Goal: Task Accomplishment & Management: Use online tool/utility

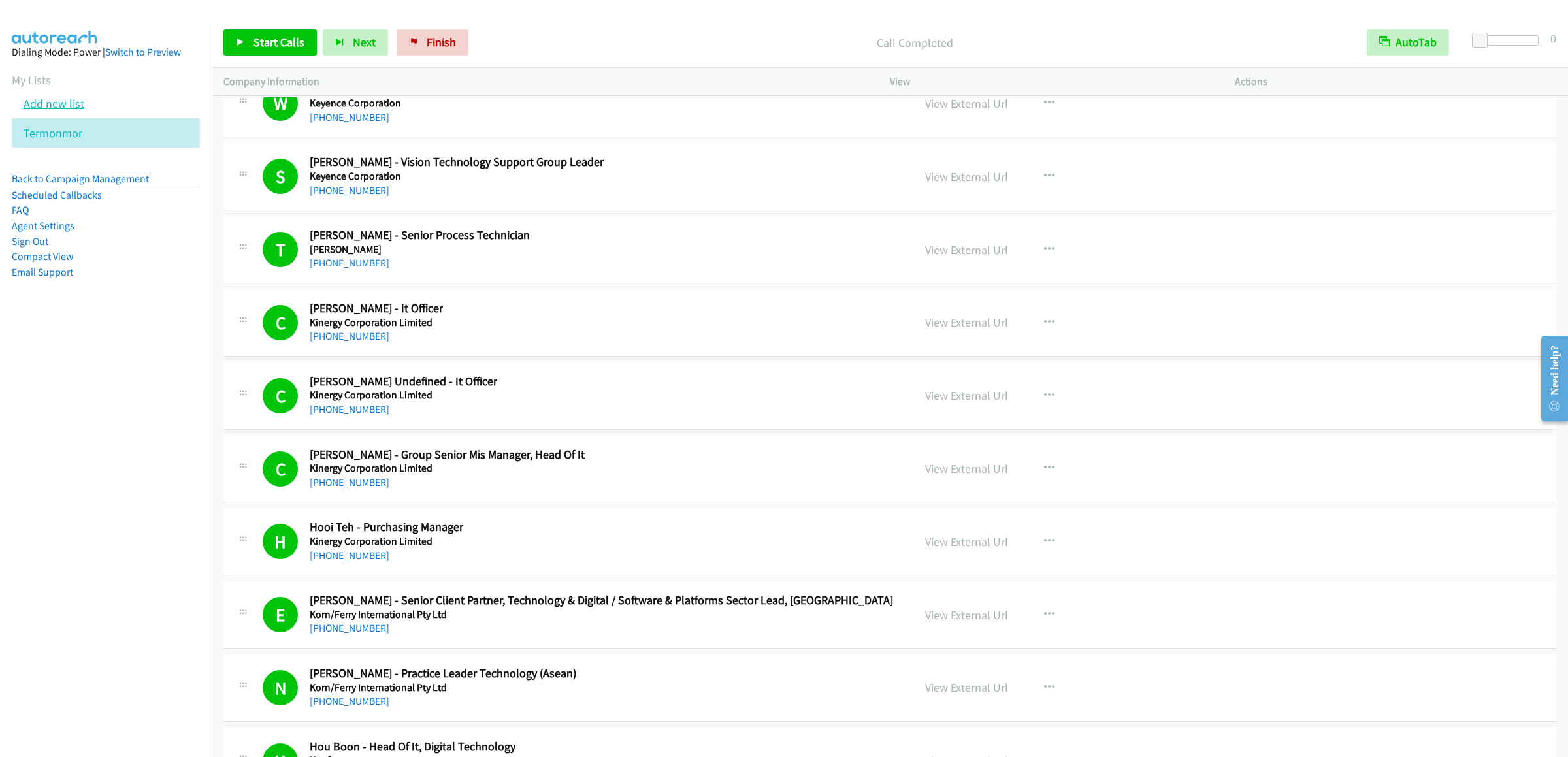
click at [40, 111] on link "Add new list" at bounding box center [53, 103] width 60 height 15
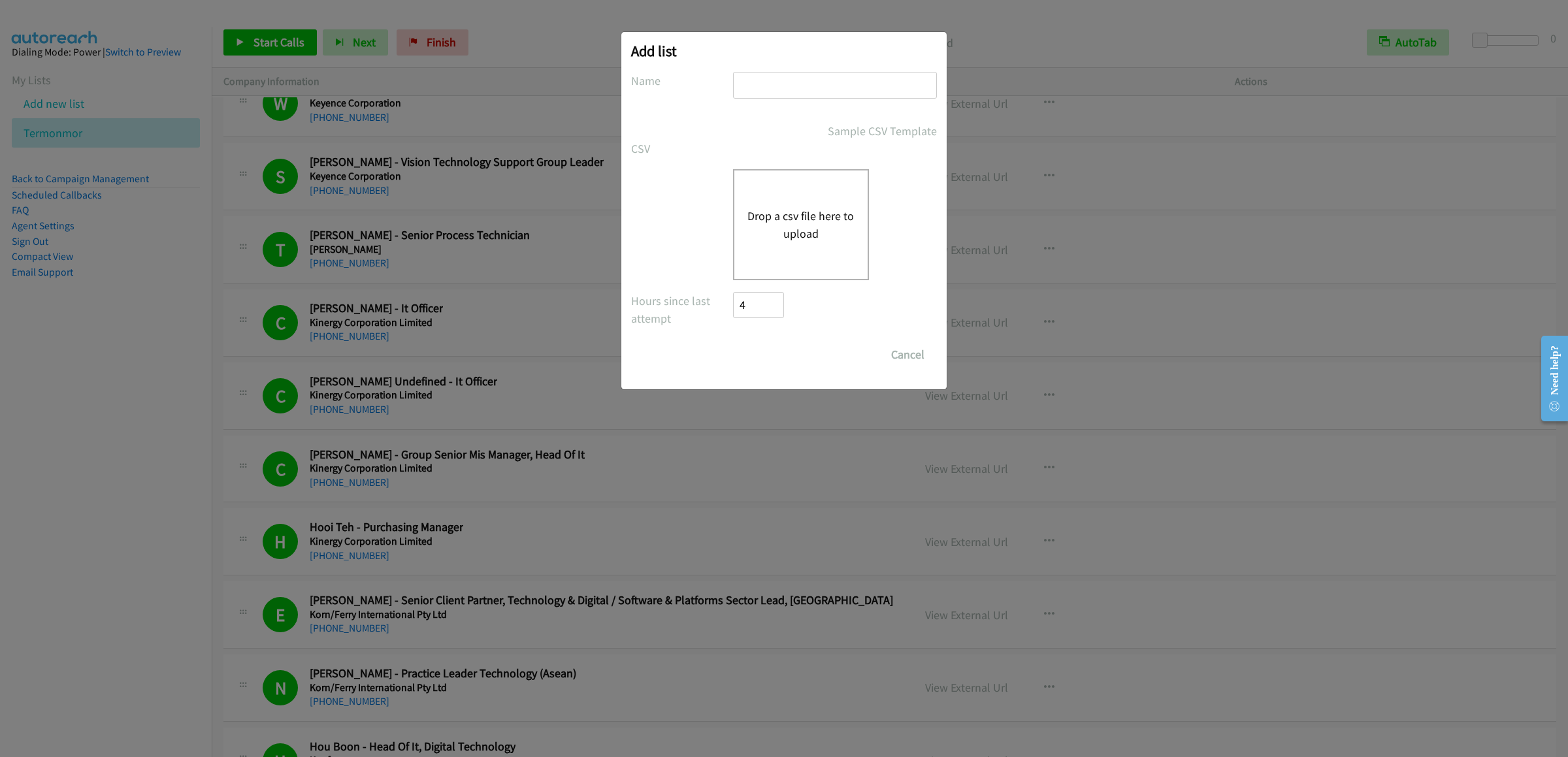
click at [778, 82] on input "text" at bounding box center [835, 85] width 204 height 27
type input "hapondell"
click at [835, 267] on div "Drop a csv file here to upload" at bounding box center [801, 224] width 136 height 111
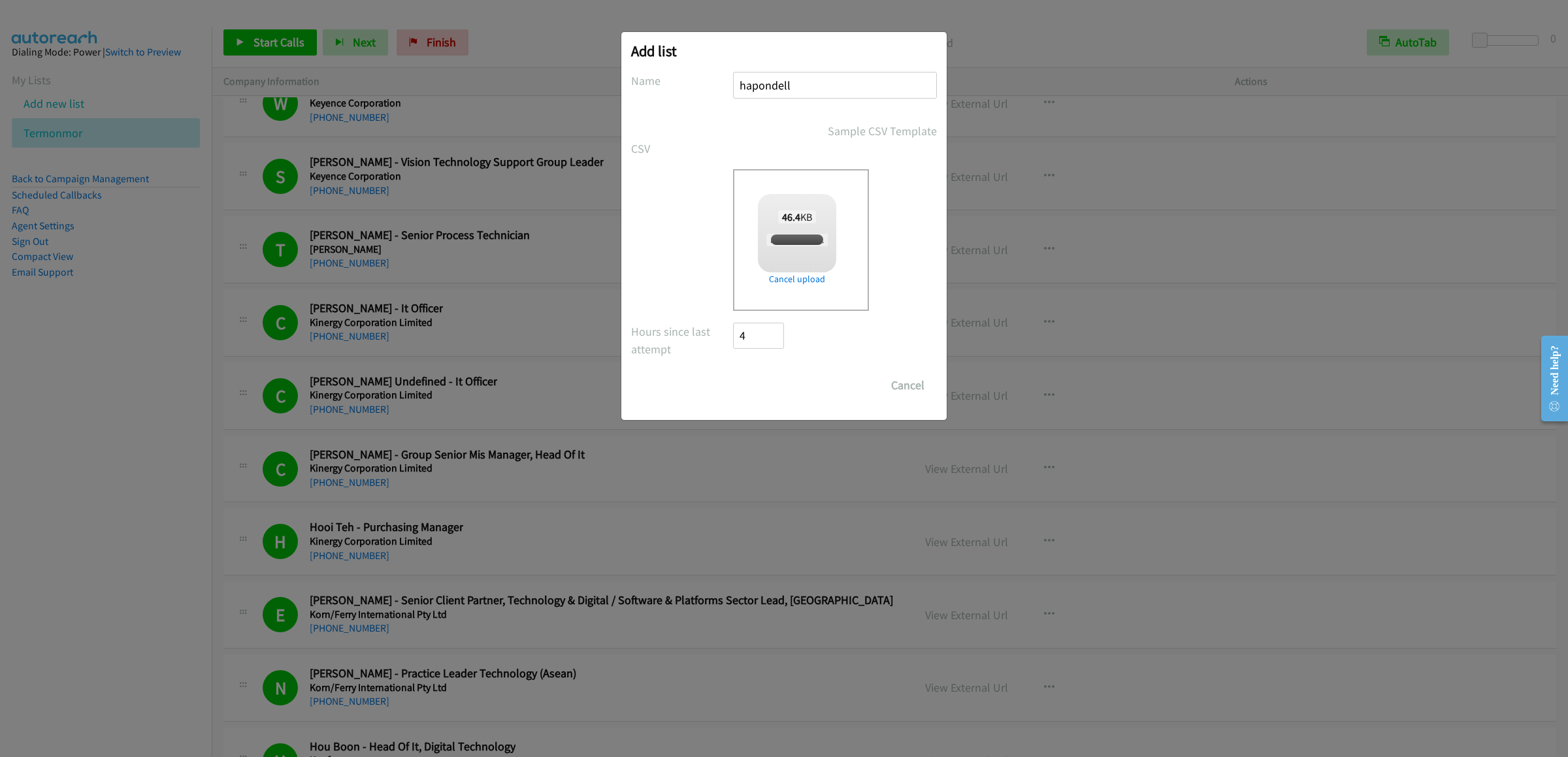
checkbox input "true"
click at [783, 377] on input "Save List" at bounding box center [767, 385] width 68 height 26
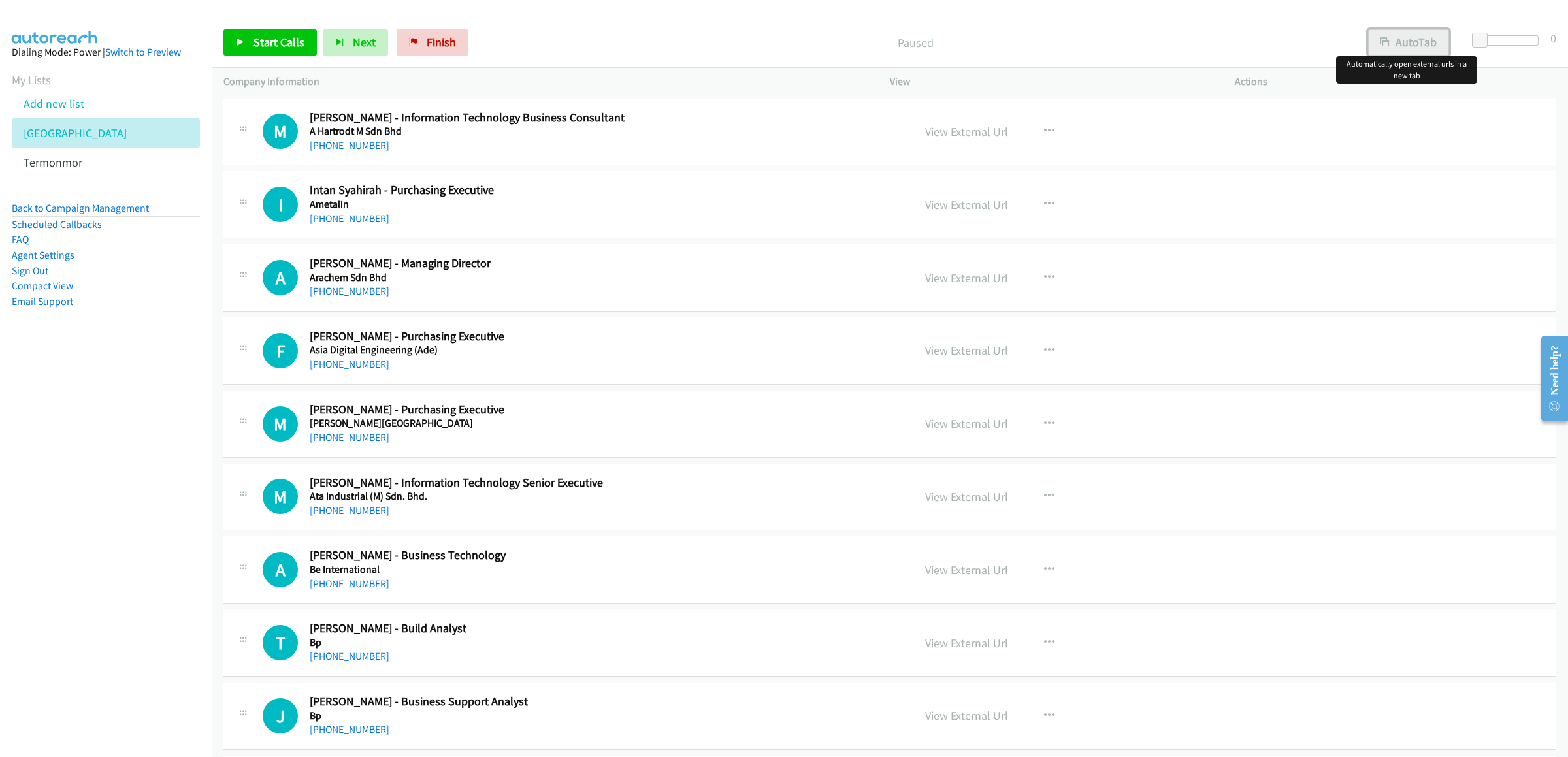
click at [1417, 36] on button "AutoTab" at bounding box center [1408, 43] width 81 height 26
click at [261, 29] on link "Start Calls" at bounding box center [270, 43] width 94 height 26
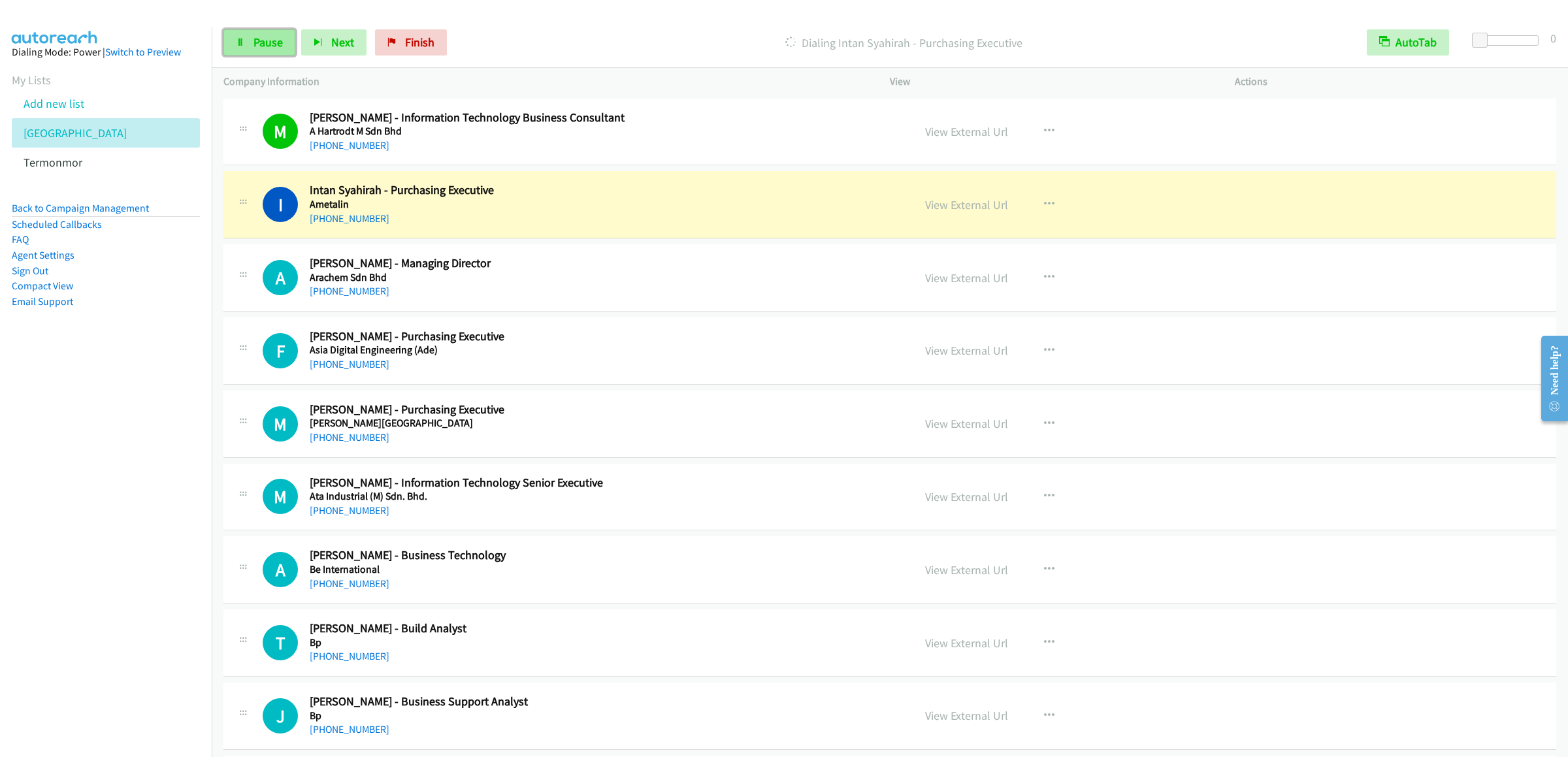
click at [245, 29] on link "Pause" at bounding box center [259, 43] width 72 height 26
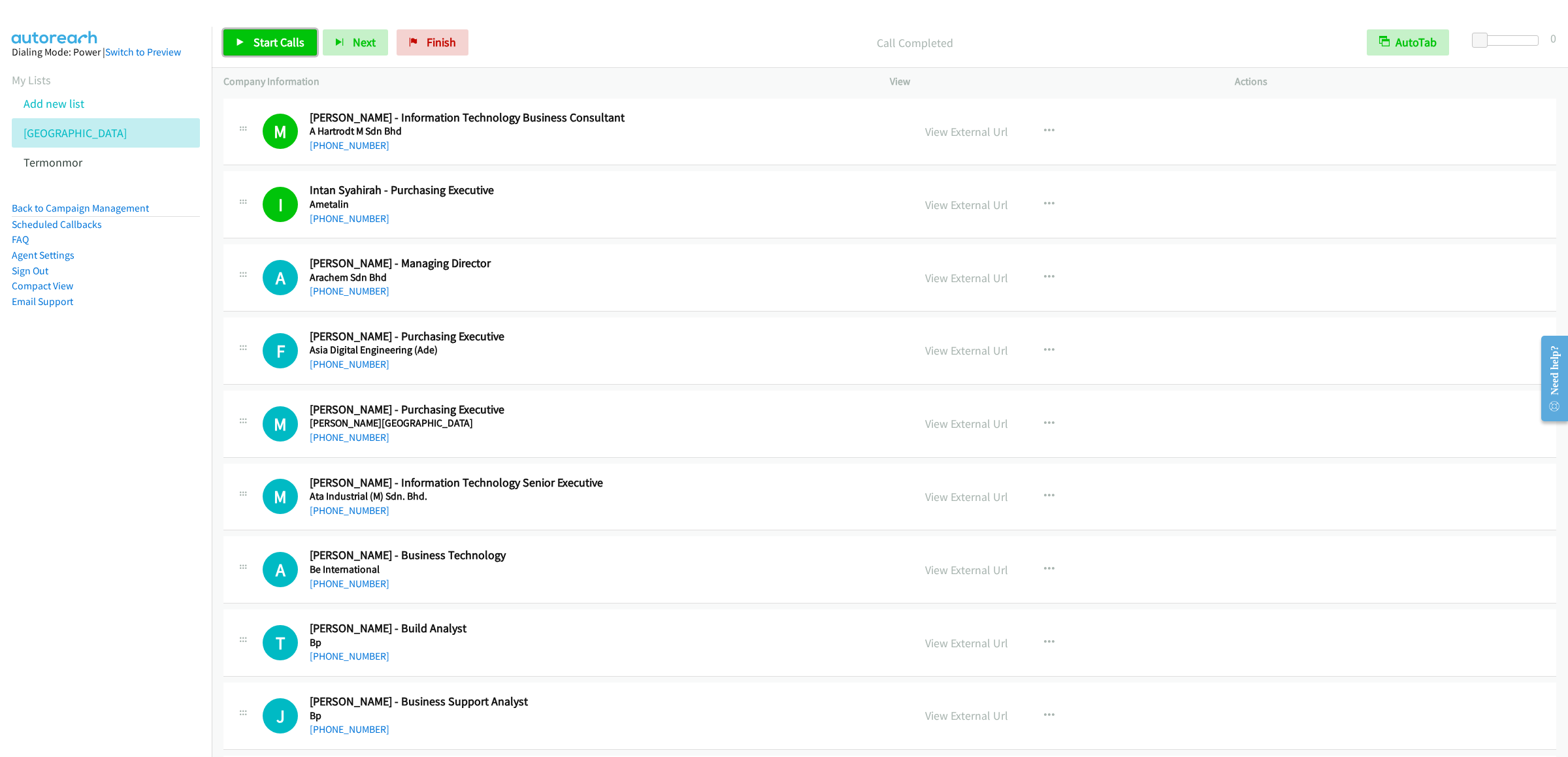
click at [233, 40] on link "Start Calls" at bounding box center [270, 43] width 94 height 26
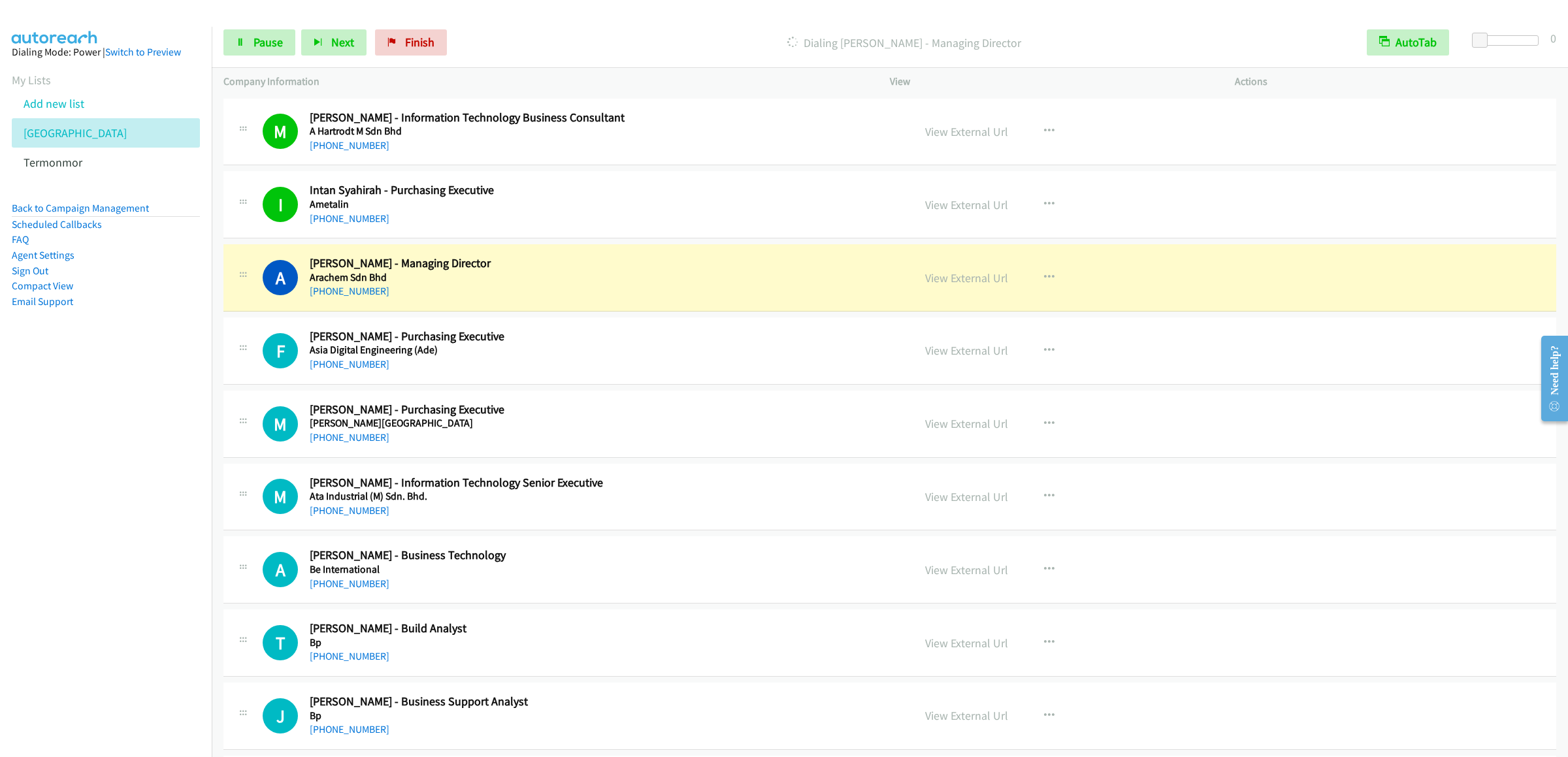
scroll to position [130, 0]
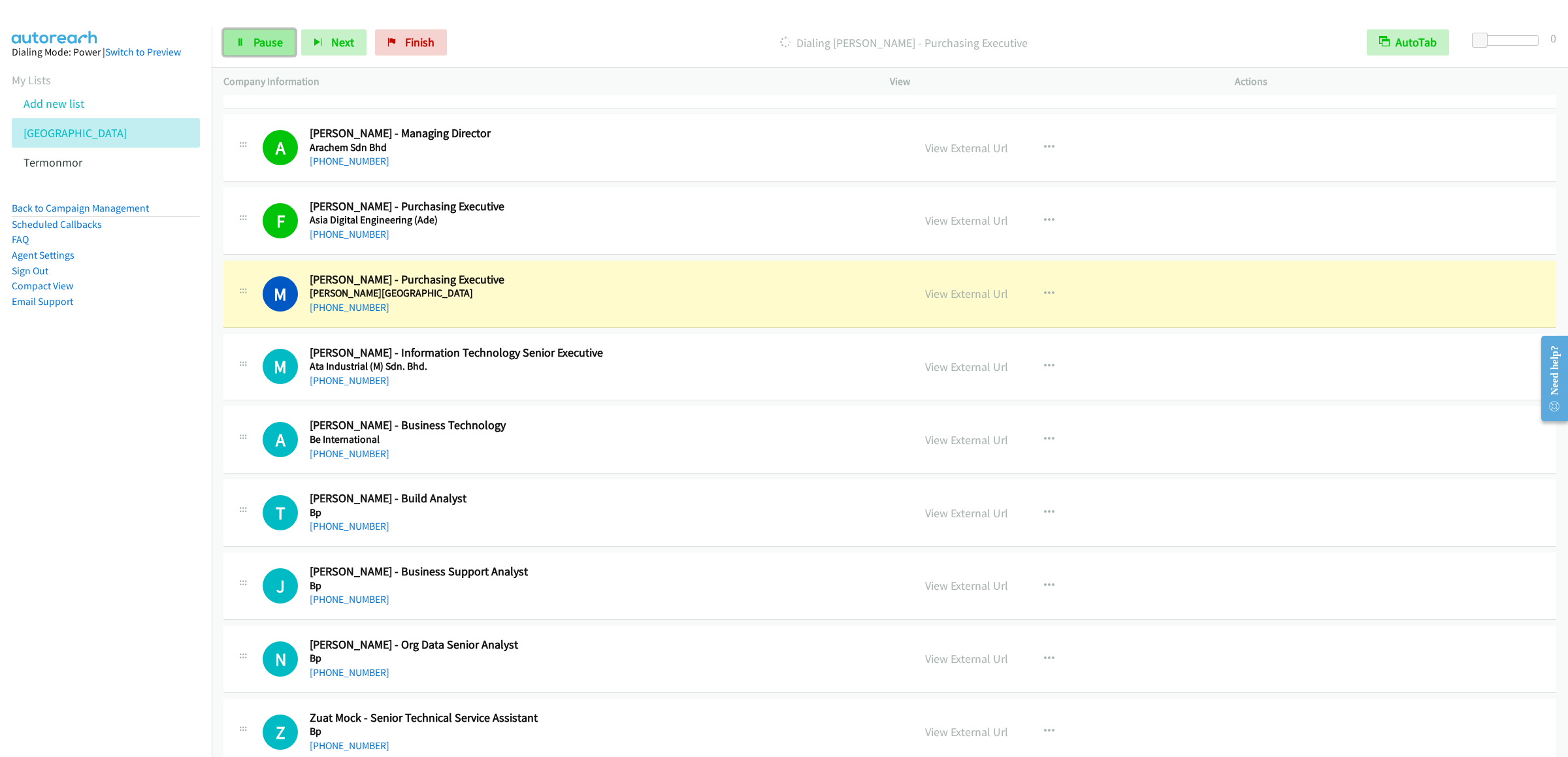
click at [260, 38] on span "Pause" at bounding box center [268, 42] width 29 height 15
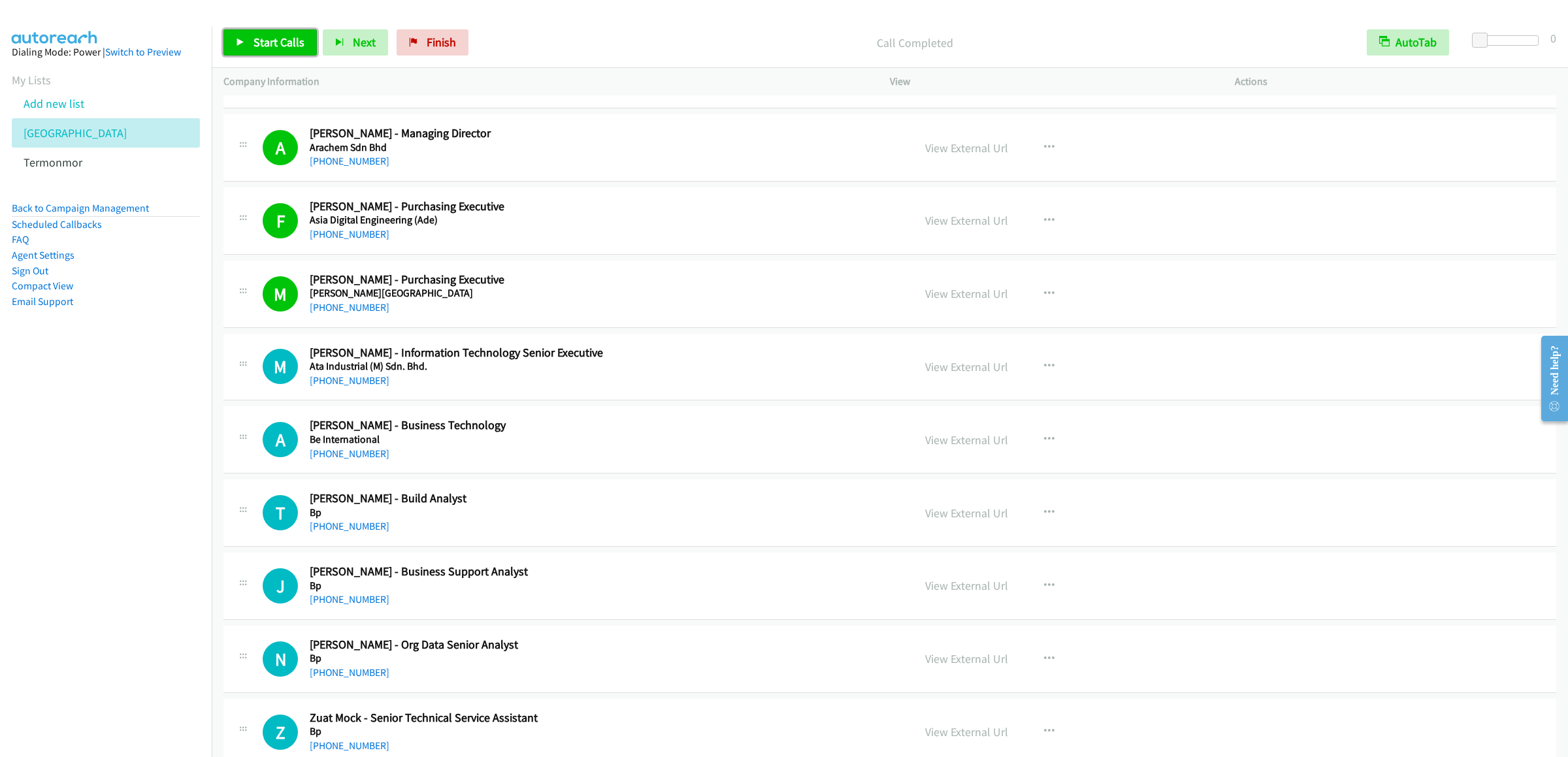
click at [267, 53] on link "Start Calls" at bounding box center [270, 43] width 94 height 26
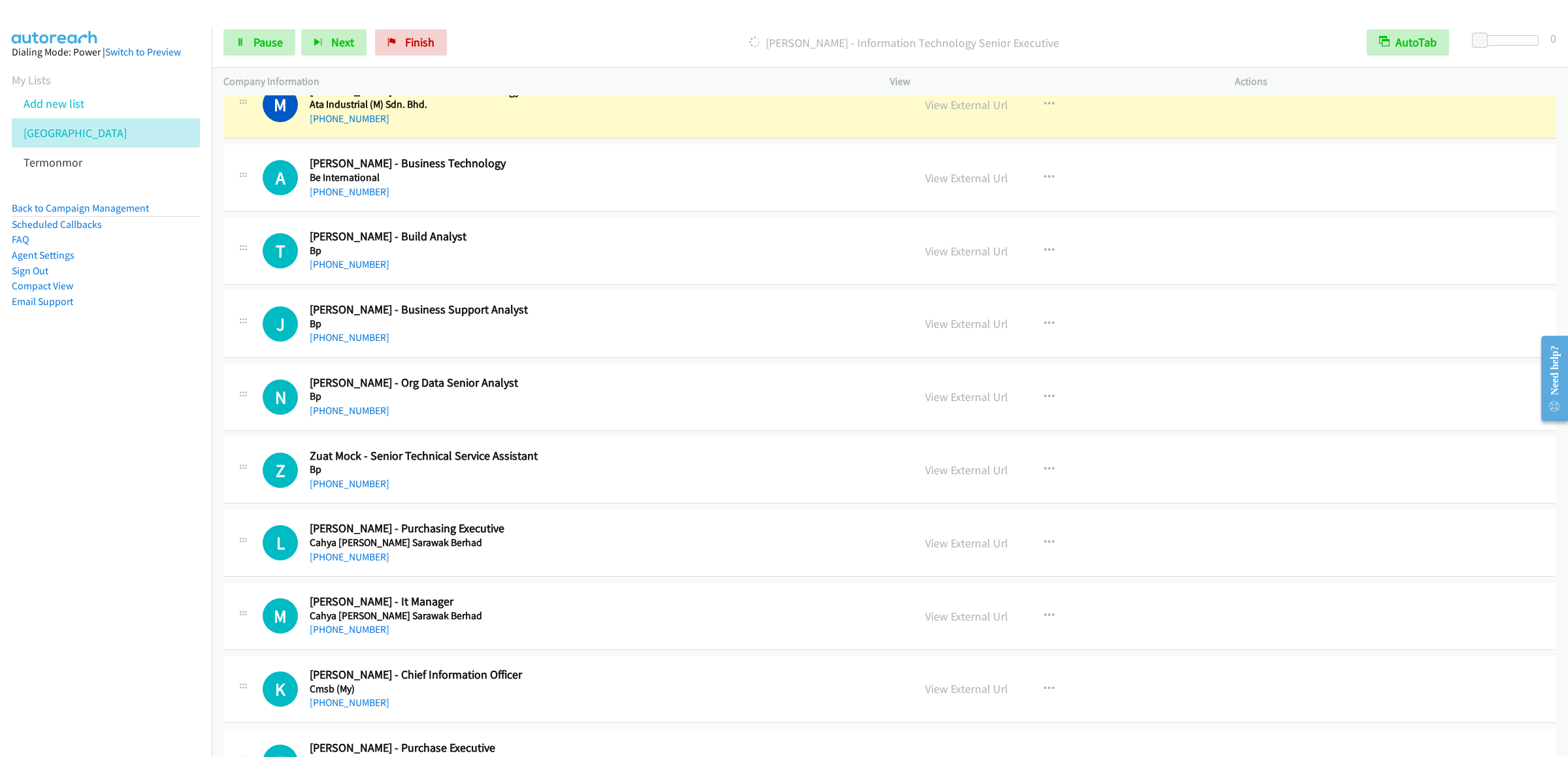
scroll to position [261, 0]
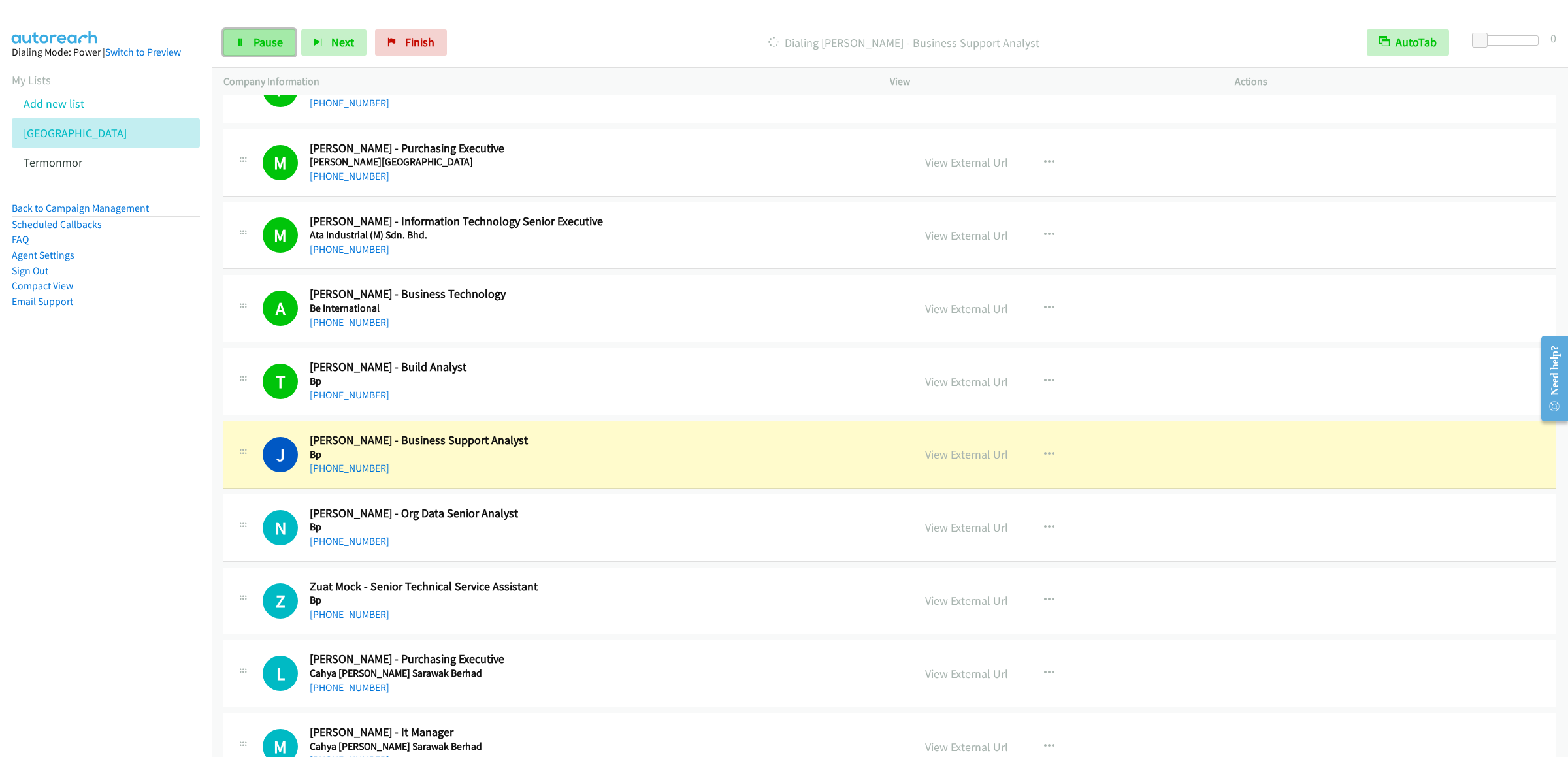
click at [237, 34] on link "Pause" at bounding box center [259, 43] width 72 height 26
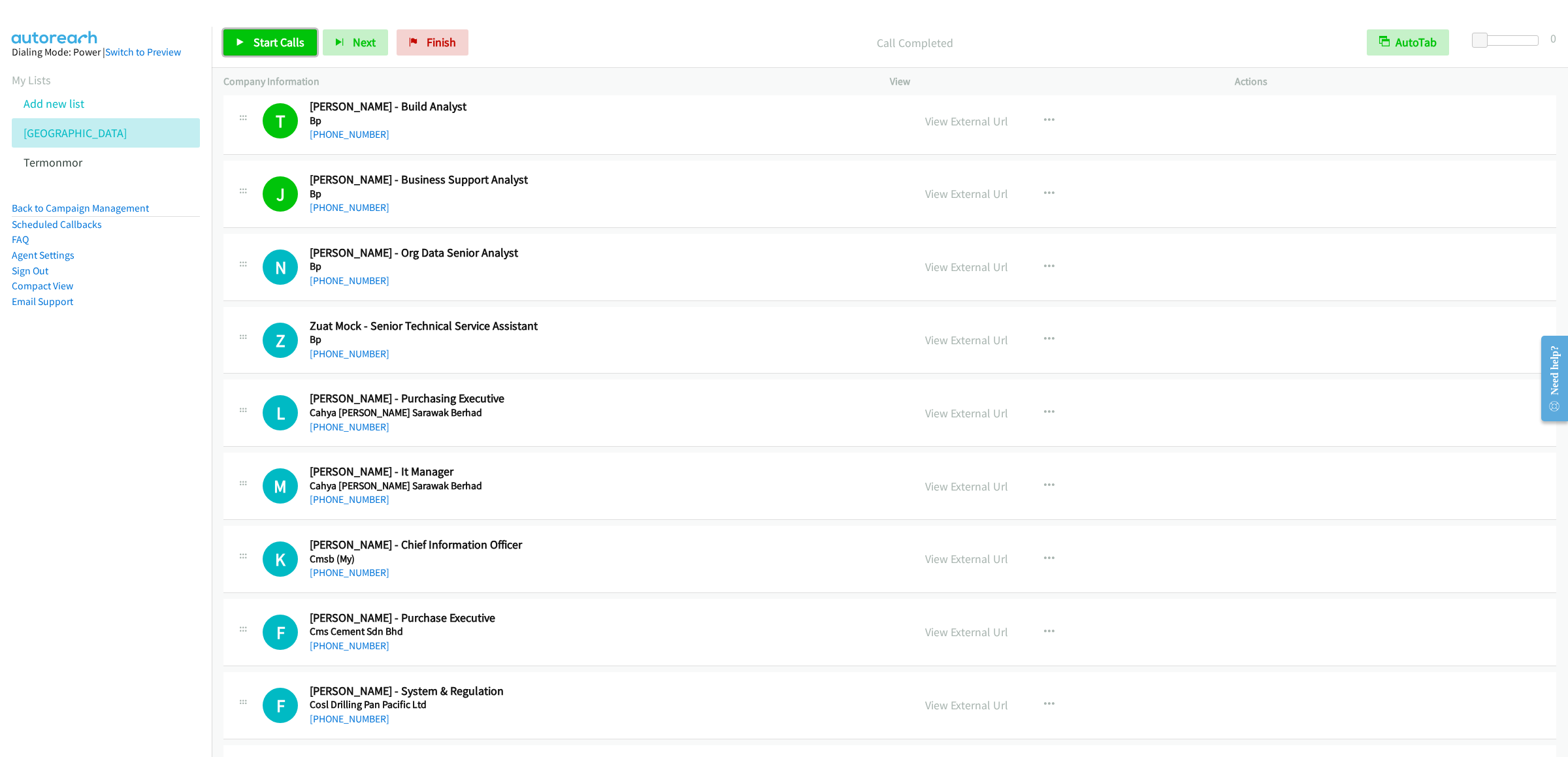
click at [273, 40] on span "Start Calls" at bounding box center [279, 42] width 51 height 15
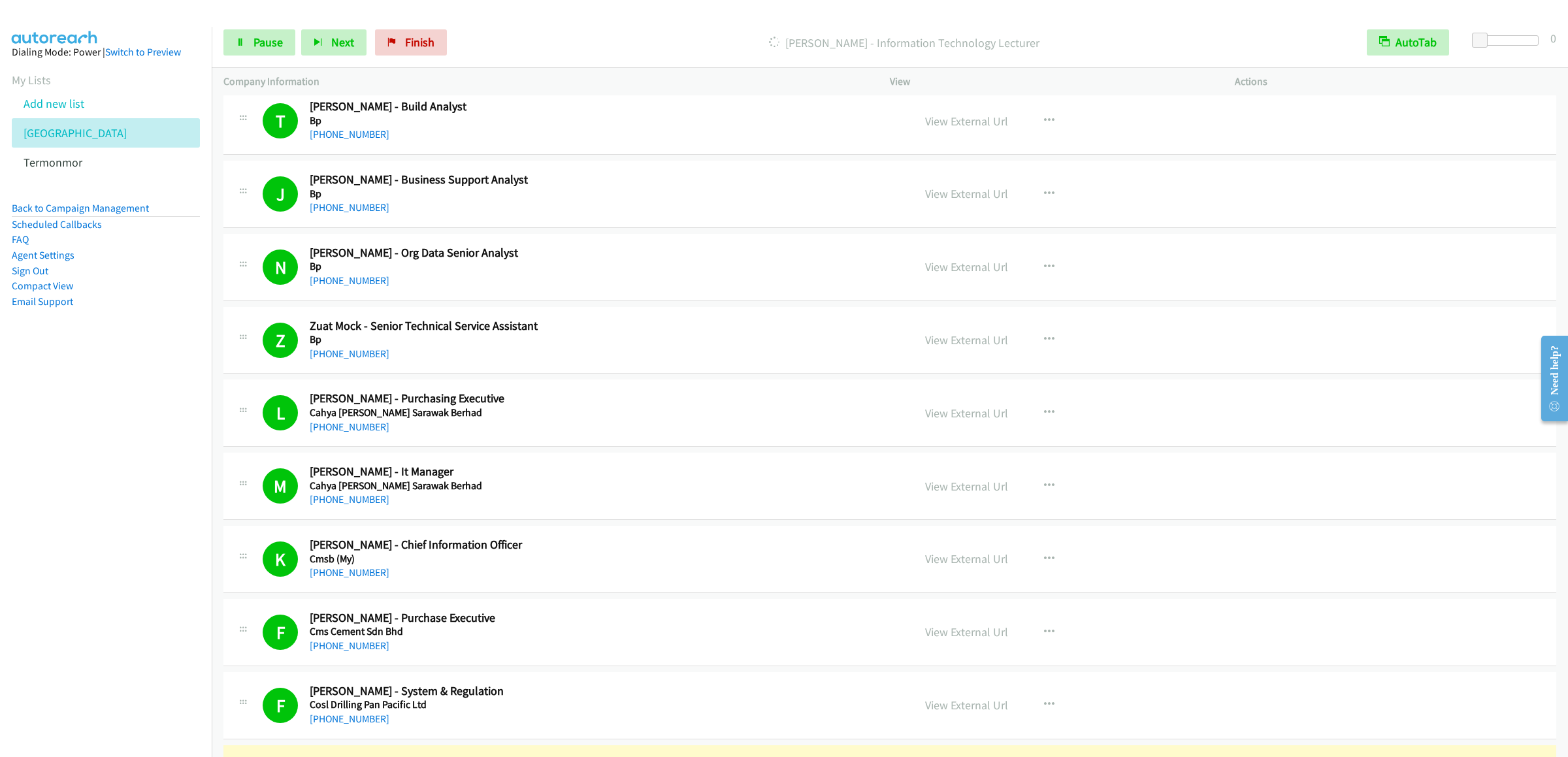
scroll to position [653, 0]
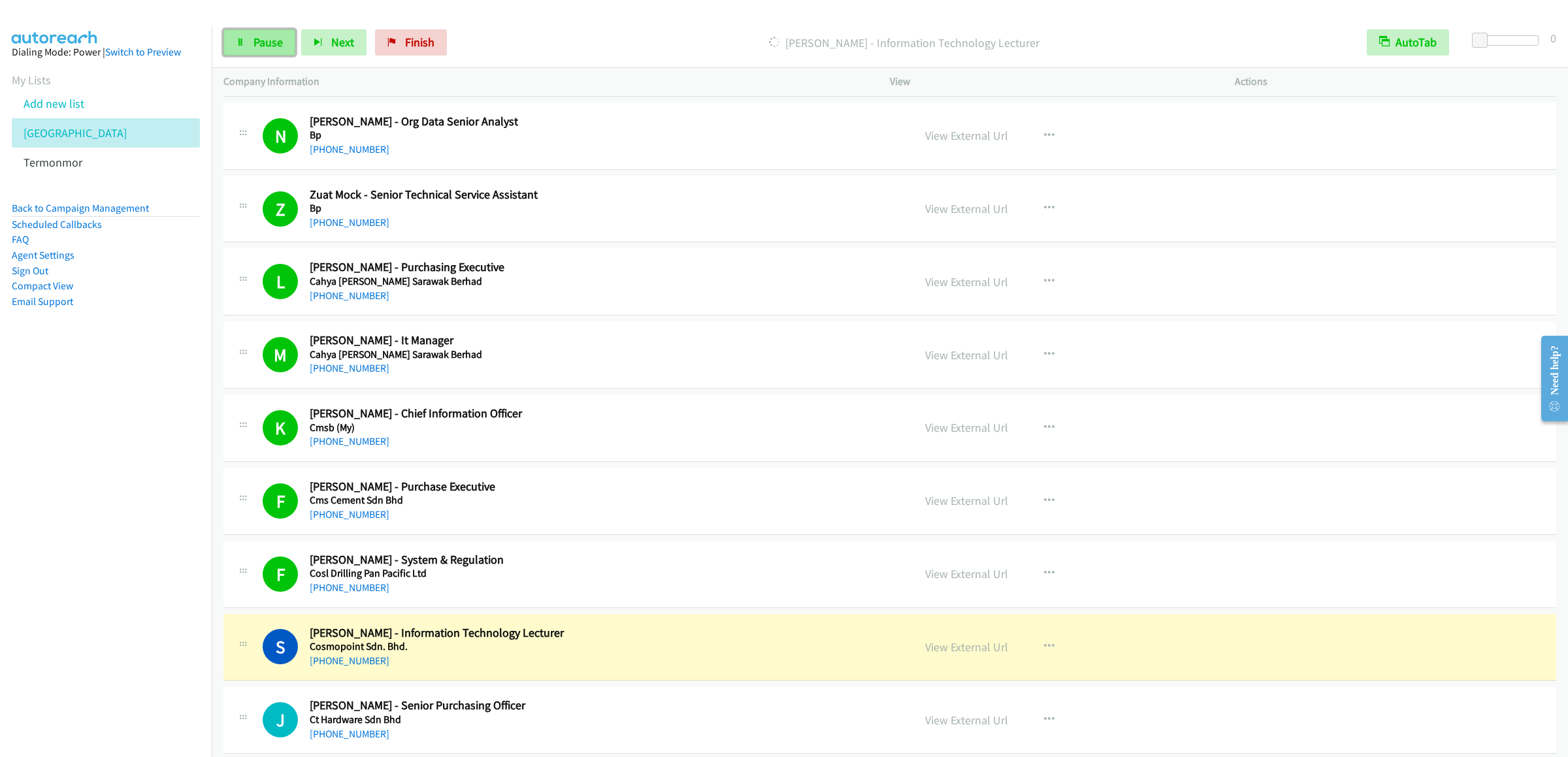
click at [251, 42] on link "Pause" at bounding box center [259, 43] width 72 height 26
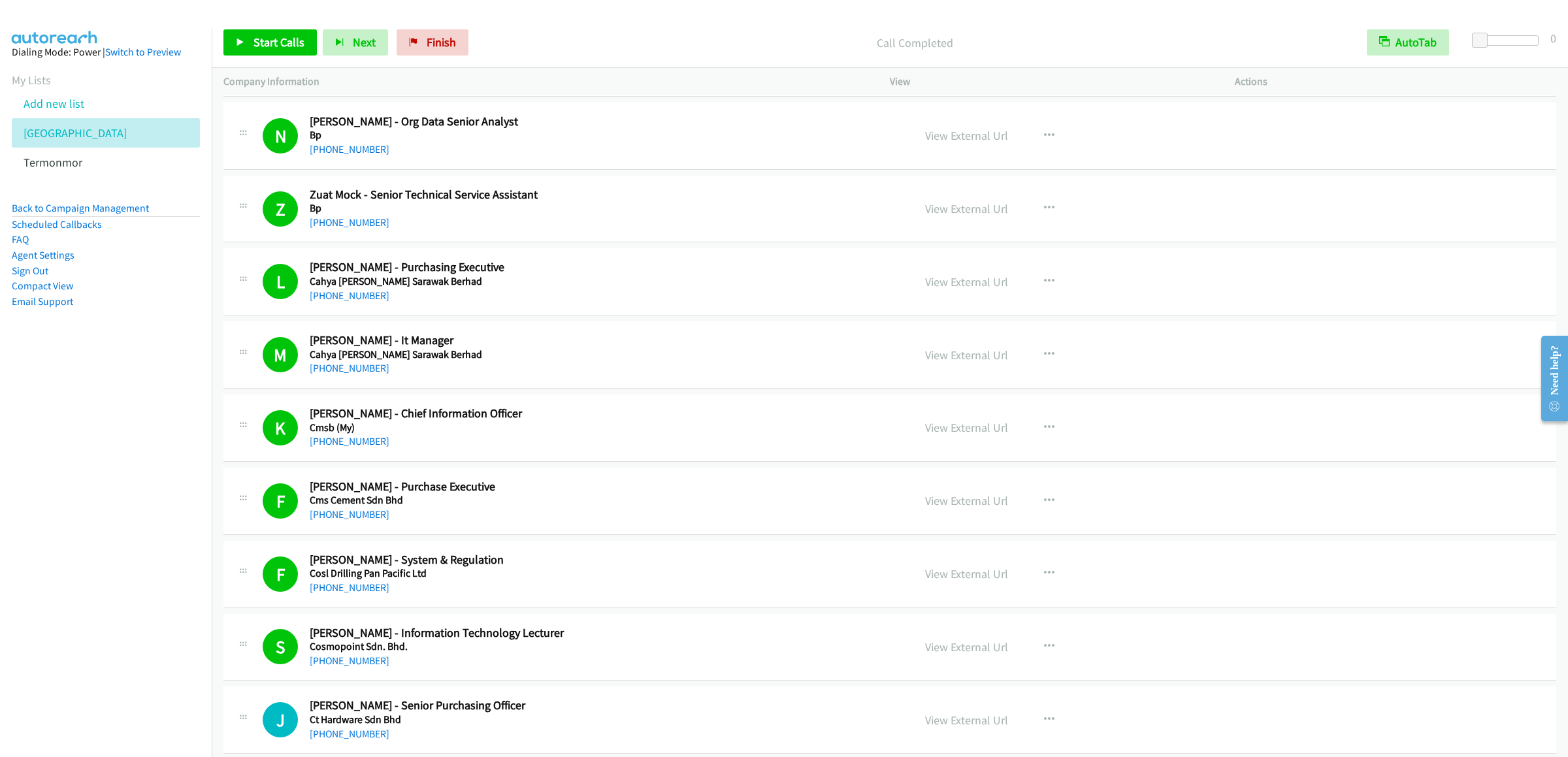
scroll to position [1044, 0]
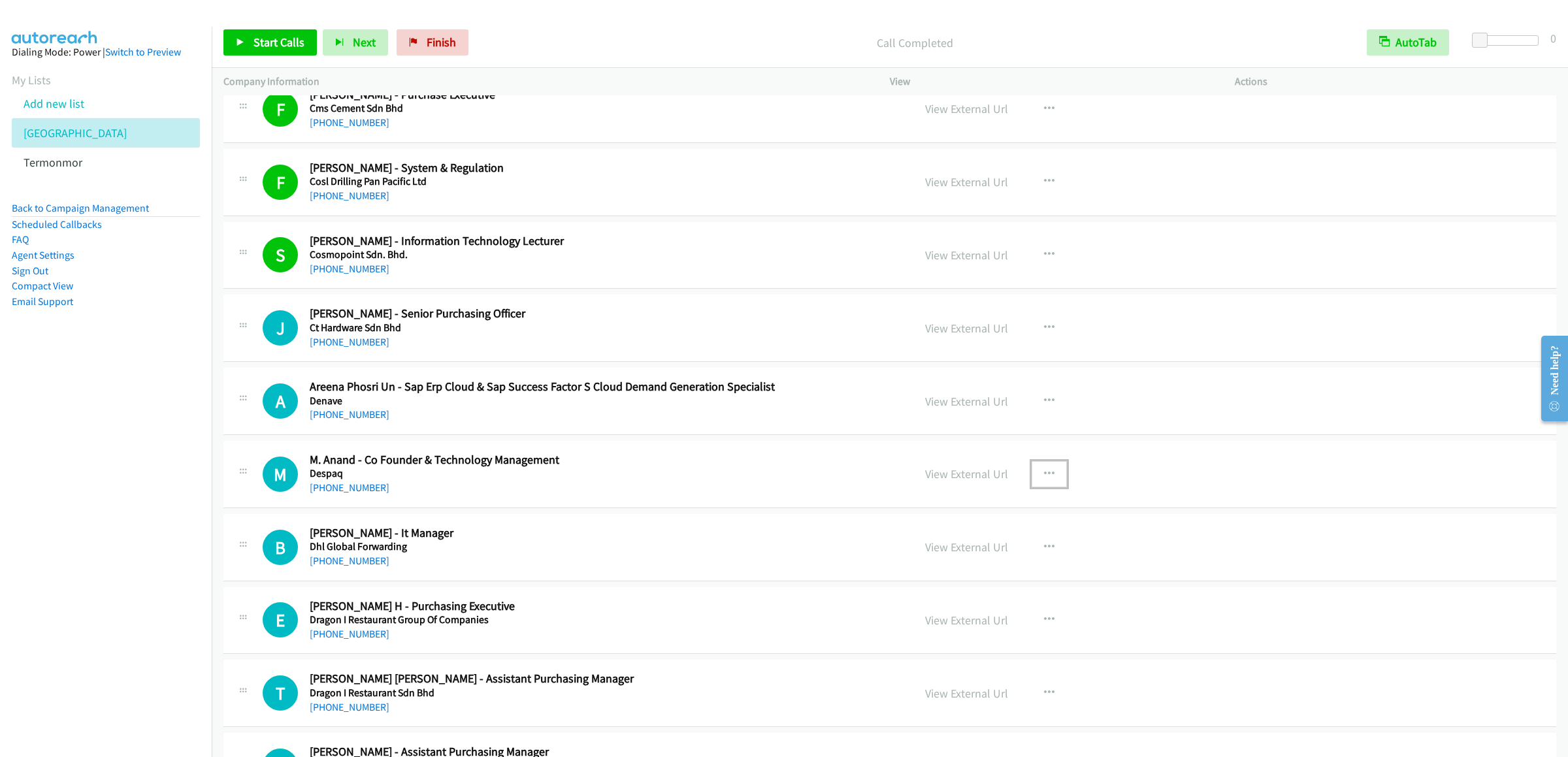
click at [1045, 479] on icon "button" at bounding box center [1049, 473] width 10 height 10
click at [983, 565] on link "Start Calls Here" at bounding box center [979, 559] width 174 height 26
click at [253, 45] on span "Start Calls" at bounding box center [279, 42] width 51 height 15
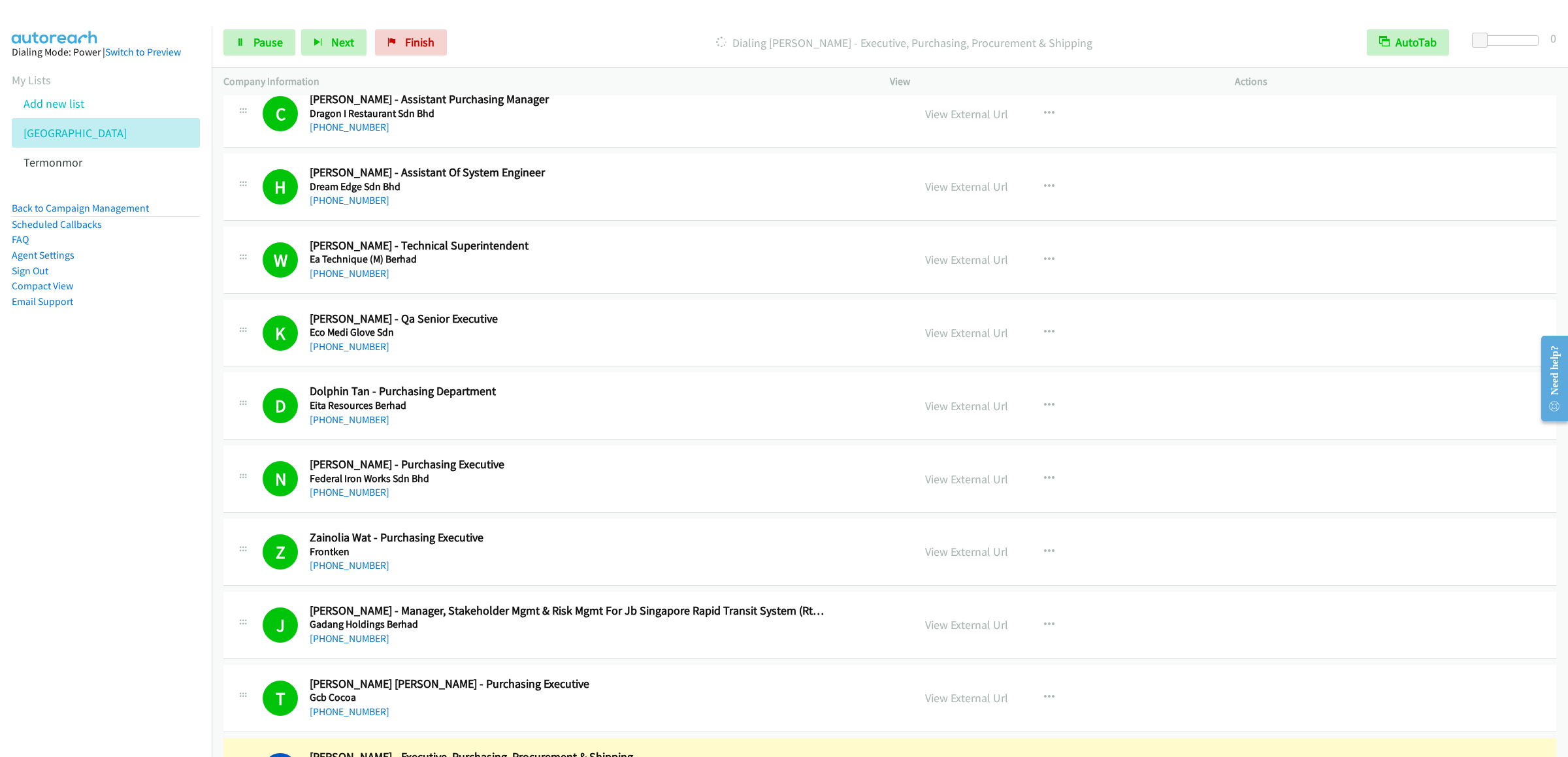
scroll to position [2089, 0]
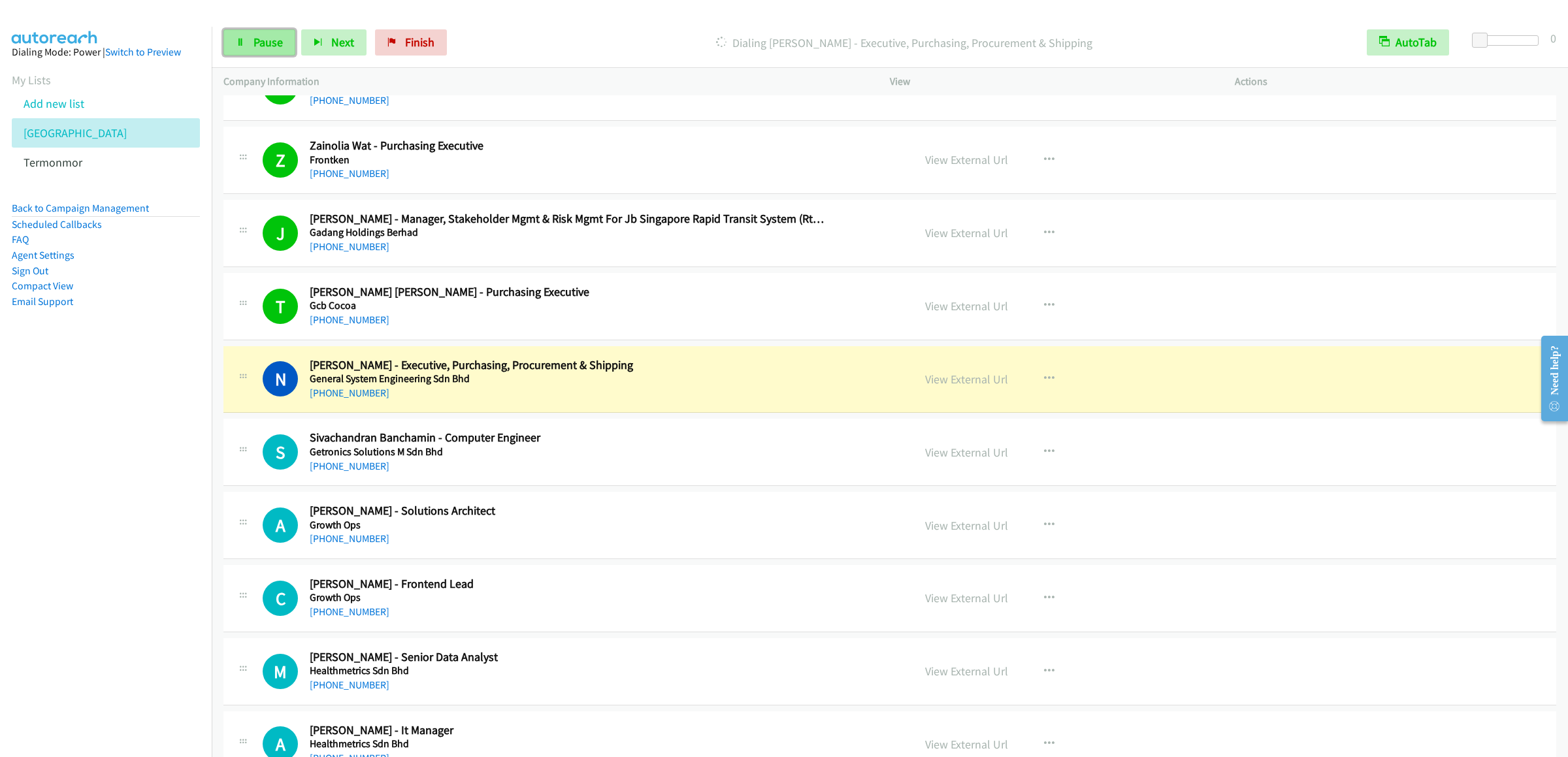
click at [279, 45] on span "Pause" at bounding box center [268, 42] width 29 height 15
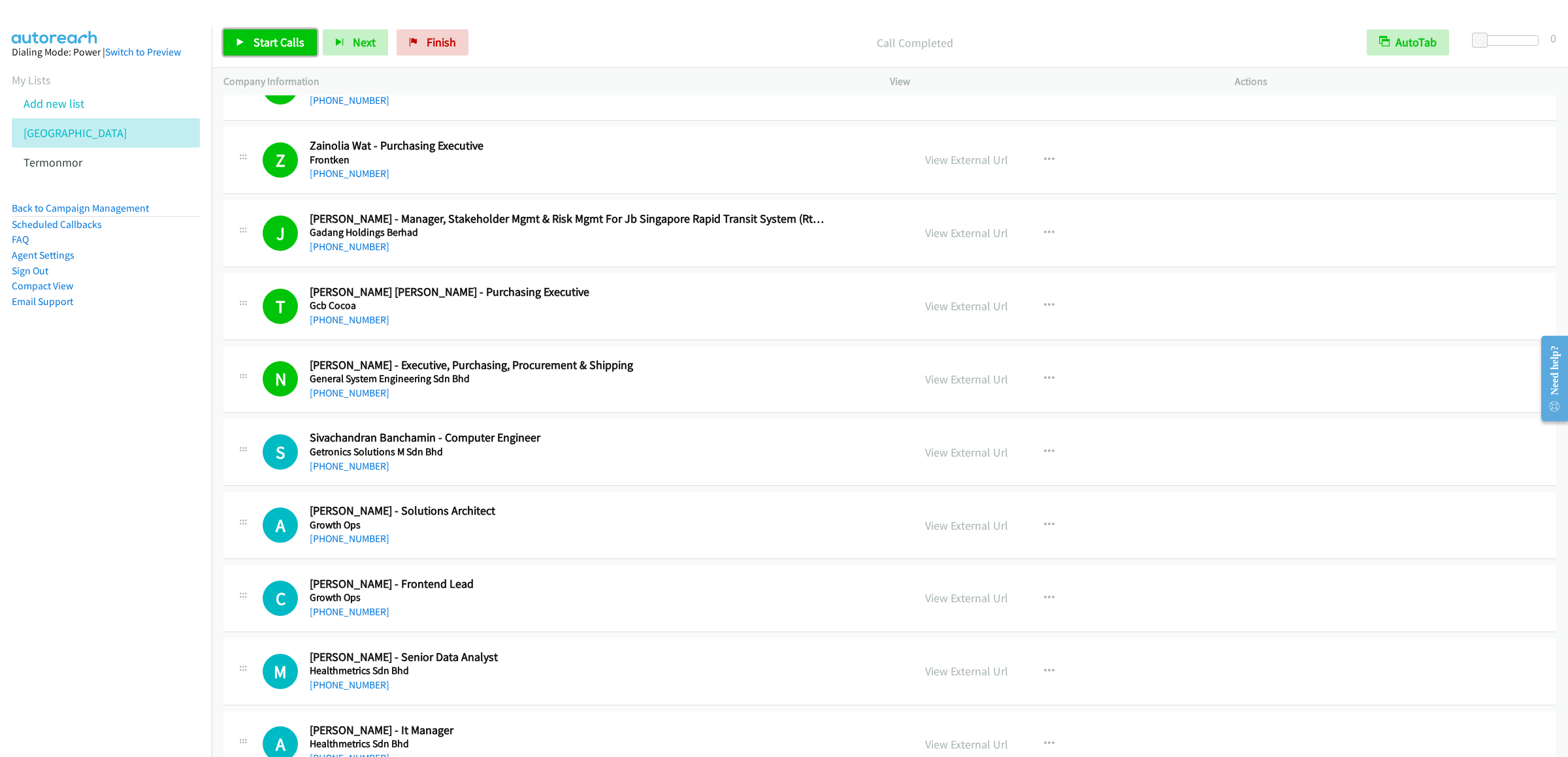
click at [279, 45] on span "Start Calls" at bounding box center [279, 42] width 51 height 15
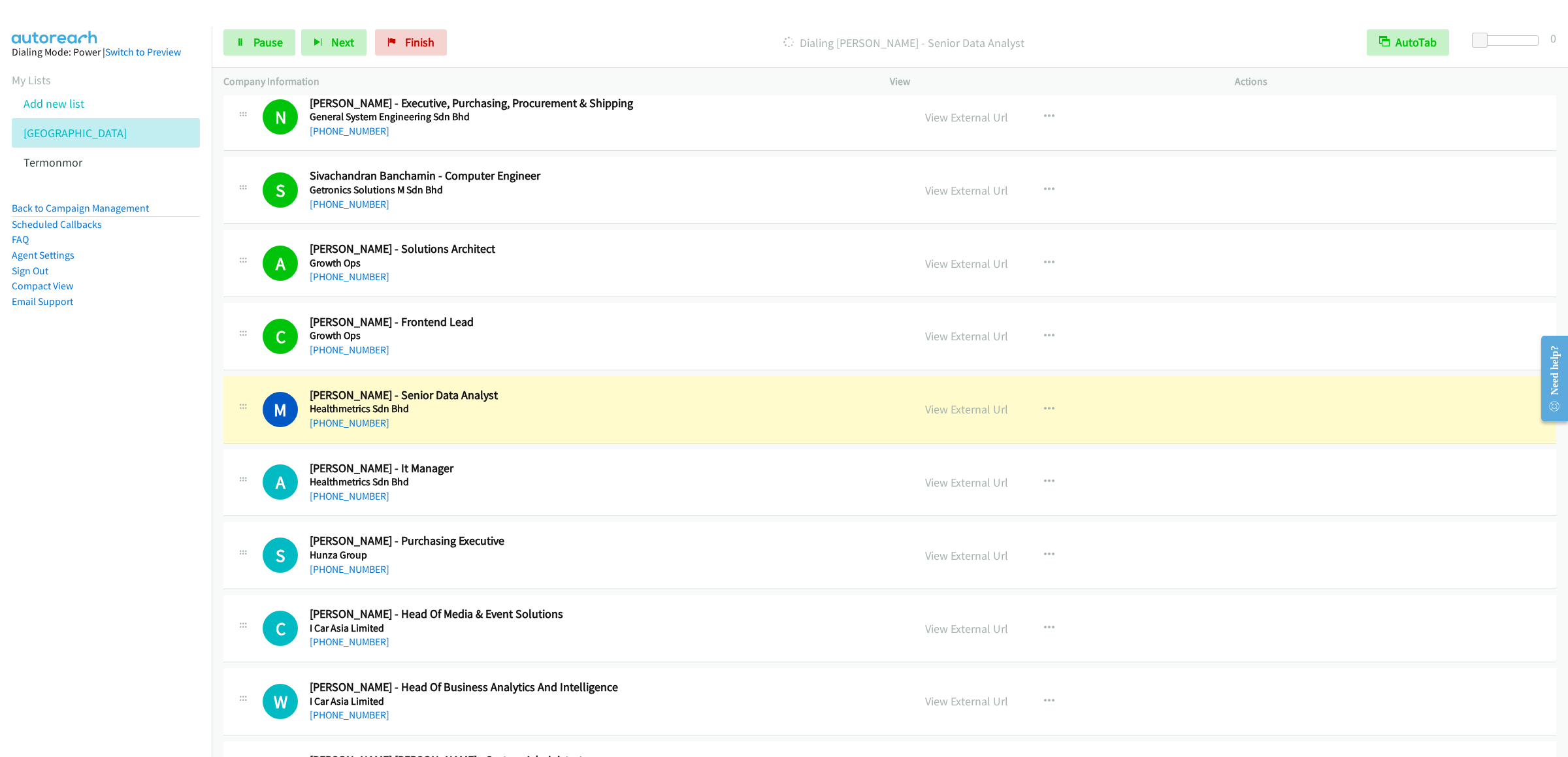
scroll to position [2481, 0]
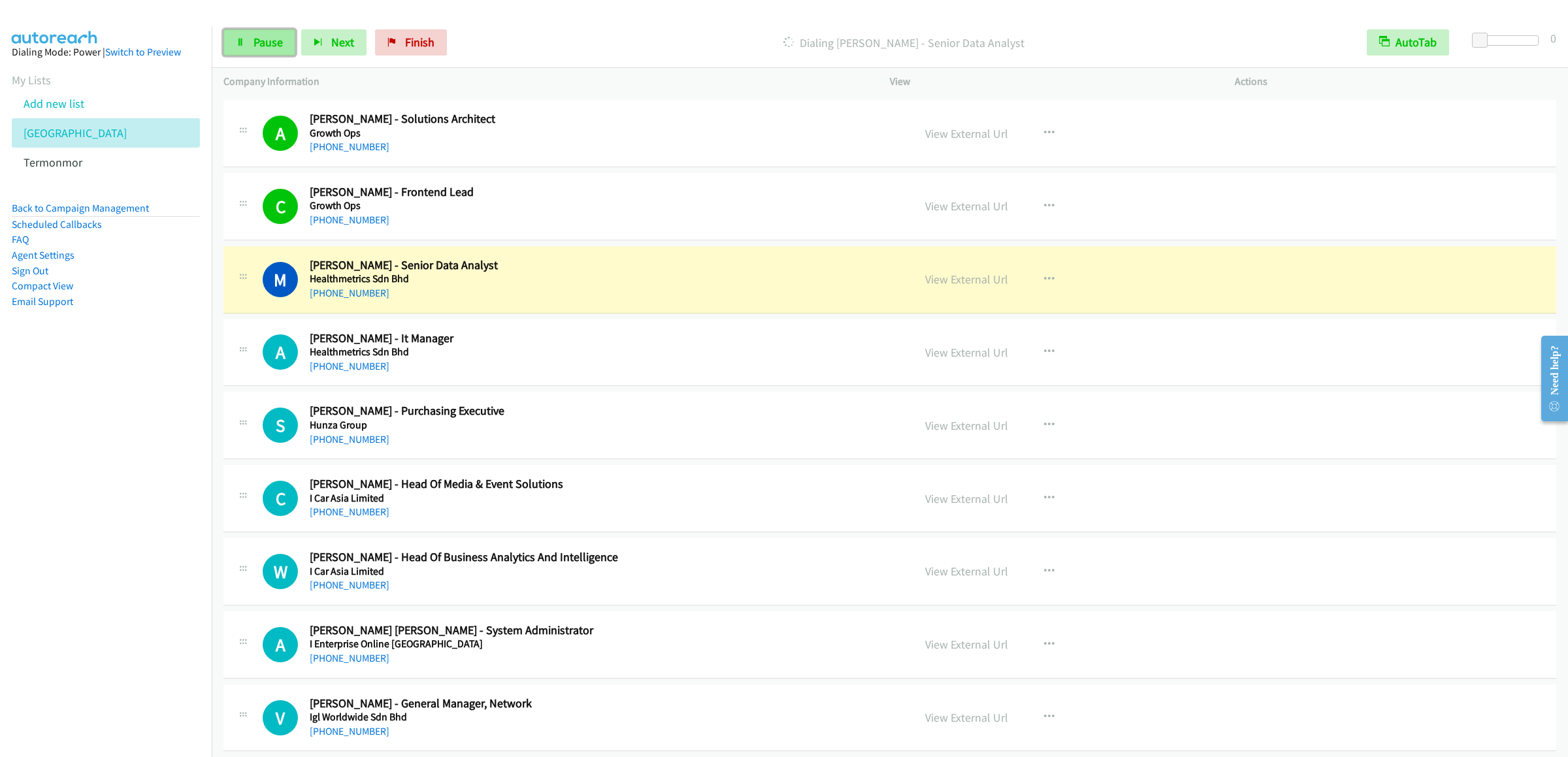
click at [268, 33] on link "Pause" at bounding box center [259, 43] width 72 height 26
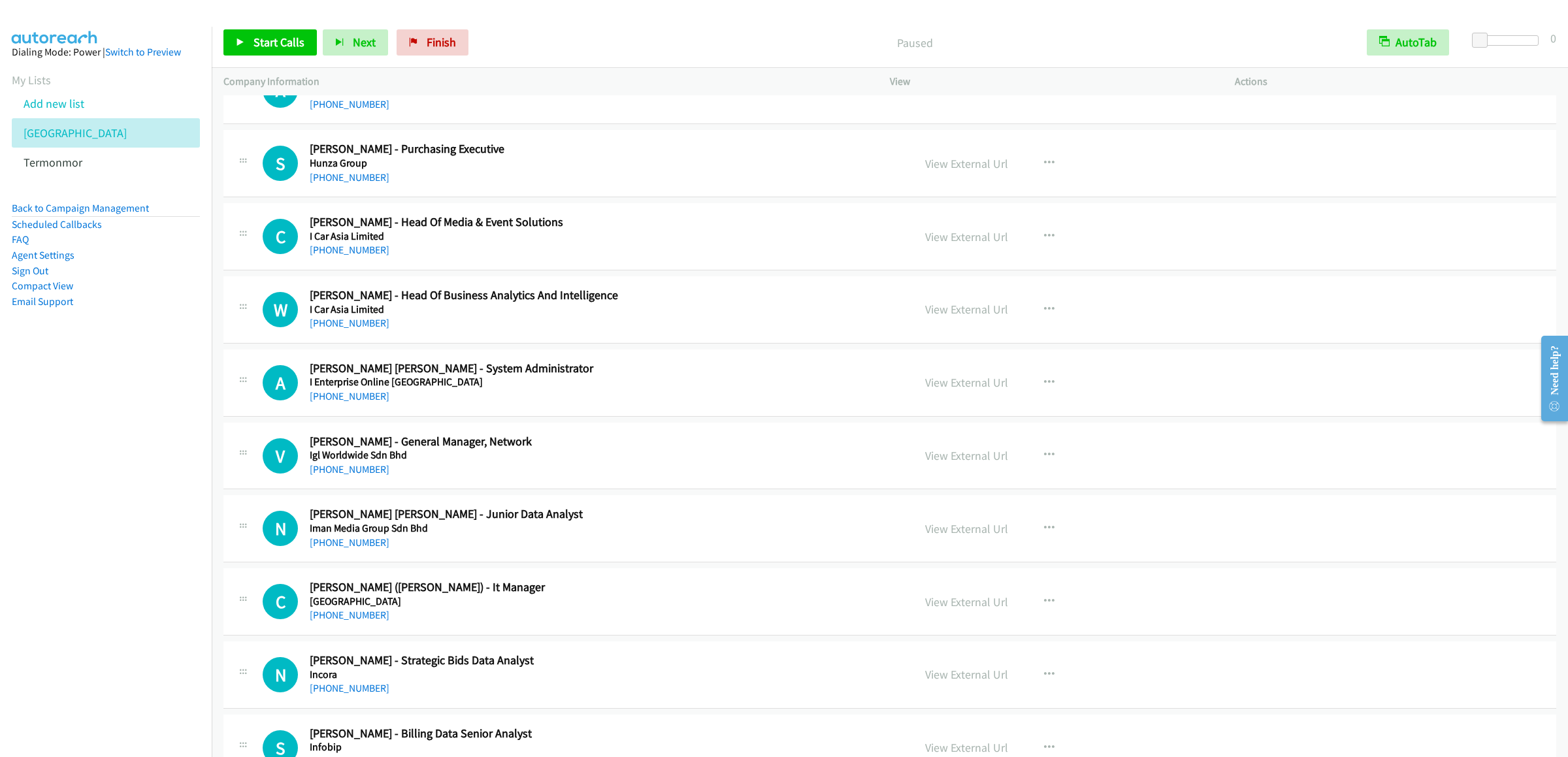
scroll to position [2612, 0]
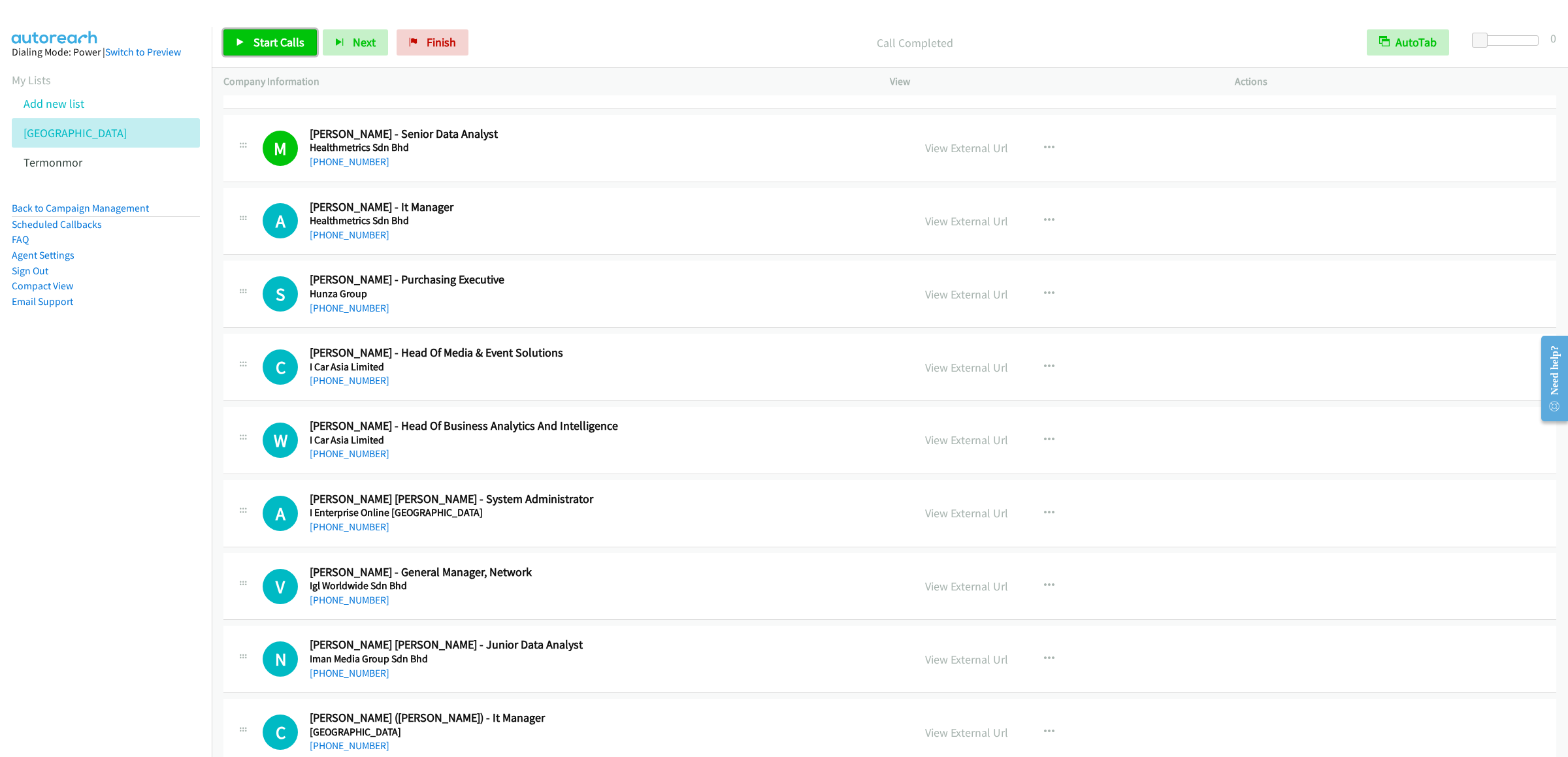
click at [268, 31] on link "Start Calls" at bounding box center [270, 43] width 94 height 26
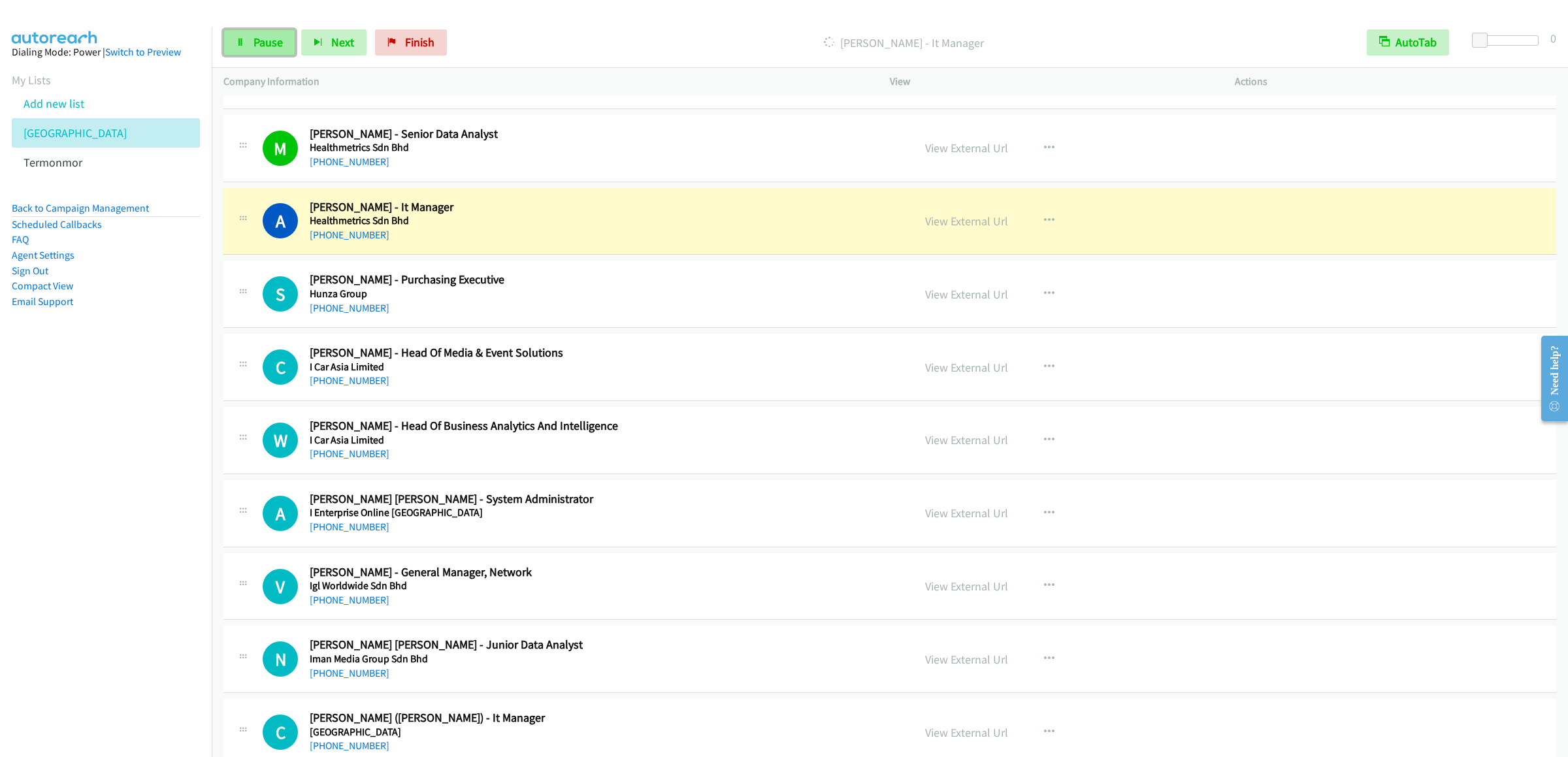
click at [247, 38] on link "Pause" at bounding box center [259, 43] width 72 height 26
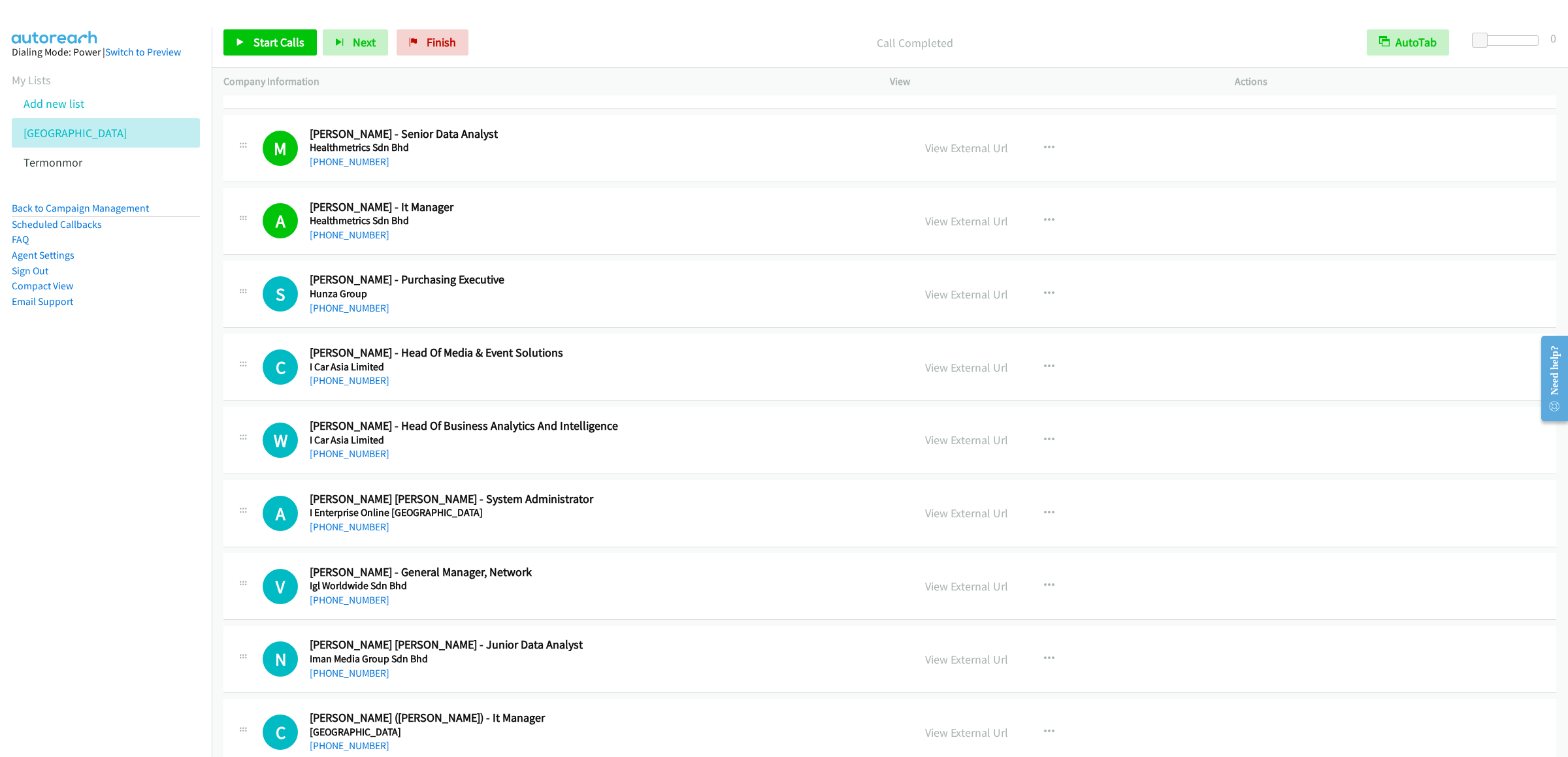
scroll to position [2743, 0]
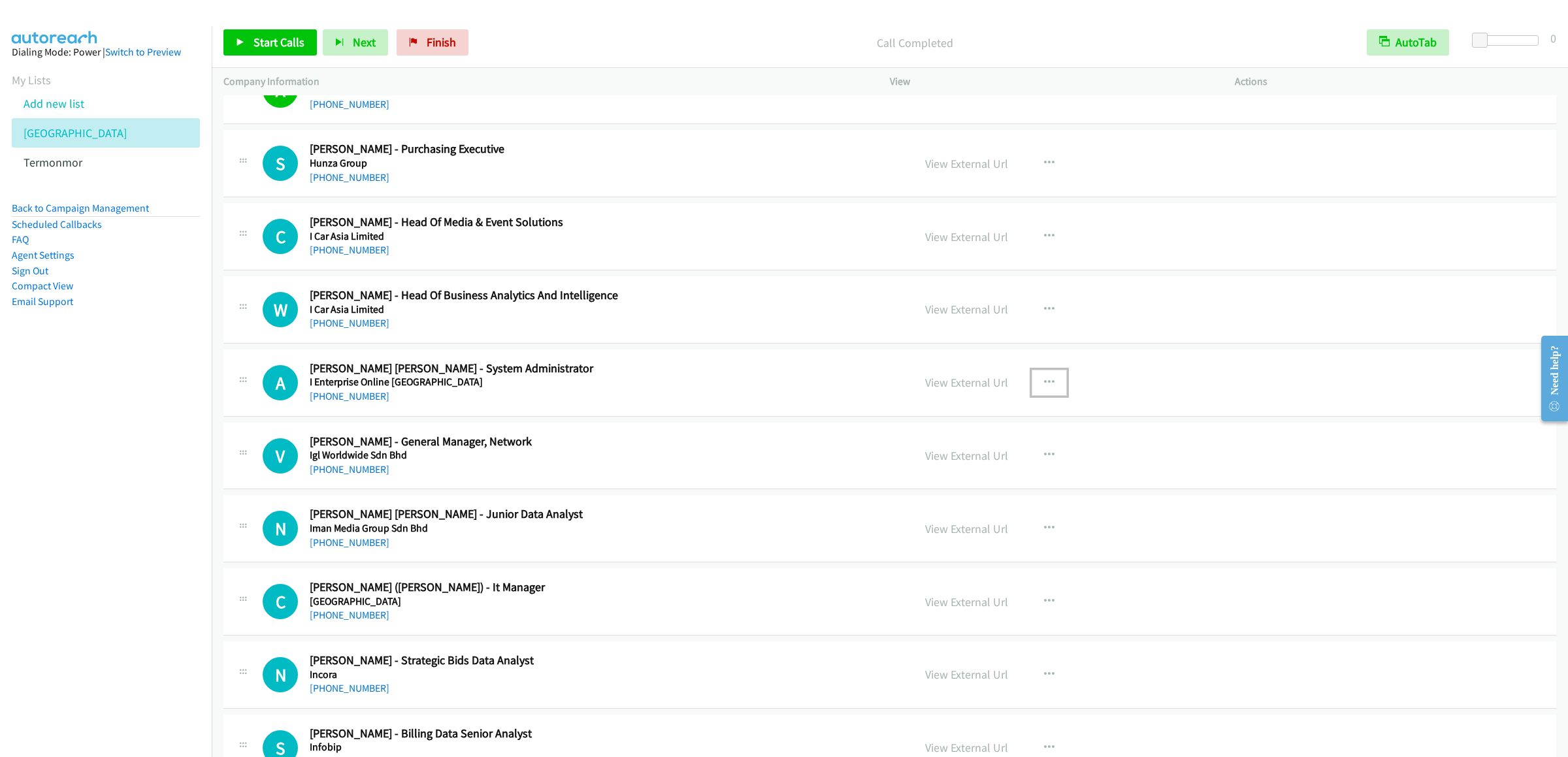
click at [1044, 388] on icon "button" at bounding box center [1049, 382] width 10 height 10
click at [963, 479] on link "Start Calls Here" at bounding box center [979, 468] width 174 height 26
click at [283, 49] on span "Start Calls" at bounding box center [279, 42] width 51 height 15
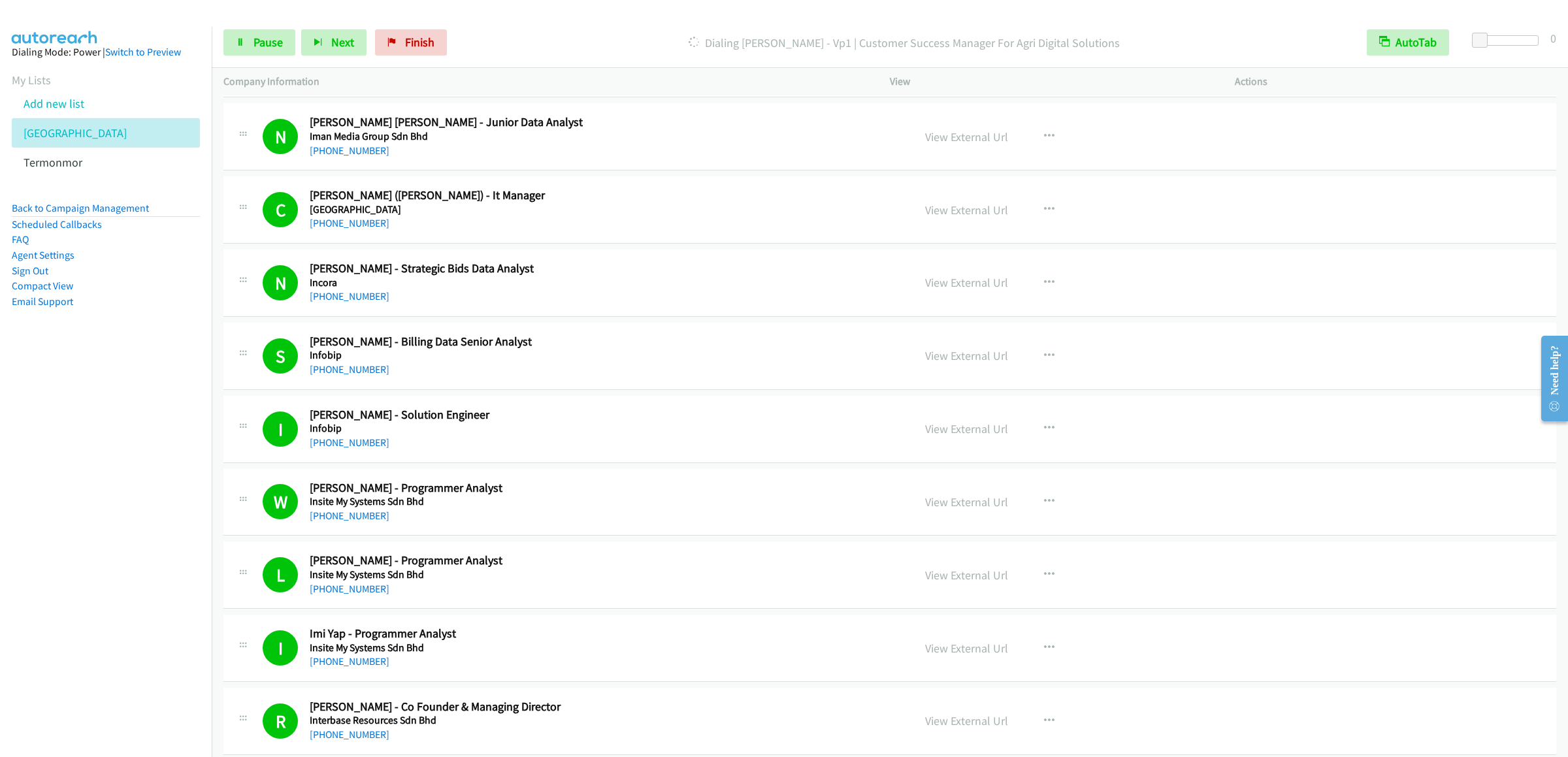
scroll to position [3656, 0]
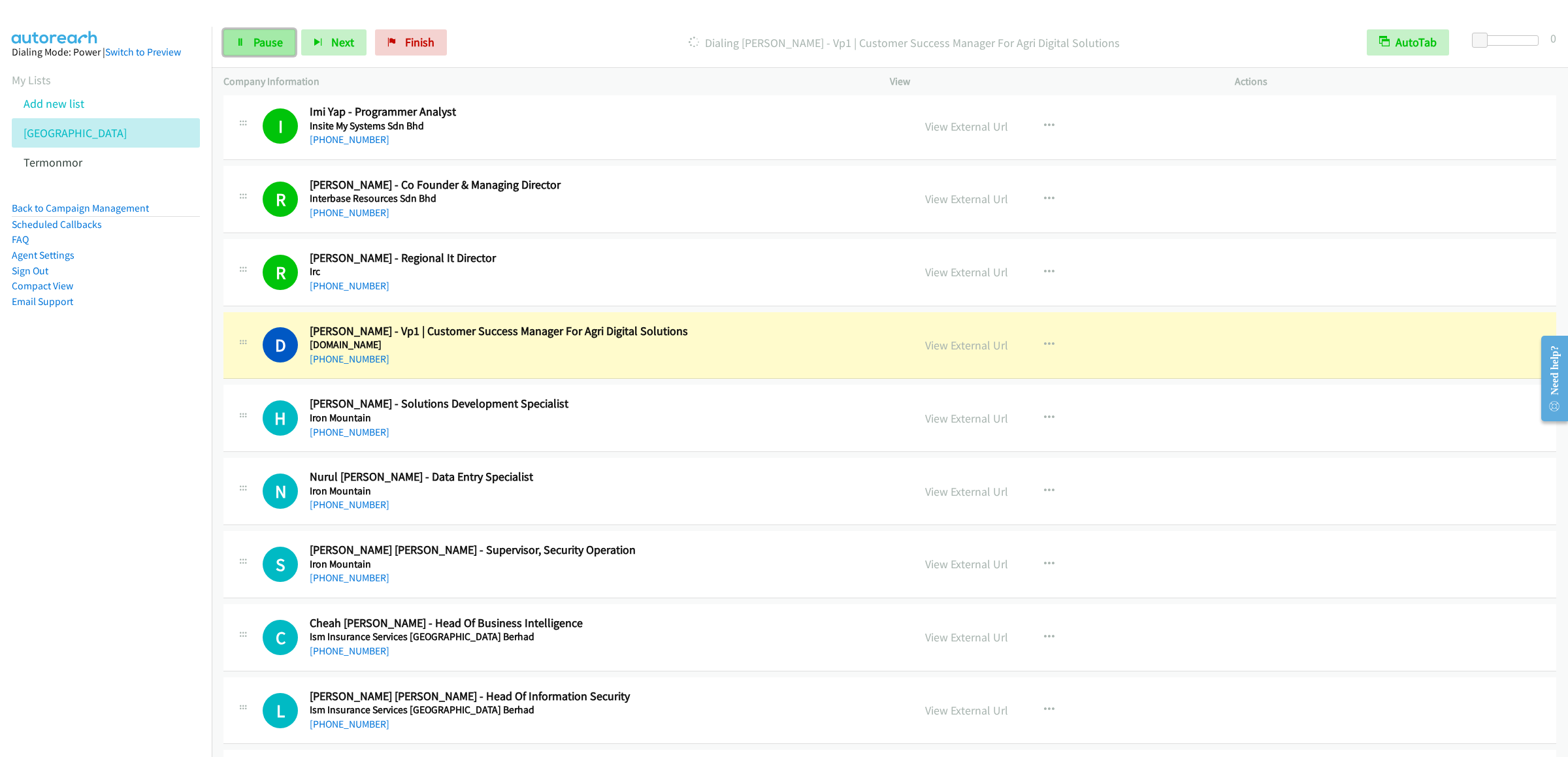
click at [263, 40] on span "Pause" at bounding box center [268, 42] width 29 height 15
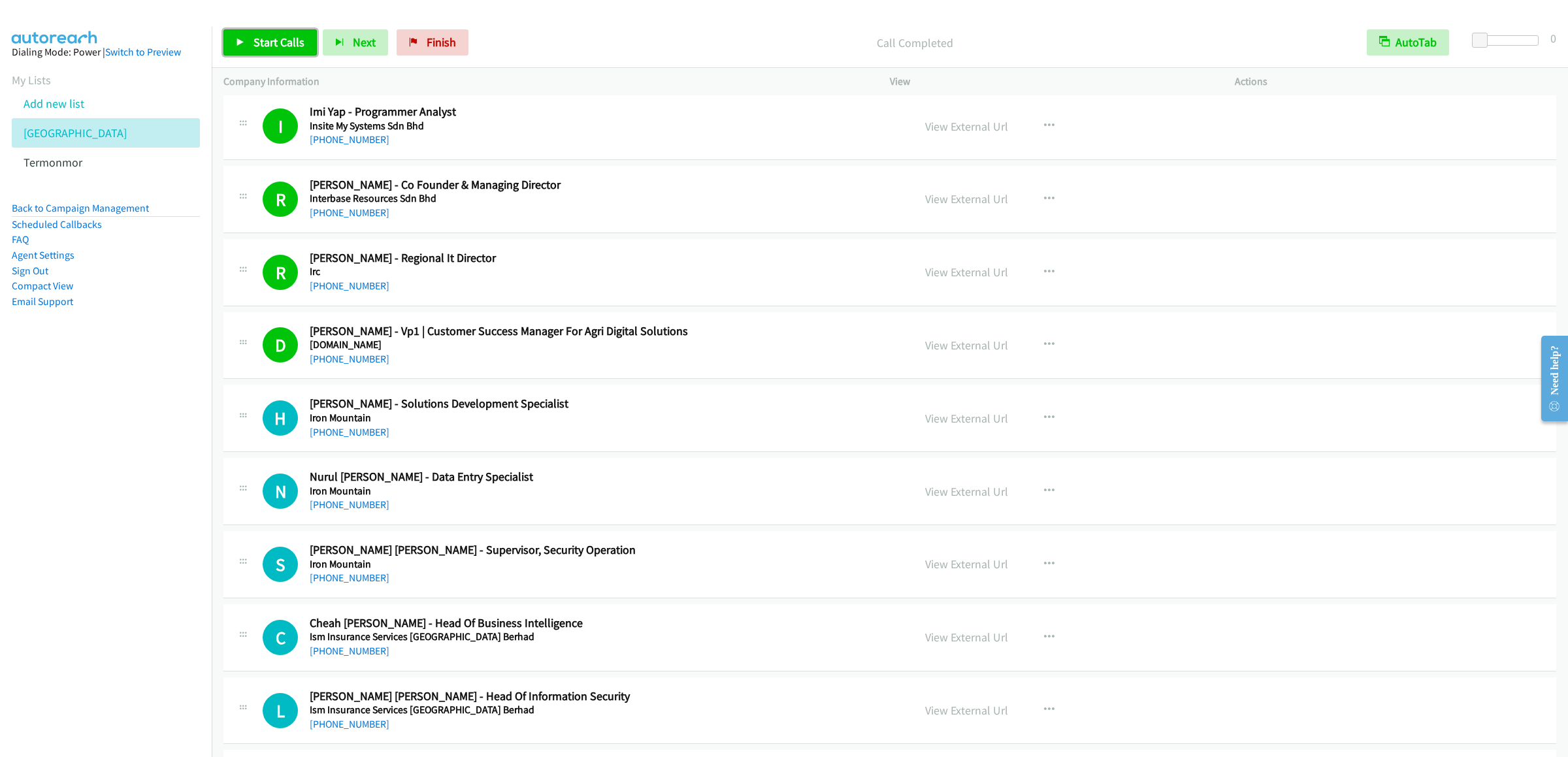
click at [257, 47] on span "Start Calls" at bounding box center [279, 42] width 51 height 15
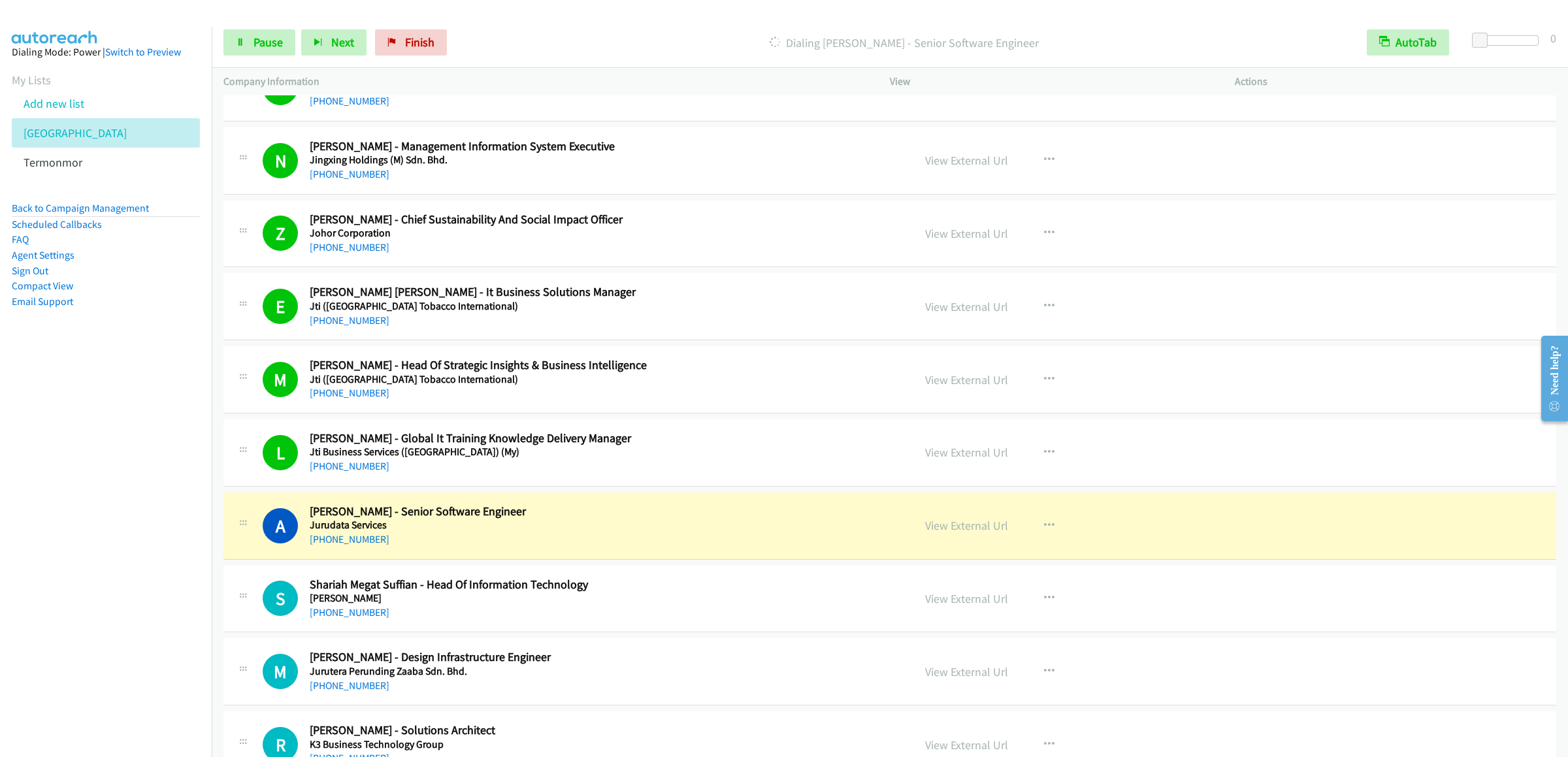
scroll to position [4832, 0]
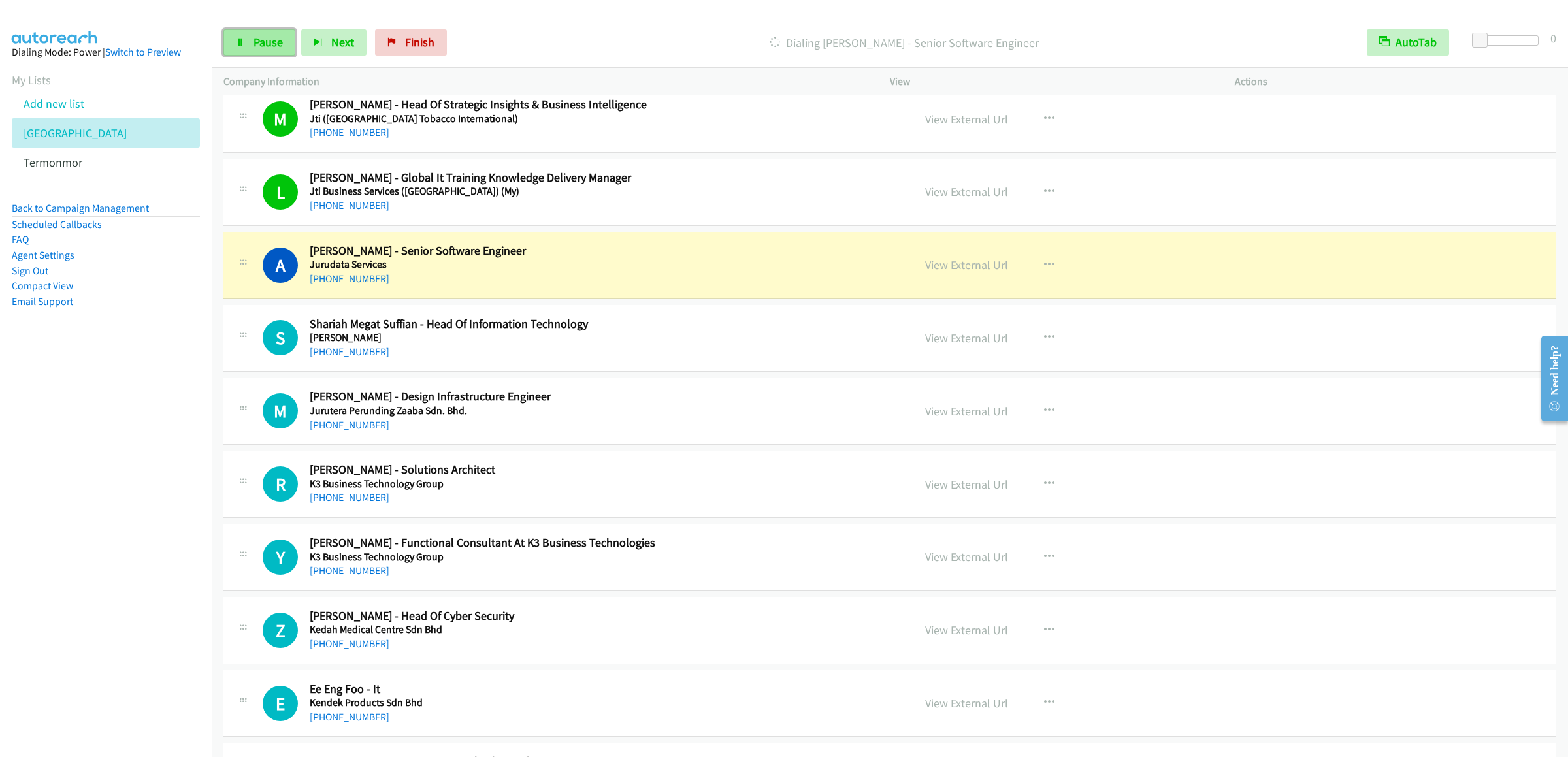
click at [281, 43] on span "Pause" at bounding box center [268, 42] width 29 height 15
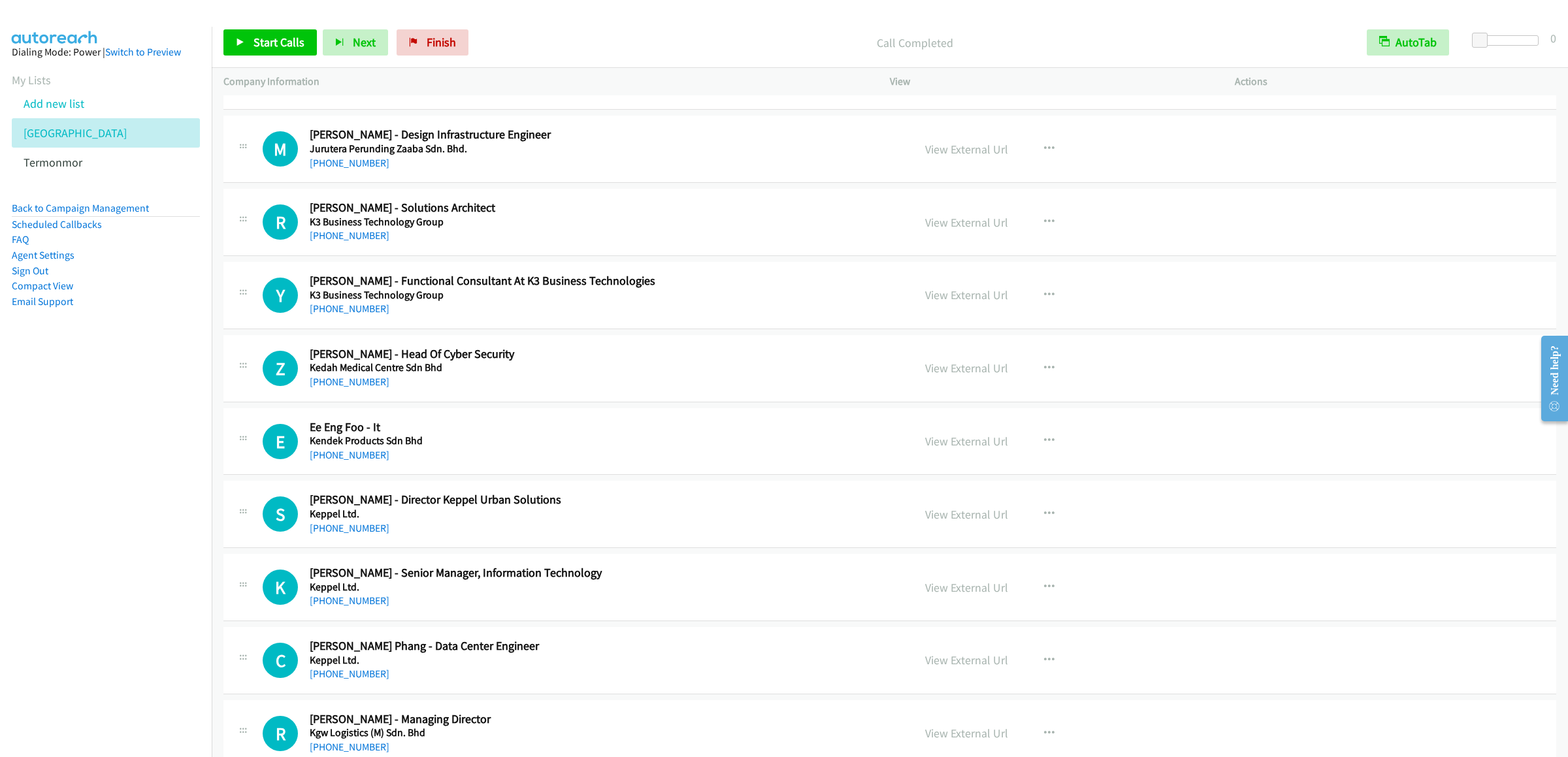
scroll to position [4963, 0]
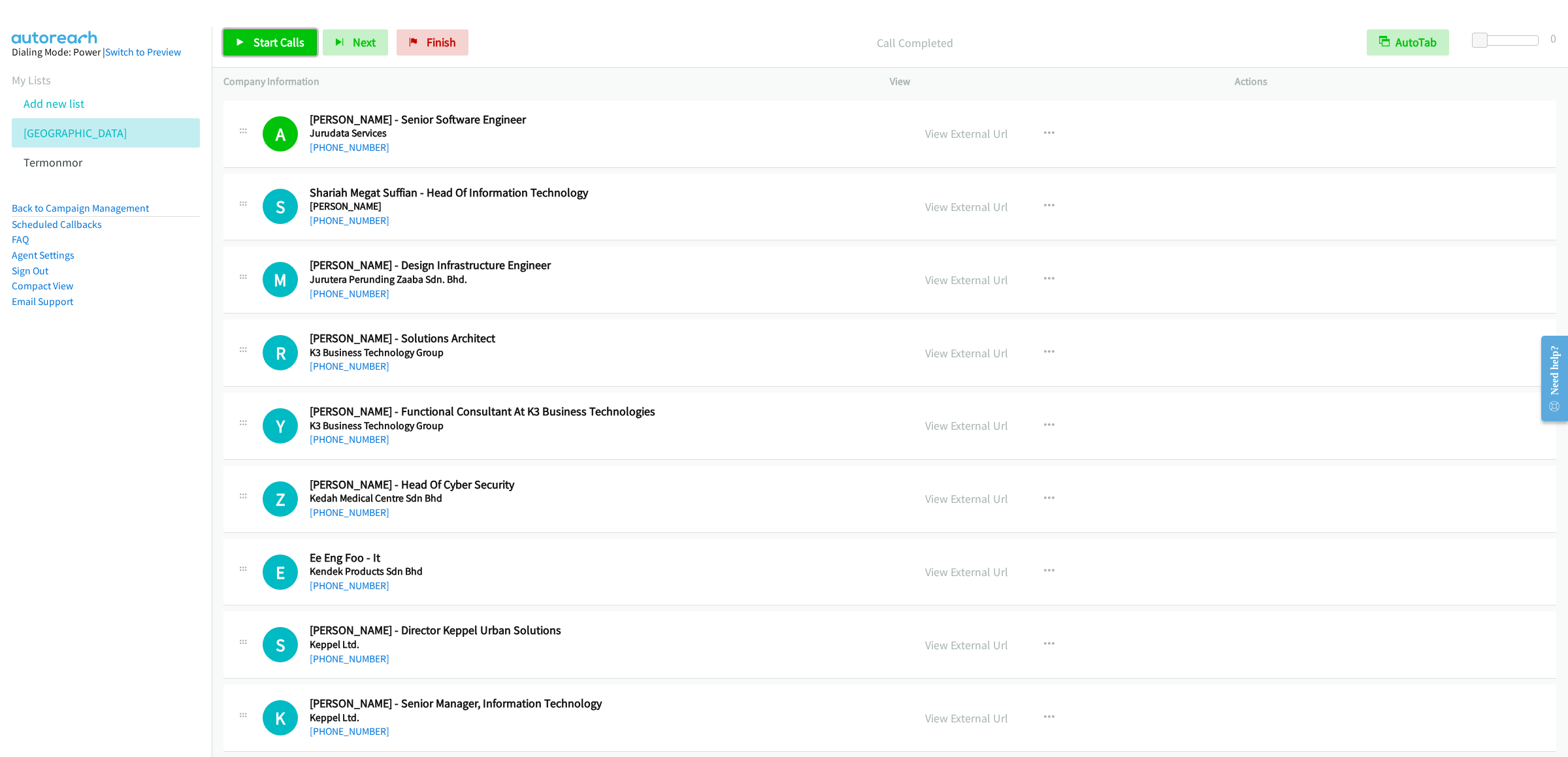
click at [259, 38] on span "Start Calls" at bounding box center [279, 42] width 51 height 15
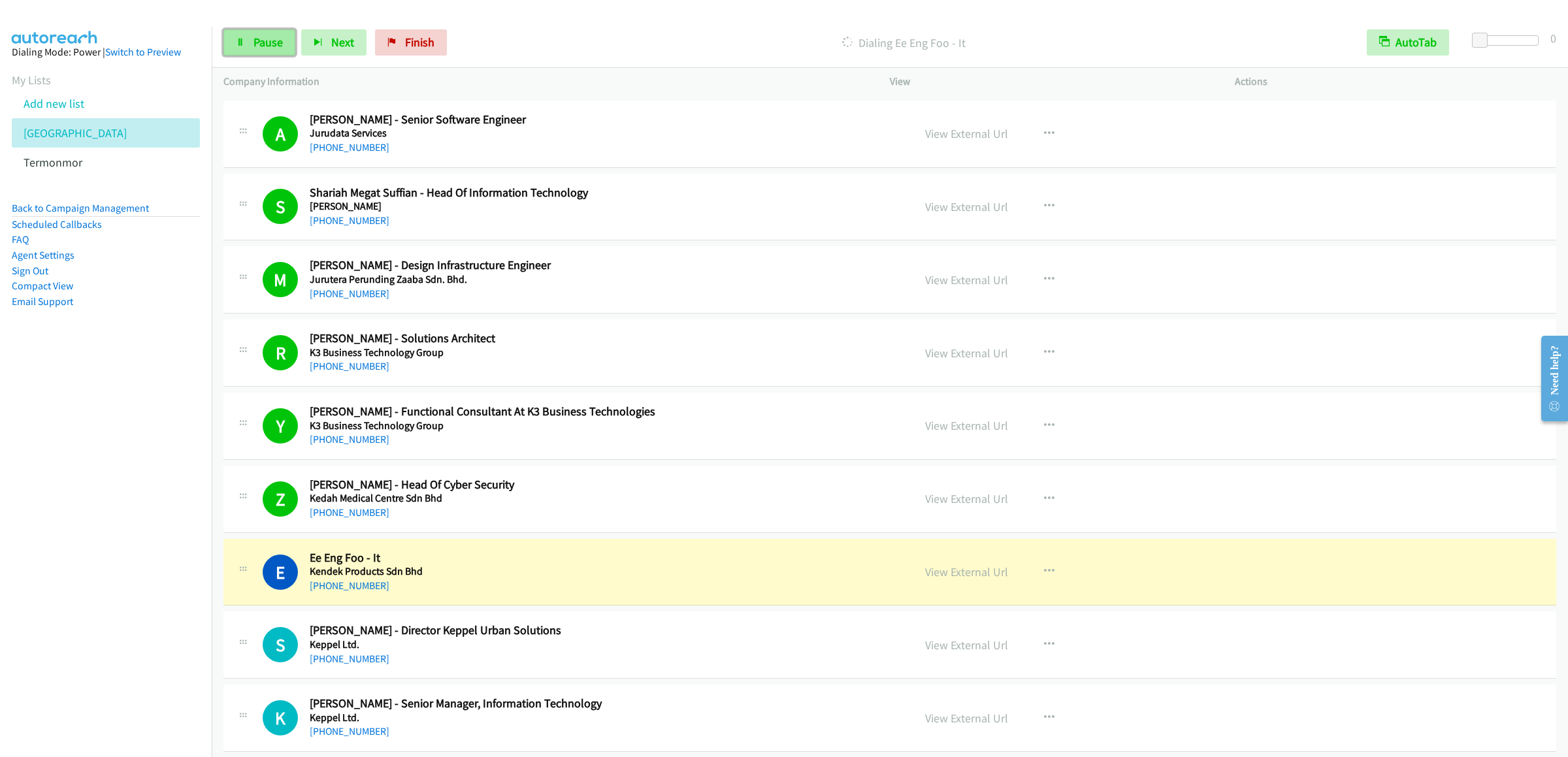
click at [267, 51] on link "Pause" at bounding box center [259, 43] width 72 height 26
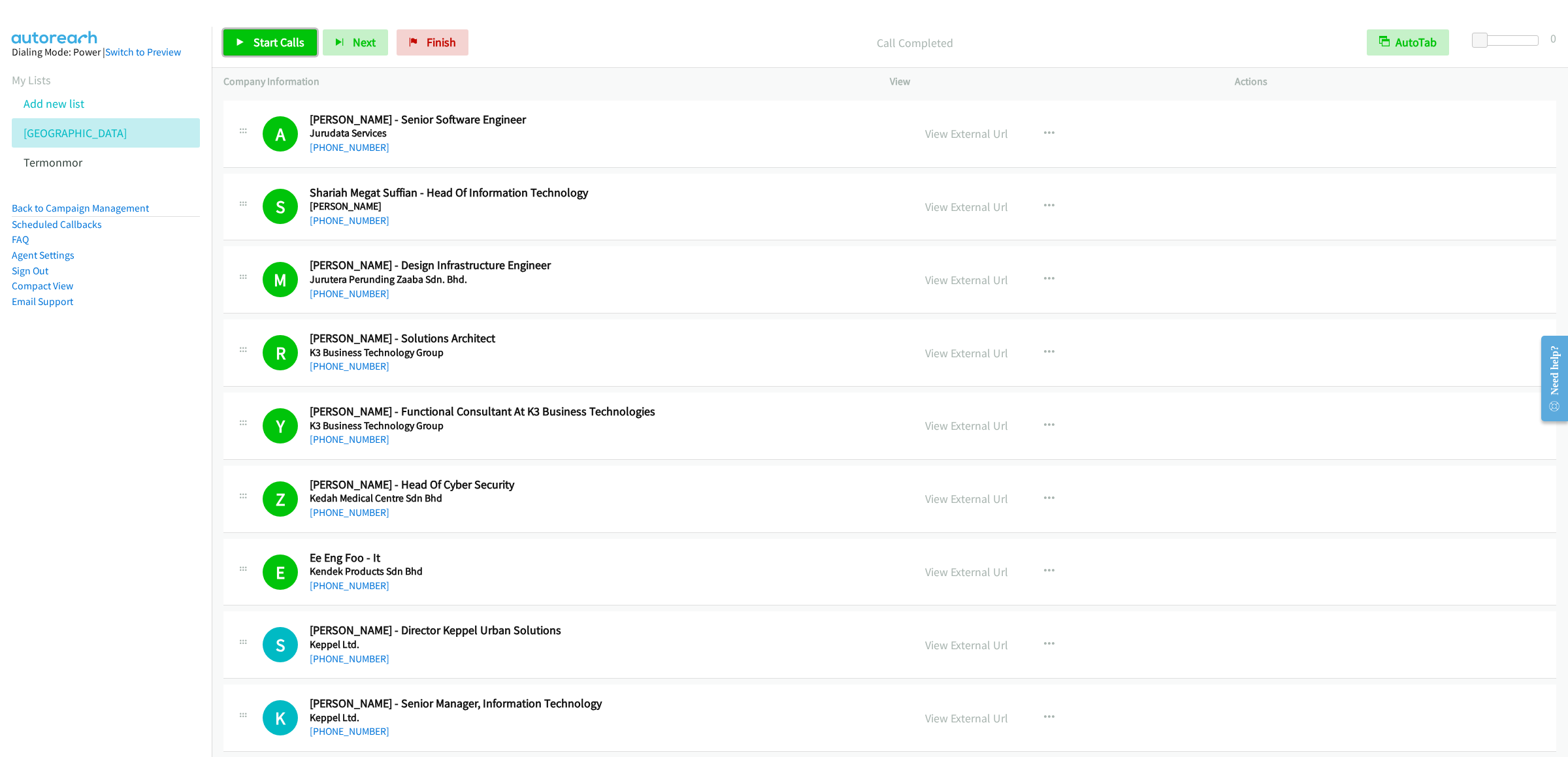
click at [289, 40] on span "Start Calls" at bounding box center [279, 42] width 51 height 15
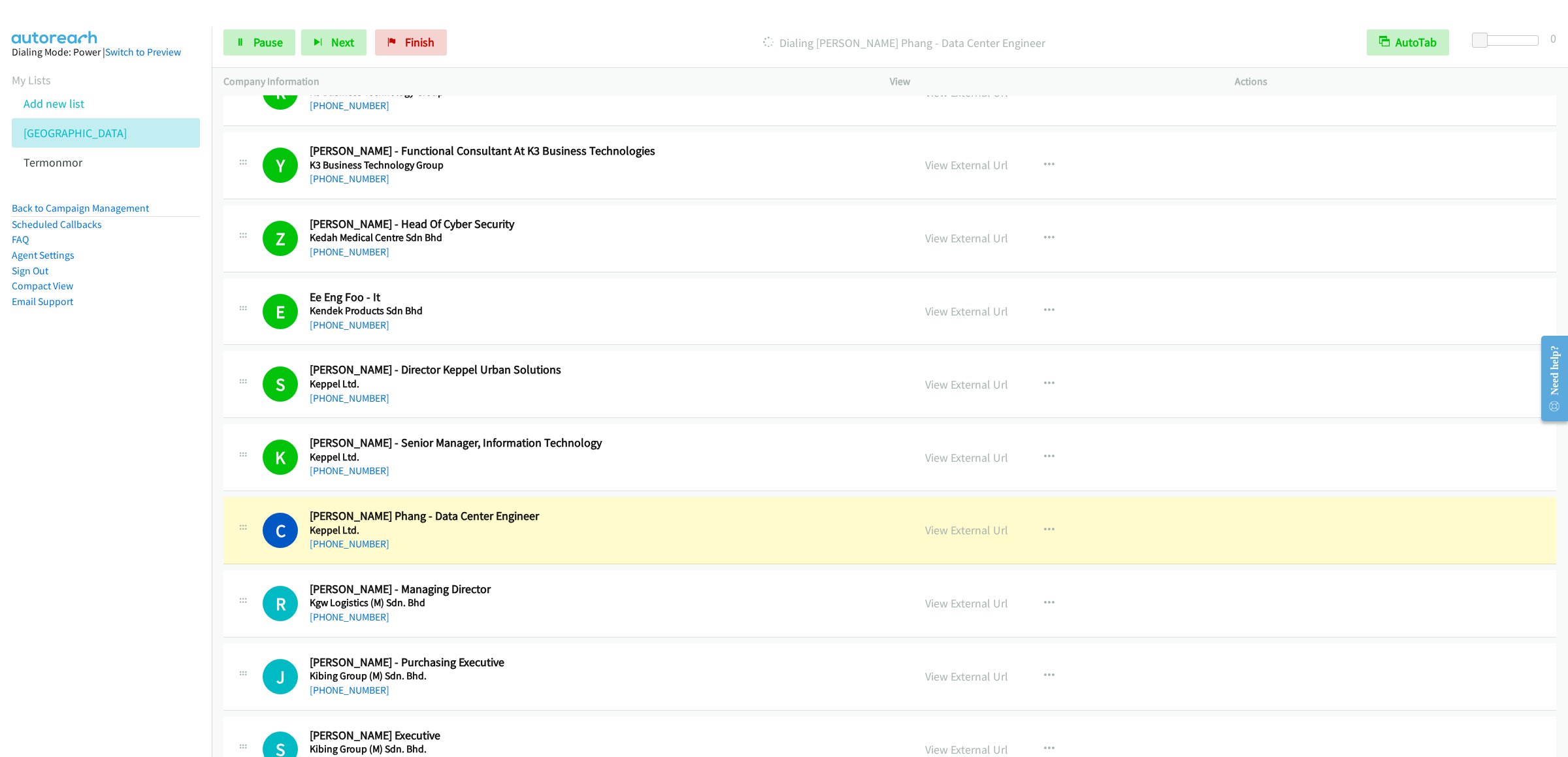
scroll to position [5615, 0]
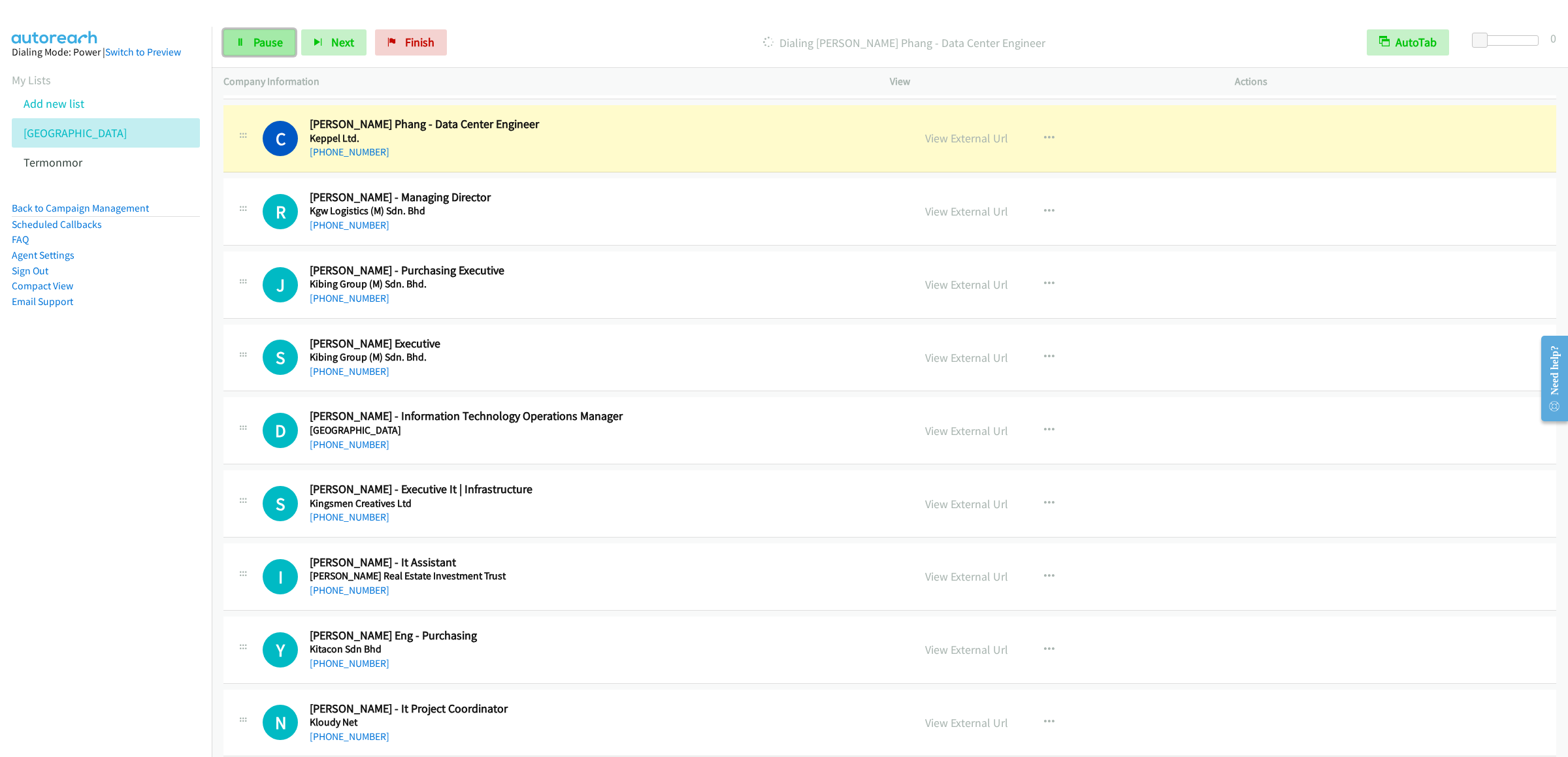
click at [256, 49] on span "Pause" at bounding box center [268, 42] width 29 height 15
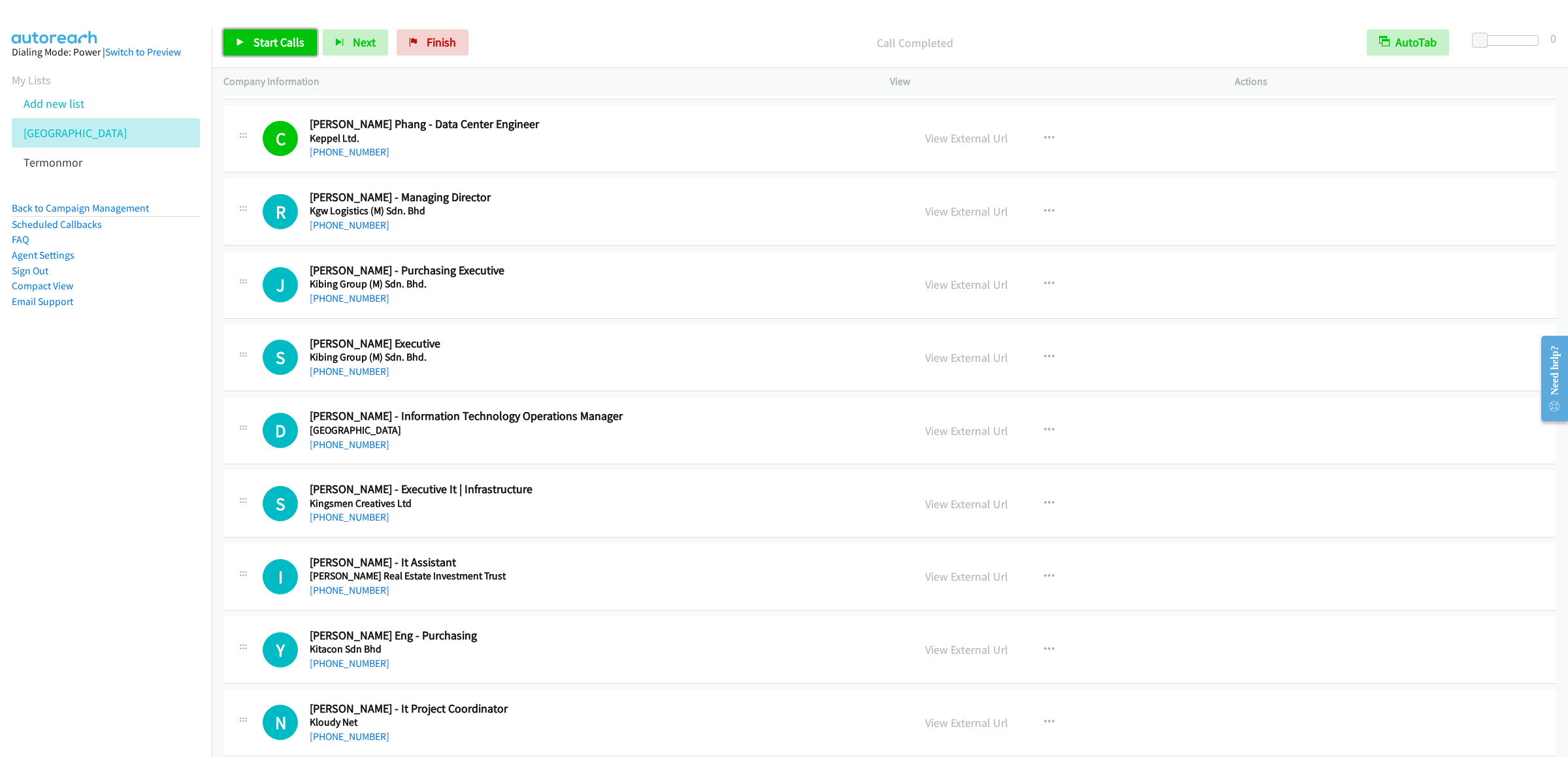
click at [261, 31] on link "Start Calls" at bounding box center [270, 43] width 94 height 26
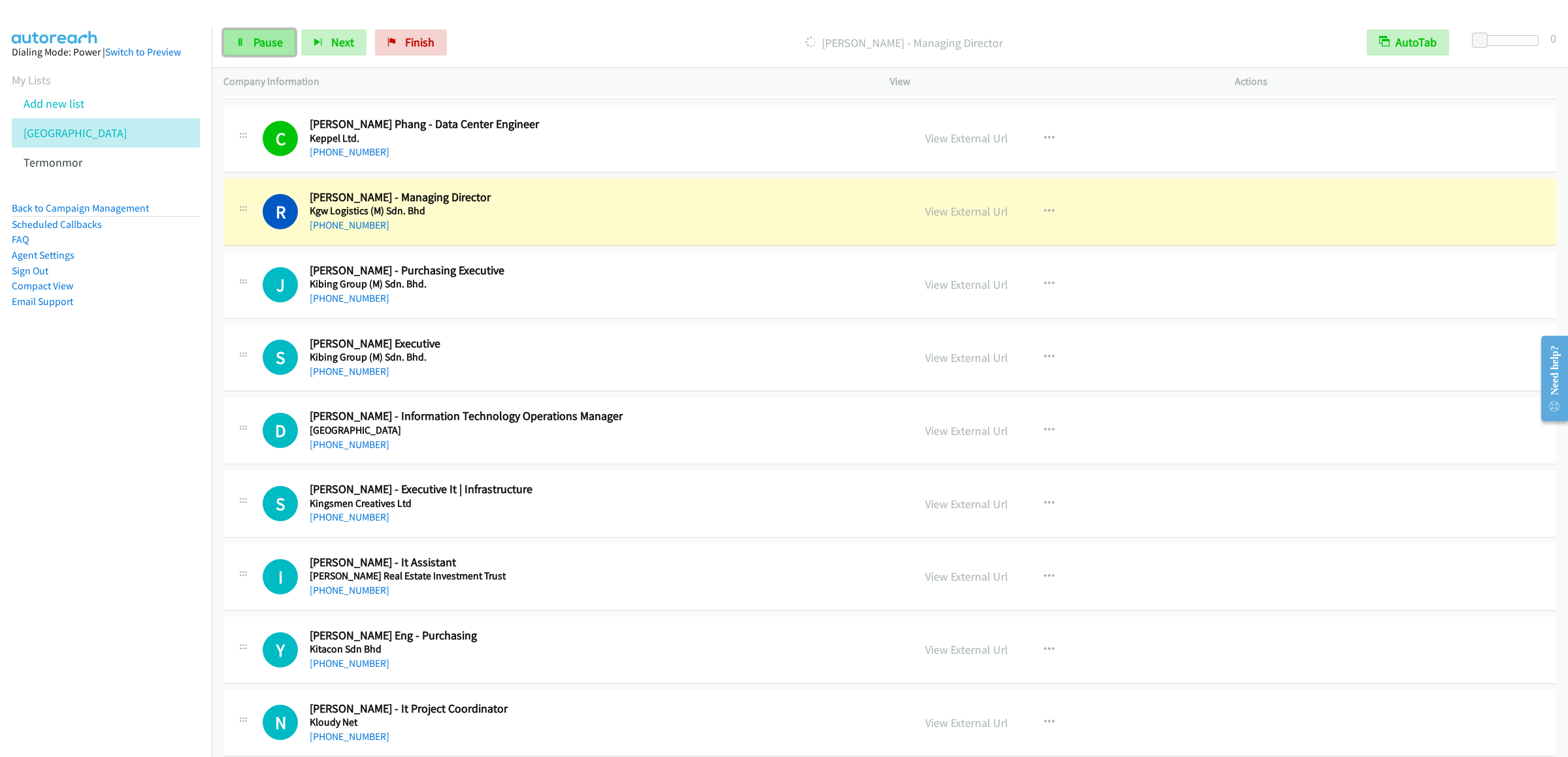
click at [253, 47] on span "Pause" at bounding box center [268, 42] width 29 height 15
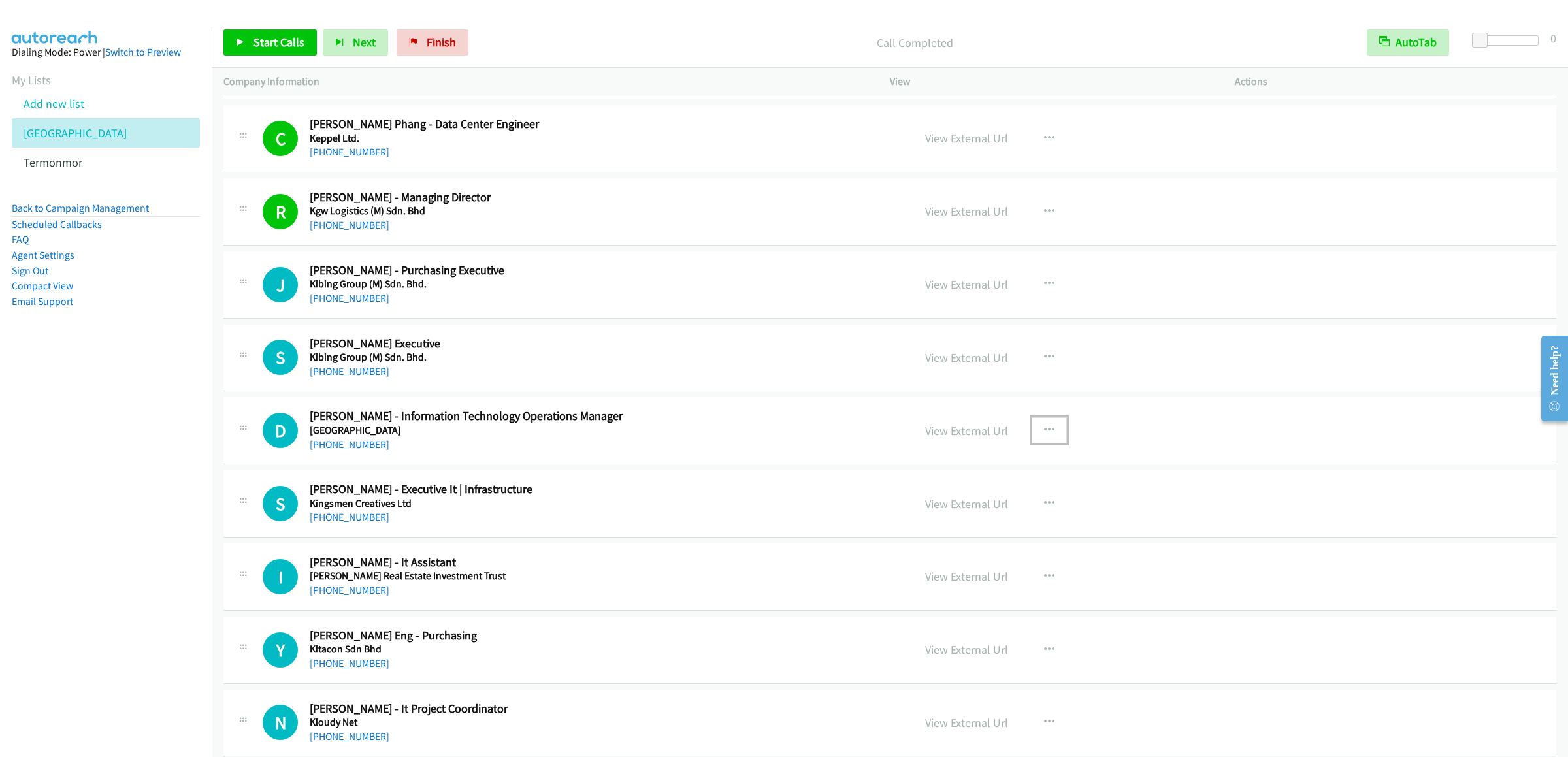
click at [1044, 435] on icon "button" at bounding box center [1049, 430] width 10 height 10
click at [959, 529] on link "Start Calls Here" at bounding box center [979, 516] width 174 height 26
click at [268, 40] on span "Start Calls" at bounding box center [279, 42] width 51 height 15
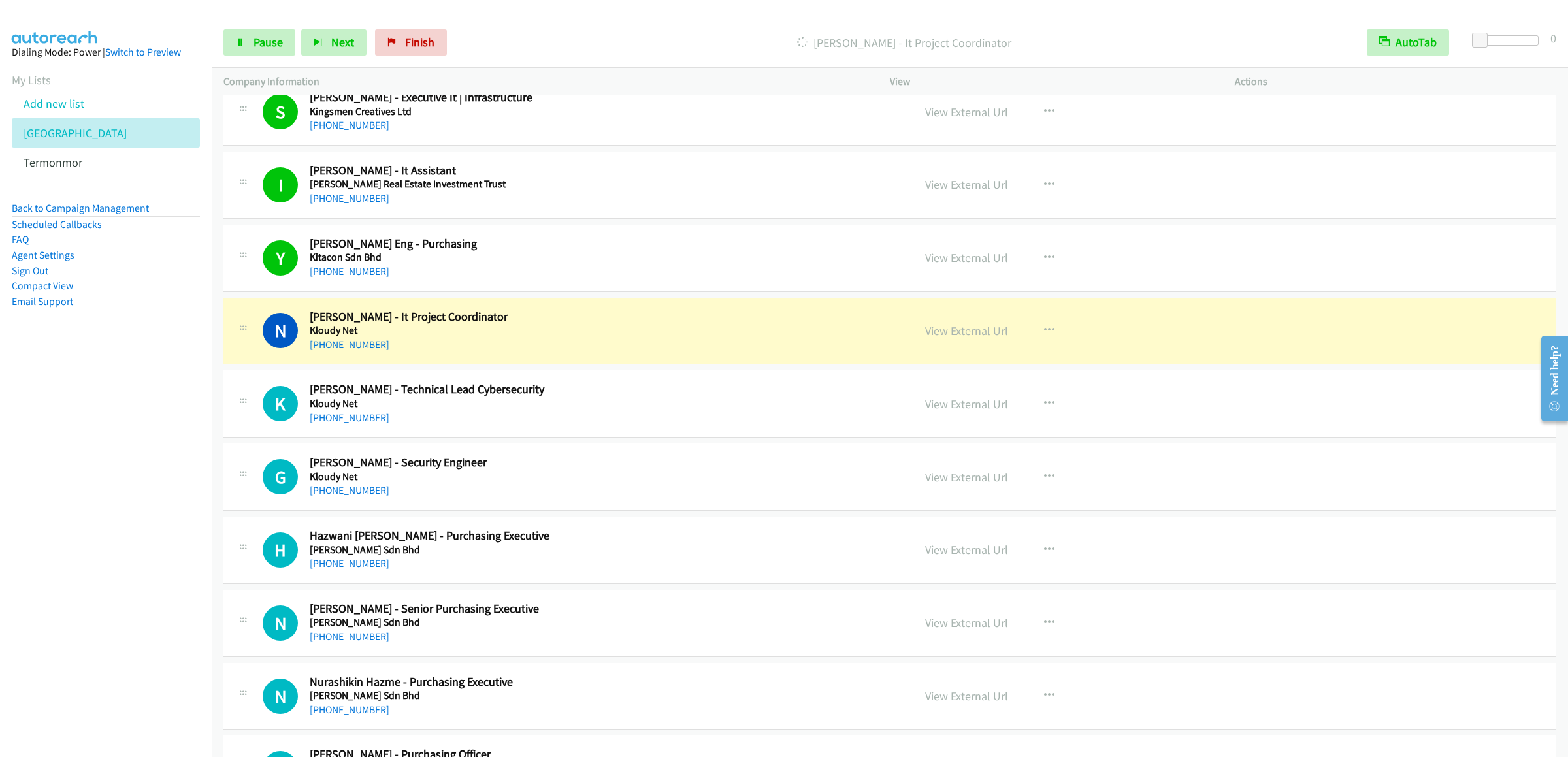
scroll to position [6138, 0]
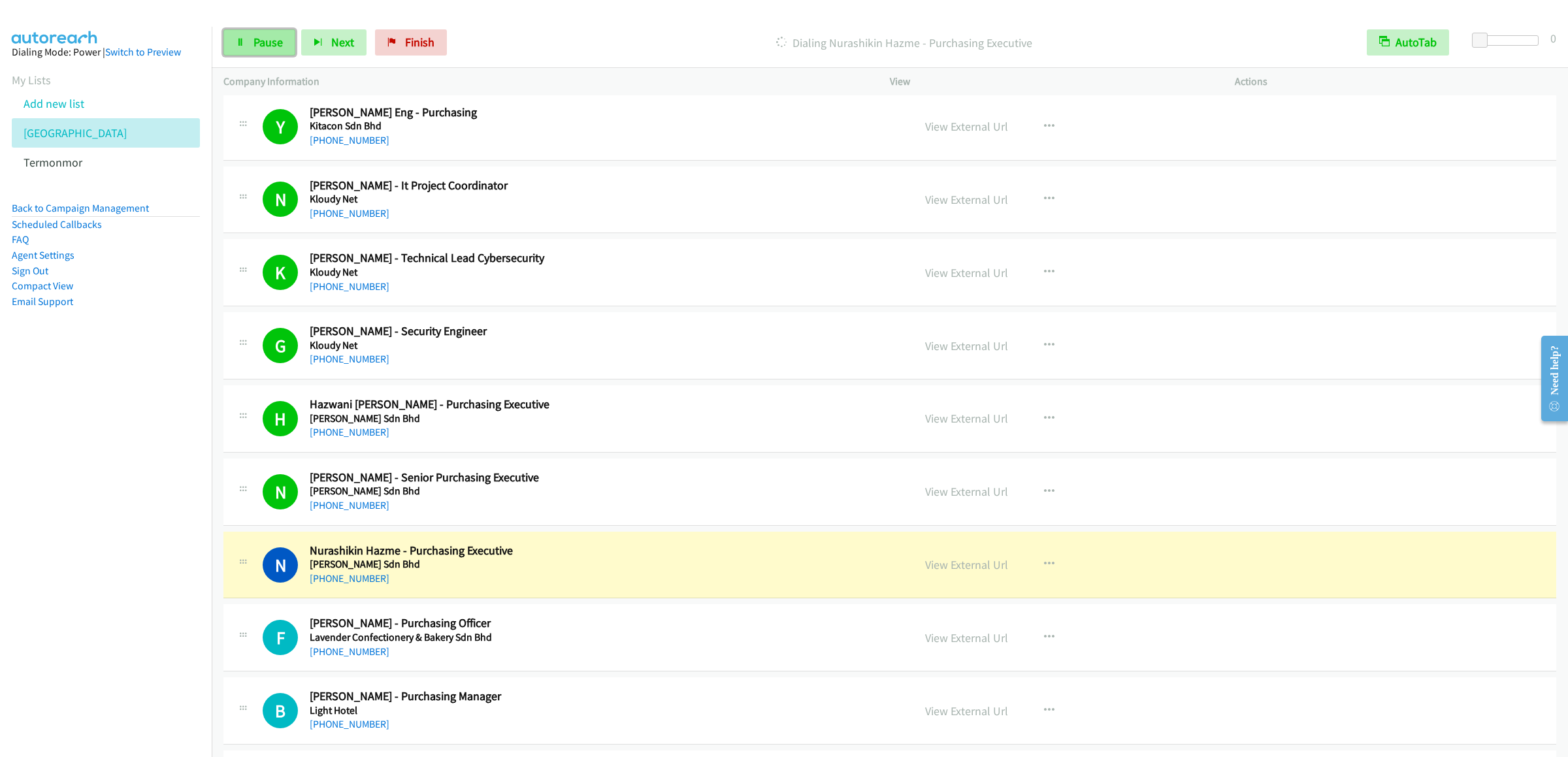
click at [268, 47] on span "Pause" at bounding box center [268, 42] width 29 height 15
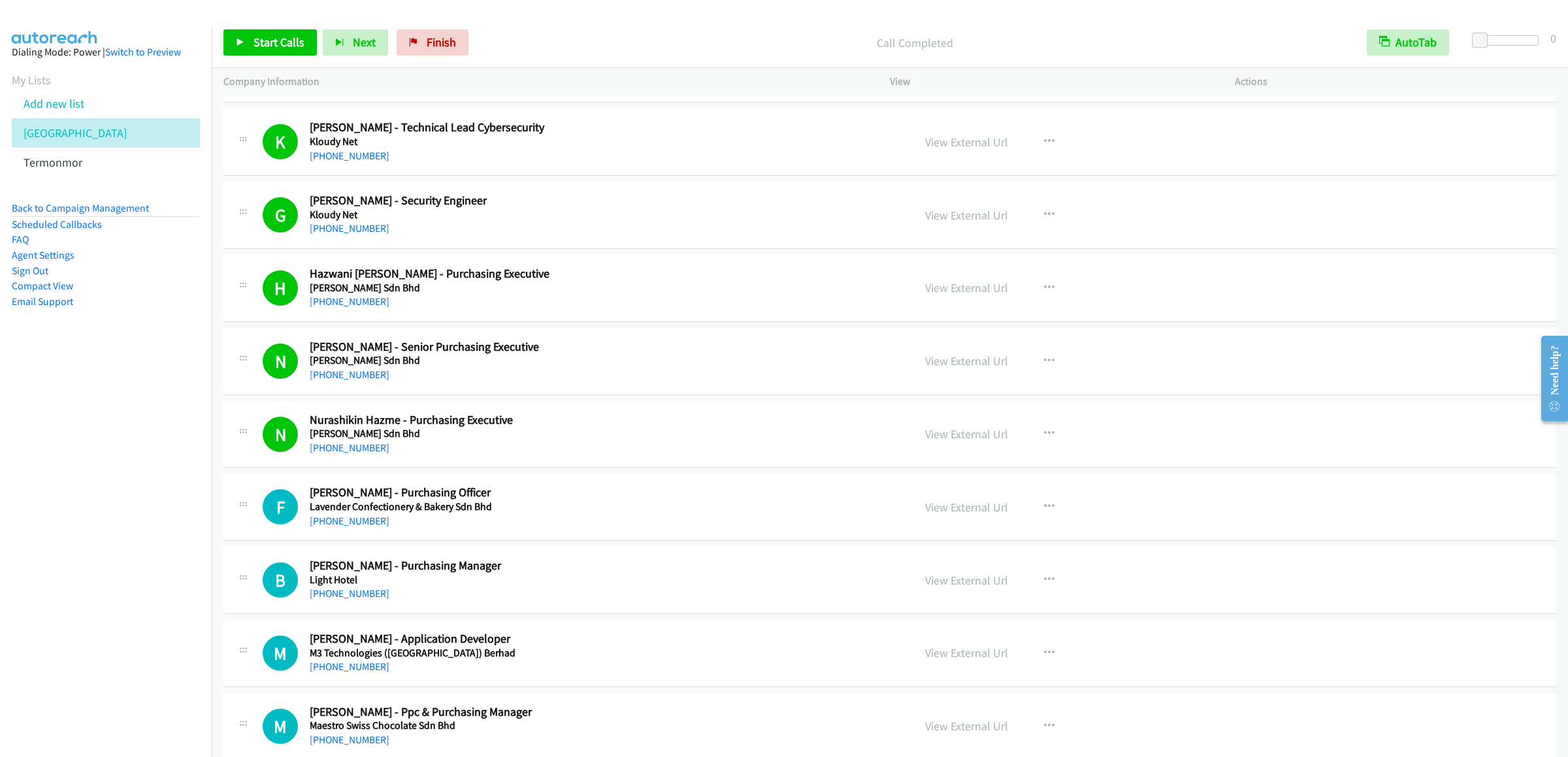
scroll to position [6398, 0]
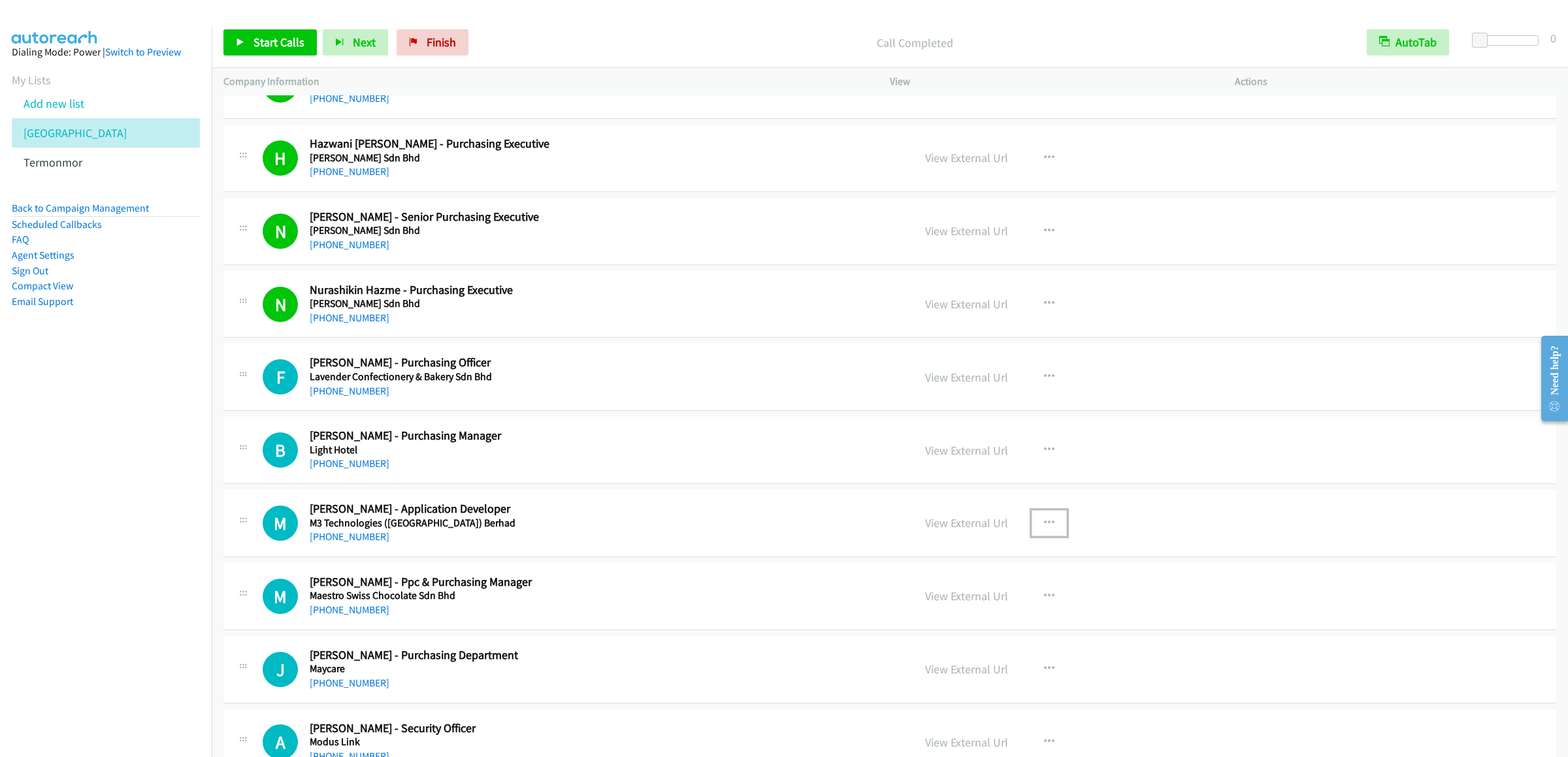
click at [1044, 528] on icon "button" at bounding box center [1049, 522] width 10 height 10
click at [954, 621] on link "Start Calls Here" at bounding box center [979, 609] width 174 height 26
click at [278, 45] on span "Start Calls" at bounding box center [279, 42] width 51 height 15
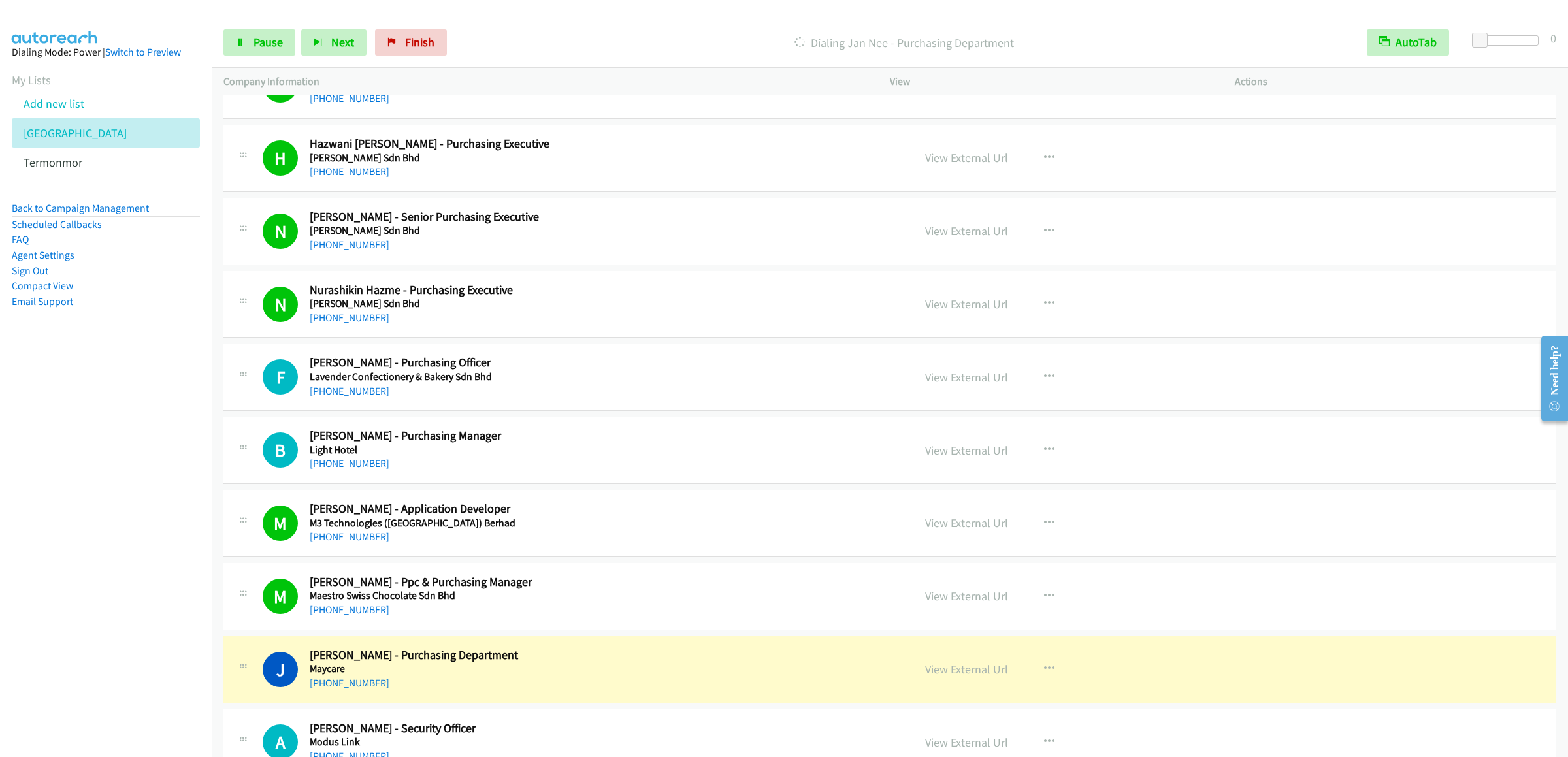
scroll to position [6791, 0]
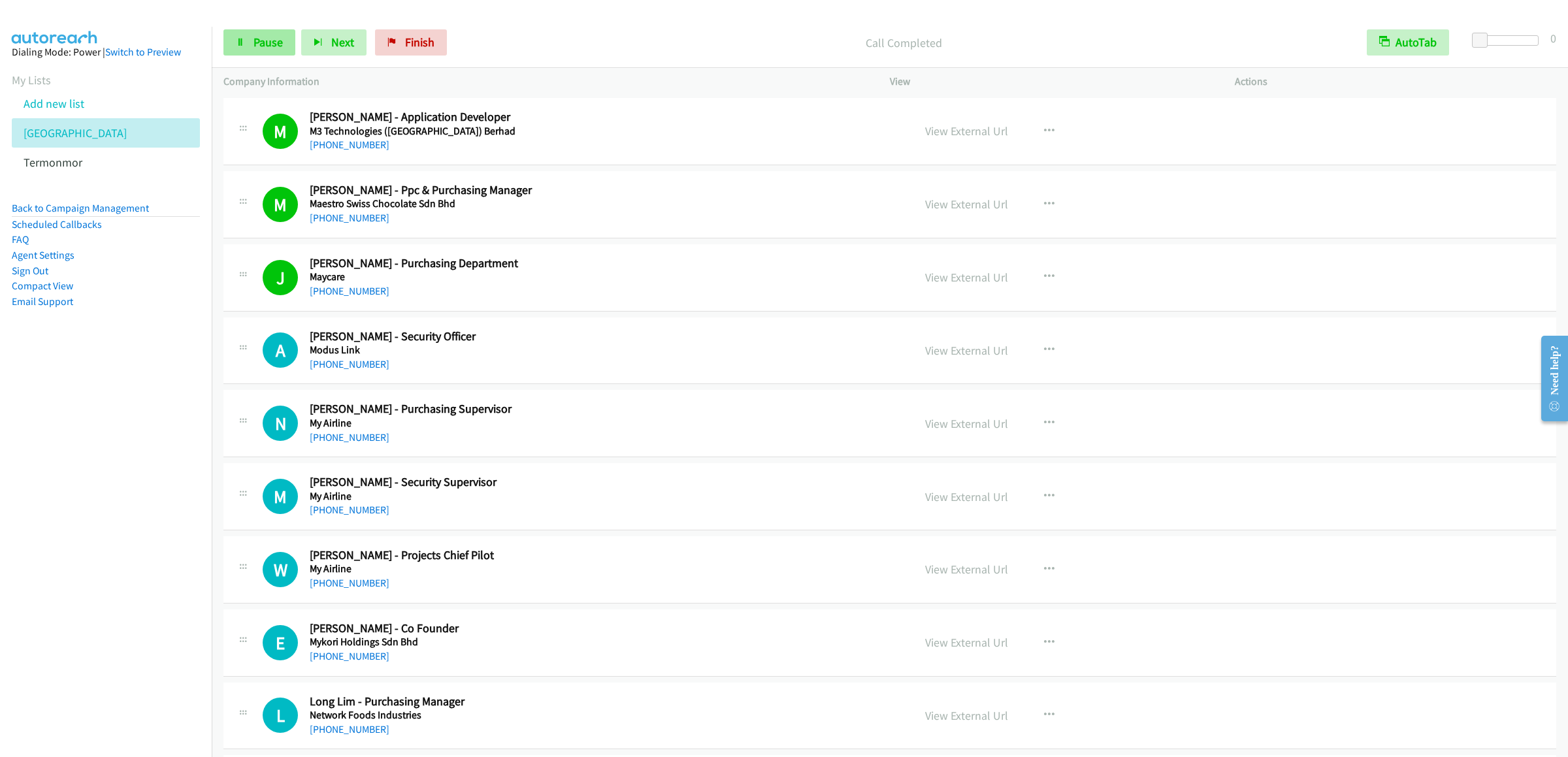
click at [275, 40] on span "Pause" at bounding box center [268, 42] width 29 height 15
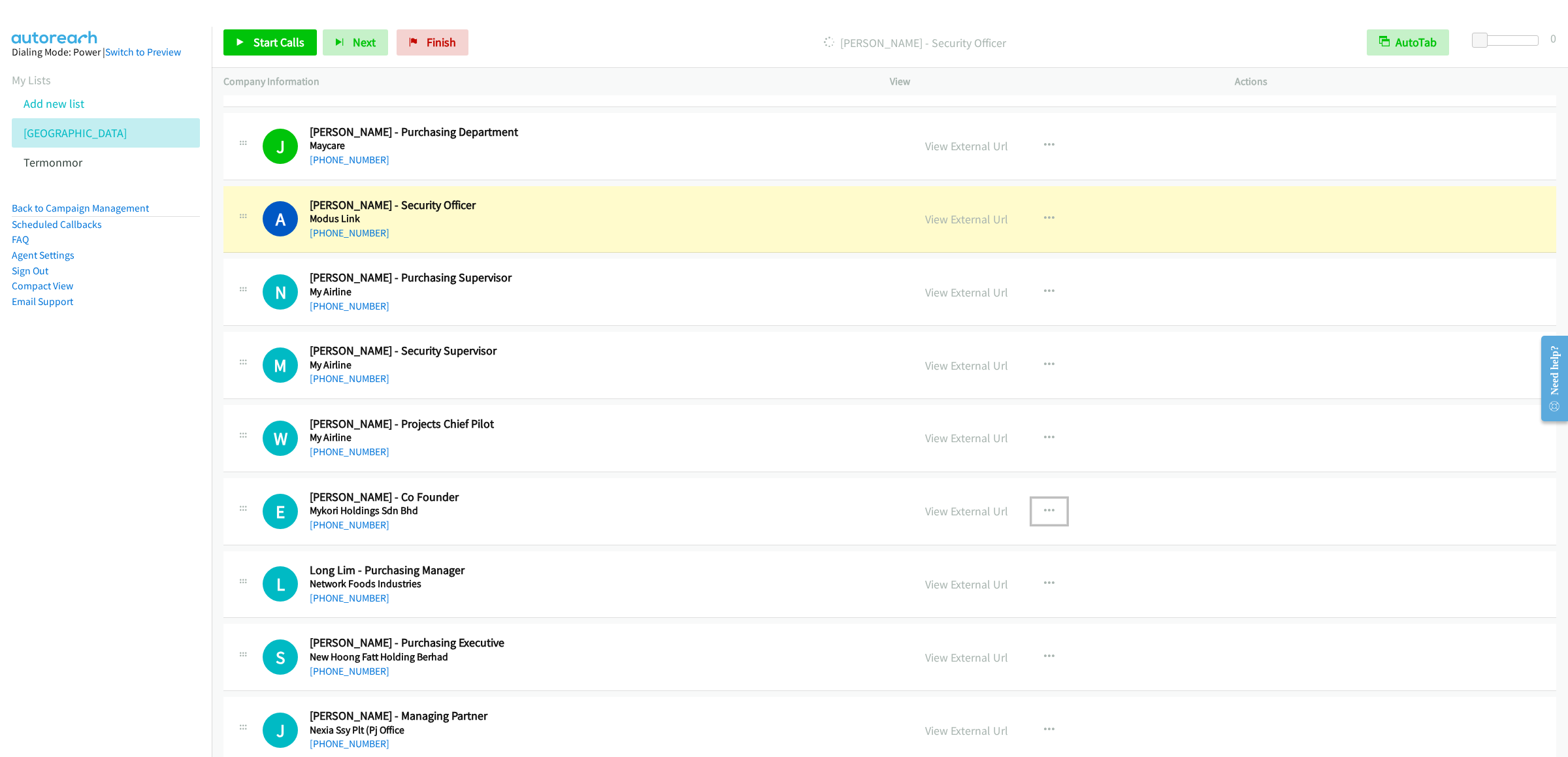
click at [1044, 517] on icon "button" at bounding box center [1049, 511] width 10 height 10
click at [968, 609] on link "Start Calls Here" at bounding box center [979, 597] width 174 height 26
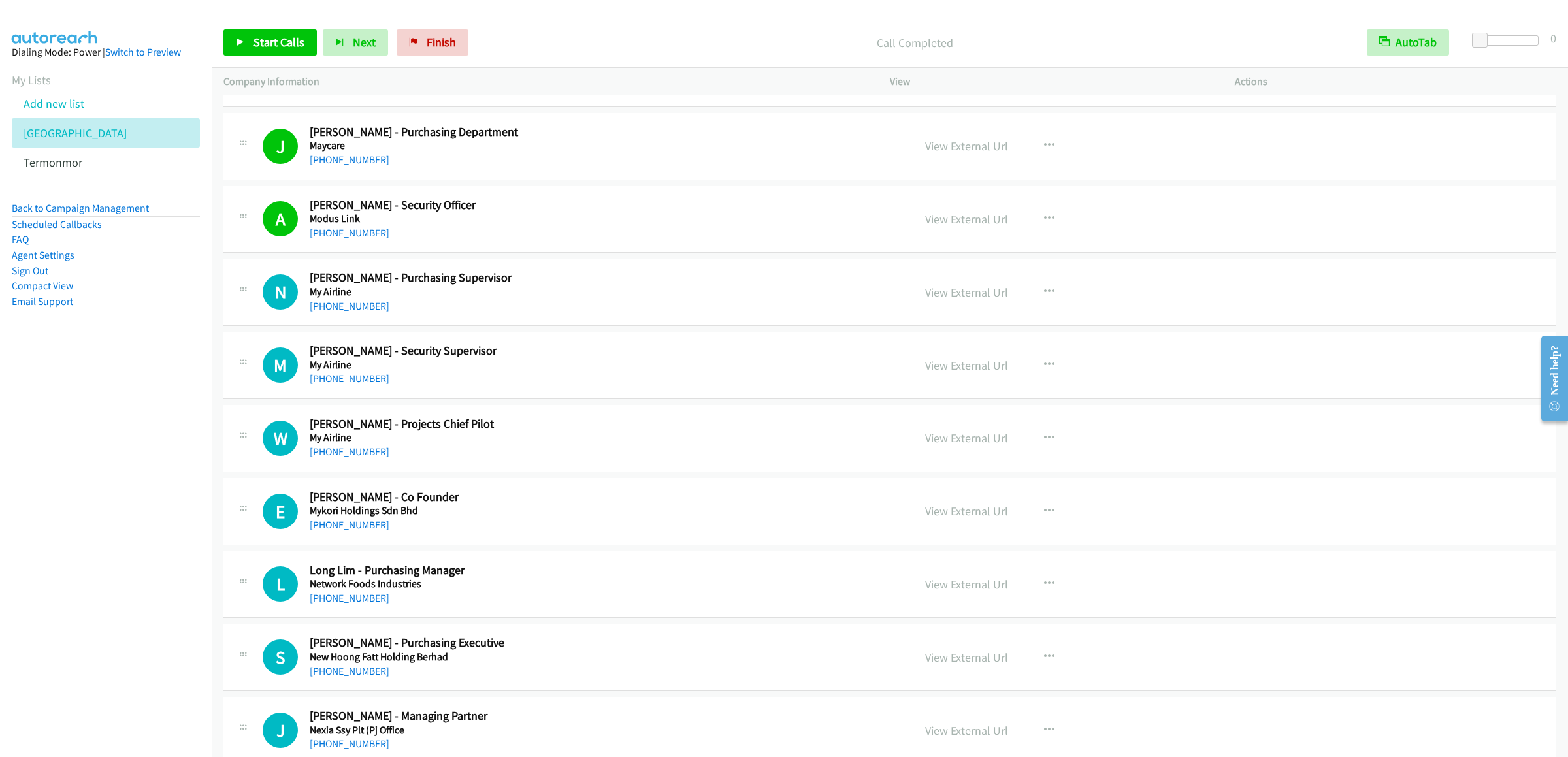
scroll to position [7052, 0]
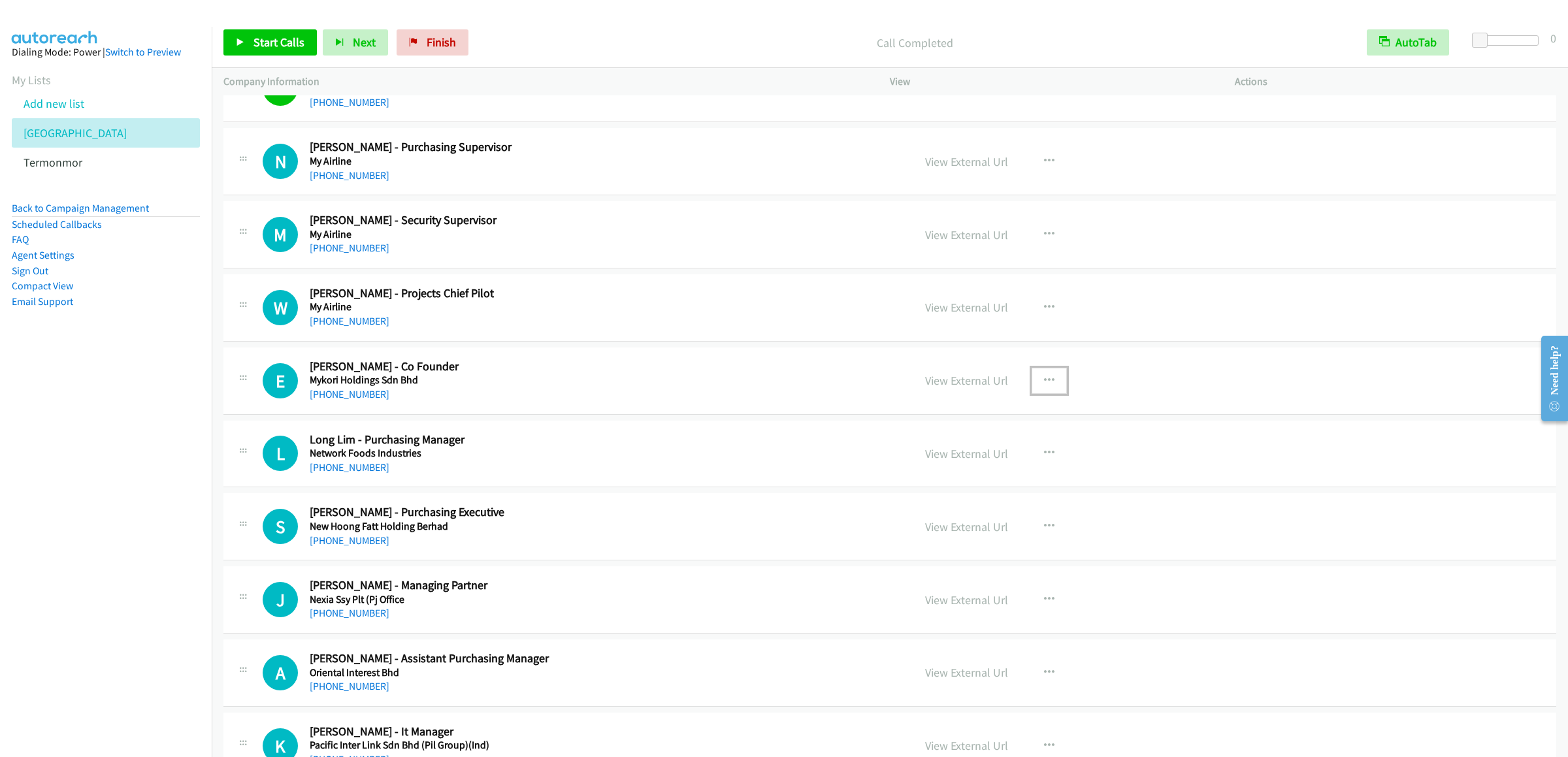
click at [1044, 386] on icon "button" at bounding box center [1049, 380] width 10 height 10
click at [937, 479] on link "Start Calls Here" at bounding box center [979, 466] width 174 height 26
click at [251, 42] on link "Start Calls" at bounding box center [270, 43] width 94 height 26
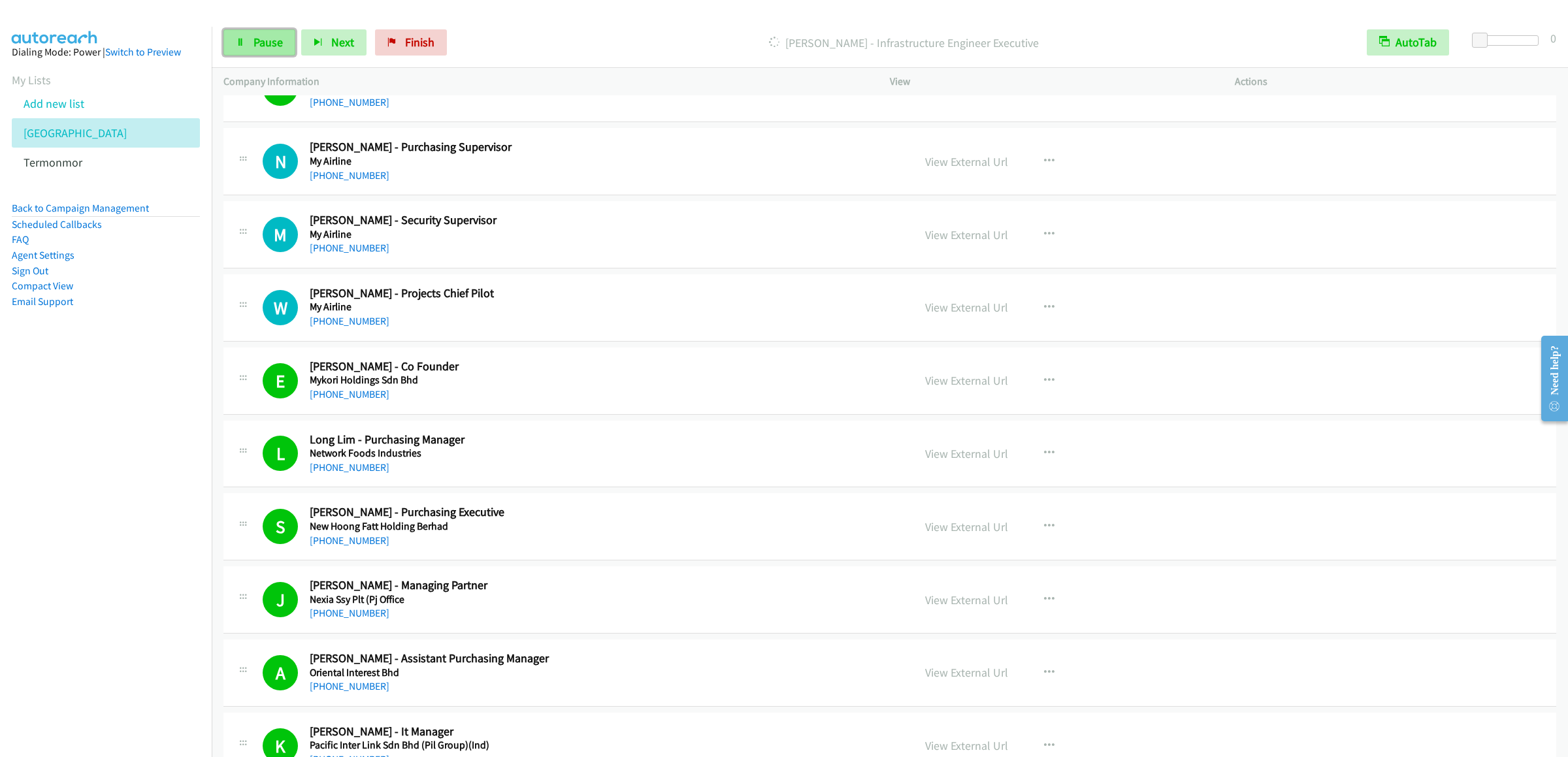
click at [257, 31] on link "Pause" at bounding box center [259, 43] width 72 height 26
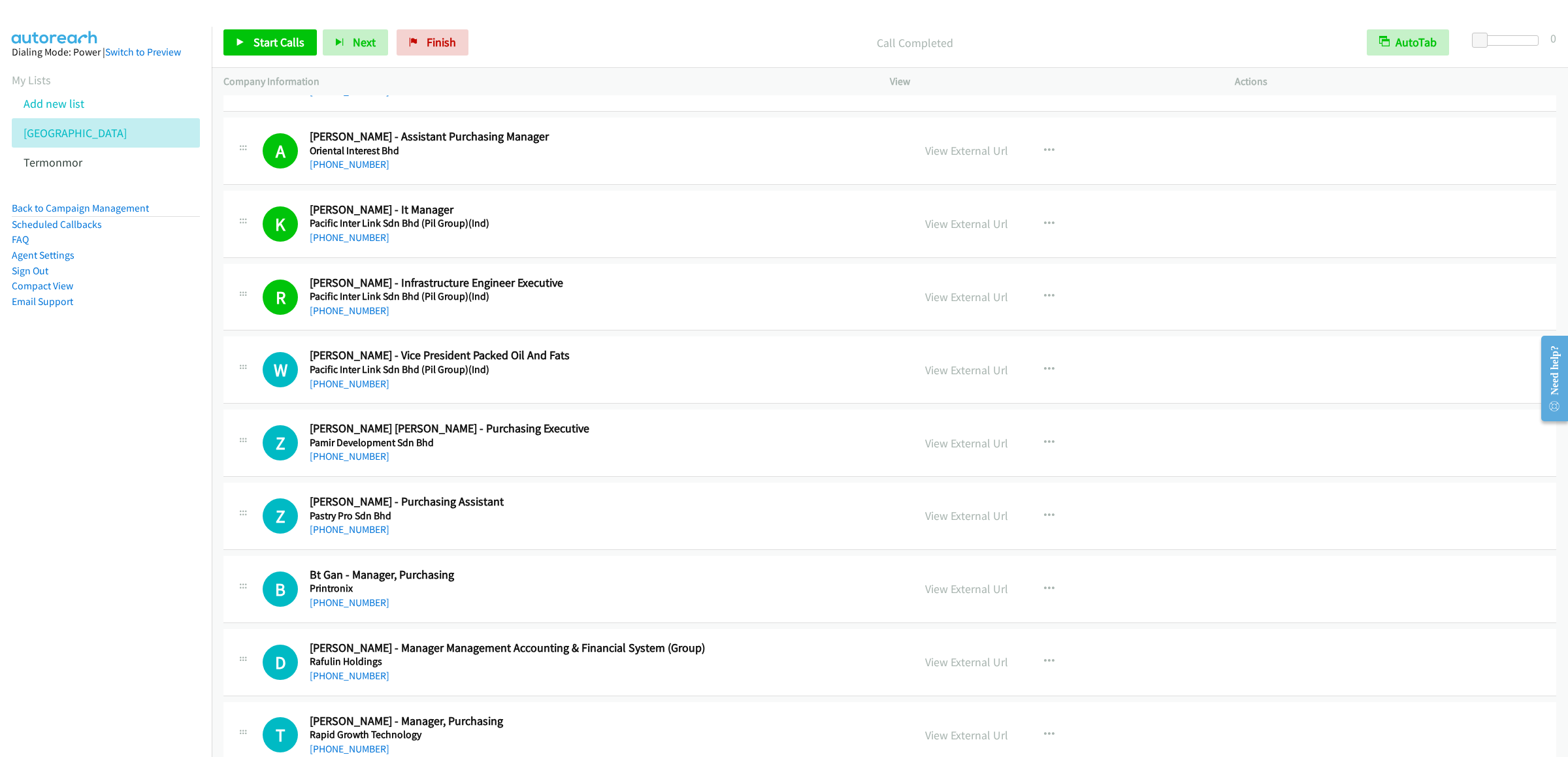
scroll to position [7706, 0]
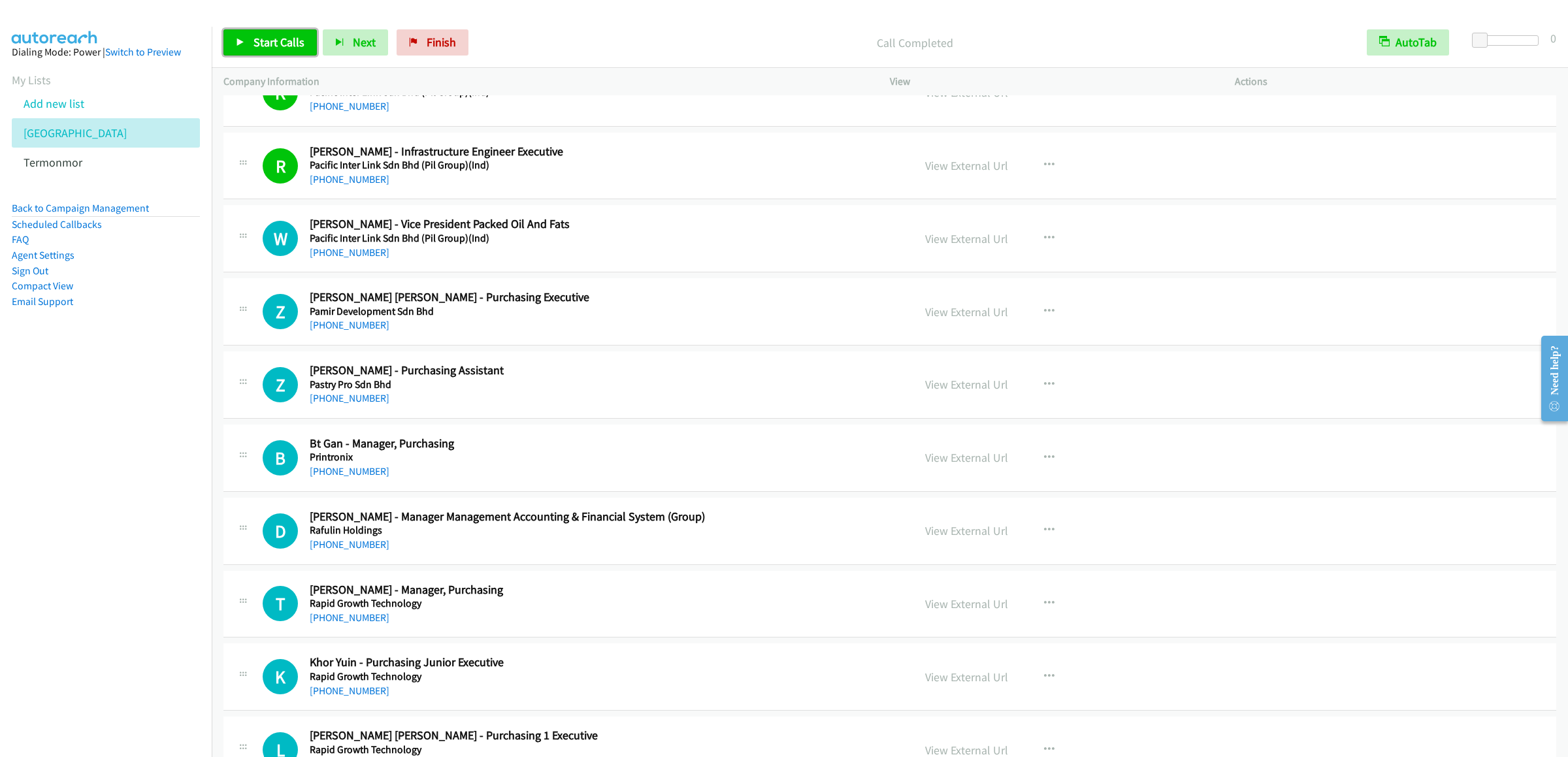
click at [274, 45] on span "Start Calls" at bounding box center [279, 42] width 51 height 15
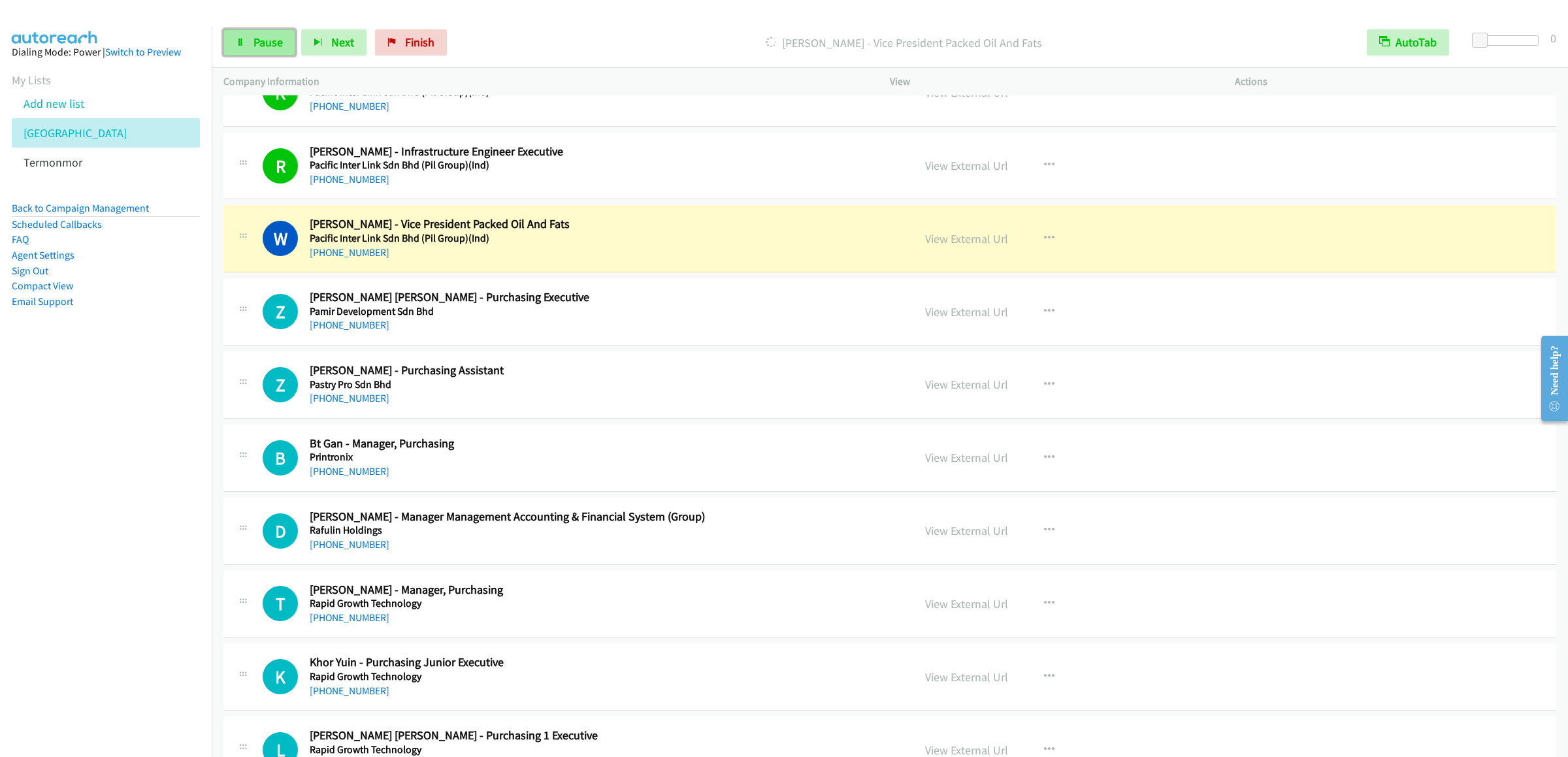
click at [272, 49] on span "Pause" at bounding box center [268, 42] width 29 height 15
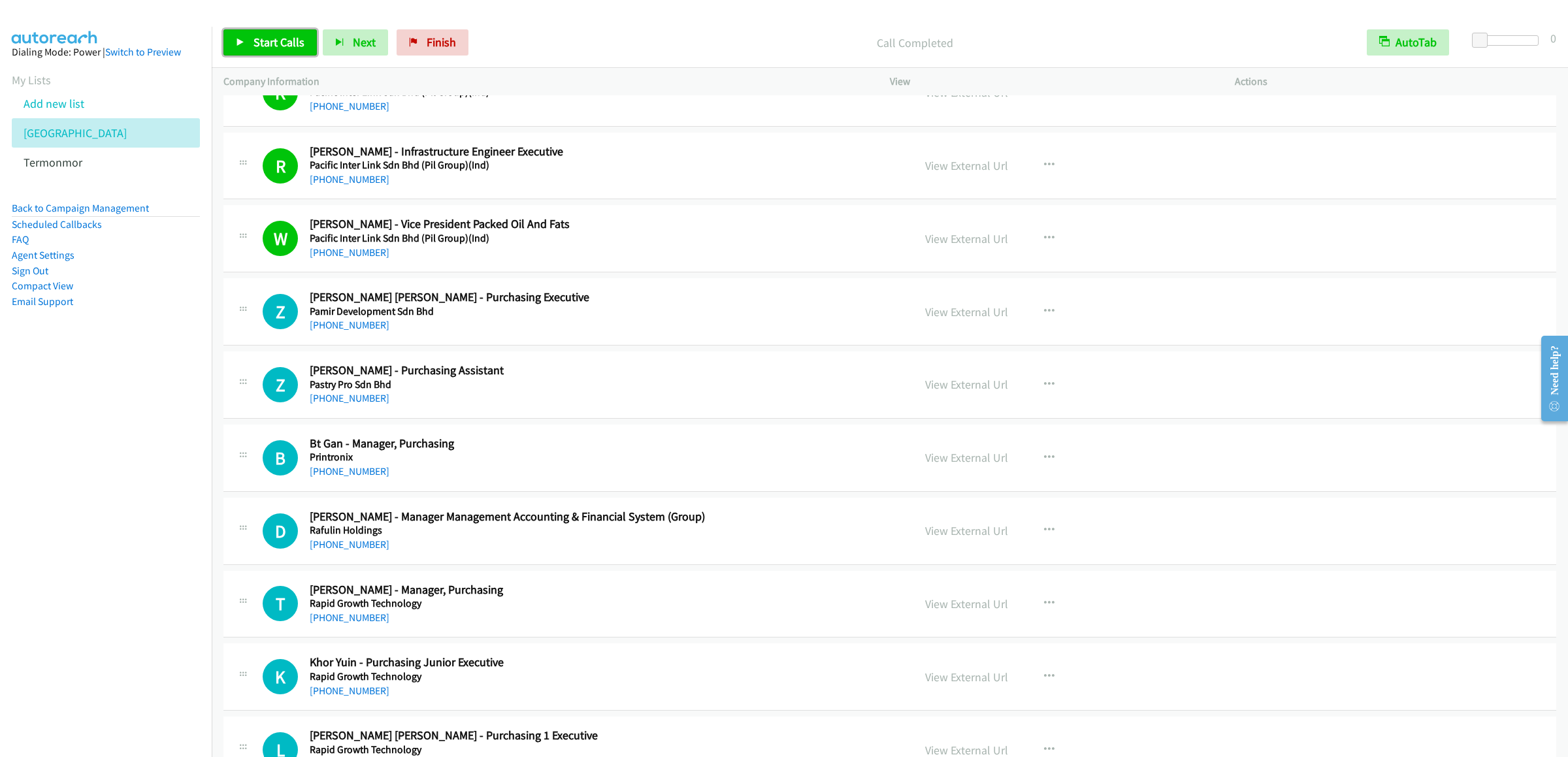
click at [275, 43] on span "Start Calls" at bounding box center [279, 42] width 51 height 15
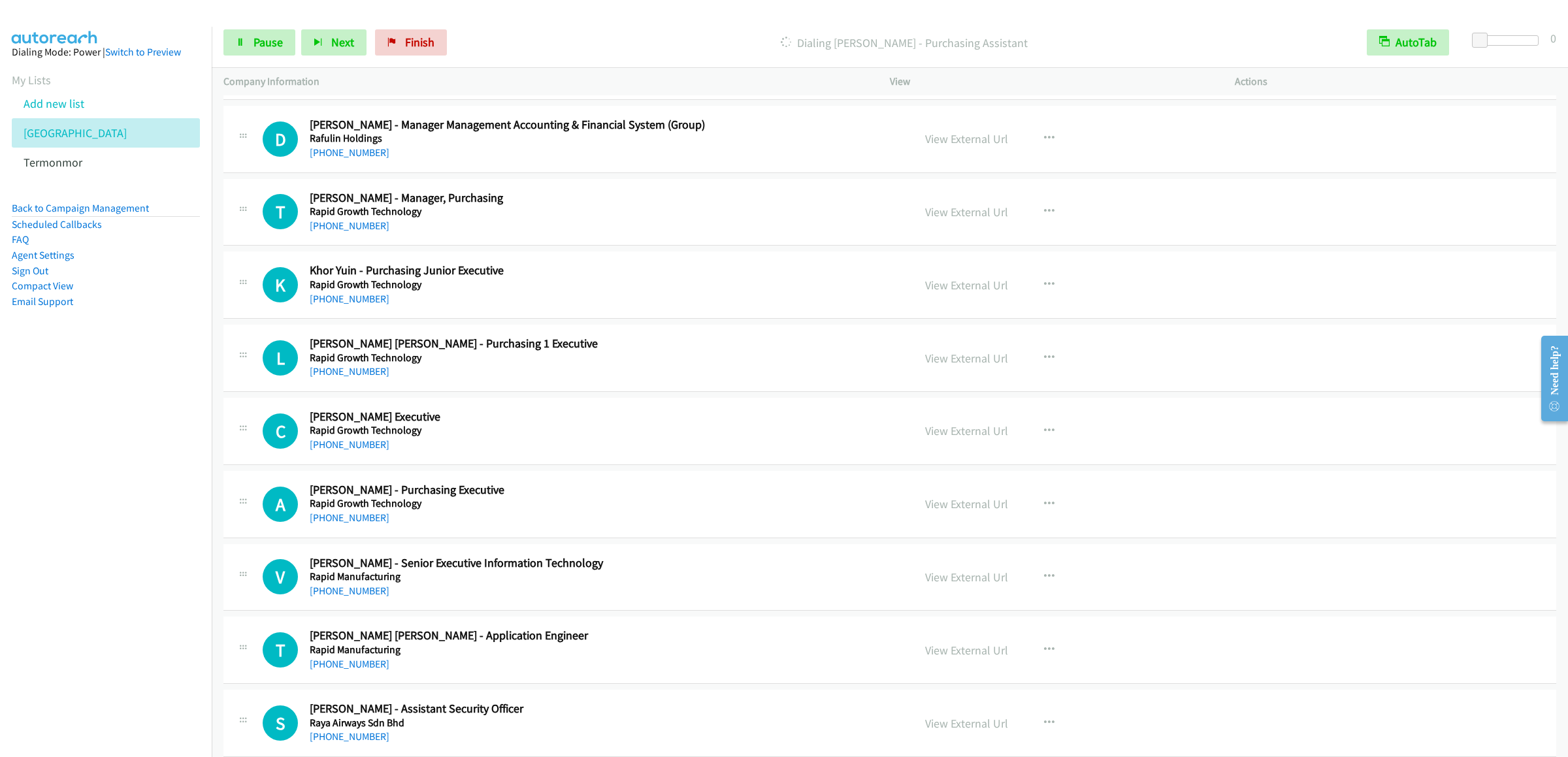
scroll to position [7966, 0]
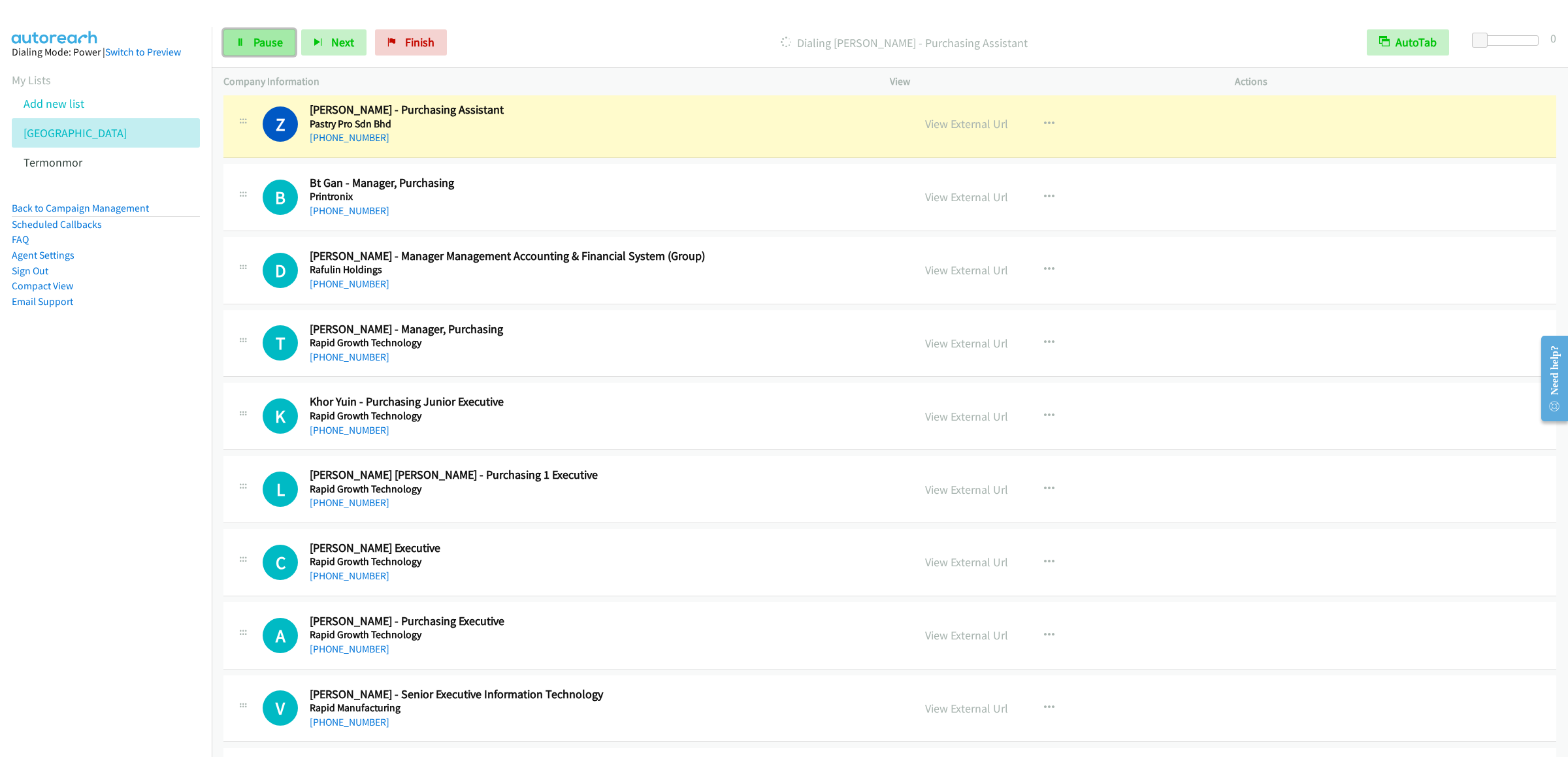
click at [253, 37] on span "Pause" at bounding box center [268, 42] width 29 height 15
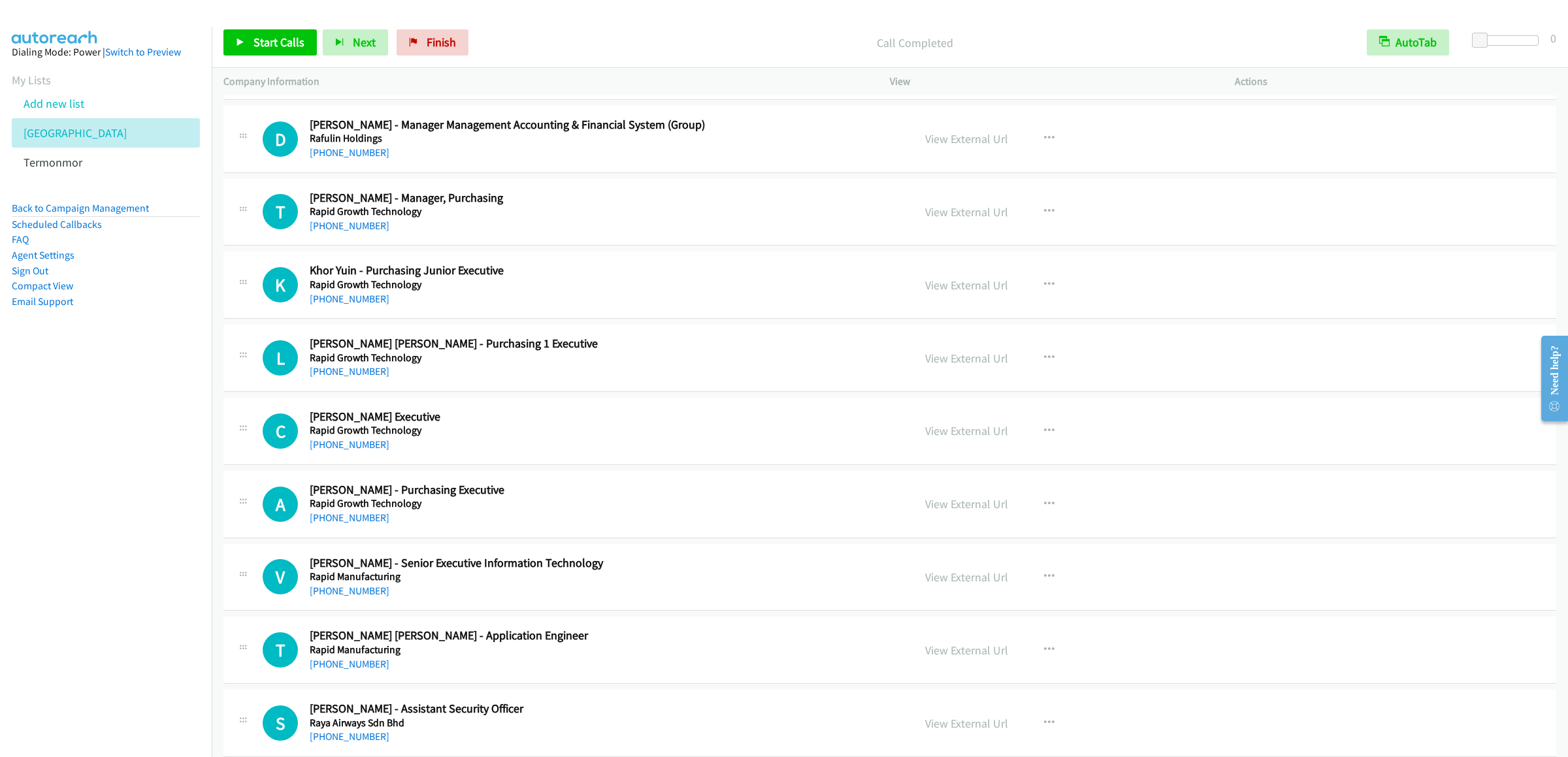
scroll to position [8358, 0]
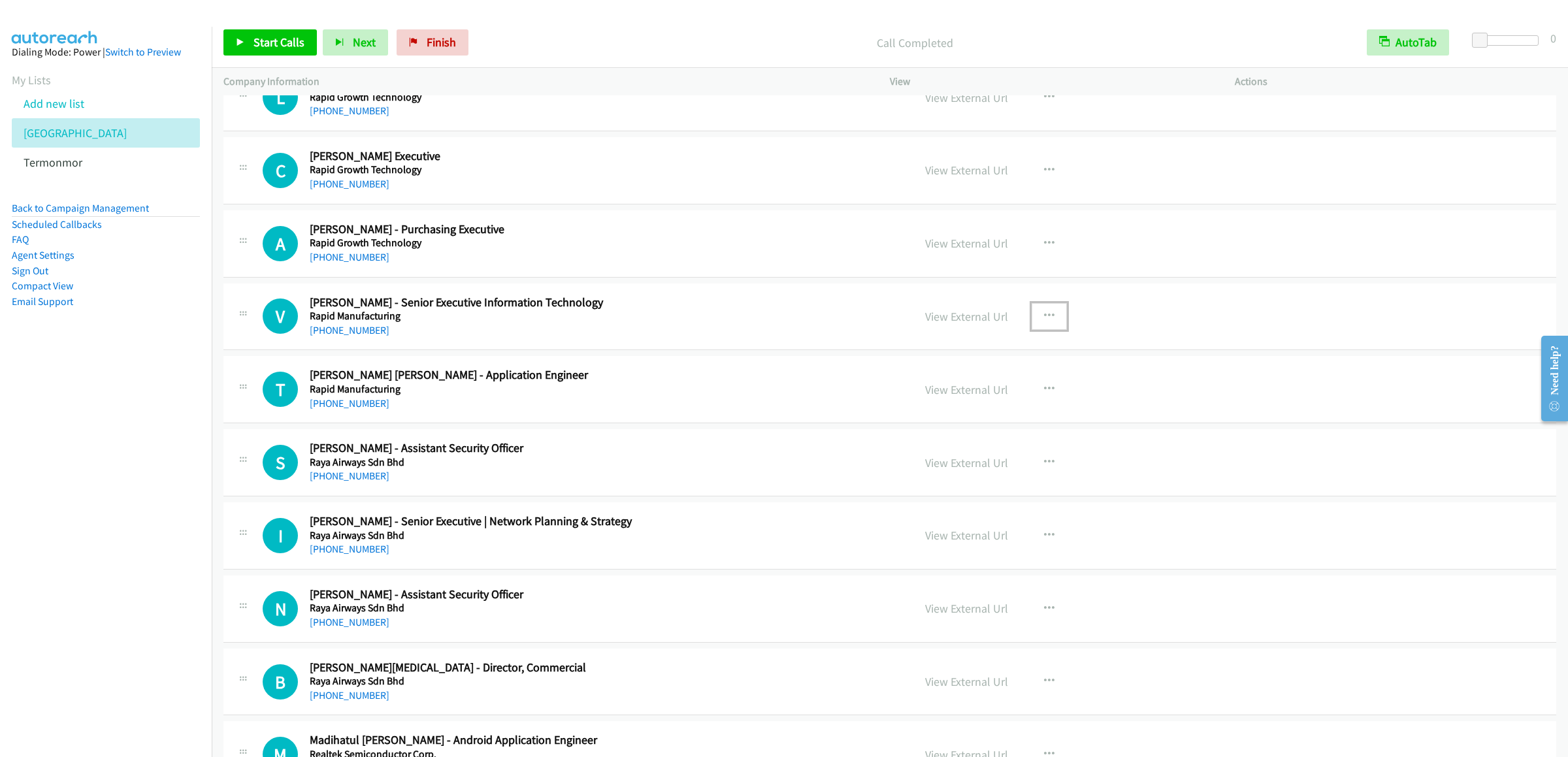
click at [1032, 329] on button "button" at bounding box center [1049, 316] width 36 height 26
click at [968, 415] on link "Start Calls Here" at bounding box center [979, 401] width 174 height 26
click at [295, 41] on span "Start Calls" at bounding box center [279, 42] width 51 height 15
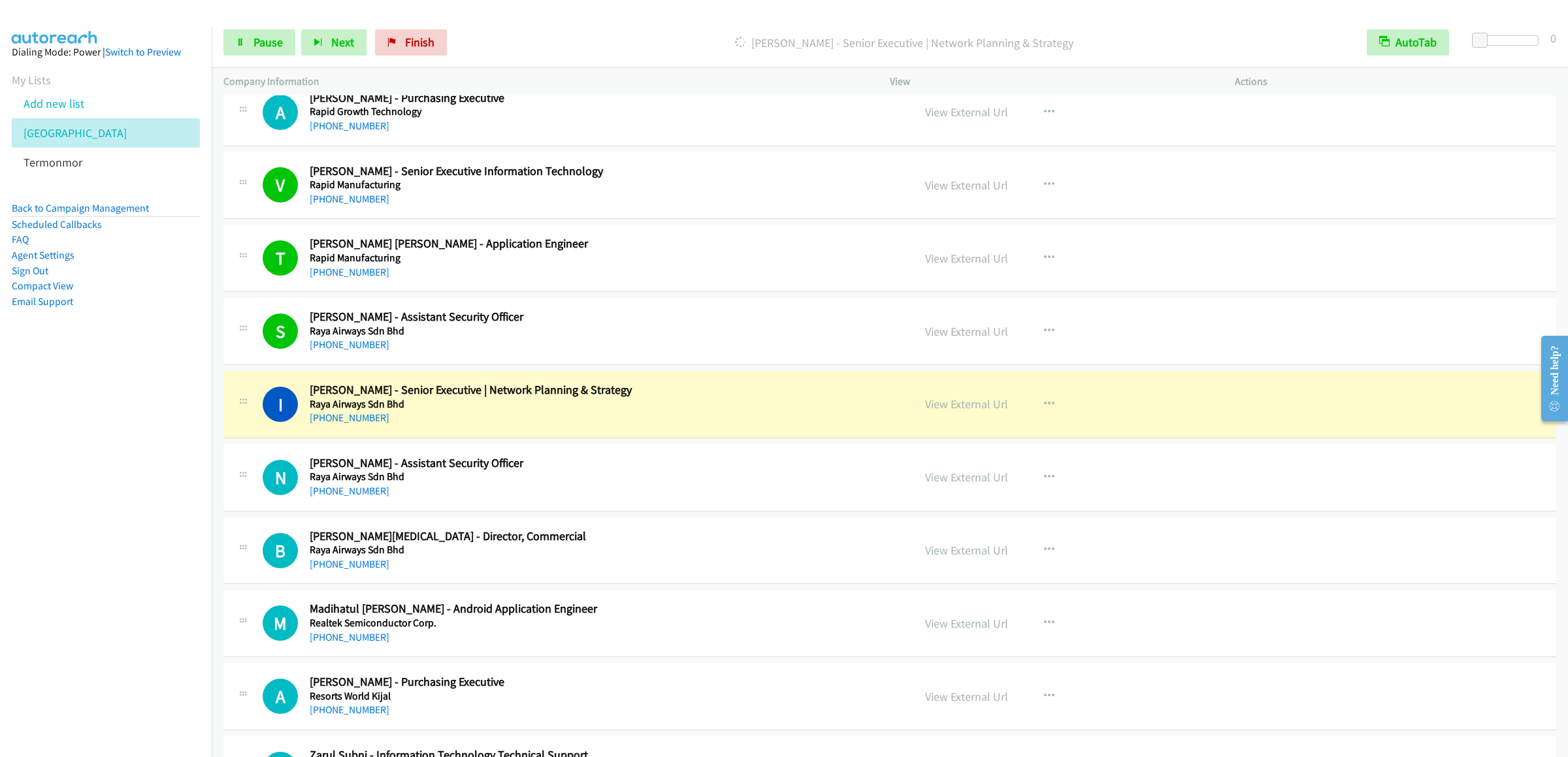
scroll to position [8749, 0]
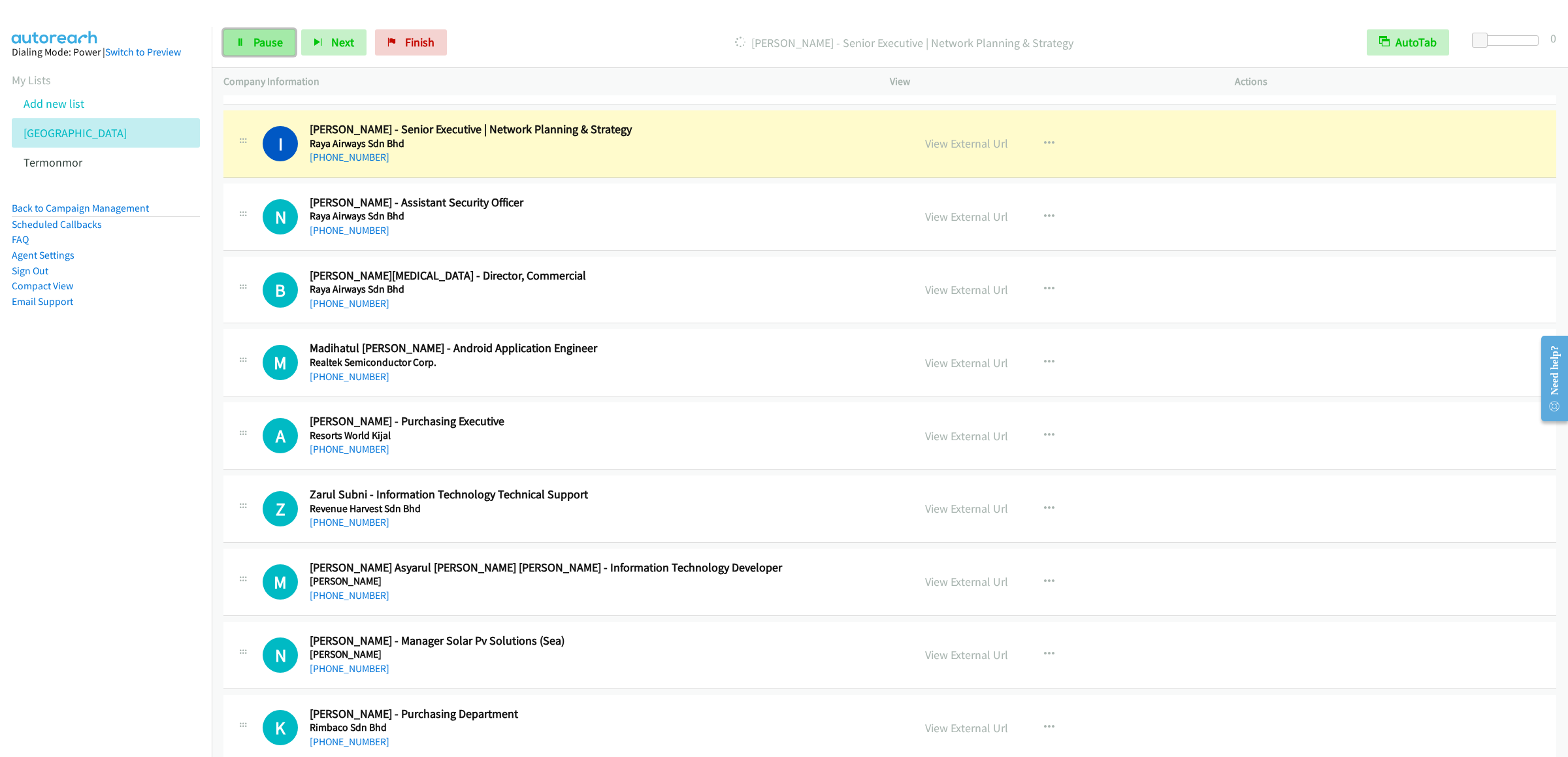
click at [247, 46] on link "Pause" at bounding box center [259, 43] width 72 height 26
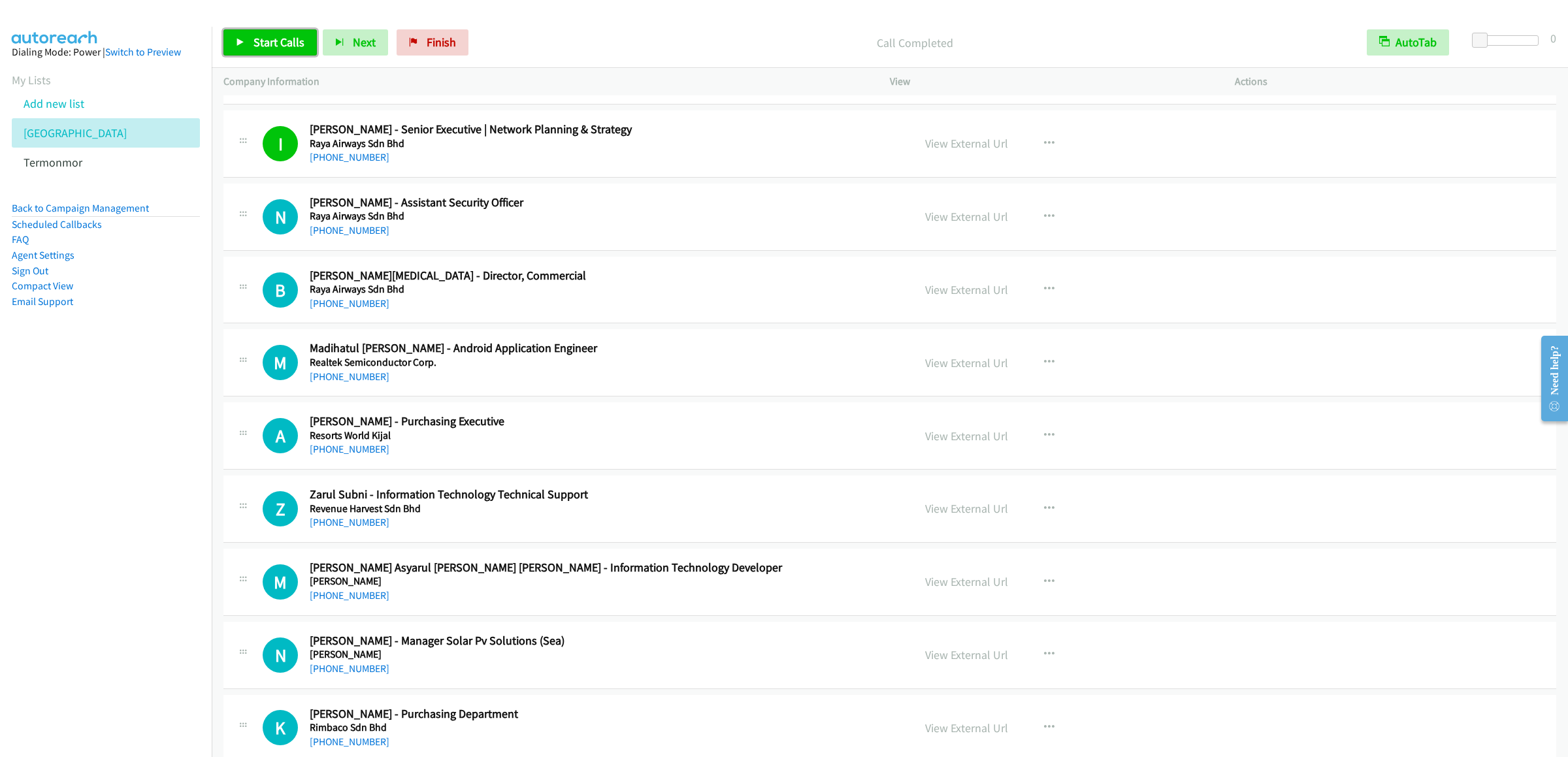
click at [275, 37] on span "Start Calls" at bounding box center [279, 42] width 51 height 15
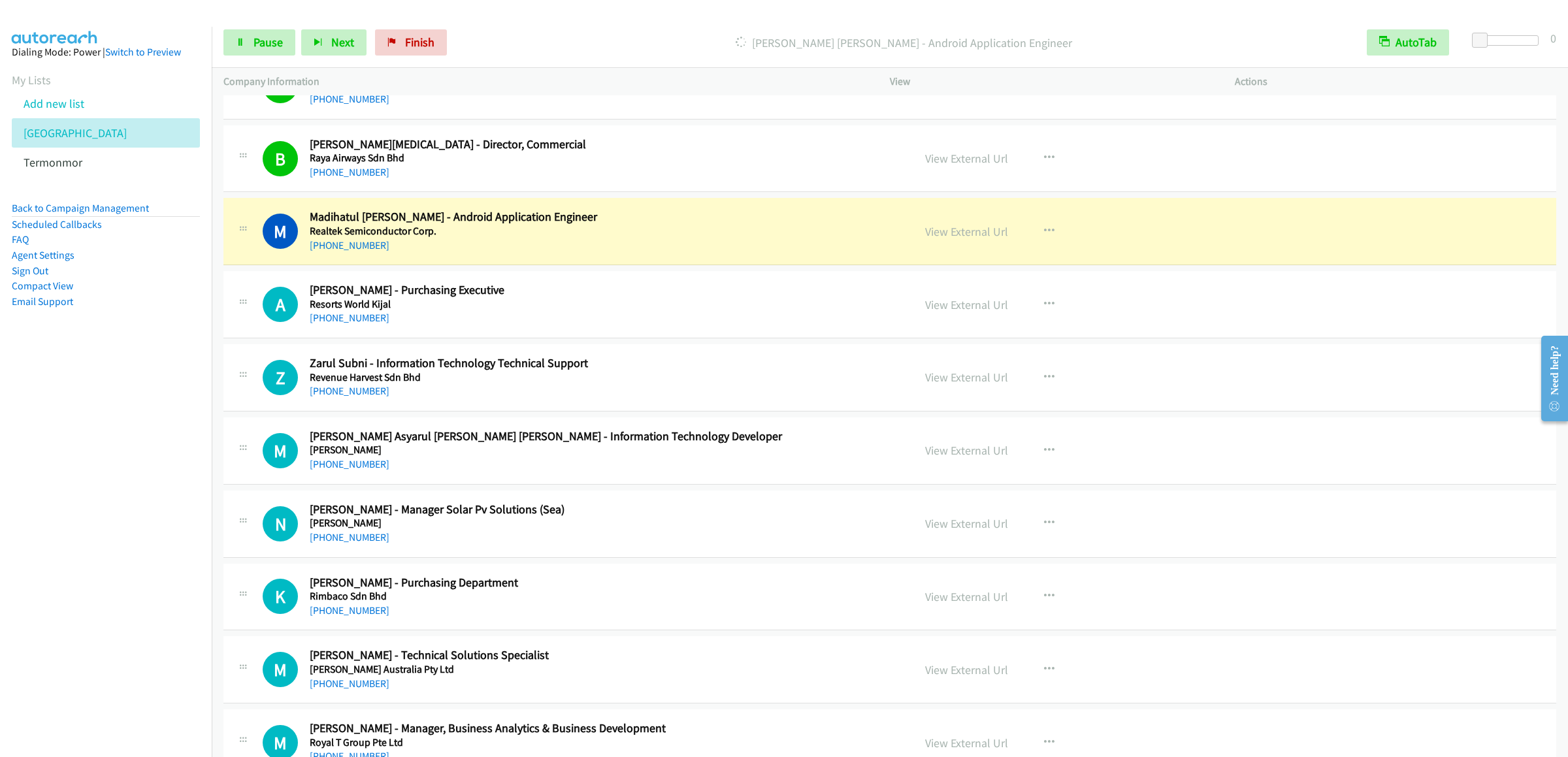
scroll to position [9011, 0]
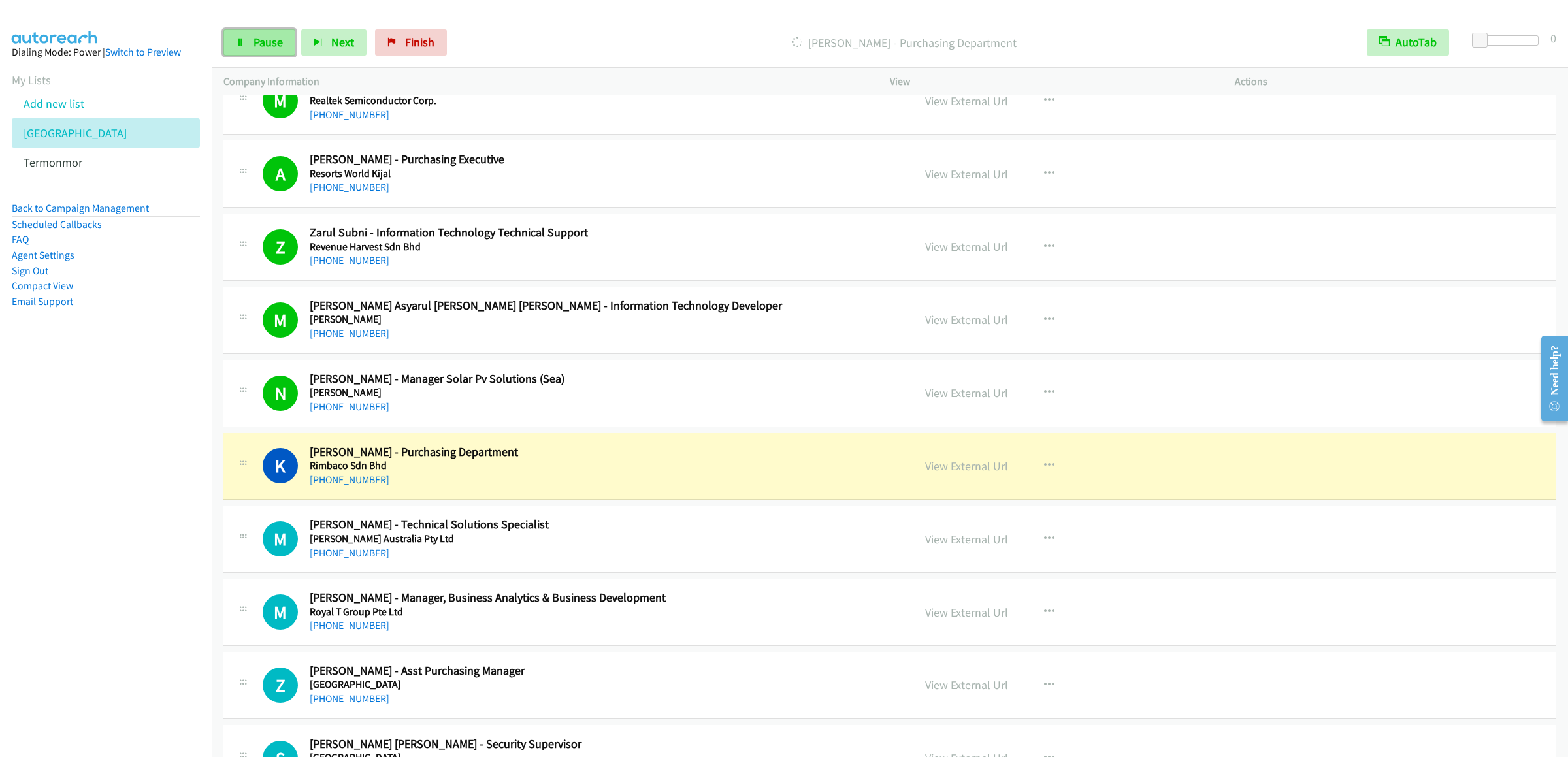
click at [251, 53] on link "Pause" at bounding box center [259, 43] width 72 height 26
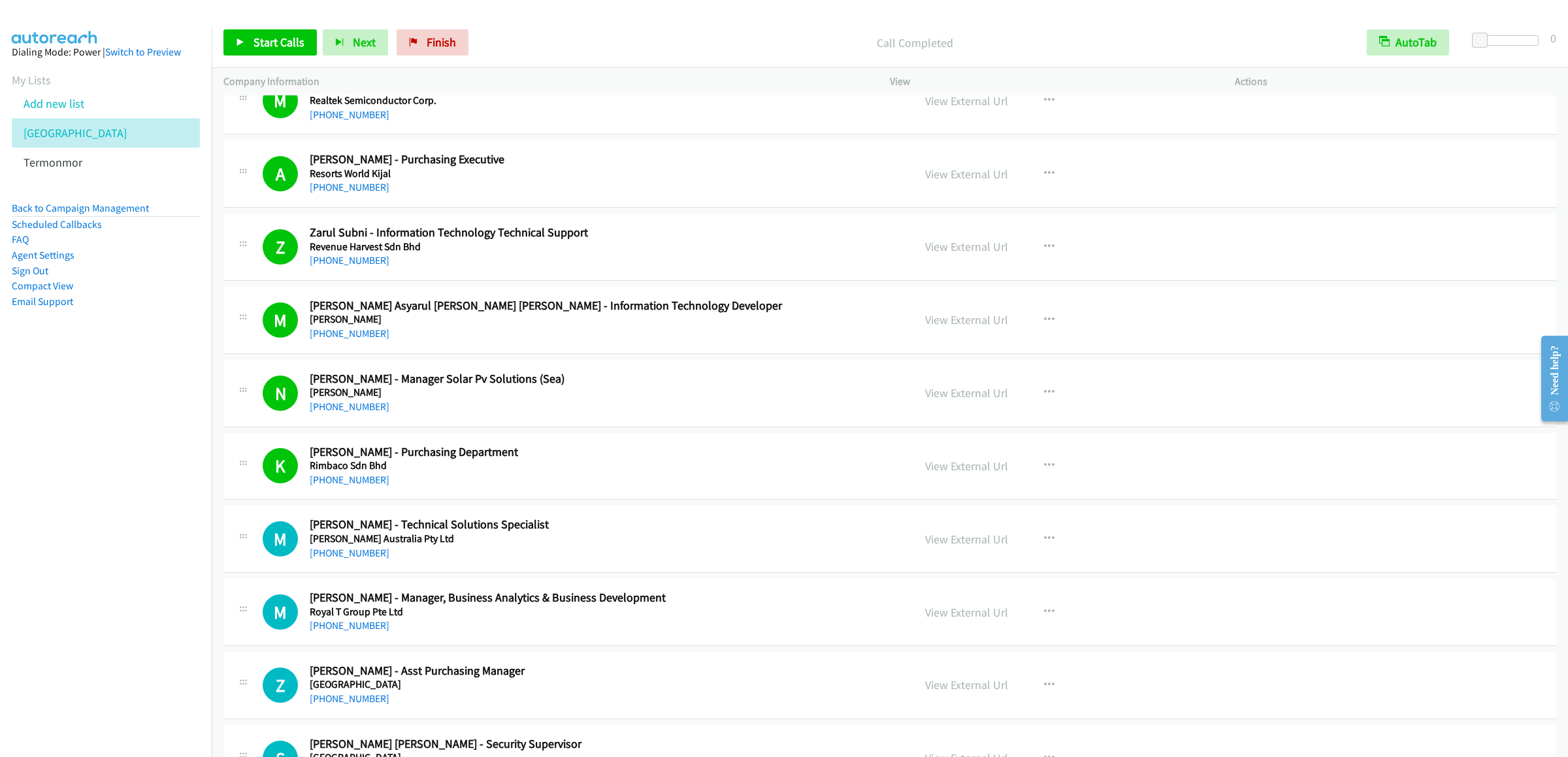
scroll to position [9141, 0]
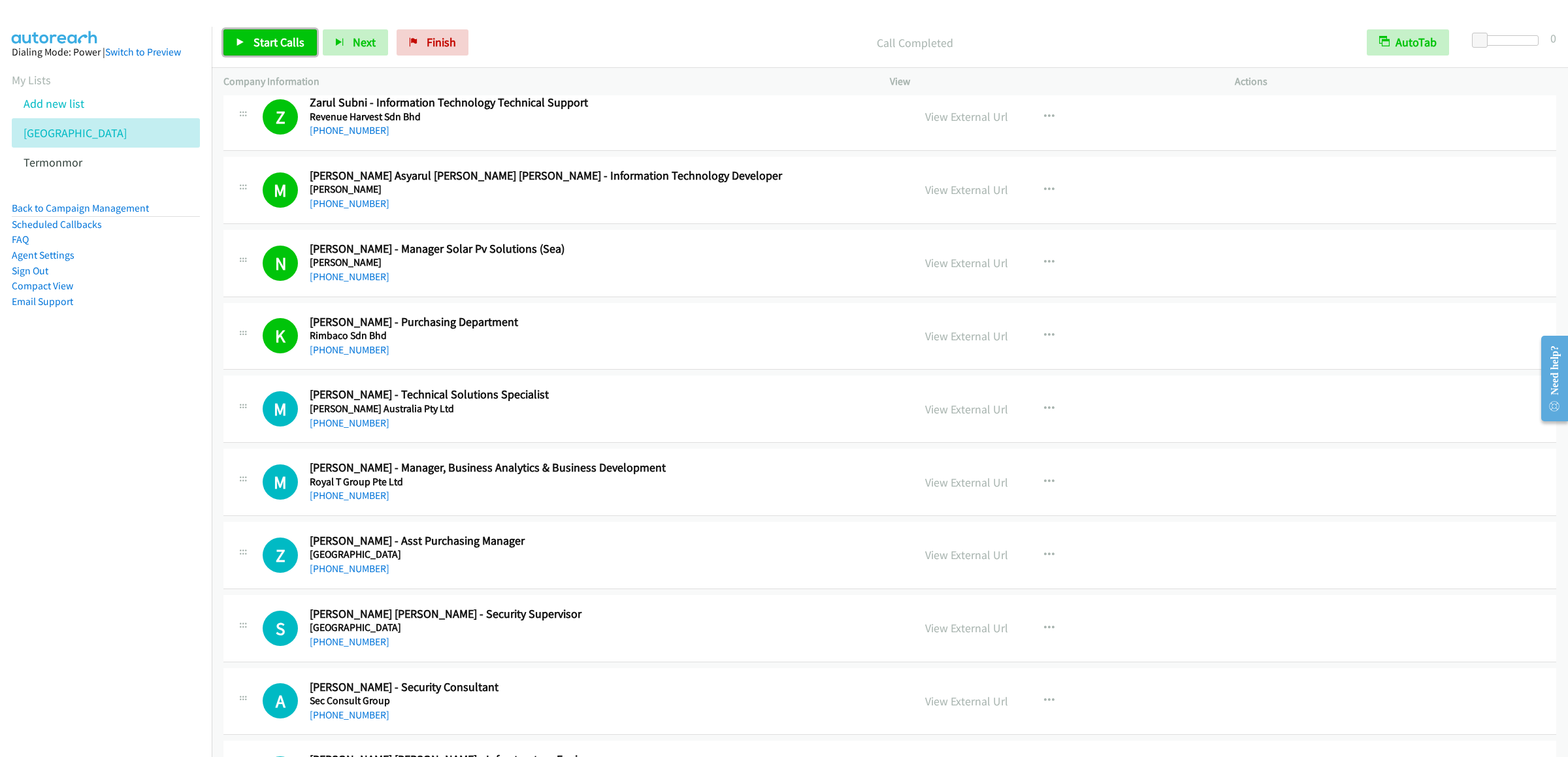
click at [265, 36] on span "Start Calls" at bounding box center [279, 42] width 51 height 15
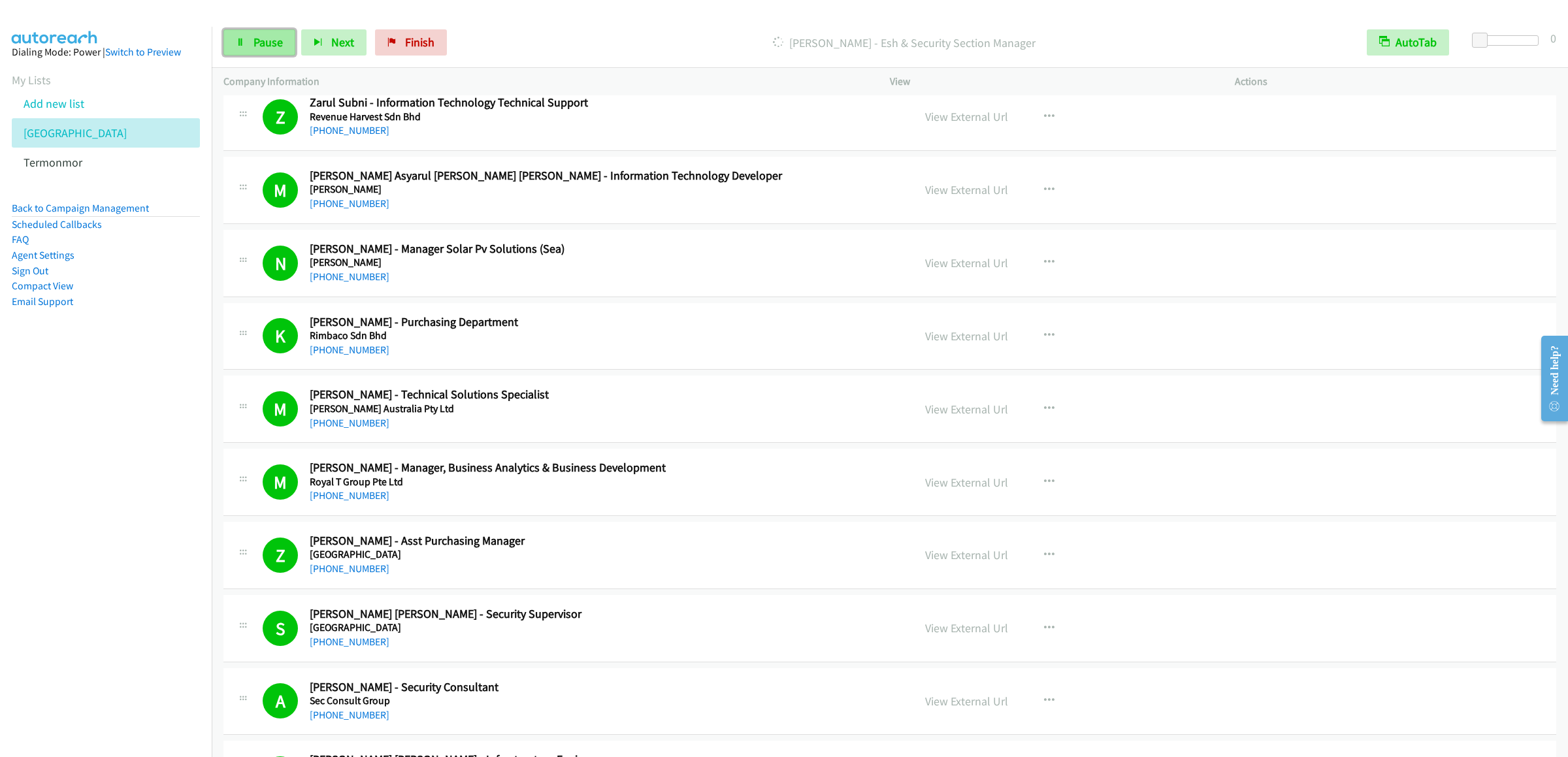
click at [253, 31] on link "Pause" at bounding box center [259, 43] width 72 height 26
click at [286, 31] on link "Start Calls" at bounding box center [270, 43] width 94 height 26
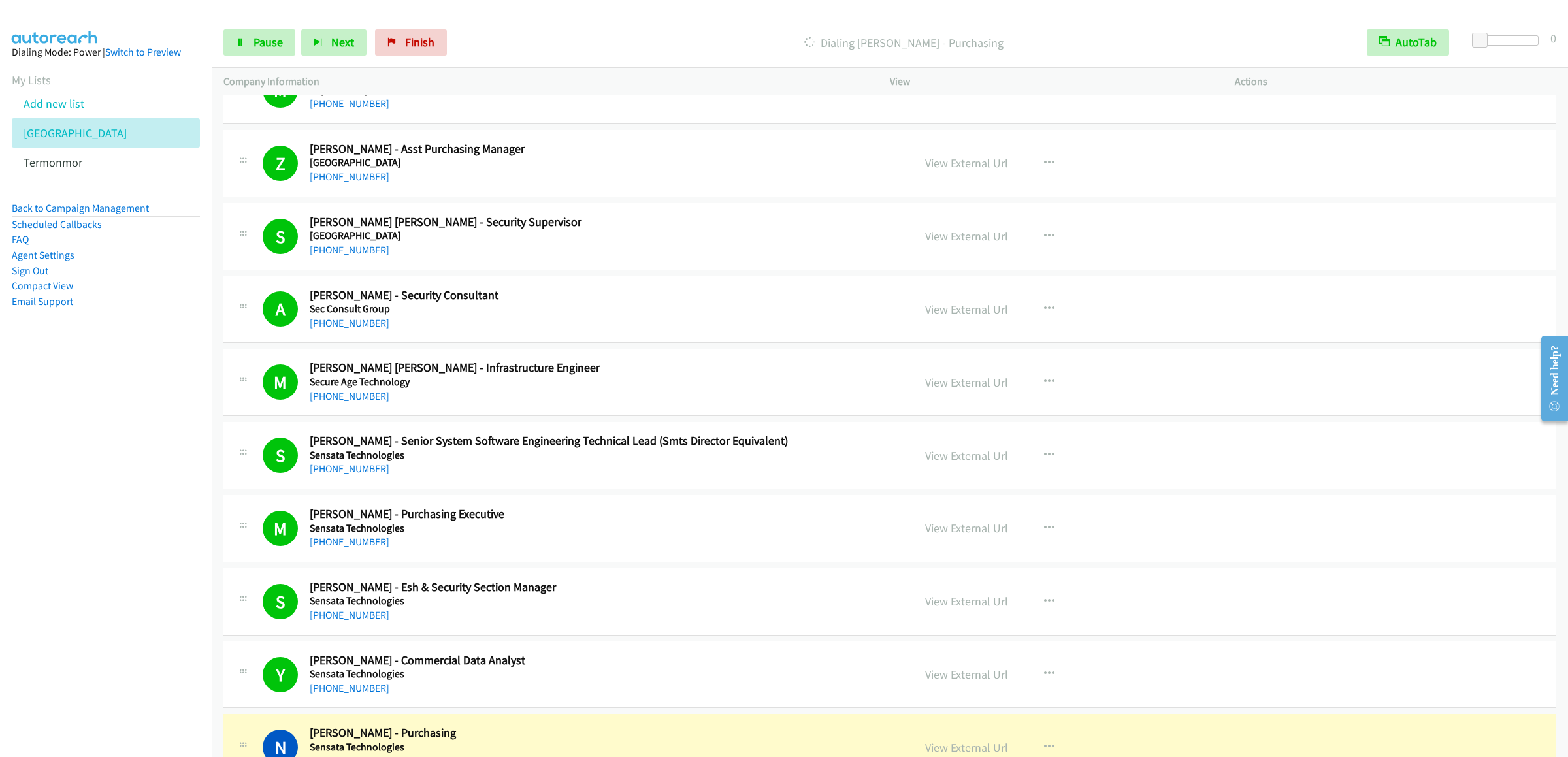
scroll to position [9925, 0]
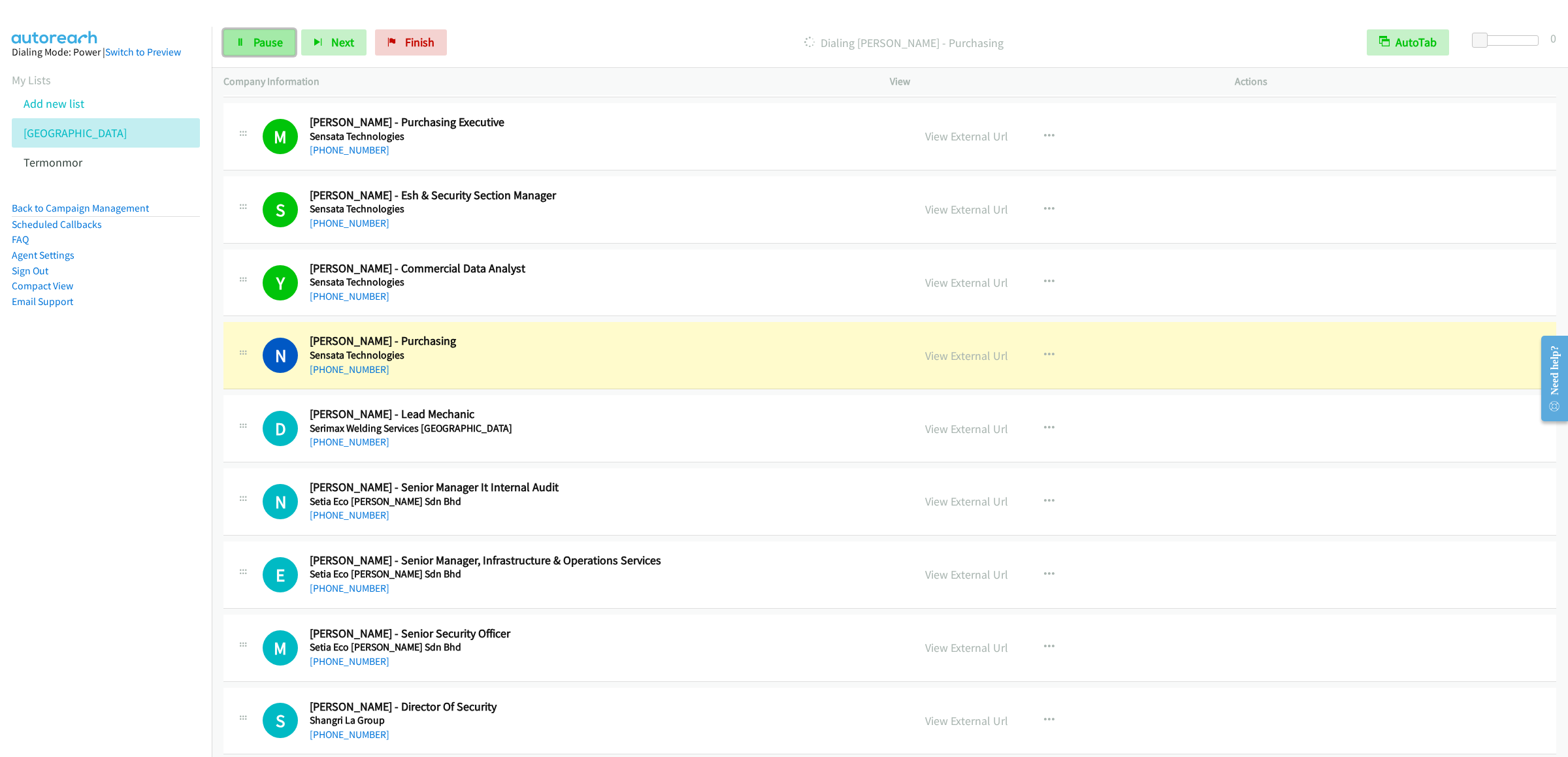
click at [281, 32] on link "Pause" at bounding box center [259, 43] width 72 height 26
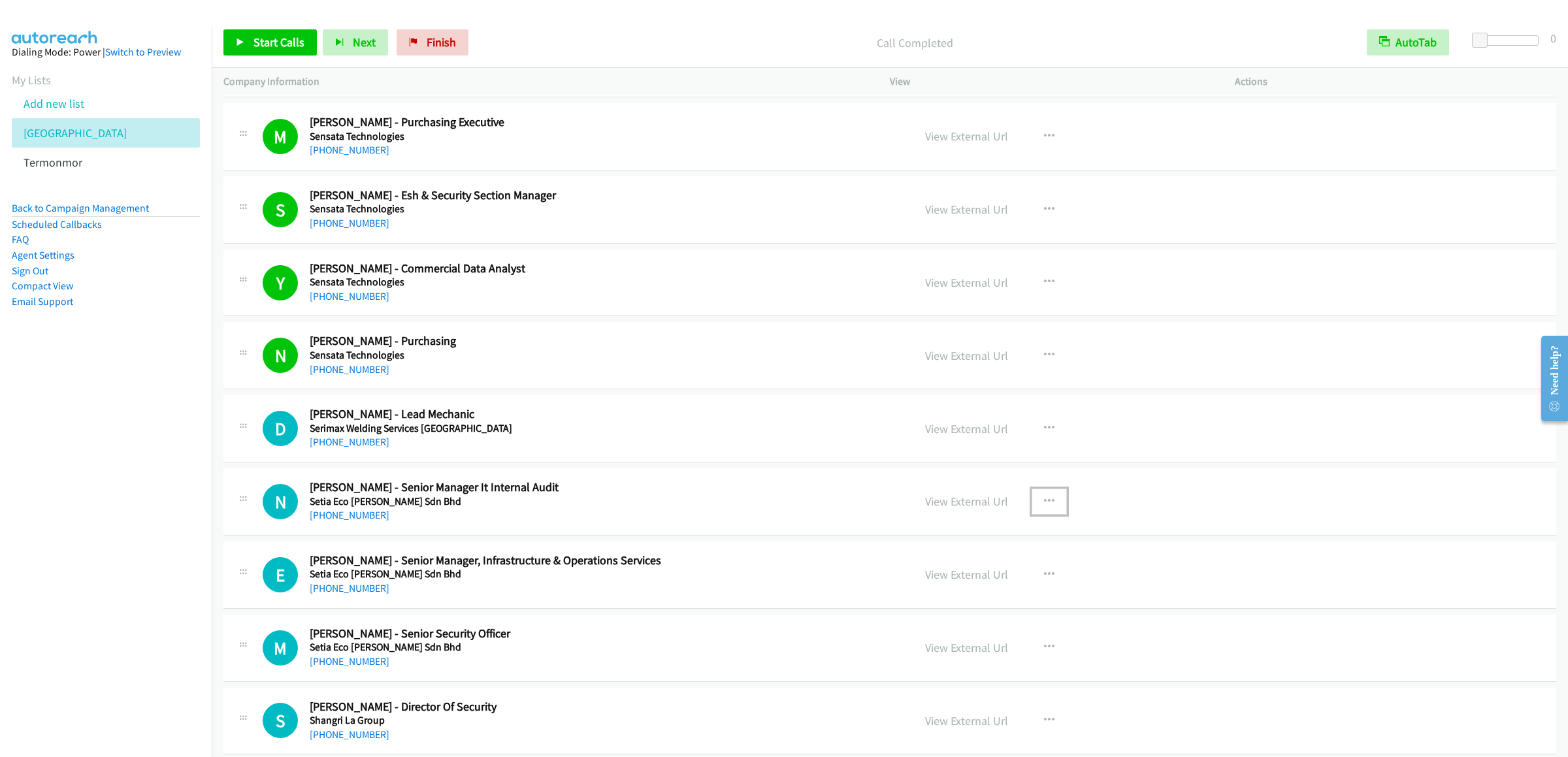
click at [1044, 507] on icon "button" at bounding box center [1049, 501] width 10 height 10
click at [953, 600] on link "Start Calls Here" at bounding box center [979, 587] width 174 height 26
click at [271, 38] on span "Start Calls" at bounding box center [279, 42] width 51 height 15
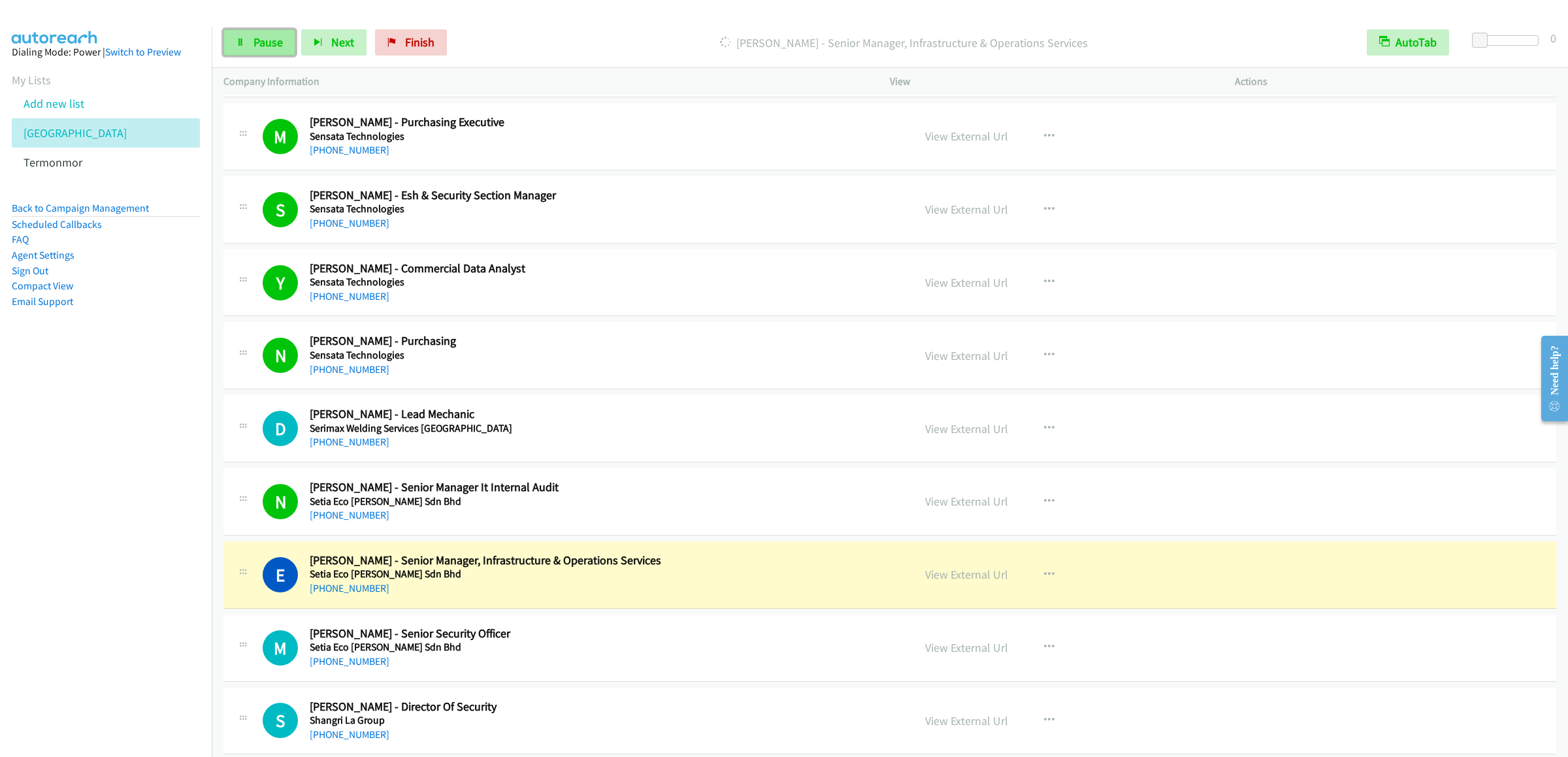
click at [260, 32] on link "Pause" at bounding box center [259, 43] width 72 height 26
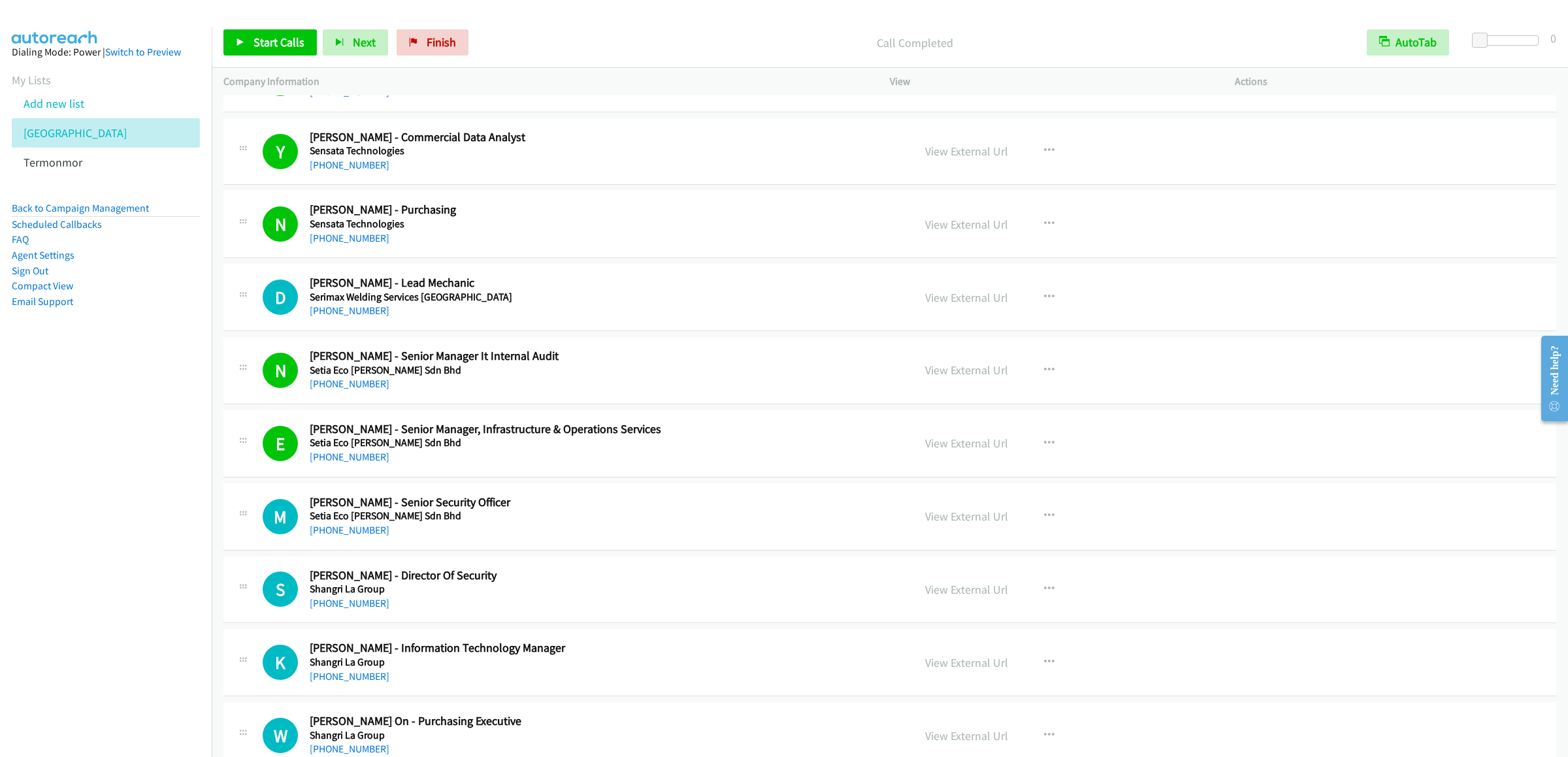
scroll to position [10187, 0]
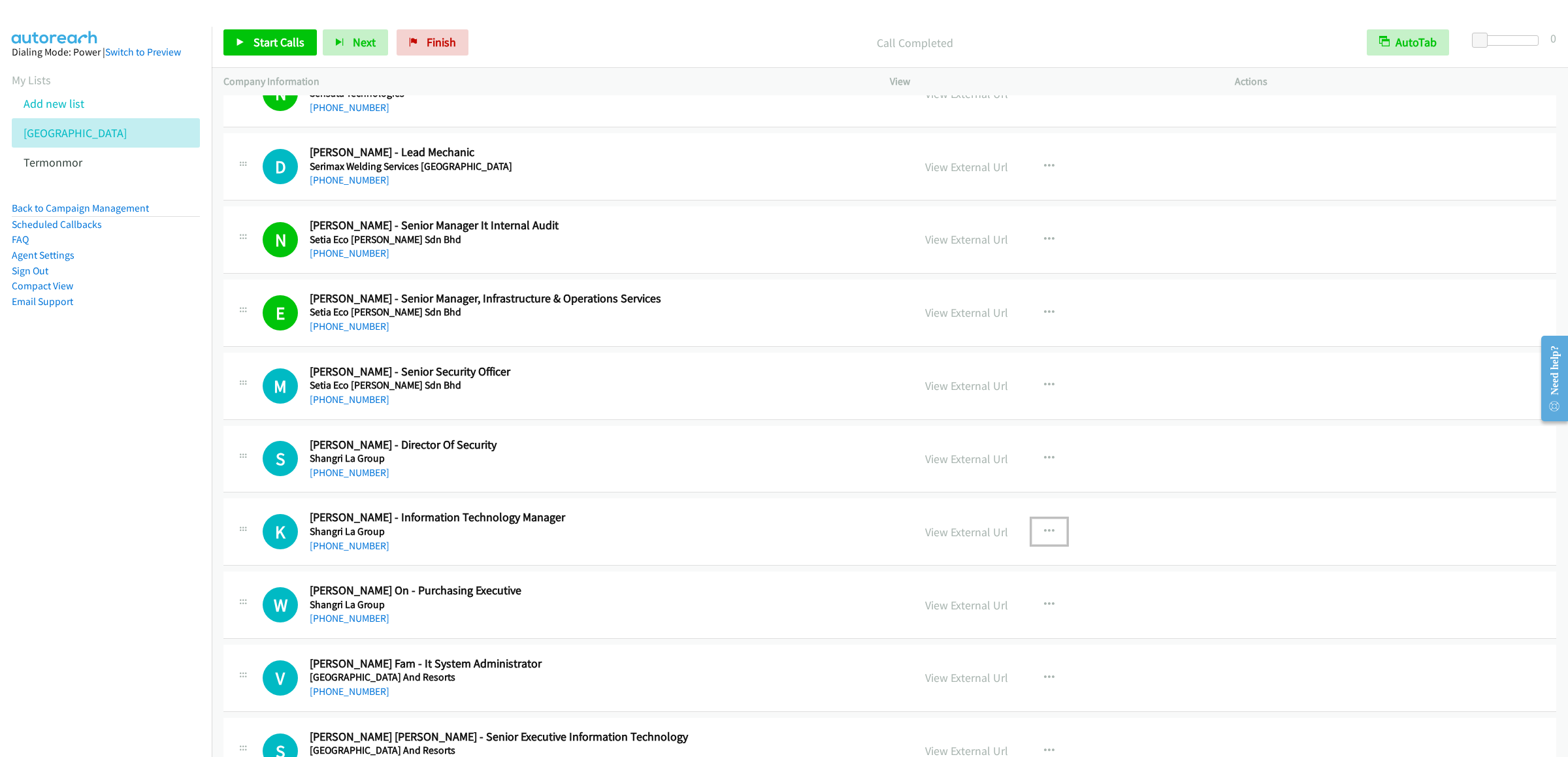
click at [1047, 545] on button "button" at bounding box center [1049, 532] width 36 height 26
click at [963, 630] on link "Start Calls Here" at bounding box center [979, 618] width 174 height 26
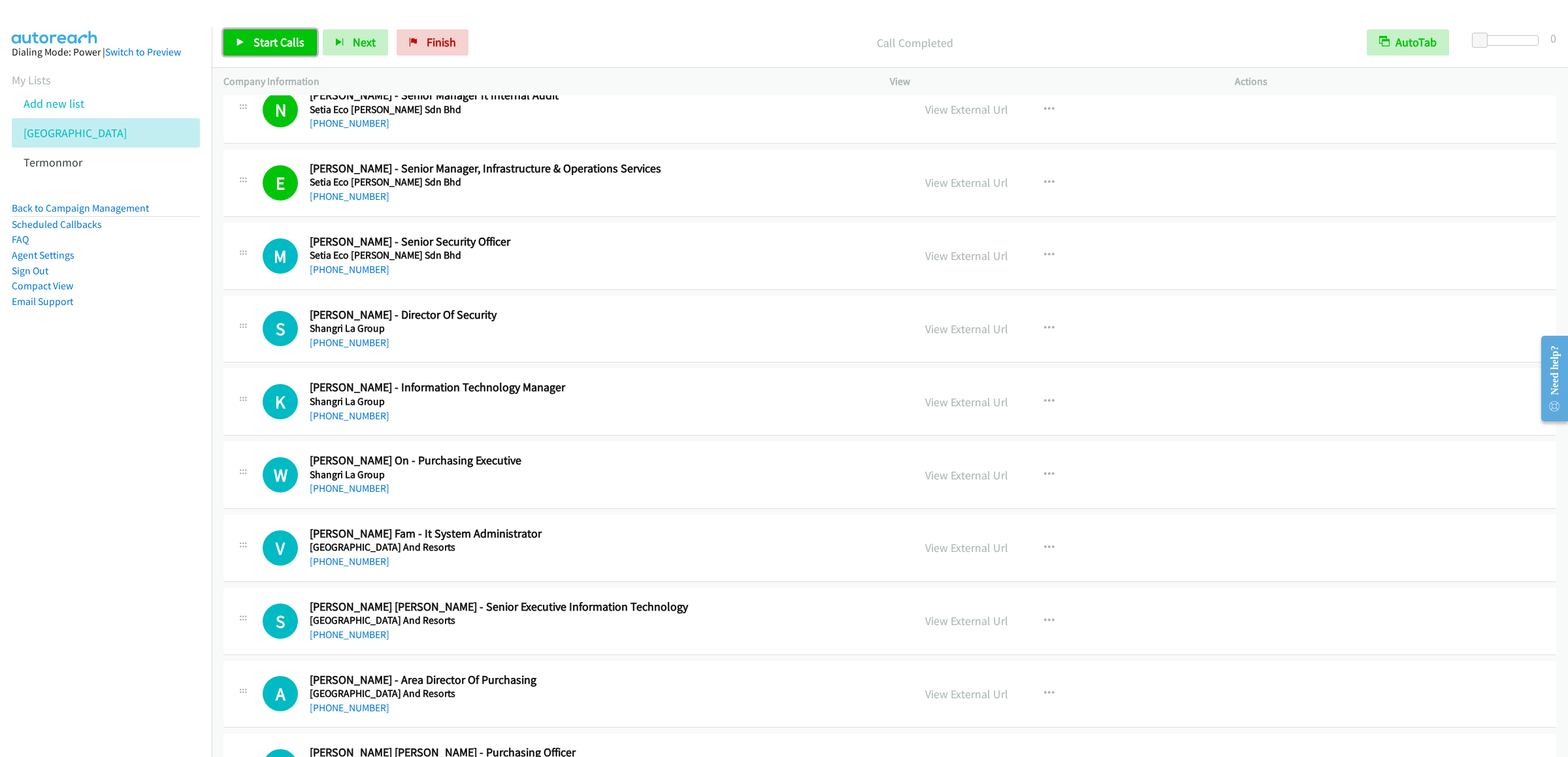
click at [263, 31] on link "Start Calls" at bounding box center [270, 43] width 94 height 26
drag, startPoint x: 261, startPoint y: 49, endPoint x: 302, endPoint y: 37, distance: 42.7
click at [261, 49] on span "Pause" at bounding box center [268, 42] width 29 height 15
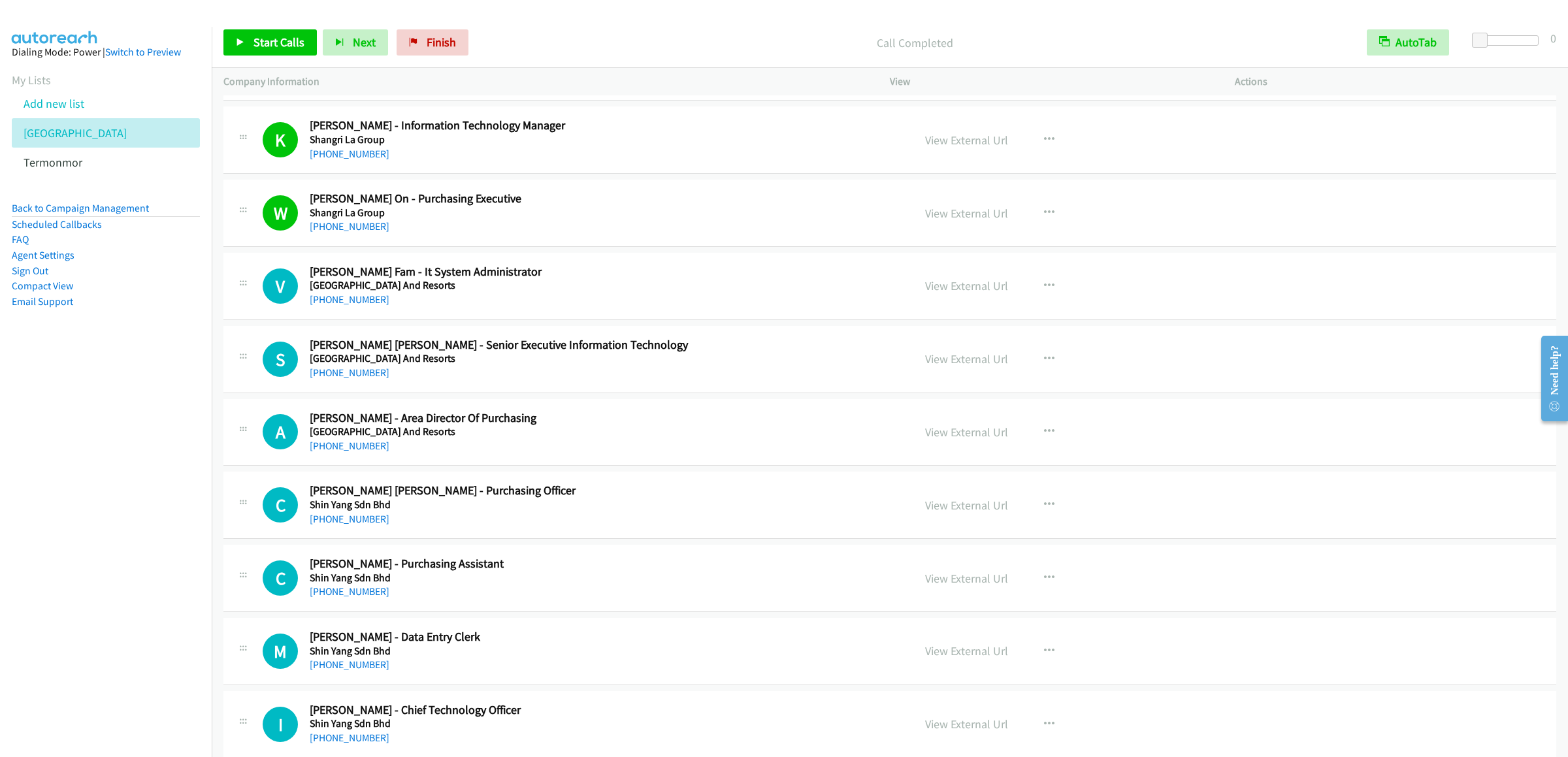
click at [295, 57] on div "Start Calls Pause Next Finish Call Completed AutoTab AutoTab 0" at bounding box center [890, 43] width 1356 height 50
click at [296, 50] on link "Start Calls" at bounding box center [270, 43] width 94 height 26
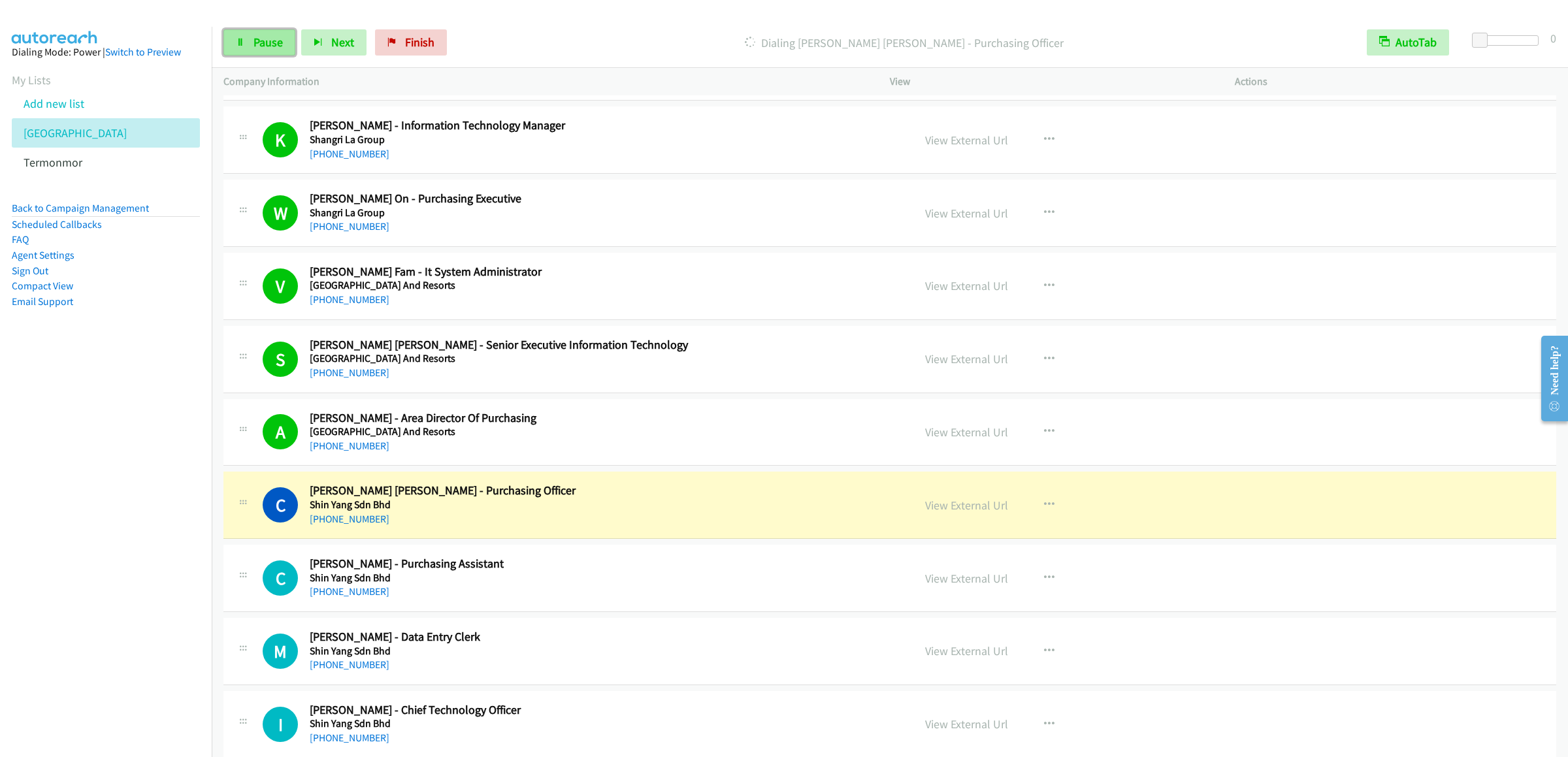
click at [226, 36] on link "Pause" at bounding box center [259, 43] width 72 height 26
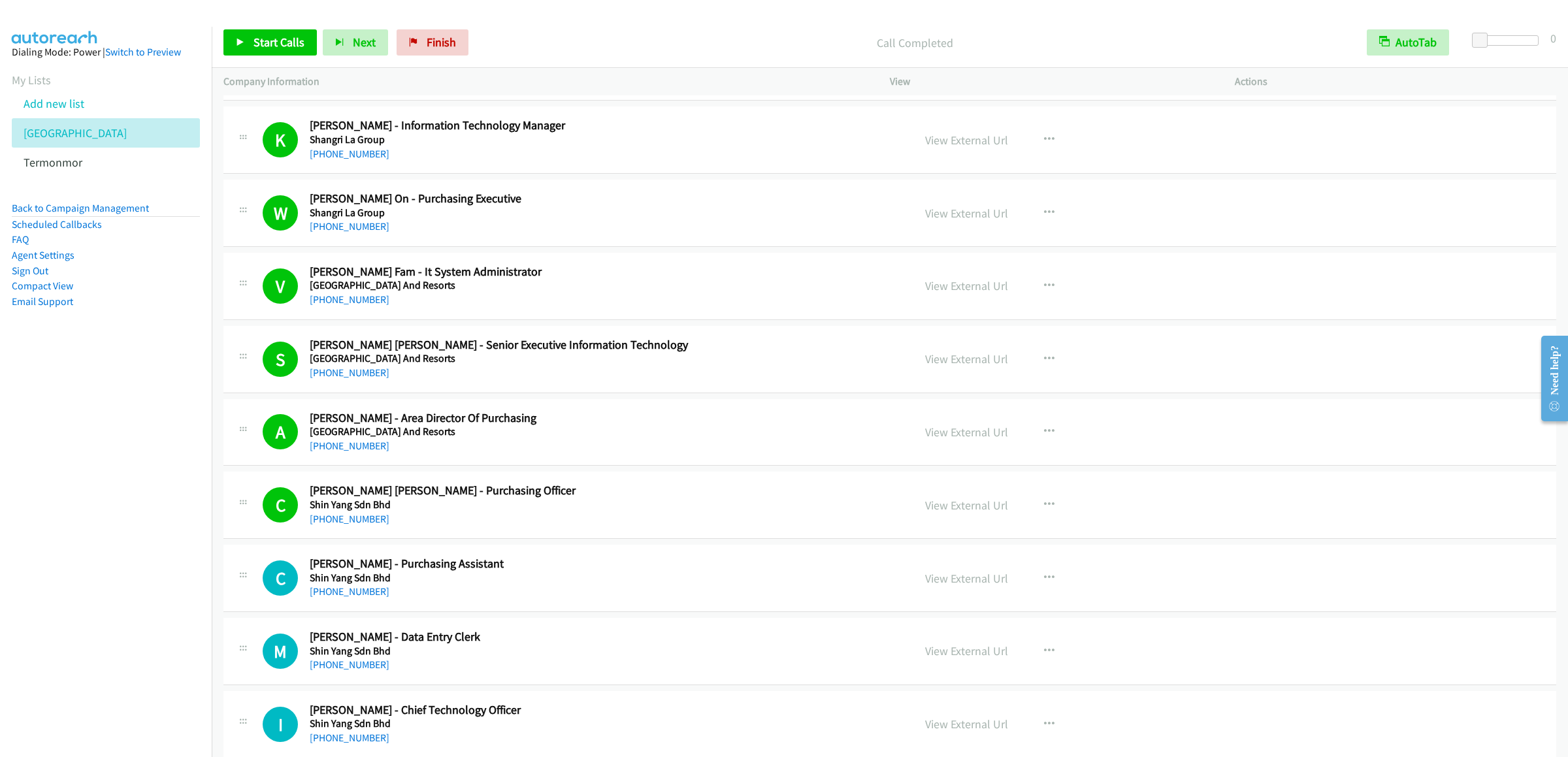
scroll to position [10971, 0]
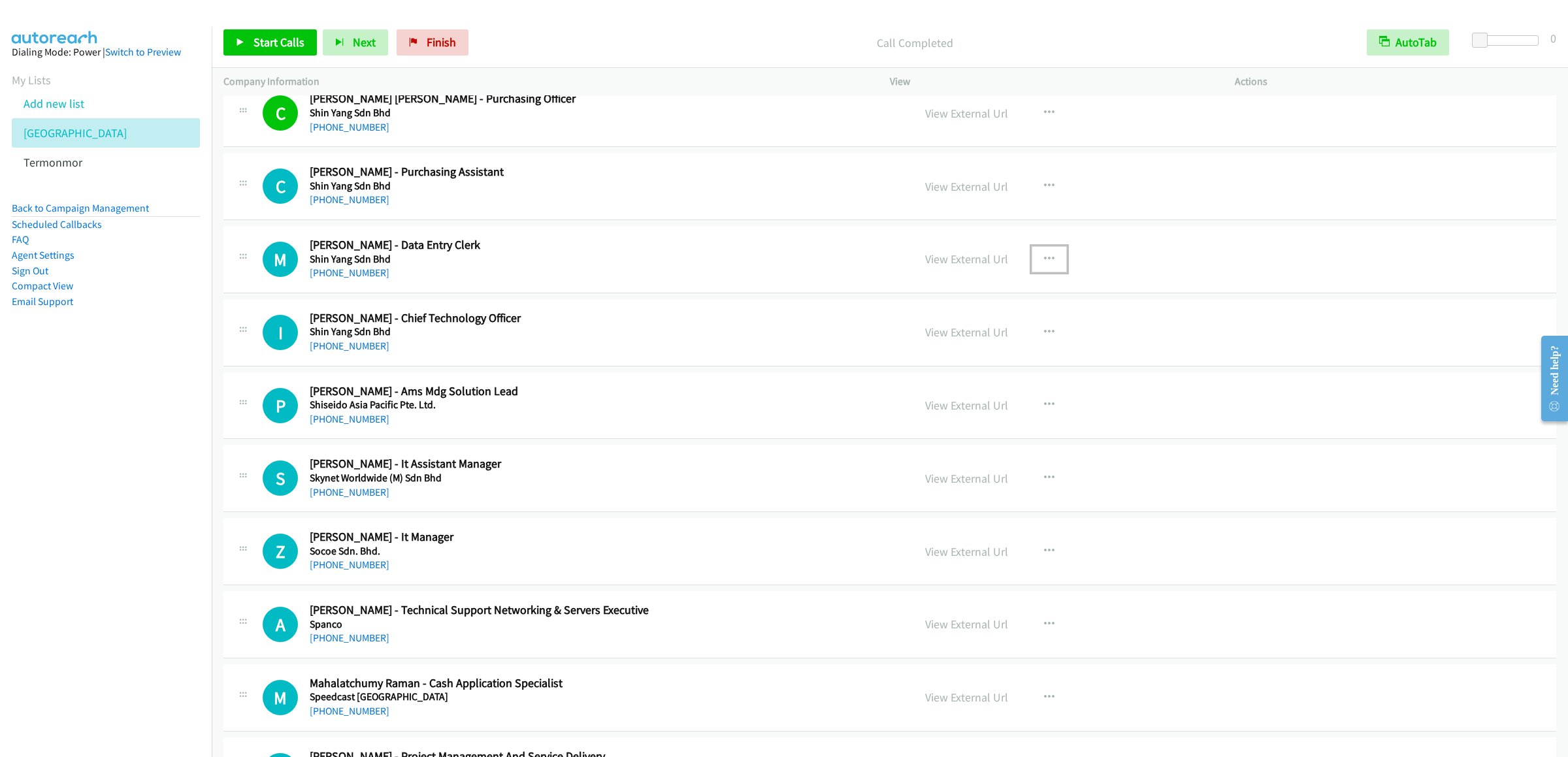
click at [1049, 272] on button "button" at bounding box center [1049, 260] width 36 height 26
click at [959, 358] on link "Start Calls Here" at bounding box center [979, 345] width 174 height 26
click at [240, 29] on link "Start Calls" at bounding box center [270, 43] width 94 height 26
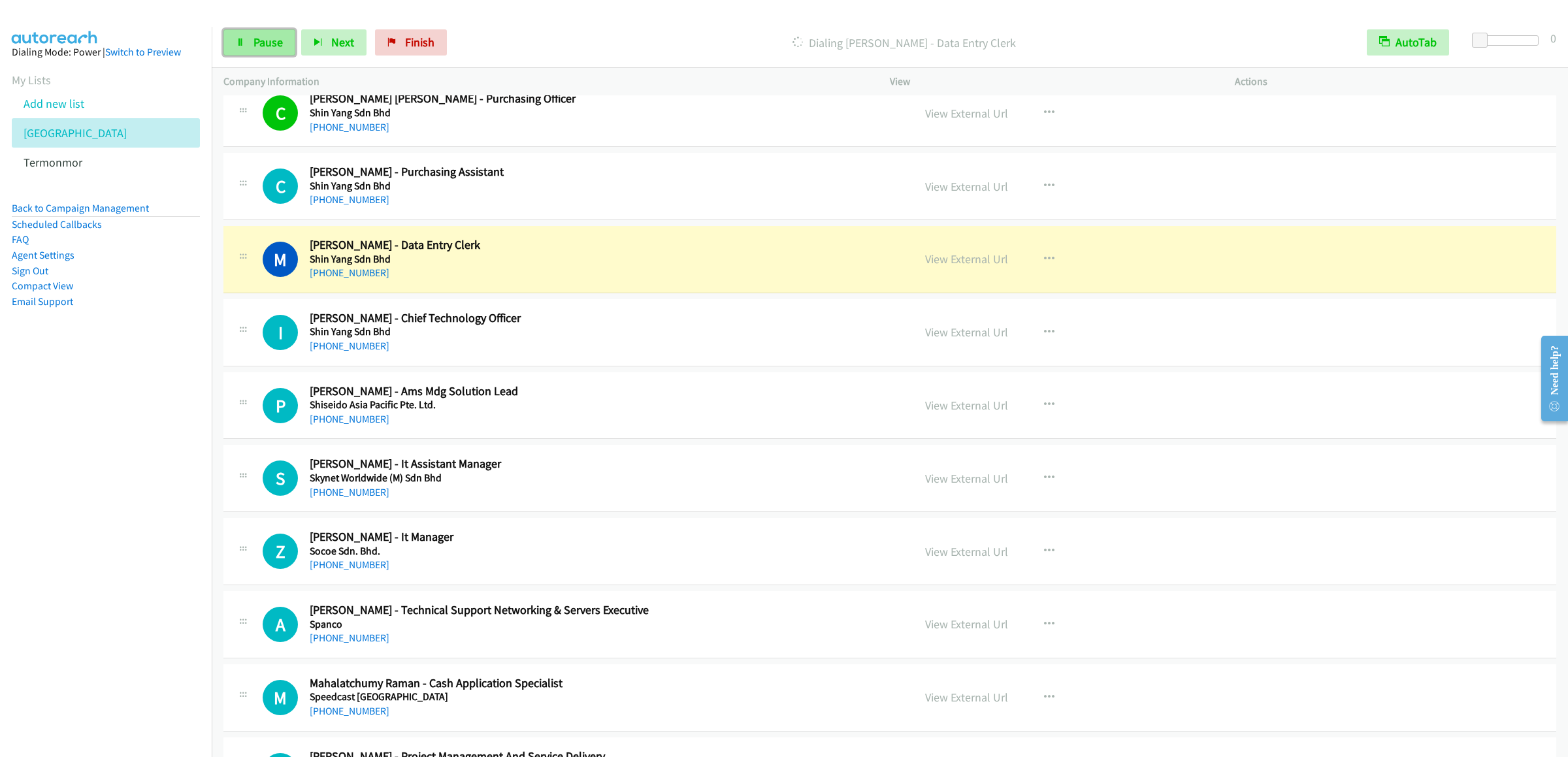
click at [288, 46] on link "Pause" at bounding box center [259, 43] width 72 height 26
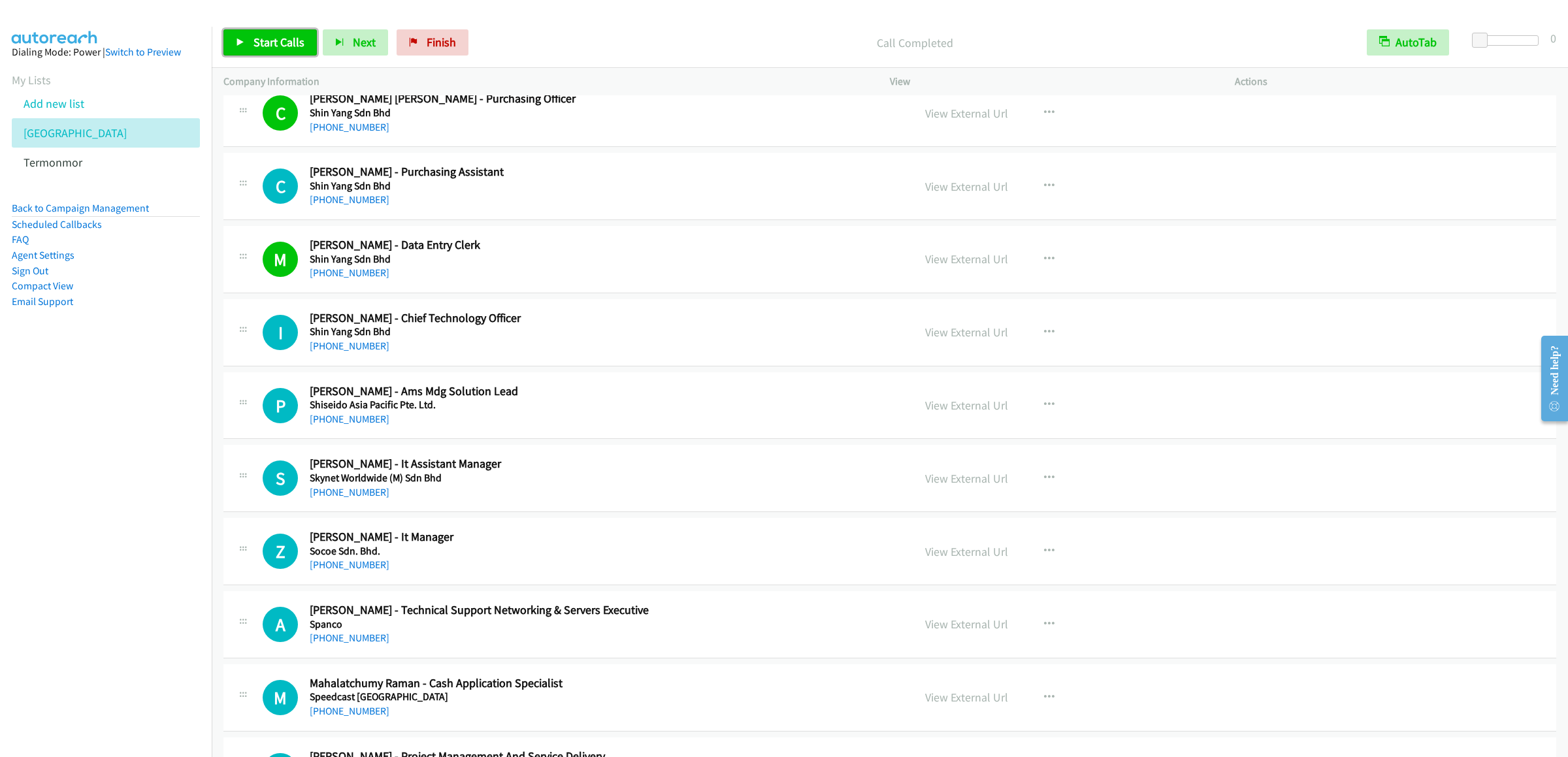
click at [267, 53] on link "Start Calls" at bounding box center [270, 43] width 94 height 26
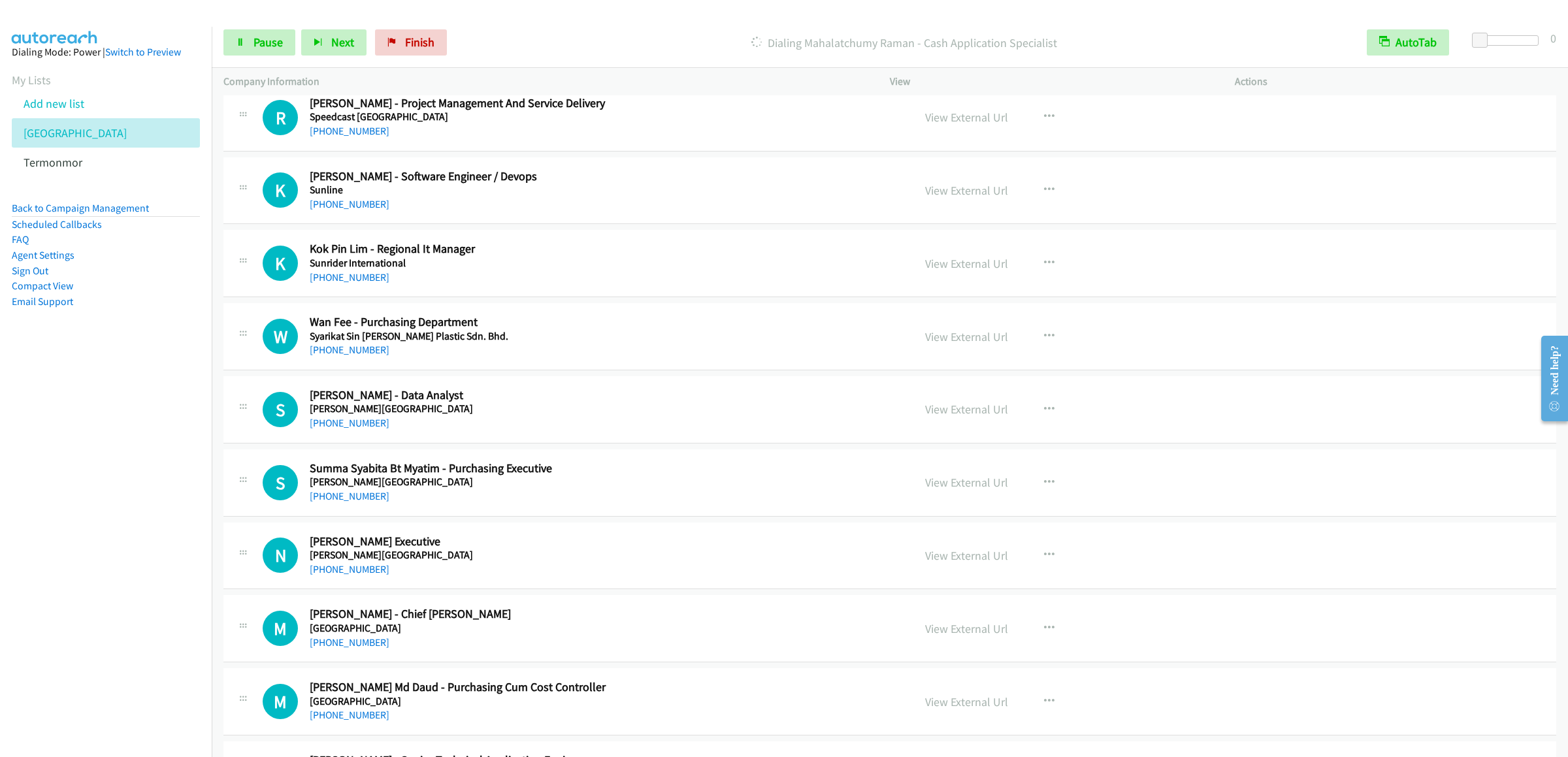
scroll to position [11492, 0]
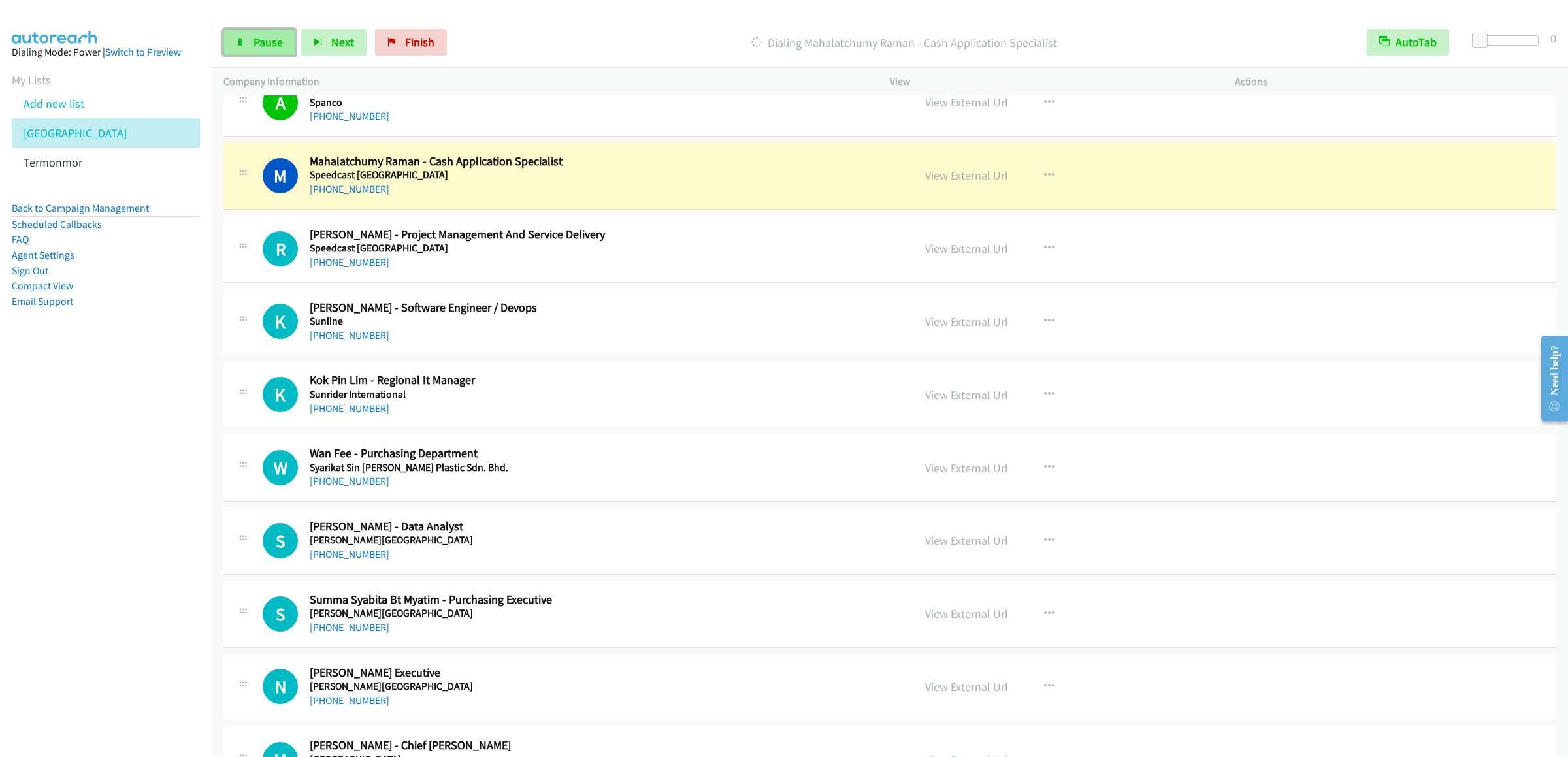
click at [256, 38] on span "Pause" at bounding box center [268, 42] width 29 height 15
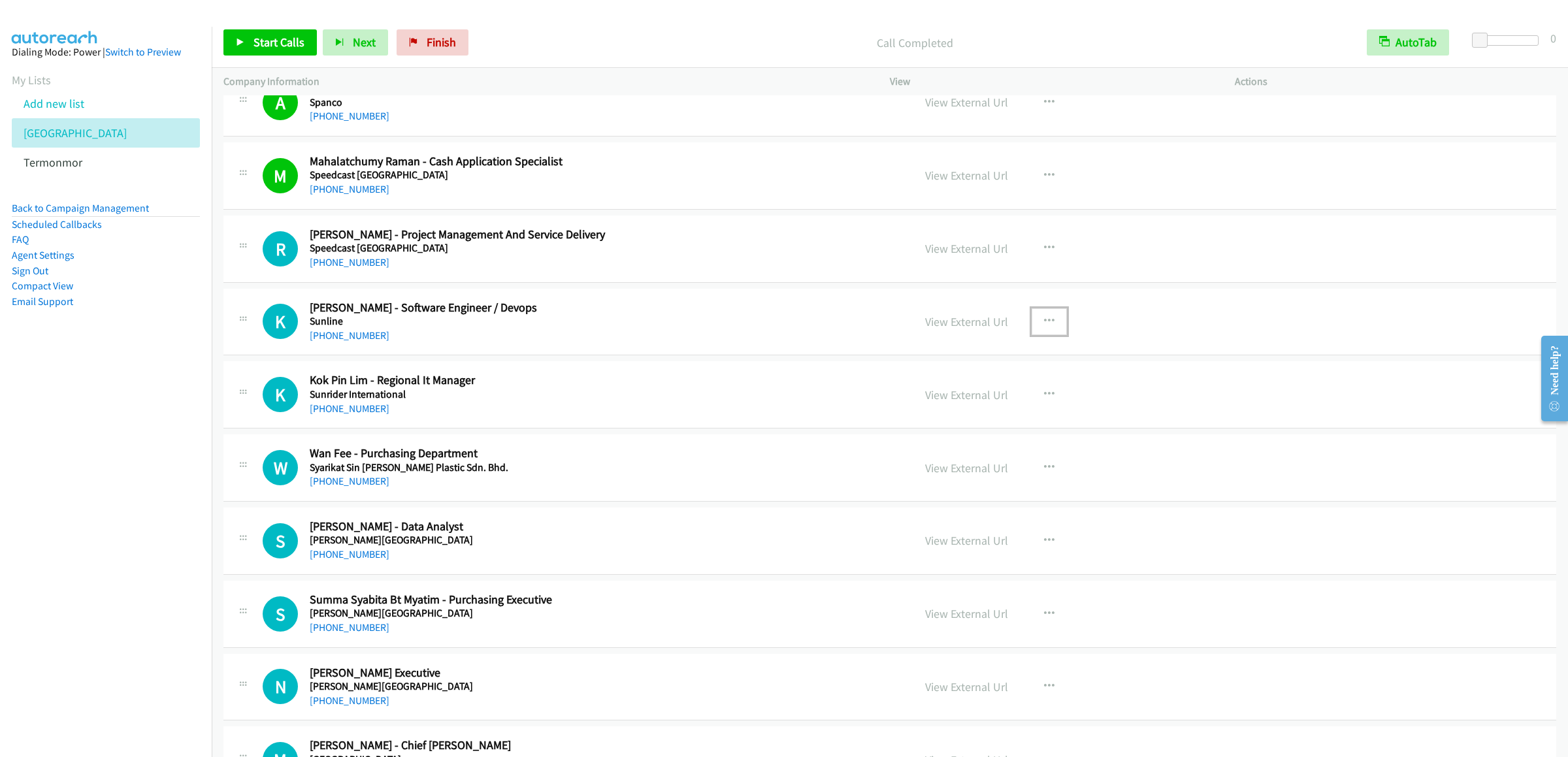
click at [1045, 334] on button "button" at bounding box center [1049, 322] width 36 height 26
click at [945, 420] on link "Start Calls Here" at bounding box center [979, 407] width 174 height 26
click at [253, 37] on span "Start Calls" at bounding box center [279, 42] width 51 height 15
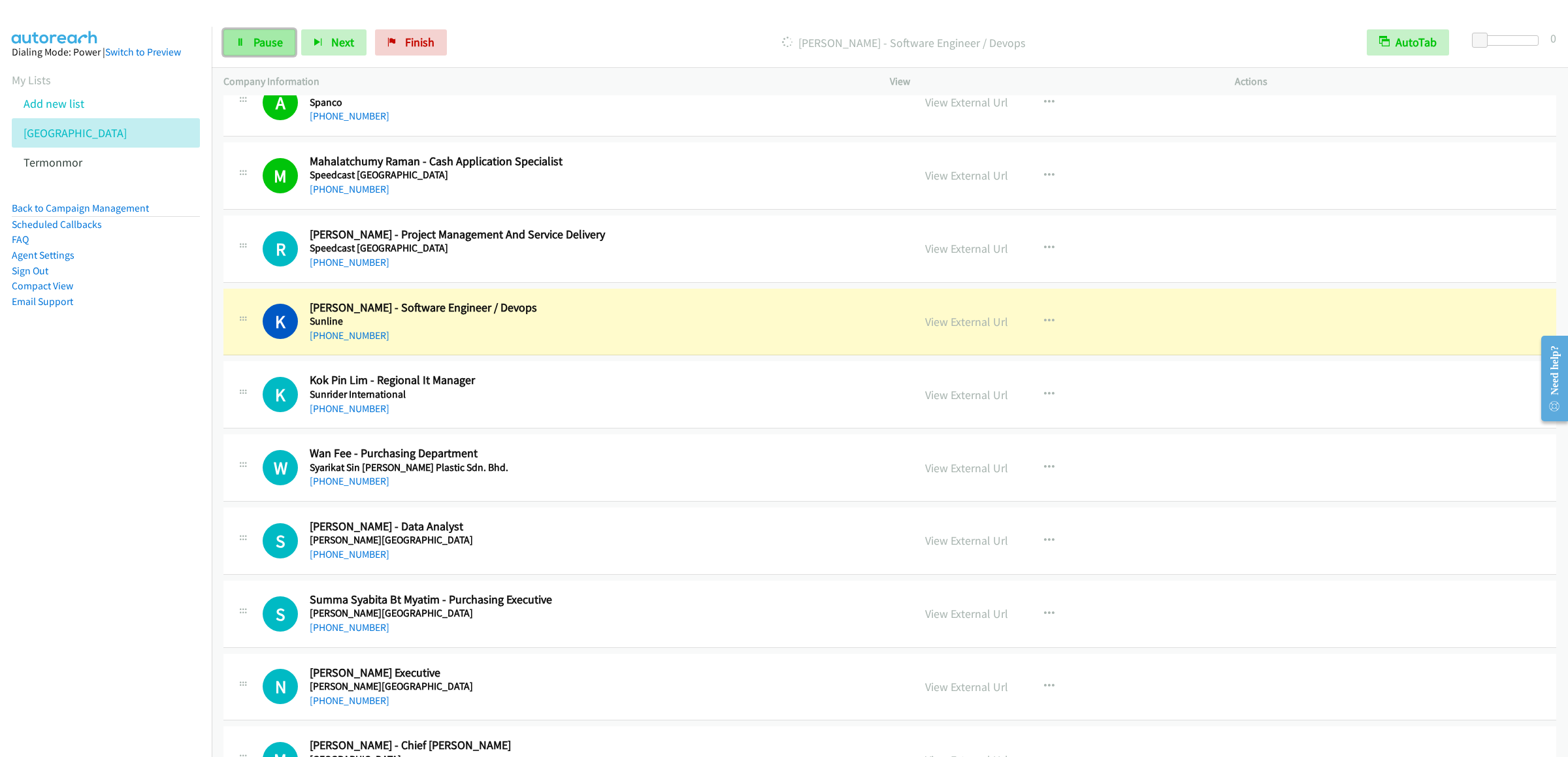
click at [253, 30] on link "Pause" at bounding box center [259, 43] width 72 height 26
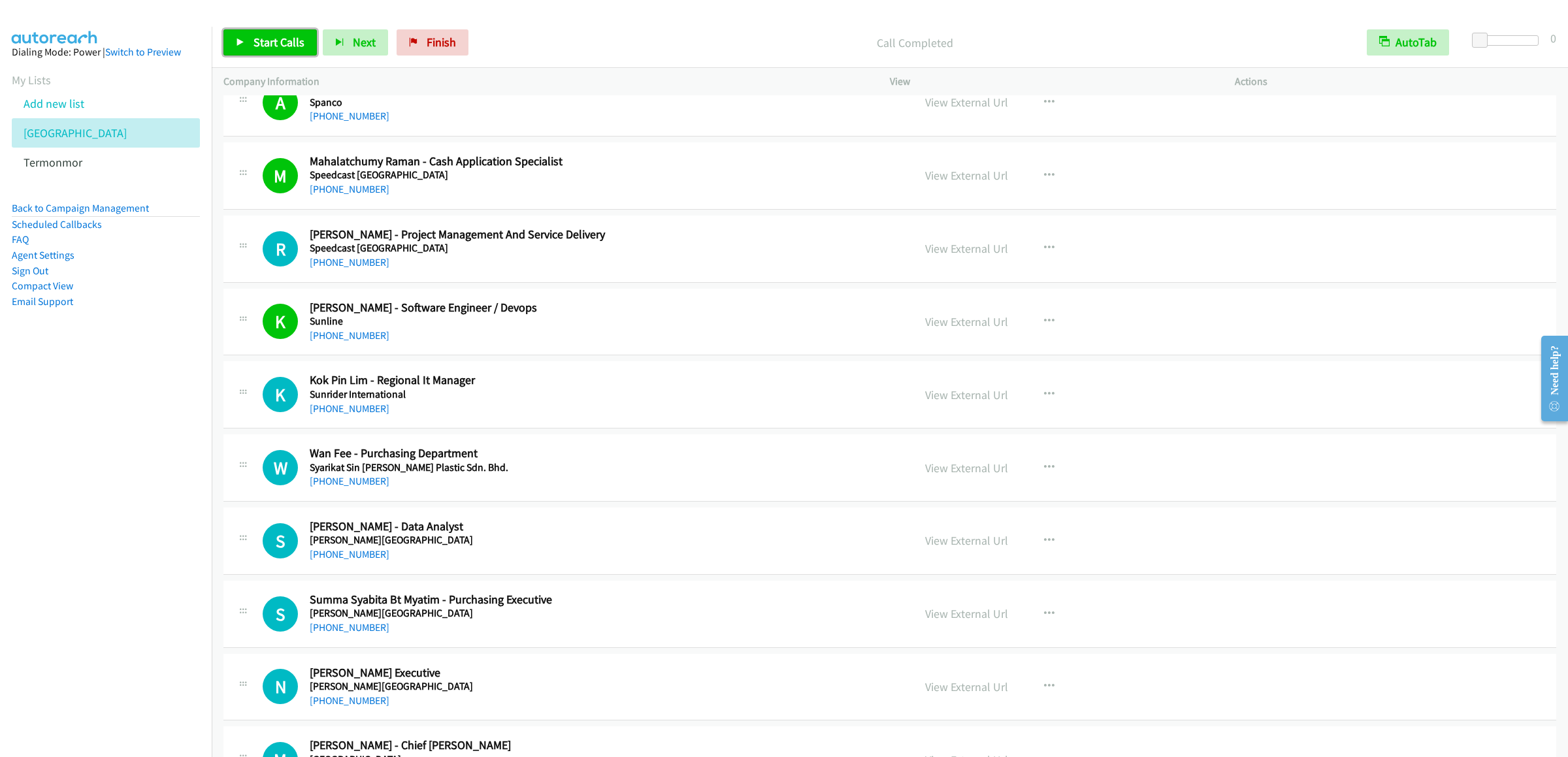
click at [257, 45] on span "Start Calls" at bounding box center [279, 42] width 51 height 15
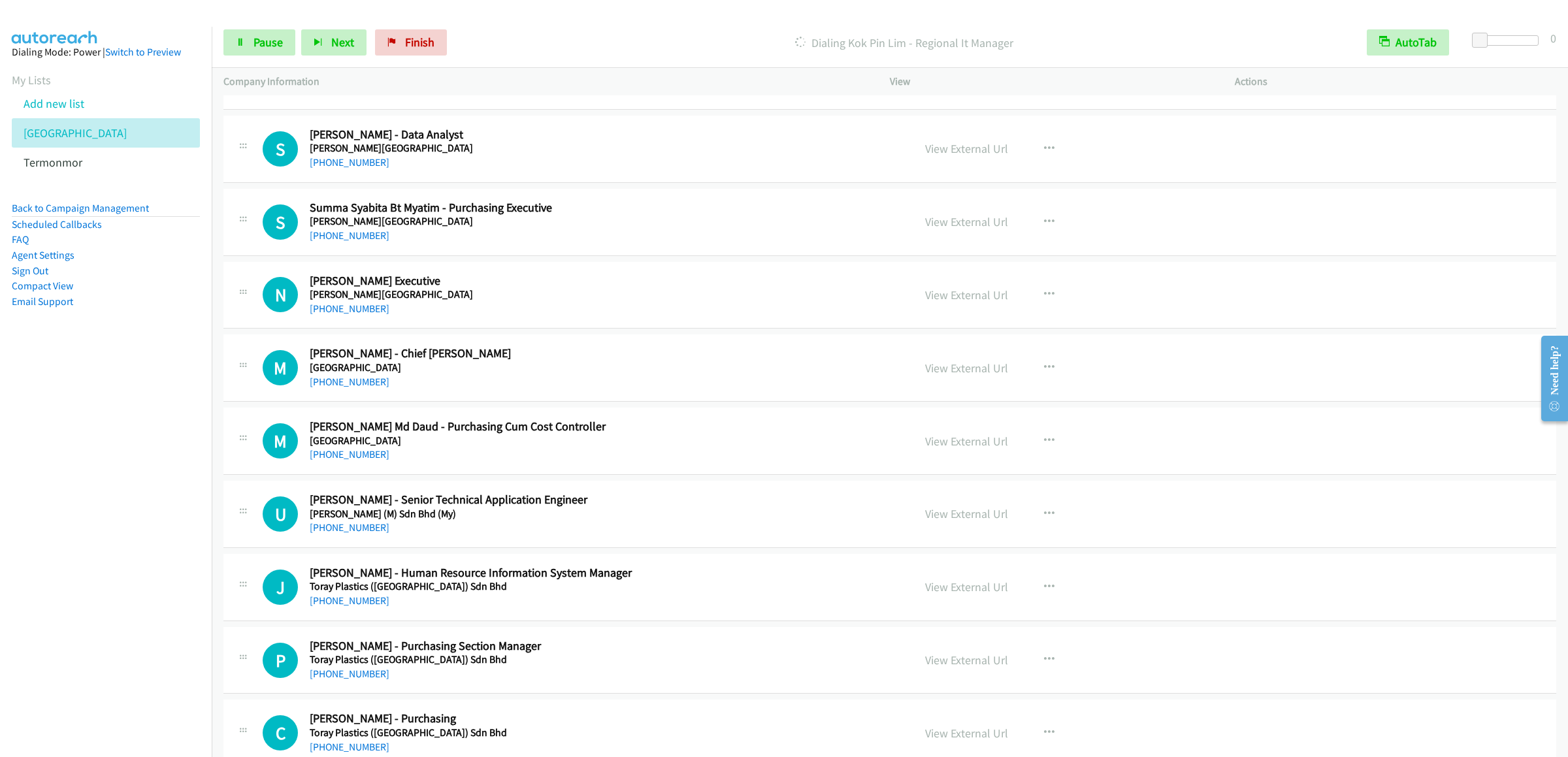
scroll to position [11754, 0]
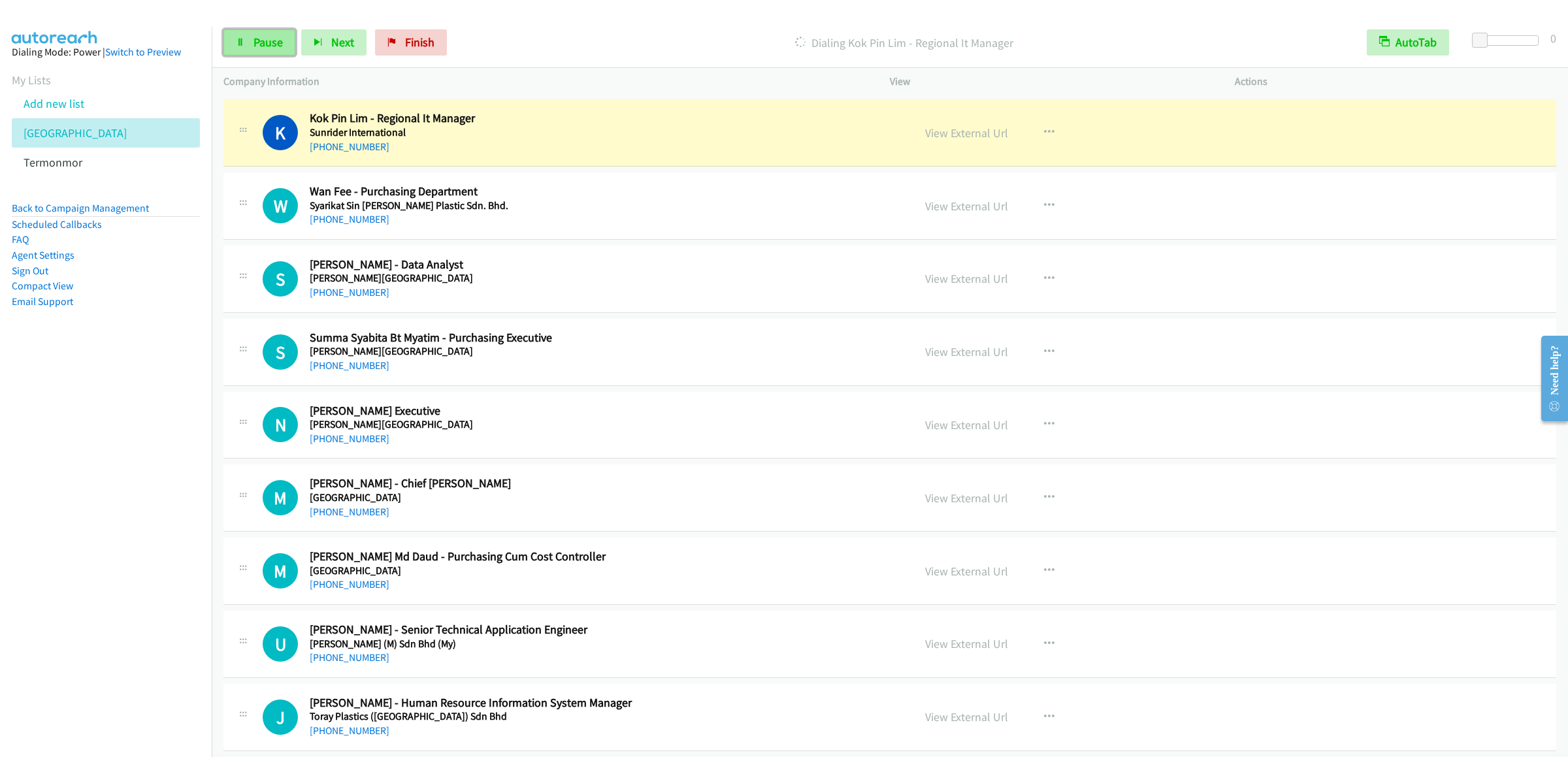
click at [268, 43] on span "Pause" at bounding box center [268, 42] width 29 height 15
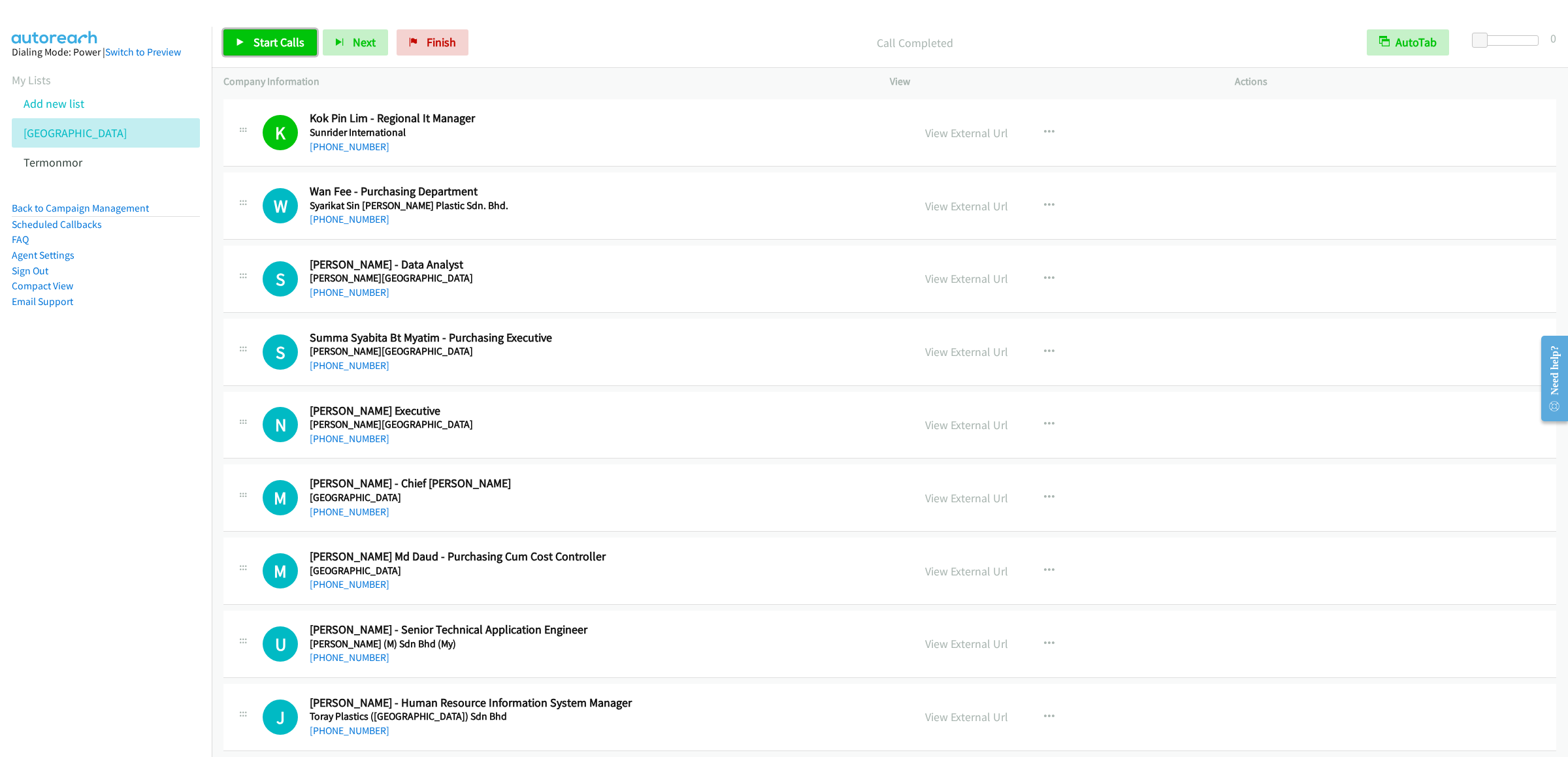
click at [251, 40] on link "Start Calls" at bounding box center [270, 43] width 94 height 26
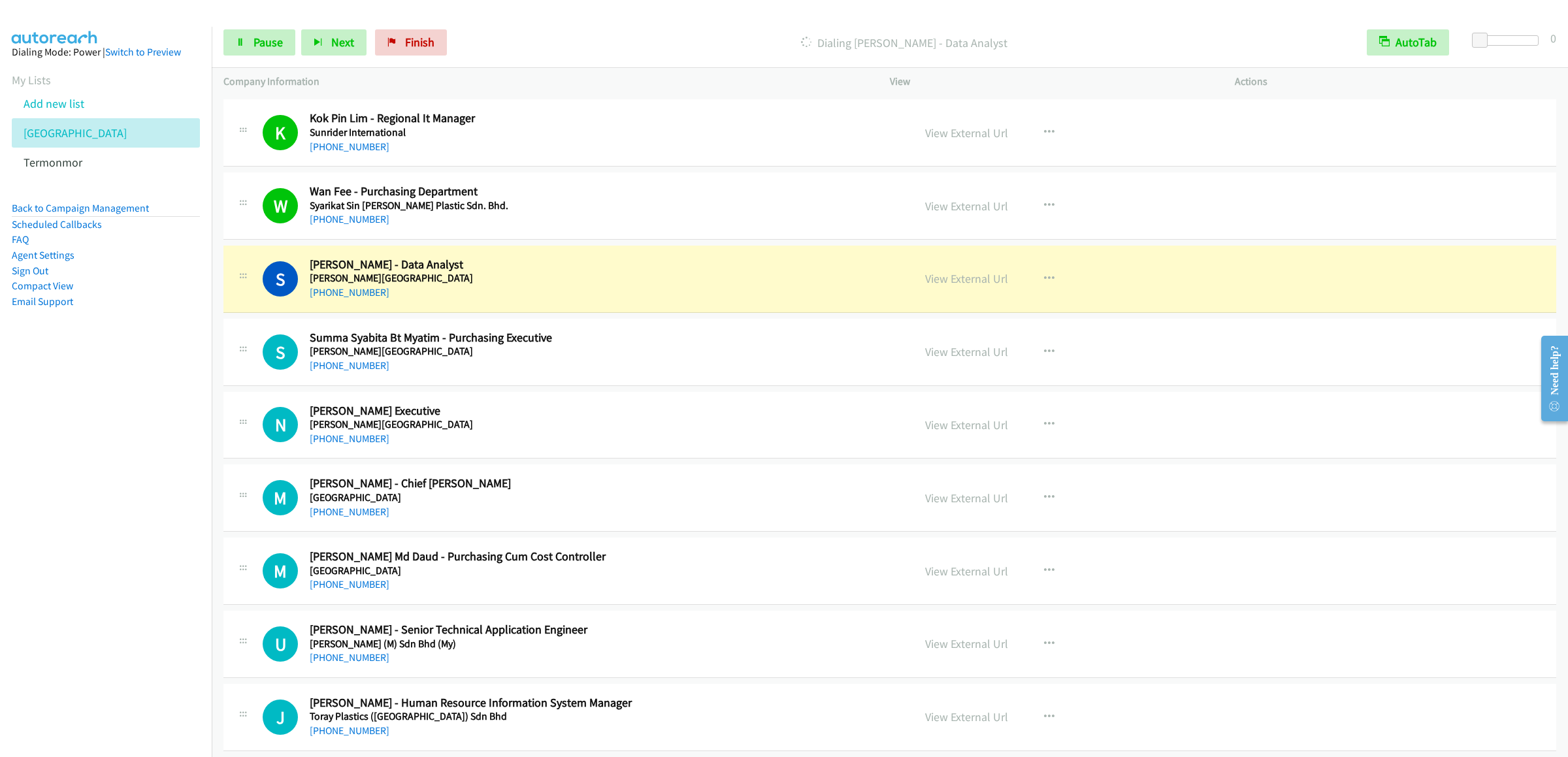
scroll to position [11884, 0]
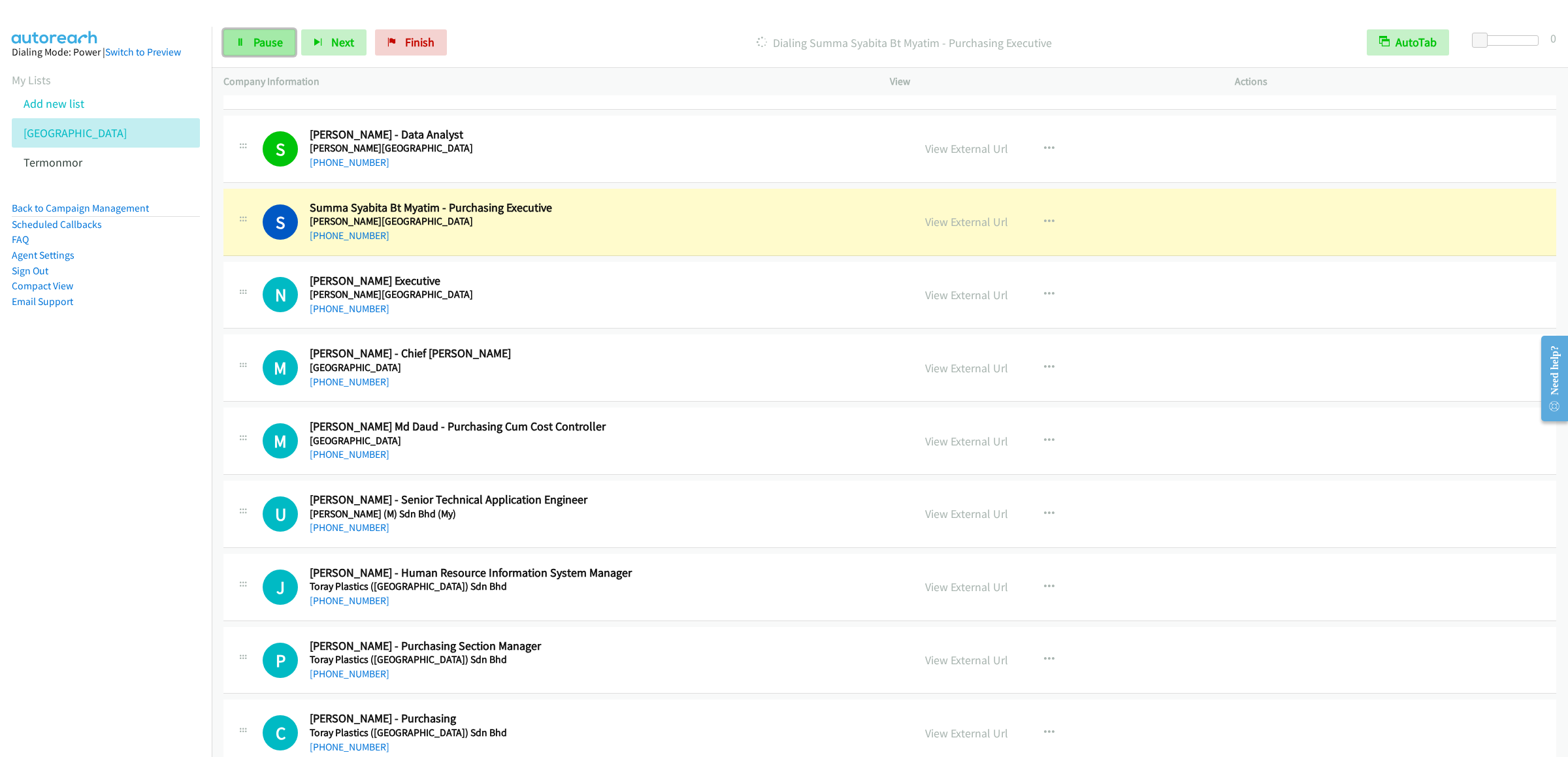
click at [255, 43] on span "Pause" at bounding box center [268, 42] width 29 height 15
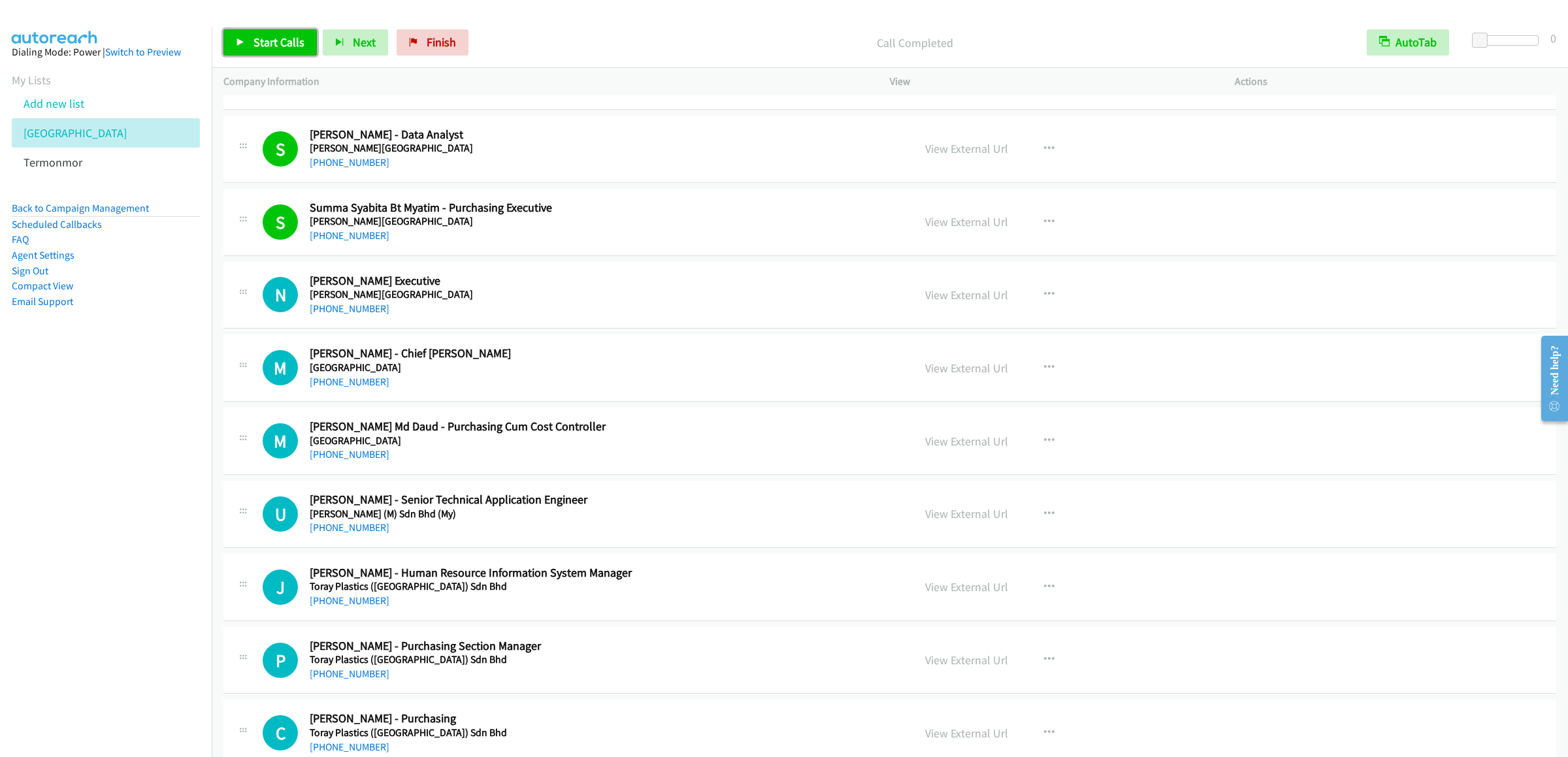
click at [267, 49] on span "Start Calls" at bounding box center [279, 42] width 51 height 15
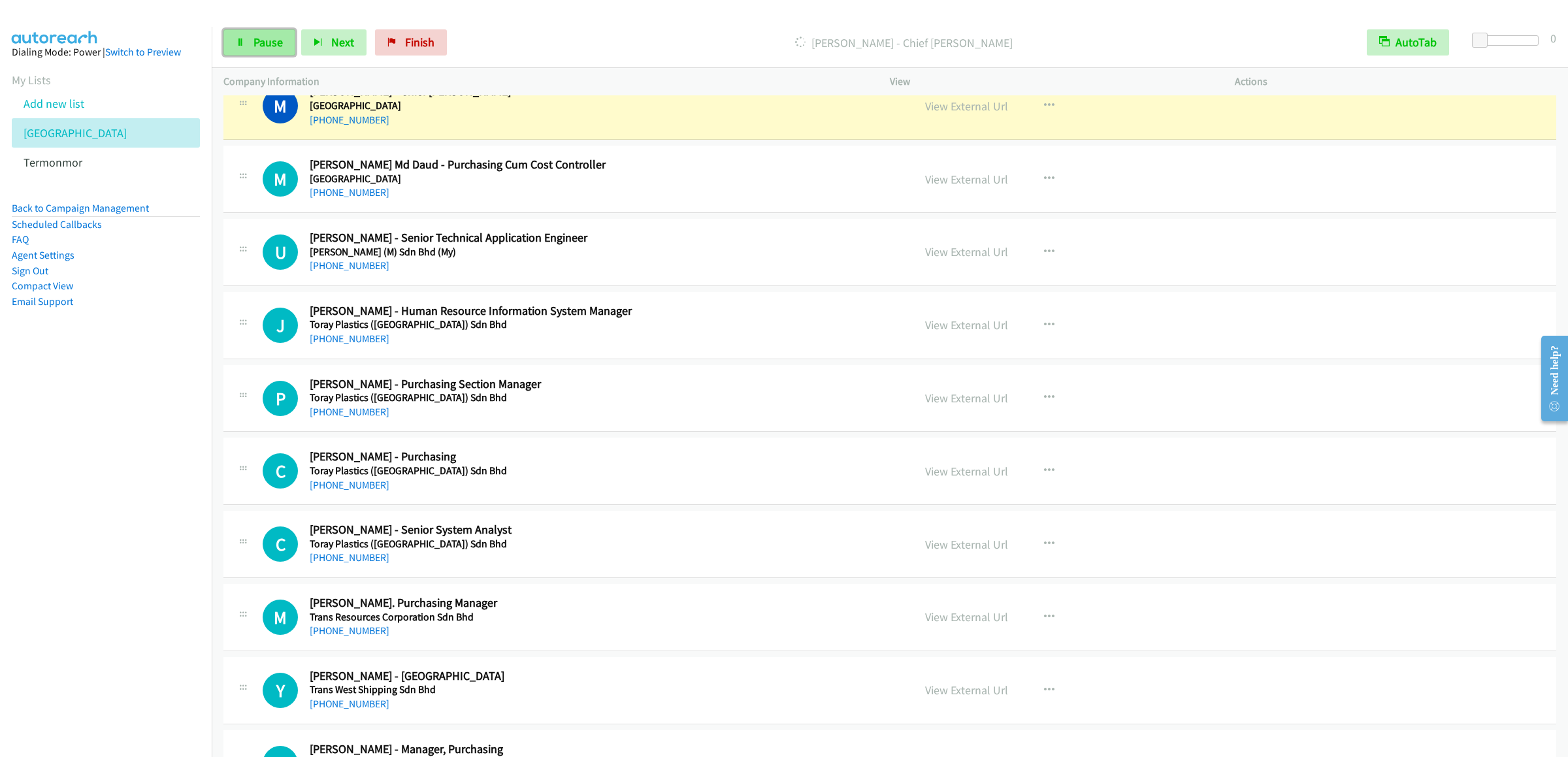
click at [251, 42] on link "Pause" at bounding box center [259, 43] width 72 height 26
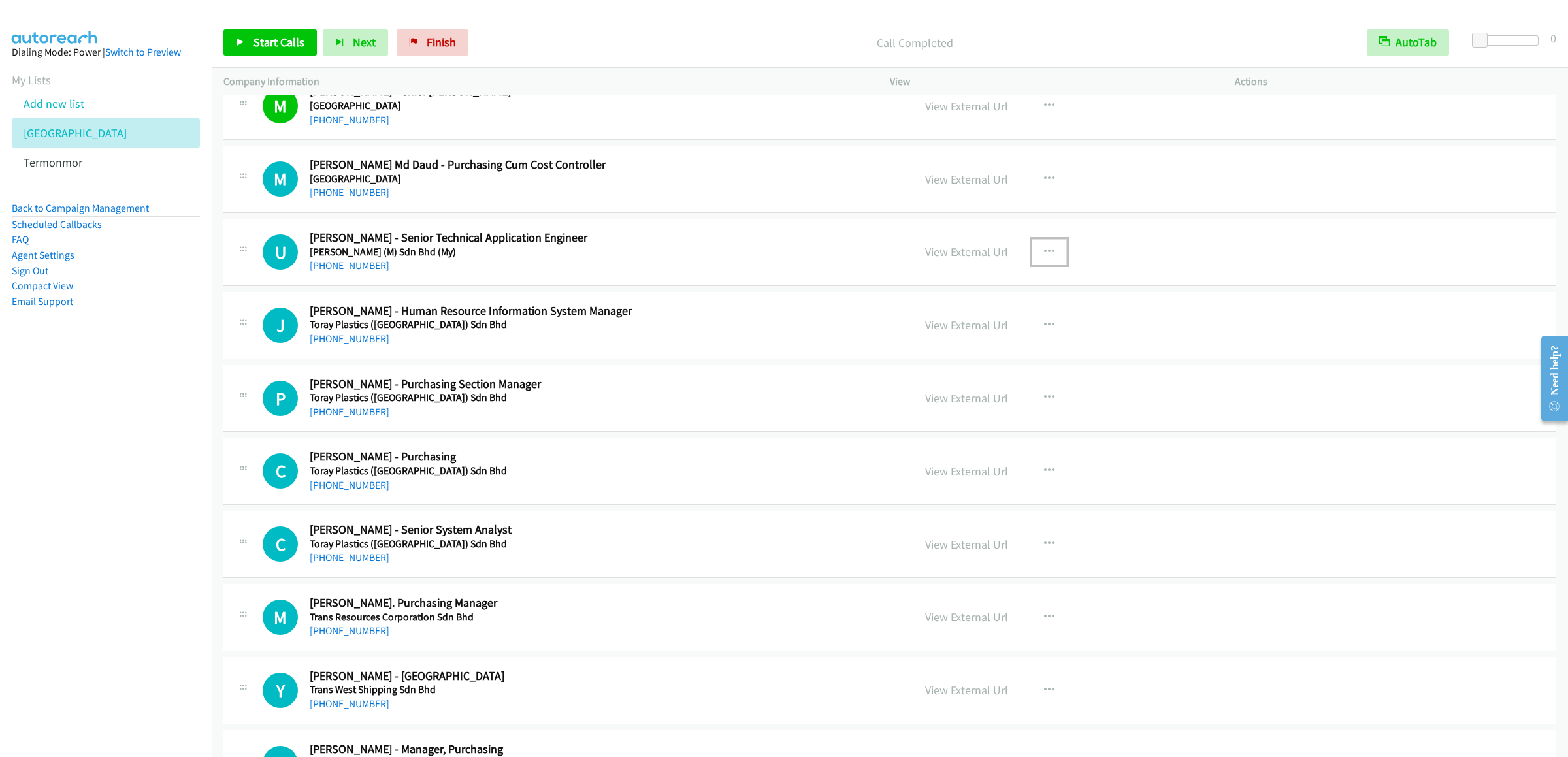
click at [1049, 265] on button "button" at bounding box center [1049, 252] width 36 height 26
click at [959, 351] on link "Start Calls Here" at bounding box center [979, 338] width 174 height 26
click at [272, 48] on span "Start Calls" at bounding box center [279, 42] width 51 height 15
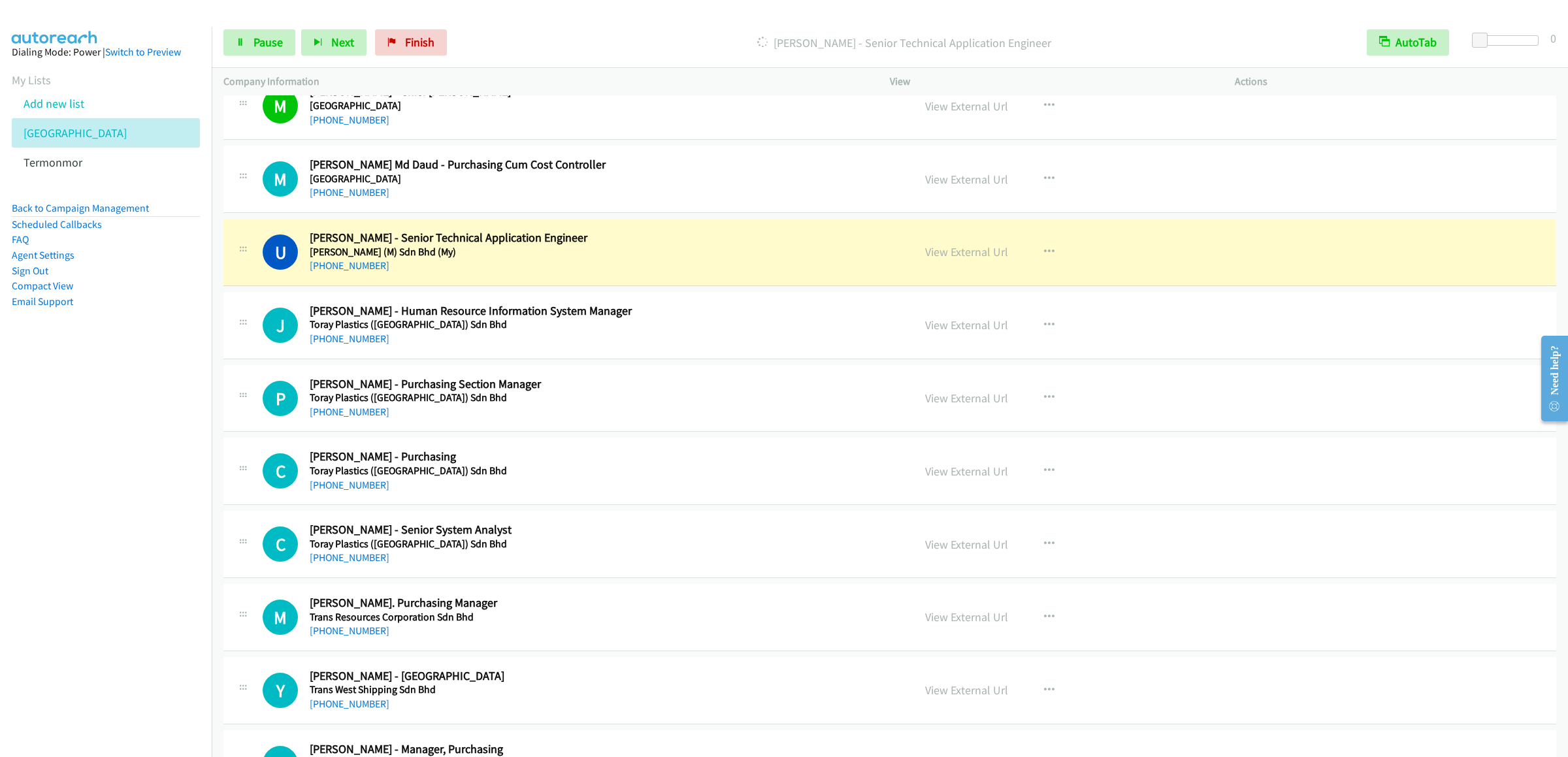
scroll to position [12275, 0]
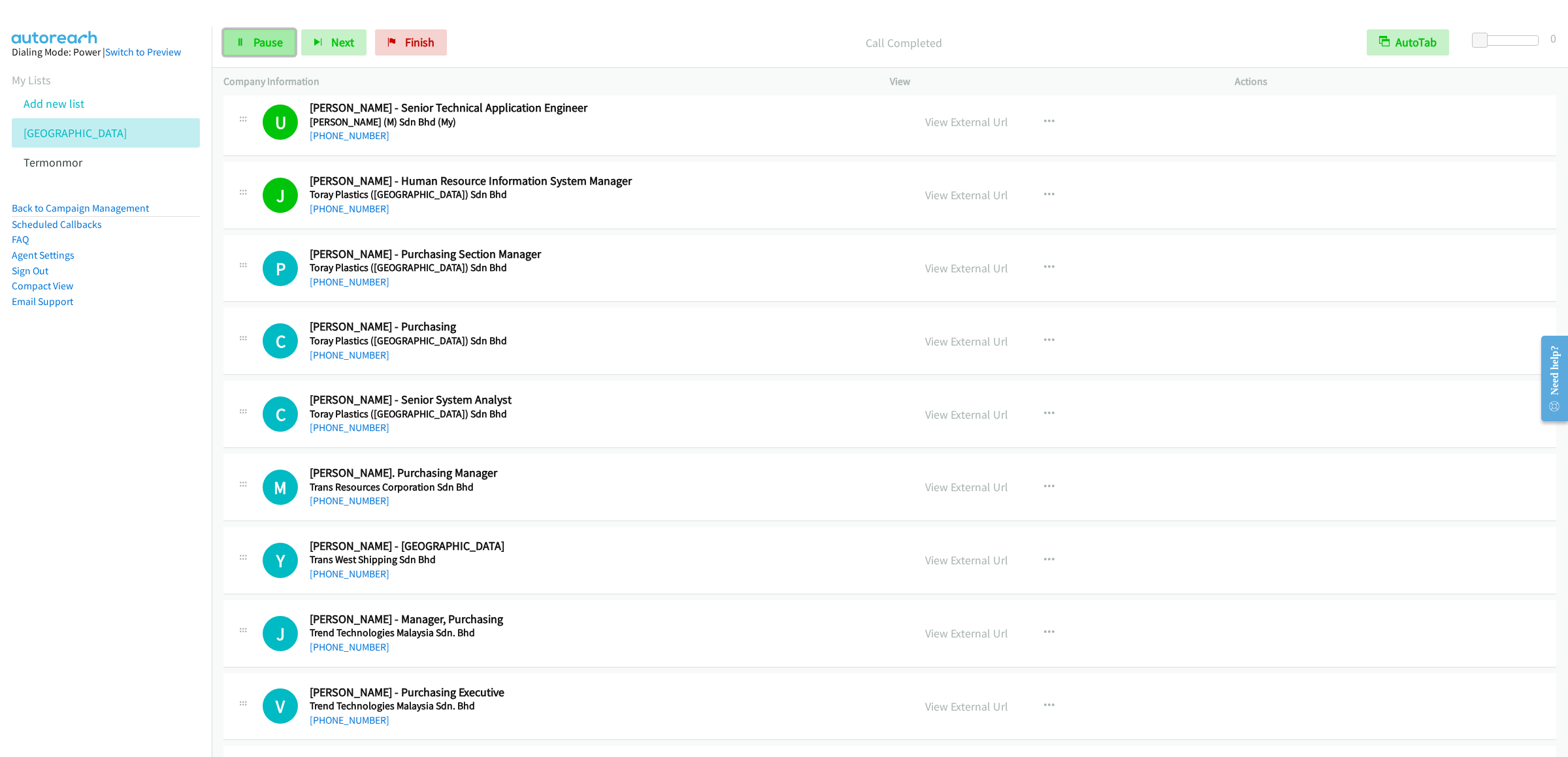
click at [257, 42] on span "Pause" at bounding box center [268, 42] width 29 height 15
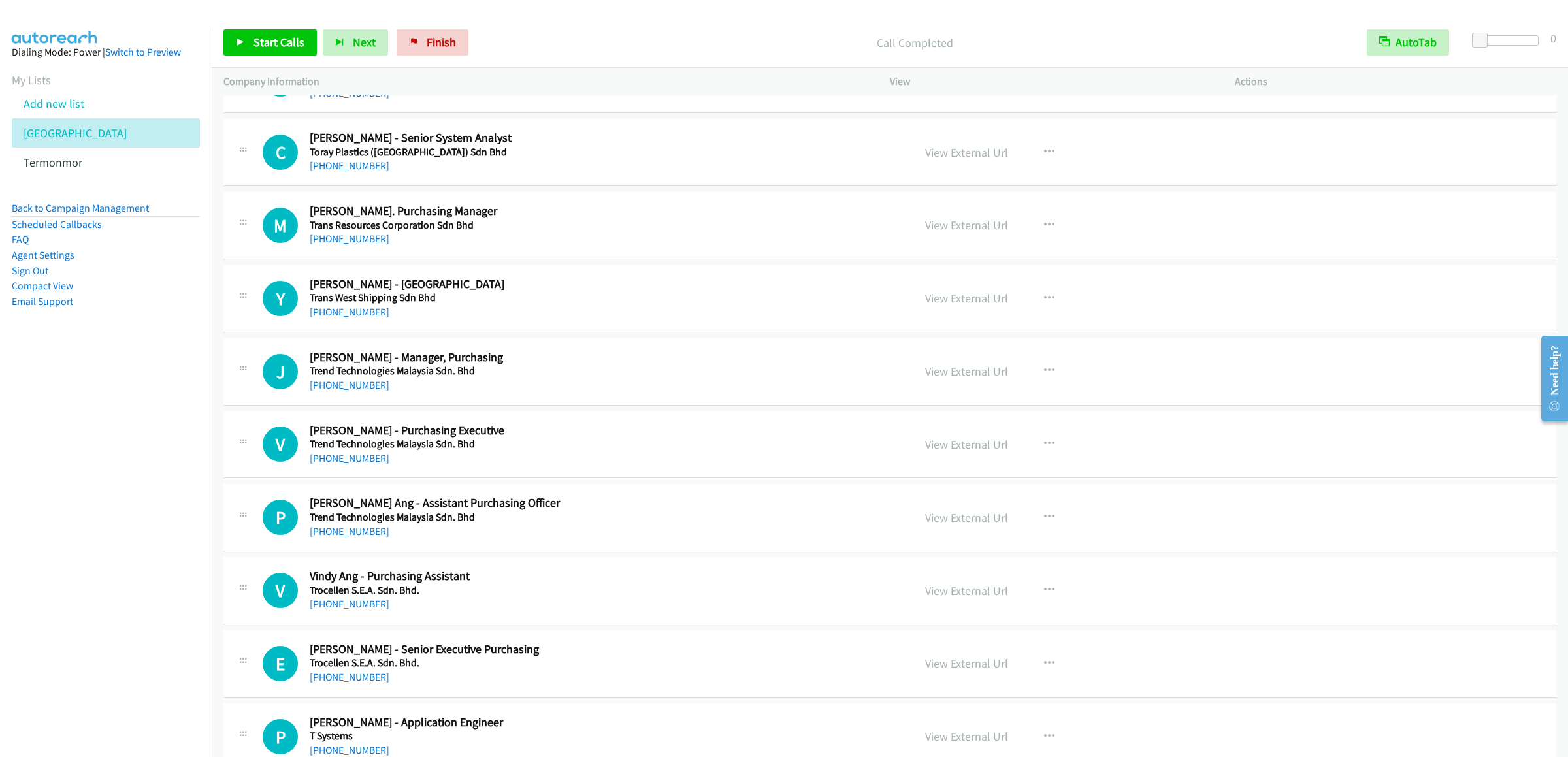
scroll to position [13060, 0]
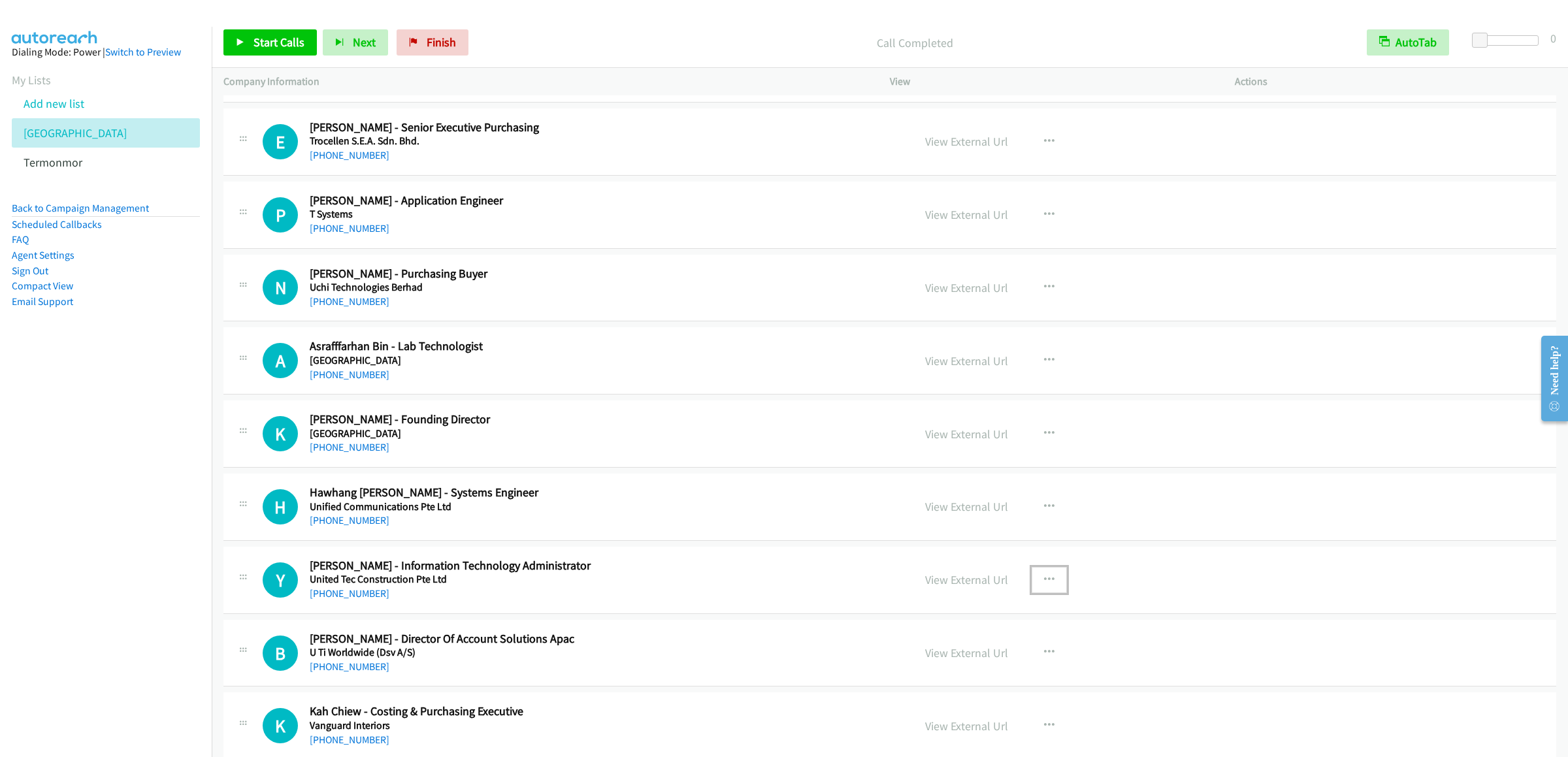
click at [1044, 585] on icon "button" at bounding box center [1049, 580] width 10 height 10
click at [939, 678] on link "Start Calls Here" at bounding box center [979, 665] width 174 height 26
drag, startPoint x: 250, startPoint y: 41, endPoint x: 443, endPoint y: 135, distance: 214.7
click at [251, 41] on link "Start Calls" at bounding box center [270, 43] width 94 height 26
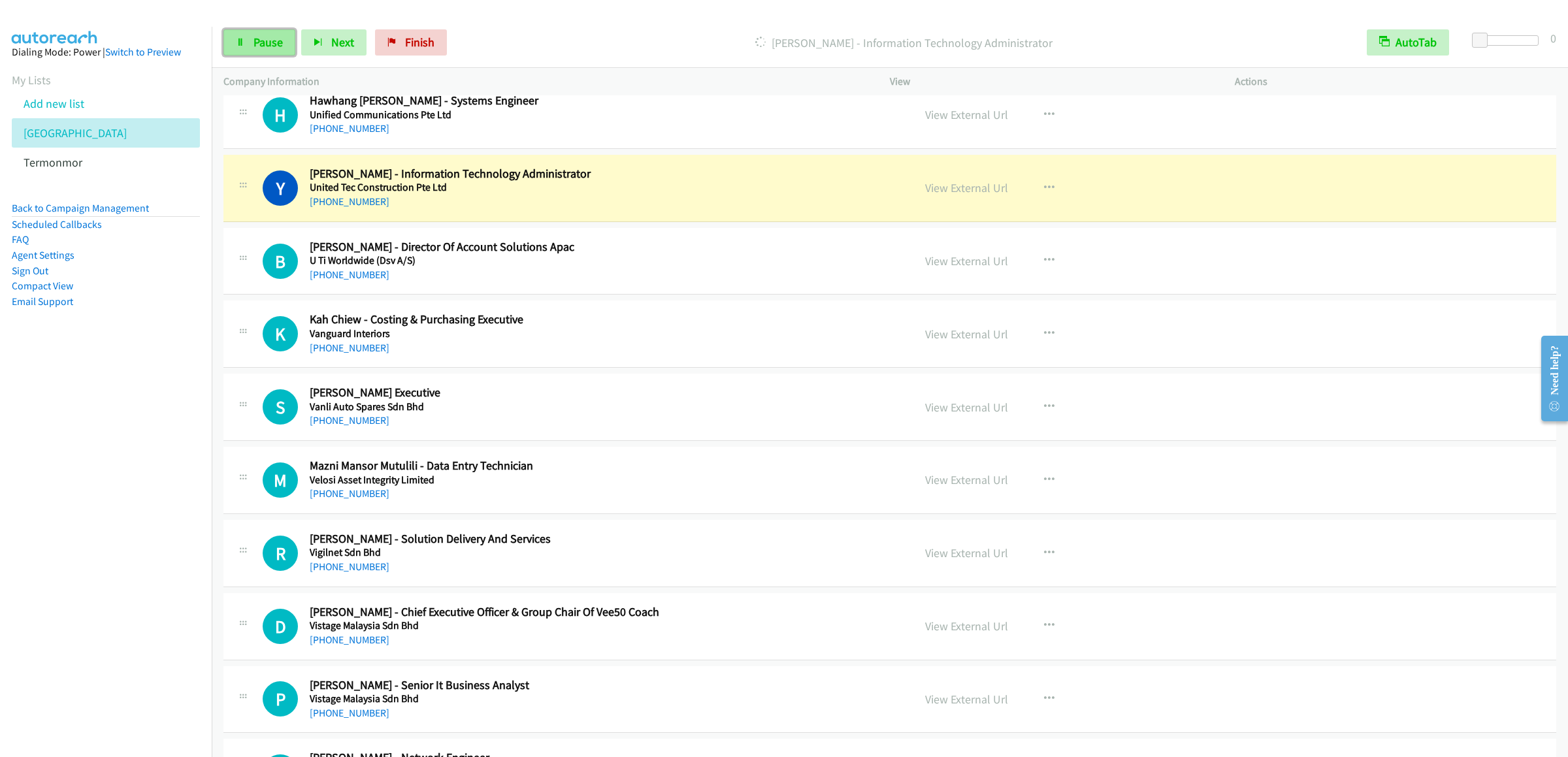
click at [277, 36] on span "Pause" at bounding box center [268, 42] width 29 height 15
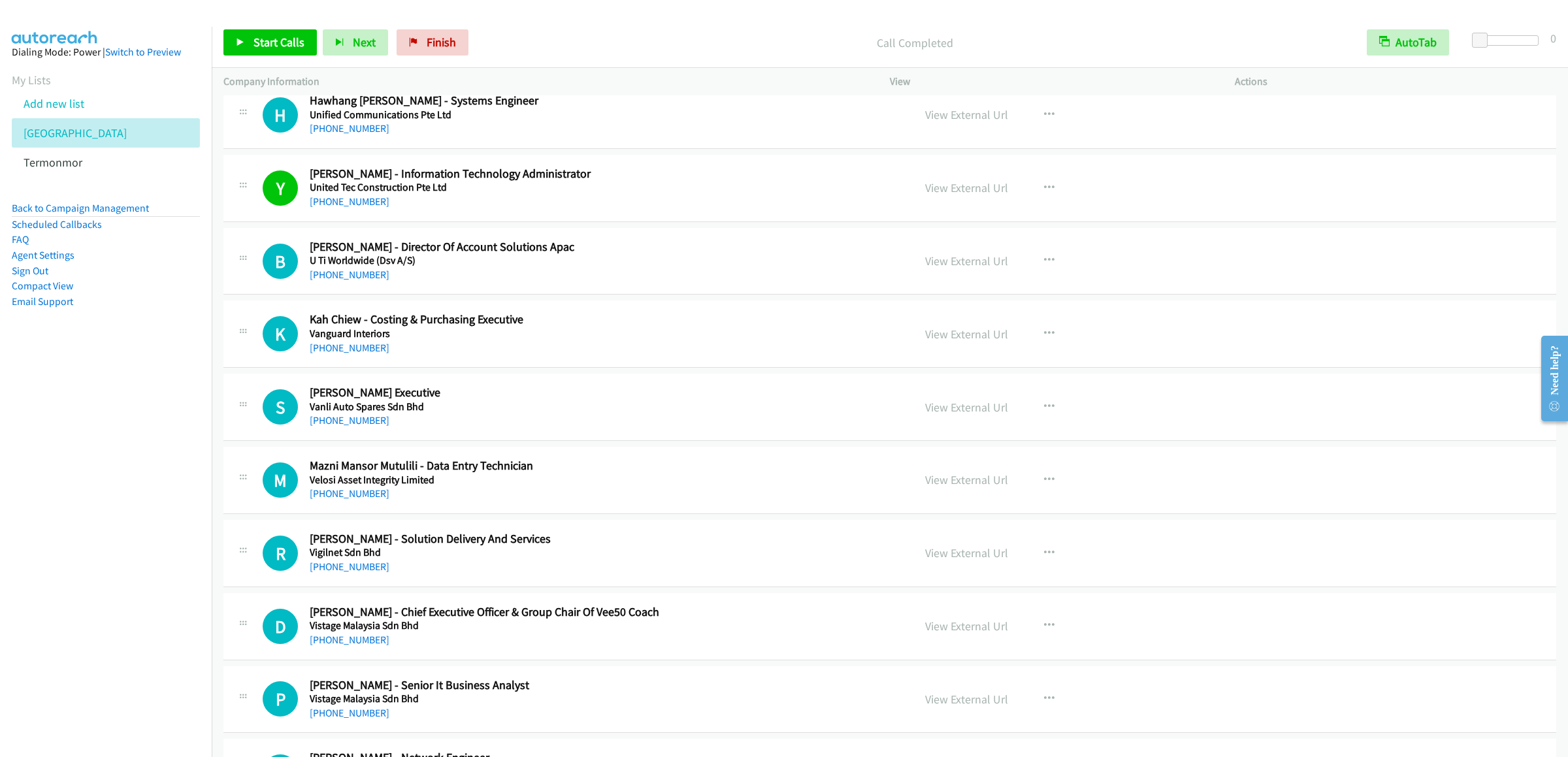
scroll to position [13713, 0]
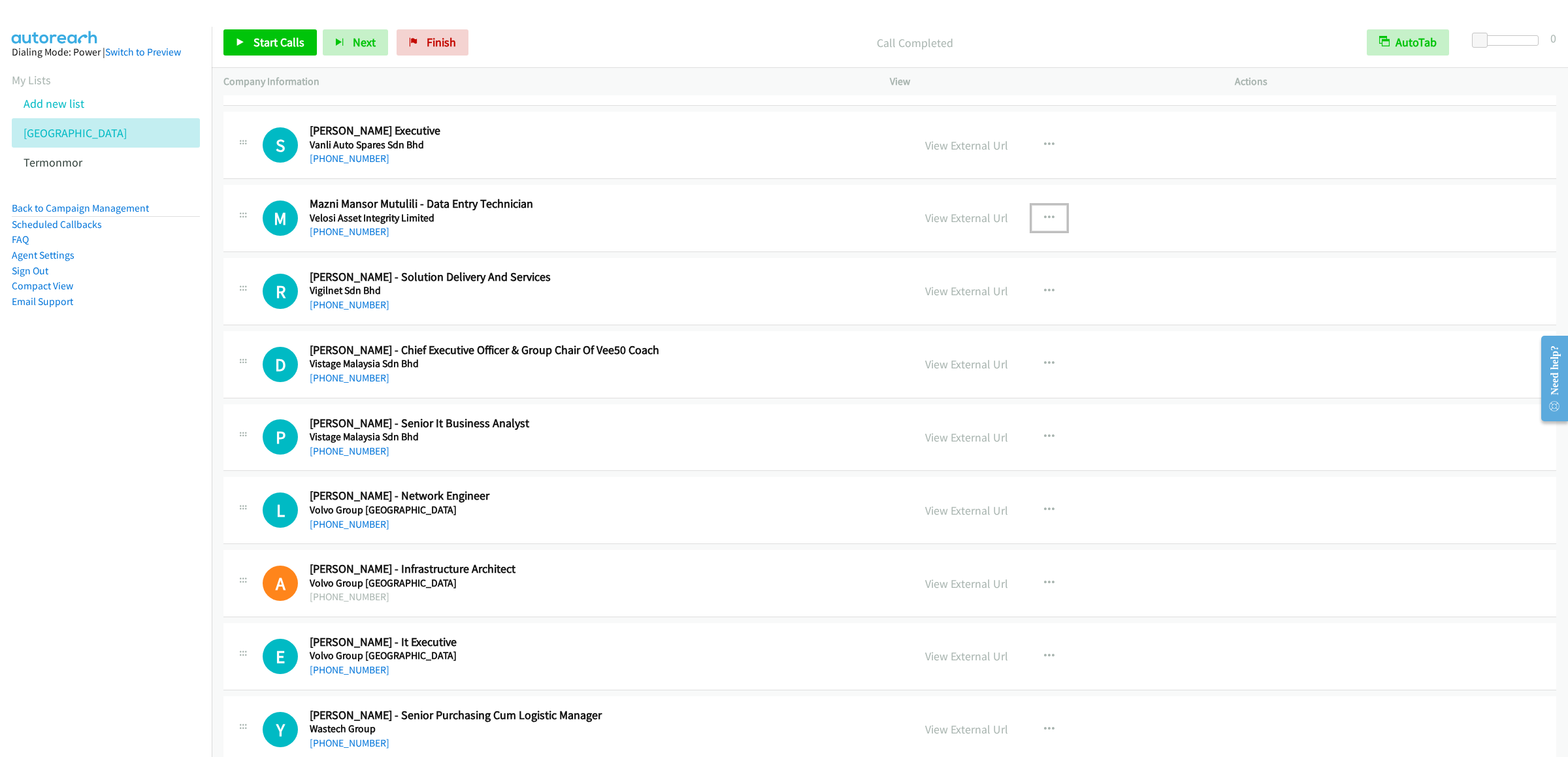
click at [1050, 231] on button "button" at bounding box center [1049, 218] width 36 height 26
click at [947, 317] on link "Start Calls Here" at bounding box center [979, 304] width 174 height 26
click at [290, 47] on span "Start Calls" at bounding box center [279, 42] width 51 height 15
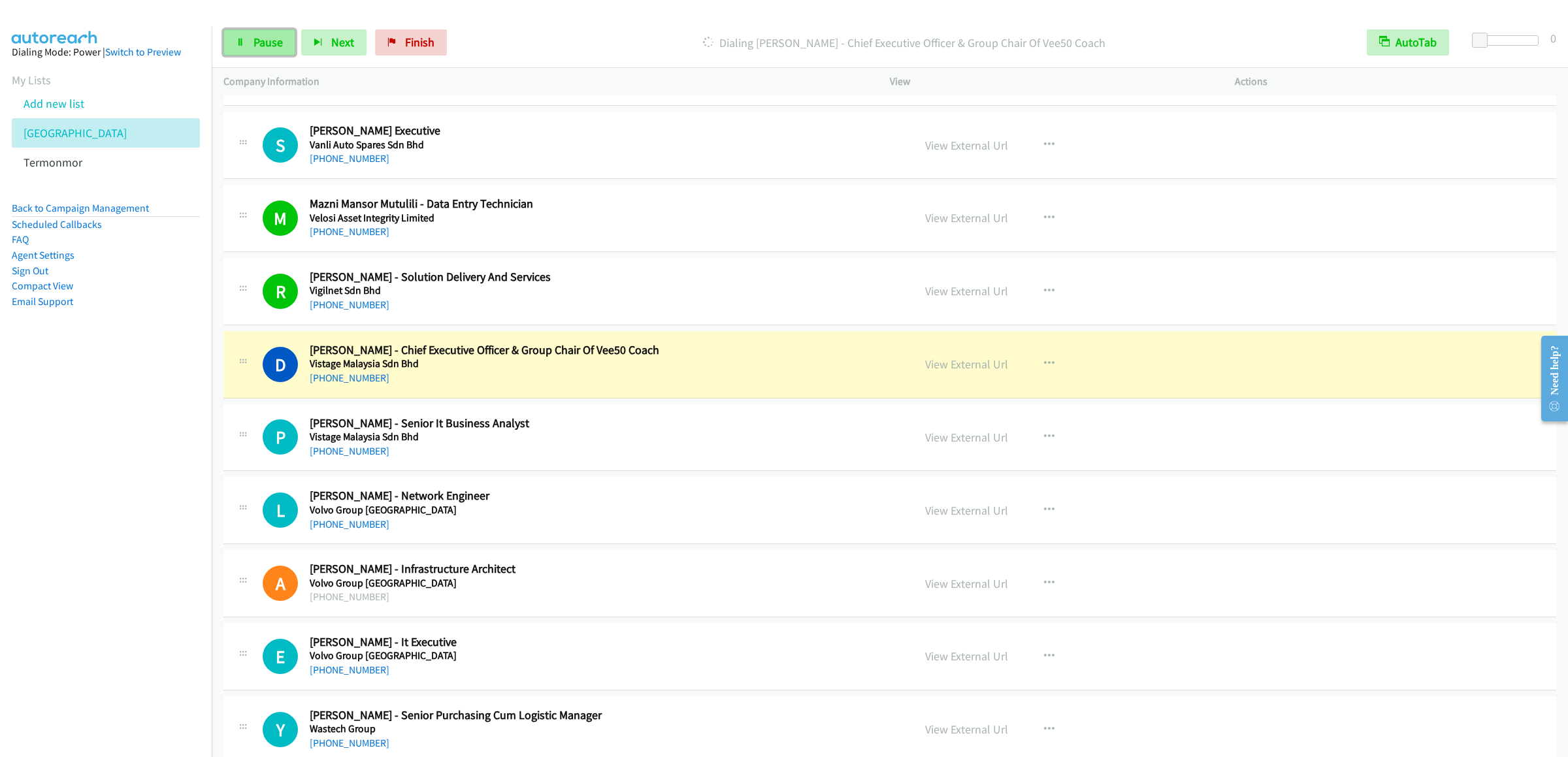
drag, startPoint x: 247, startPoint y: 34, endPoint x: 257, endPoint y: 37, distance: 10.4
click at [247, 34] on link "Pause" at bounding box center [259, 43] width 72 height 26
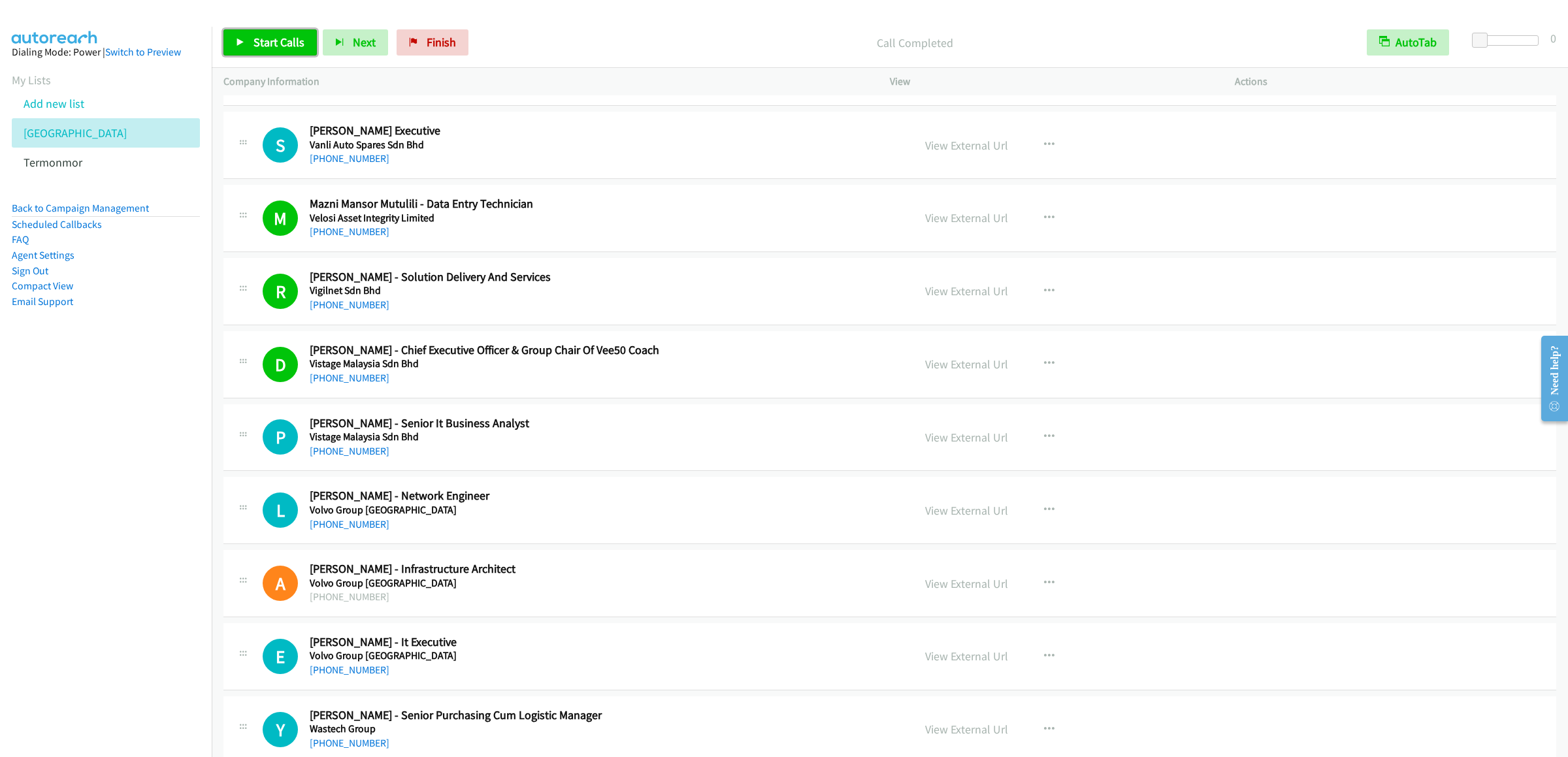
click at [260, 36] on span "Start Calls" at bounding box center [279, 42] width 51 height 15
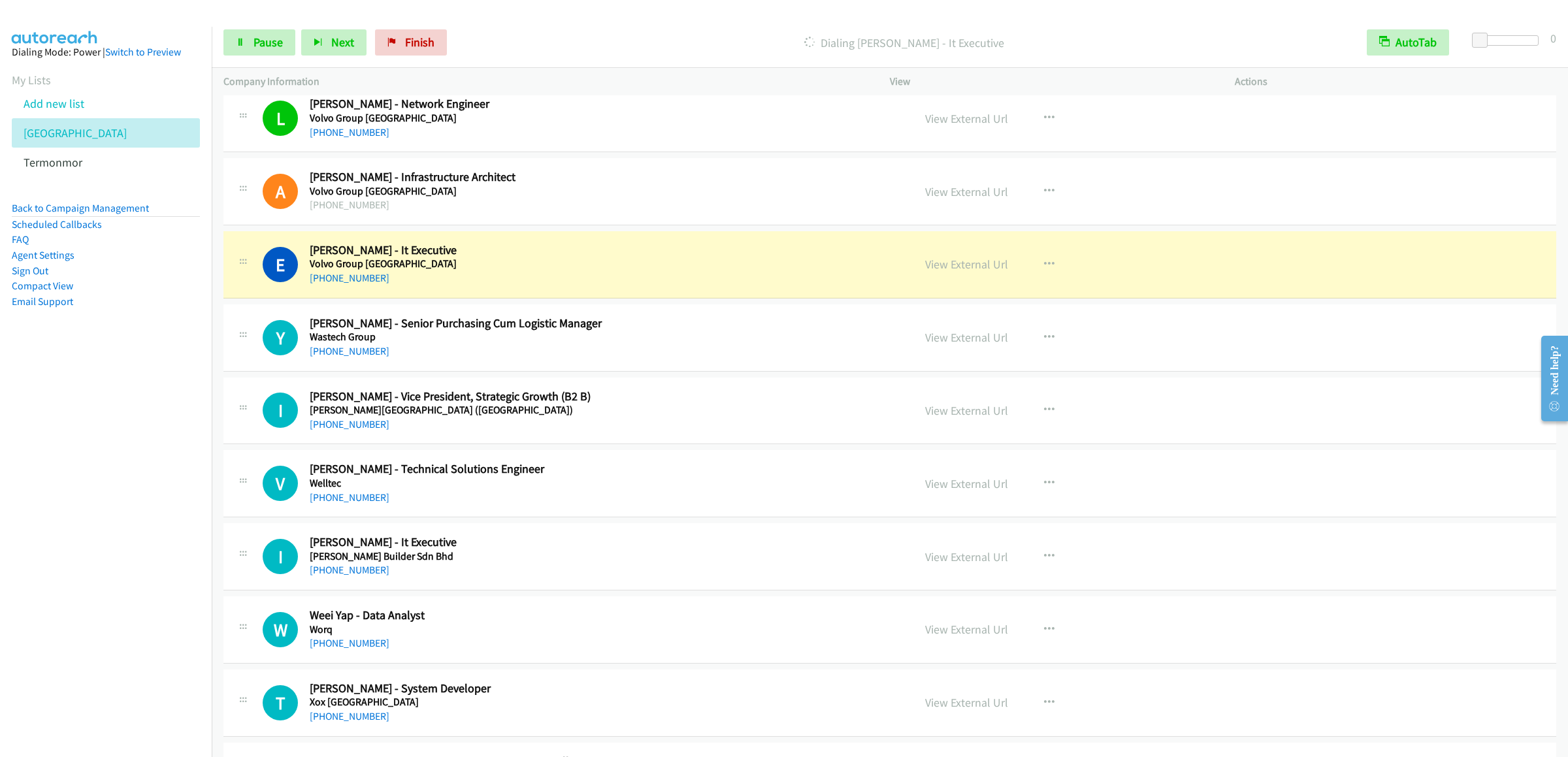
scroll to position [14235, 0]
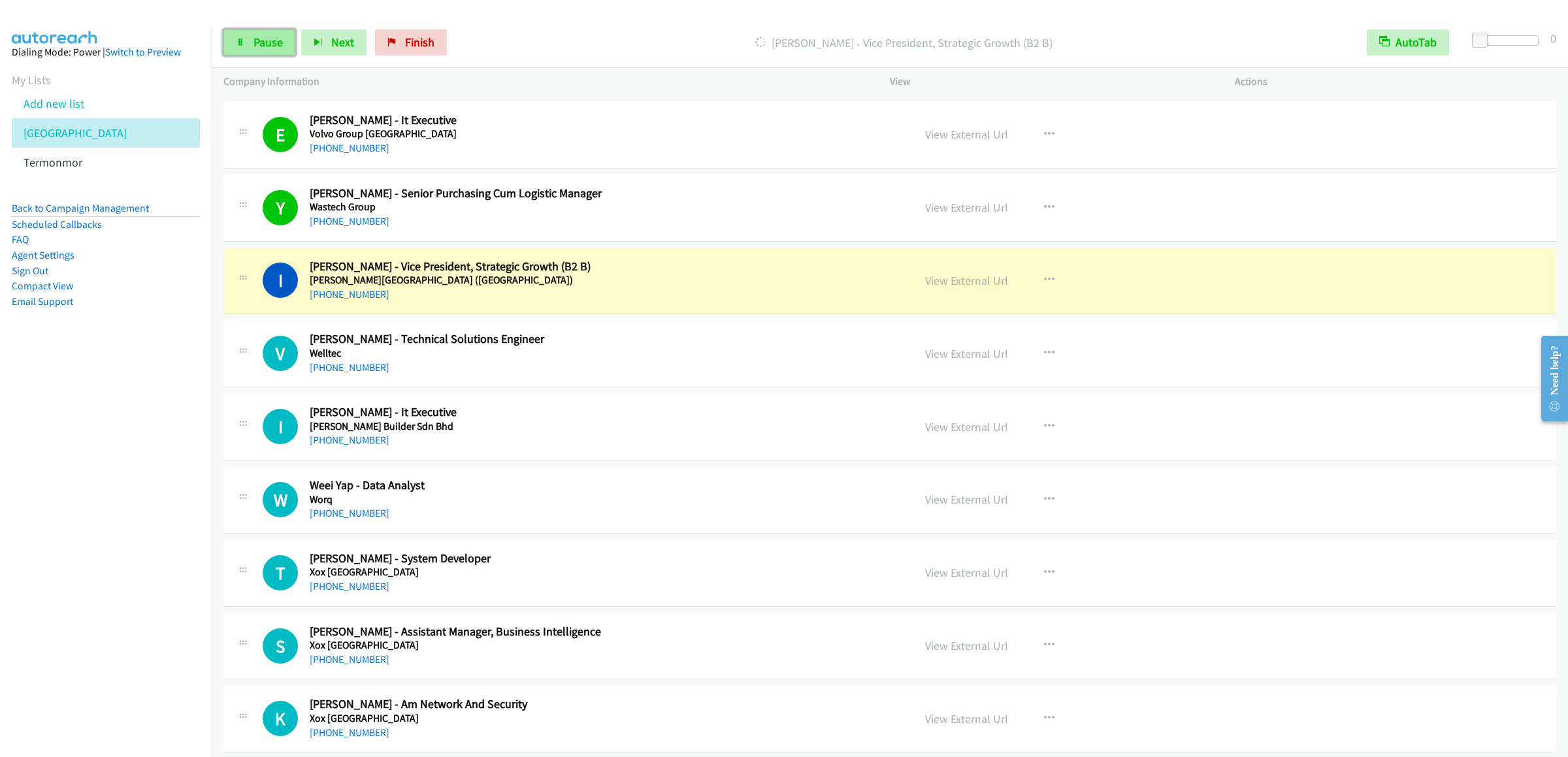
click at [239, 40] on icon at bounding box center [240, 43] width 9 height 9
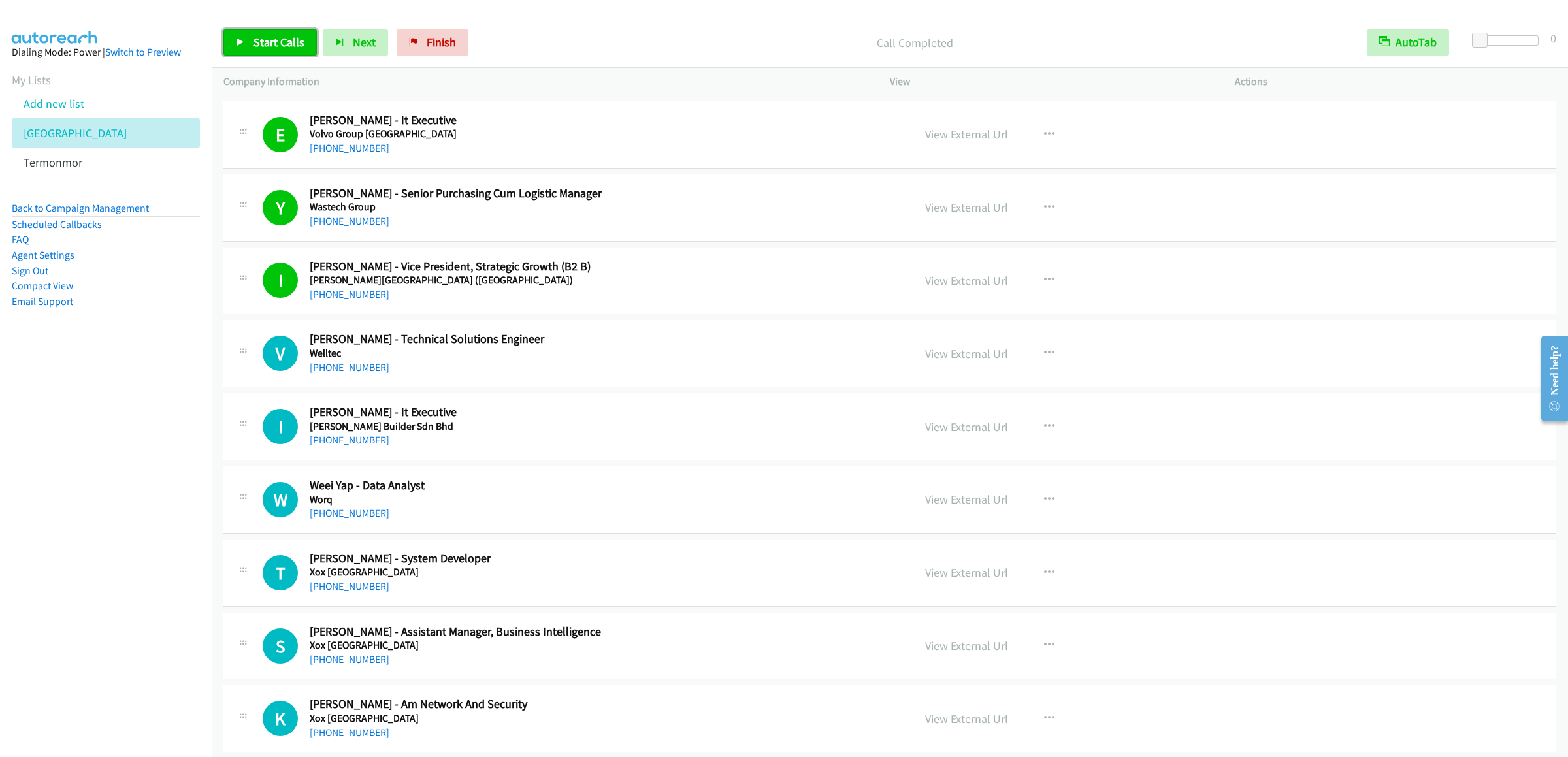
click at [255, 36] on span "Start Calls" at bounding box center [279, 42] width 51 height 15
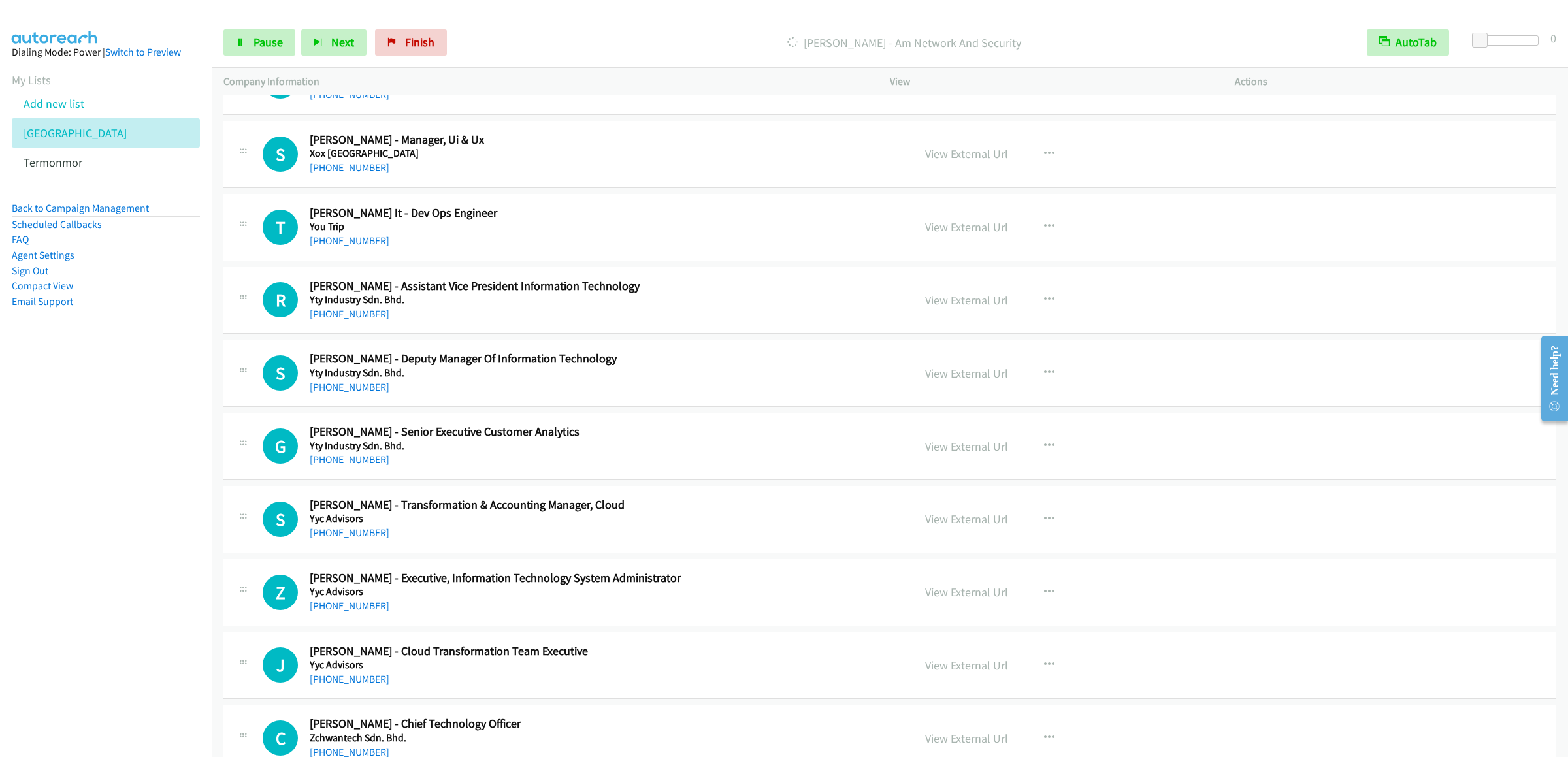
scroll to position [14888, 0]
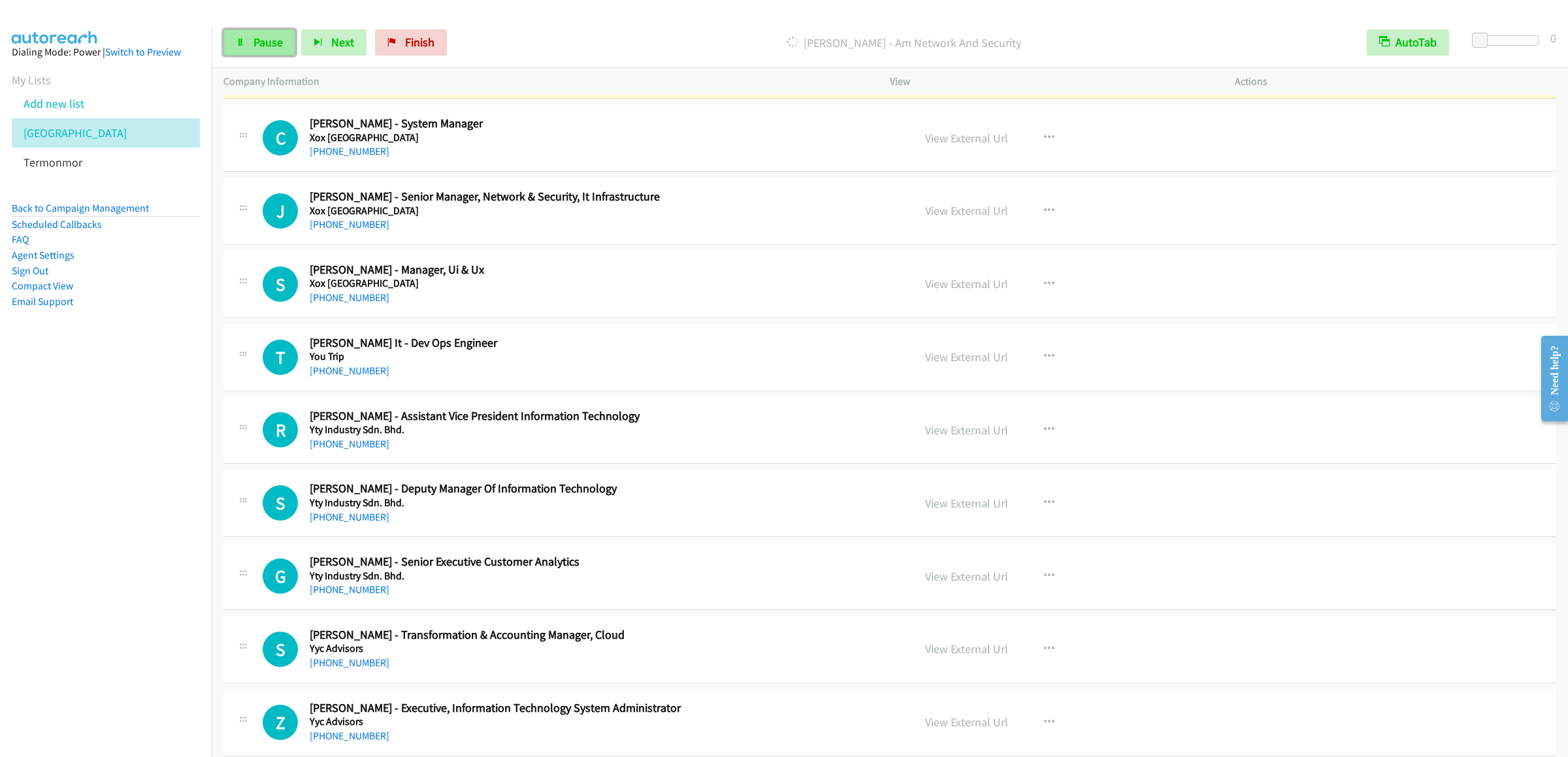
click at [259, 43] on span "Pause" at bounding box center [268, 42] width 29 height 15
click at [268, 43] on span "Start Calls" at bounding box center [279, 42] width 51 height 15
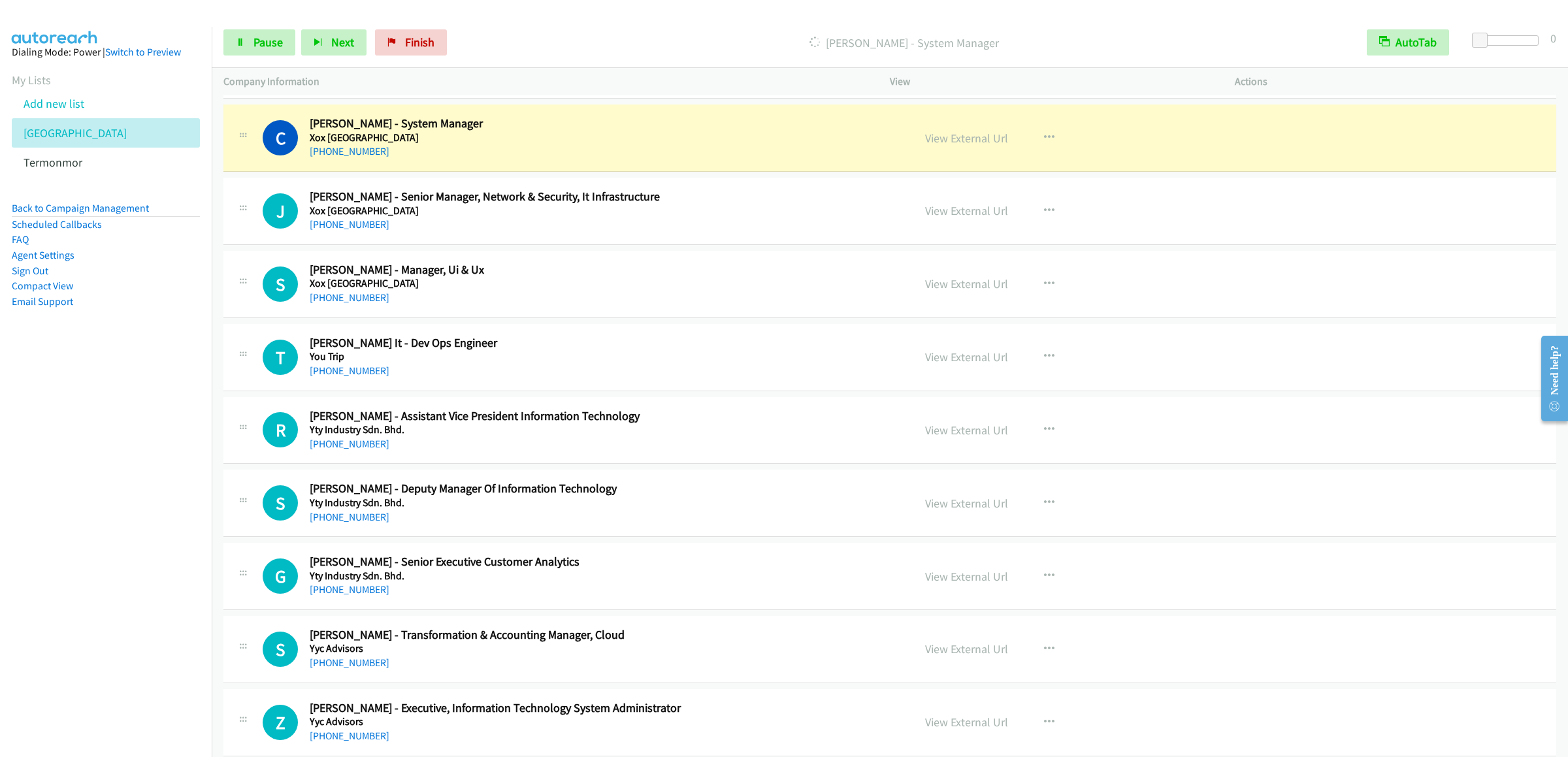
click at [255, 27] on div "Start Calls Pause Next Finish Dialing Chee Choong Lee - System Manager AutoTab …" at bounding box center [890, 43] width 1356 height 50
click at [257, 32] on link "Pause" at bounding box center [259, 43] width 72 height 26
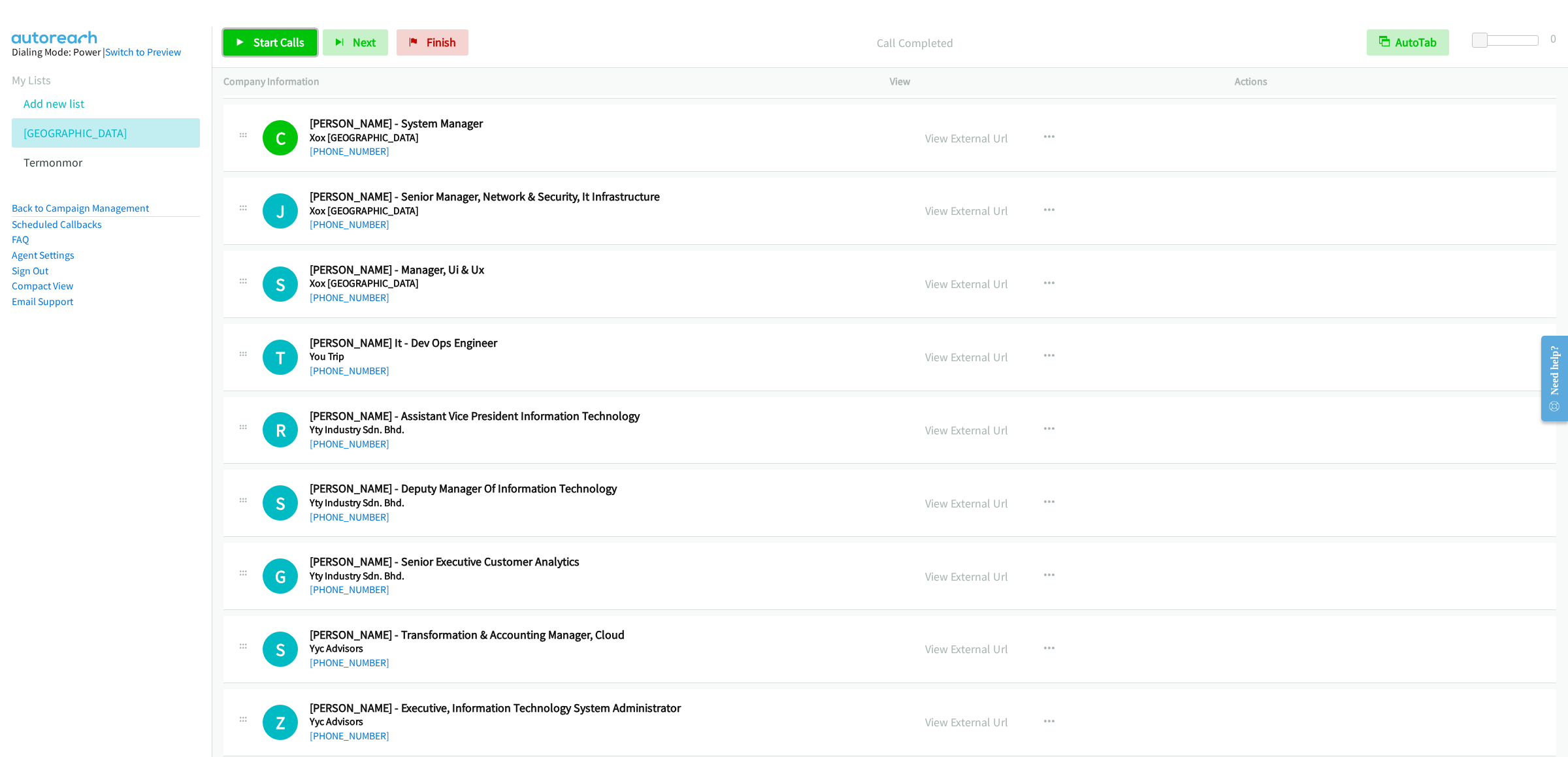
click at [271, 45] on span "Start Calls" at bounding box center [279, 42] width 51 height 15
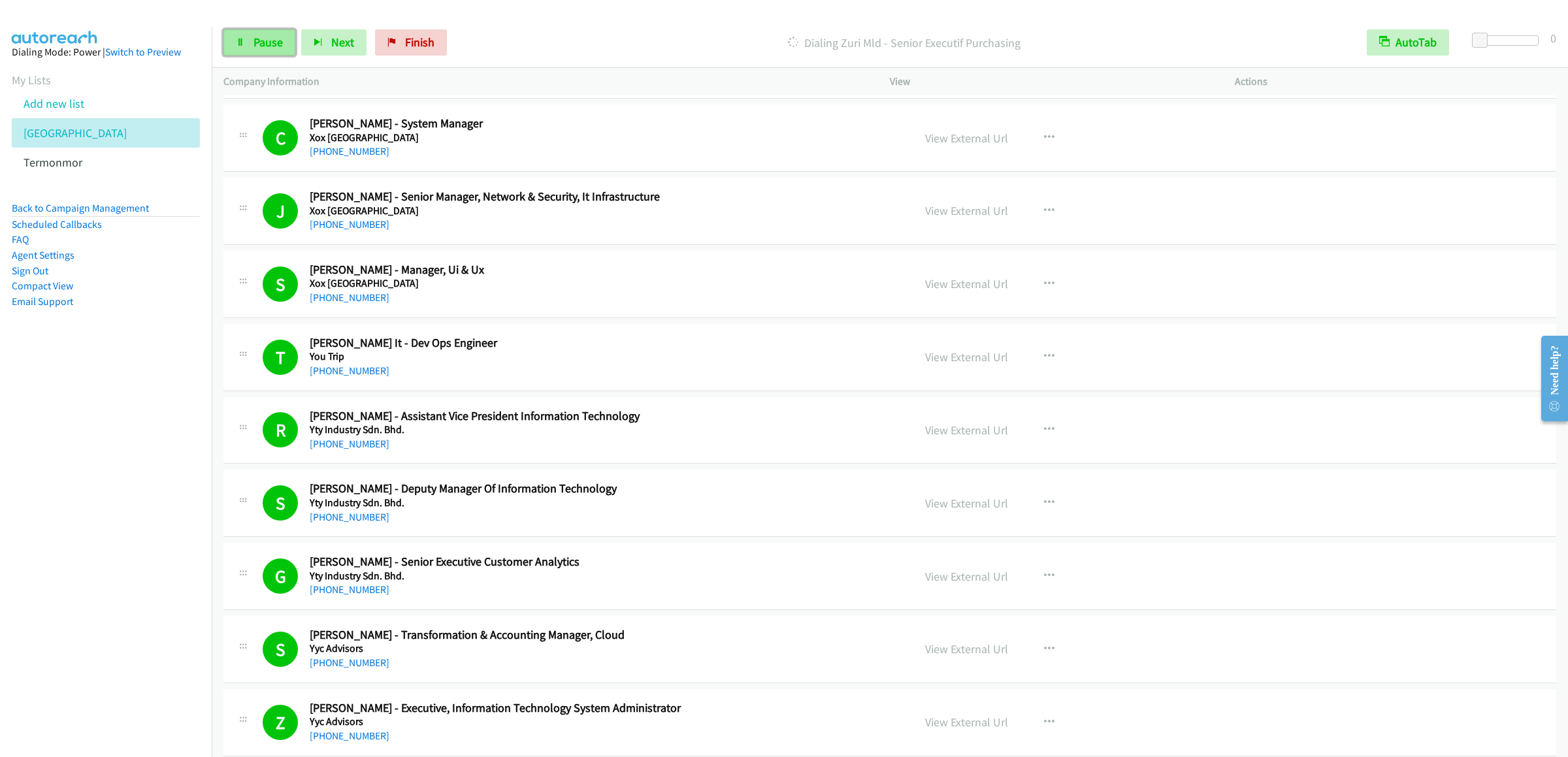
click at [247, 43] on link "Pause" at bounding box center [259, 43] width 72 height 26
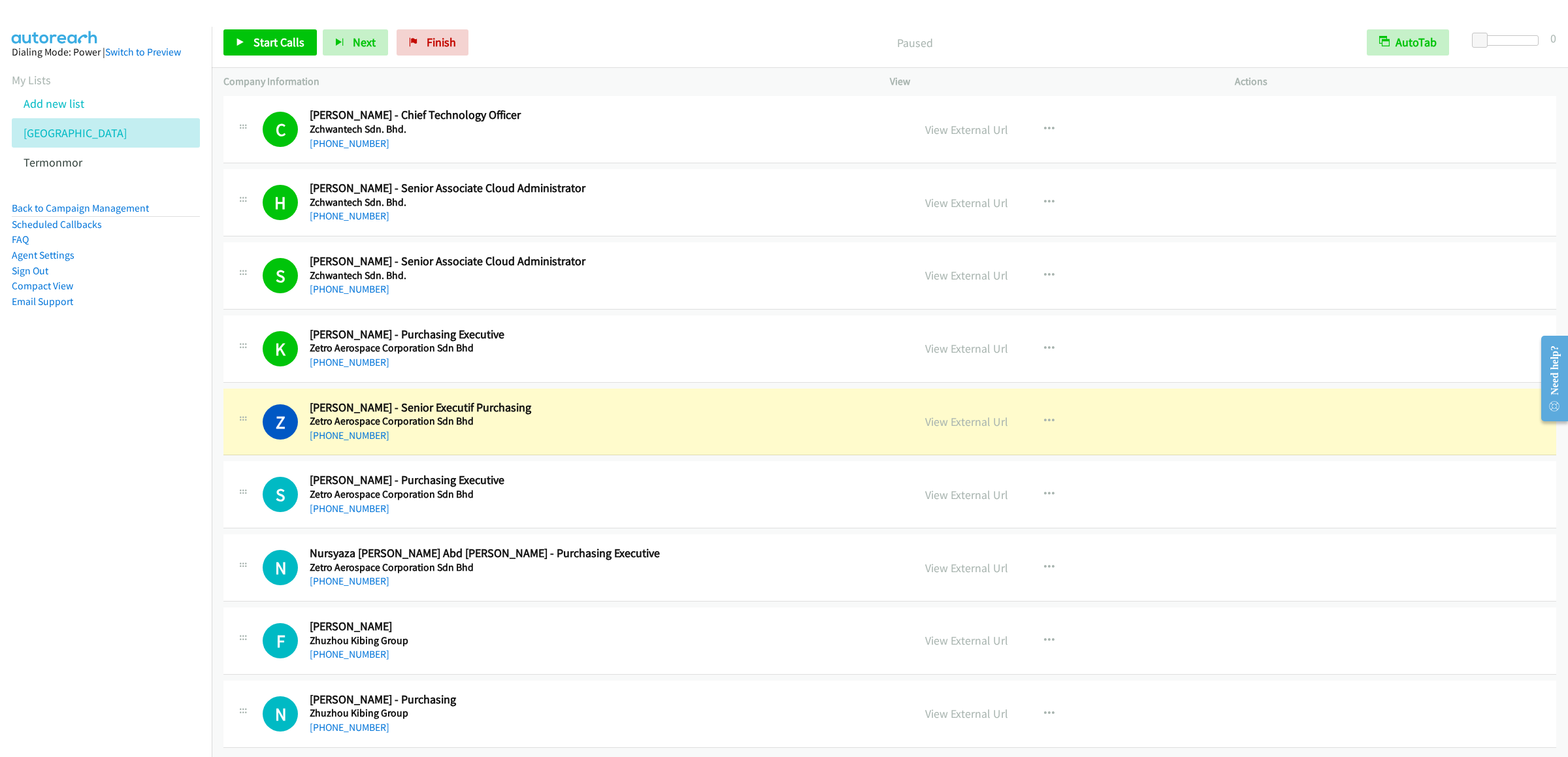
scroll to position [15713, 0]
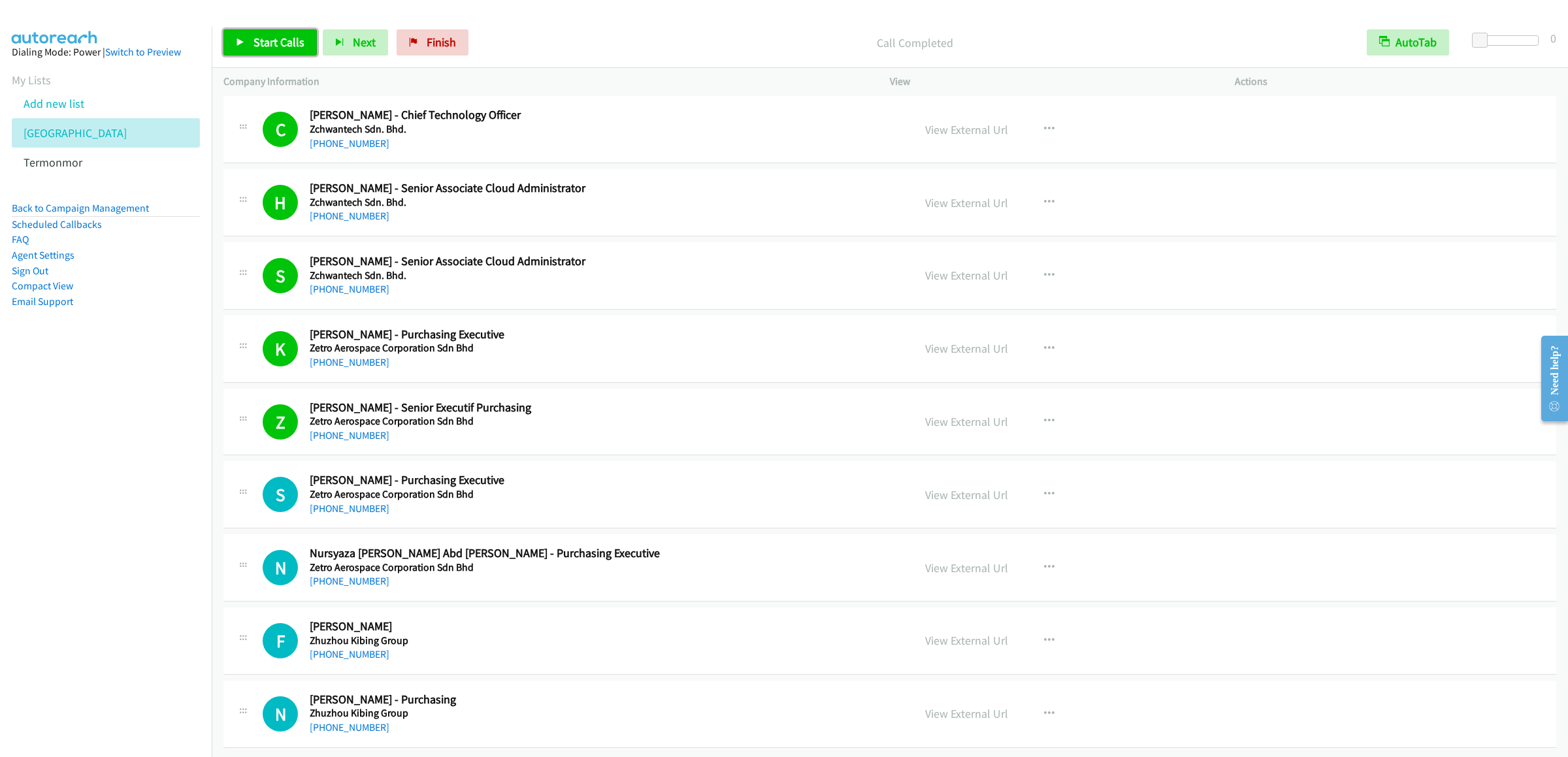
click at [257, 47] on span "Start Calls" at bounding box center [279, 42] width 51 height 15
click at [271, 52] on link "Pause" at bounding box center [259, 43] width 72 height 26
click at [53, 170] on link "Termonmor" at bounding box center [53, 162] width 59 height 15
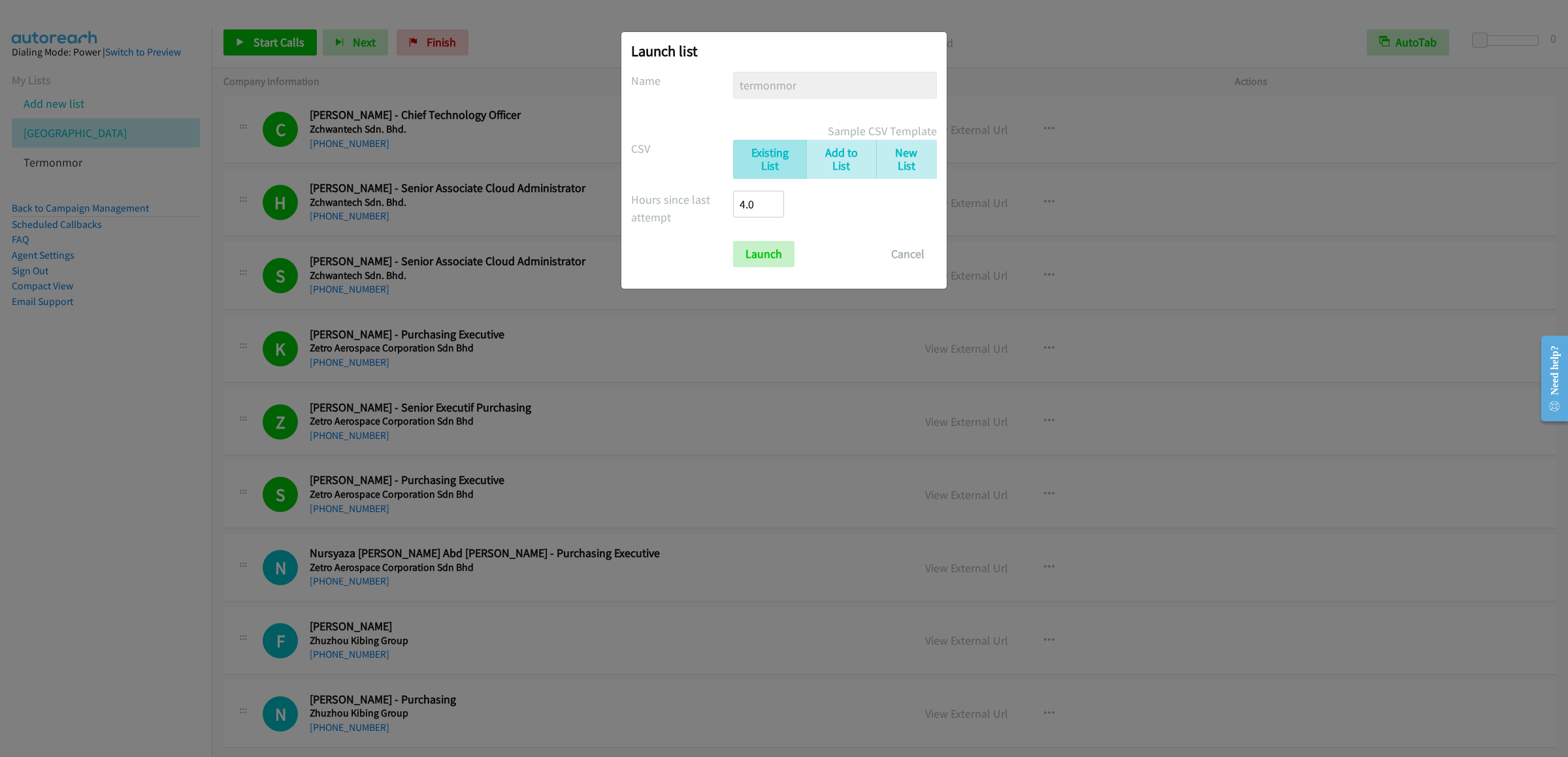
click at [746, 239] on form "No phone fields were returned for that Report or List View Please upload a csv …" at bounding box center [784, 170] width 305 height 195
click at [764, 256] on input "Launch" at bounding box center [763, 254] width 61 height 26
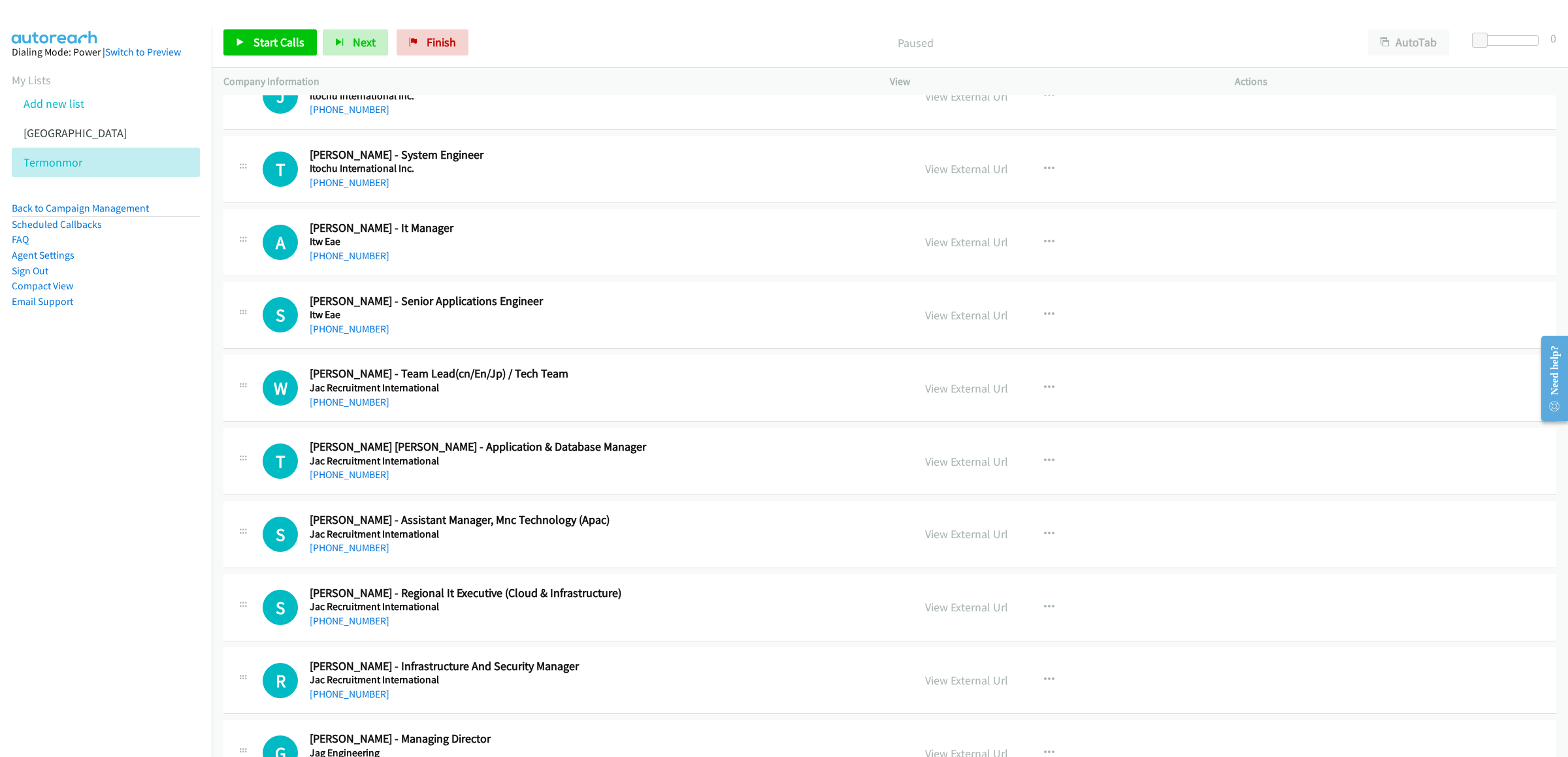
scroll to position [15149, 0]
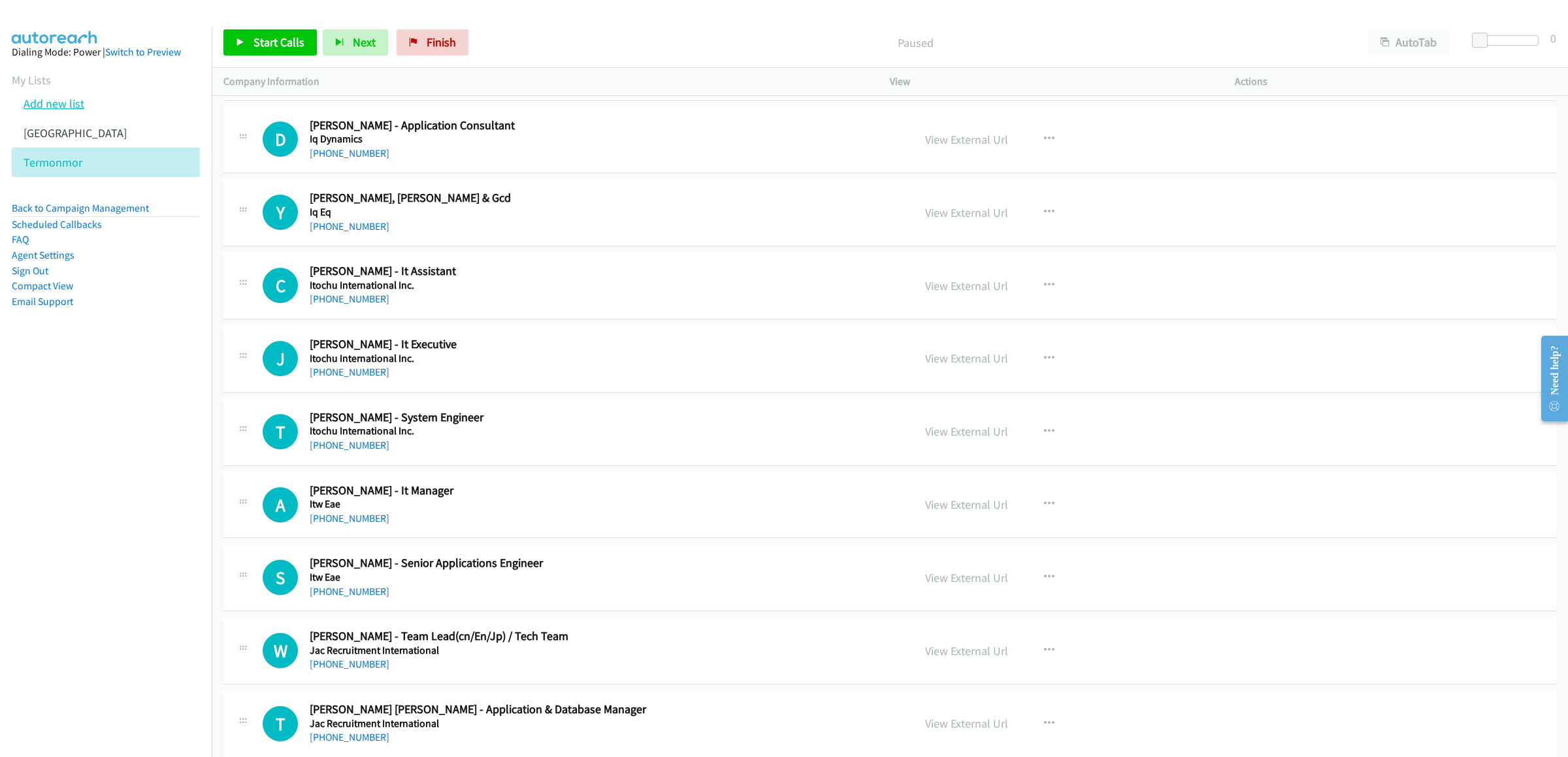
click at [56, 111] on link "Add new list" at bounding box center [53, 103] width 60 height 15
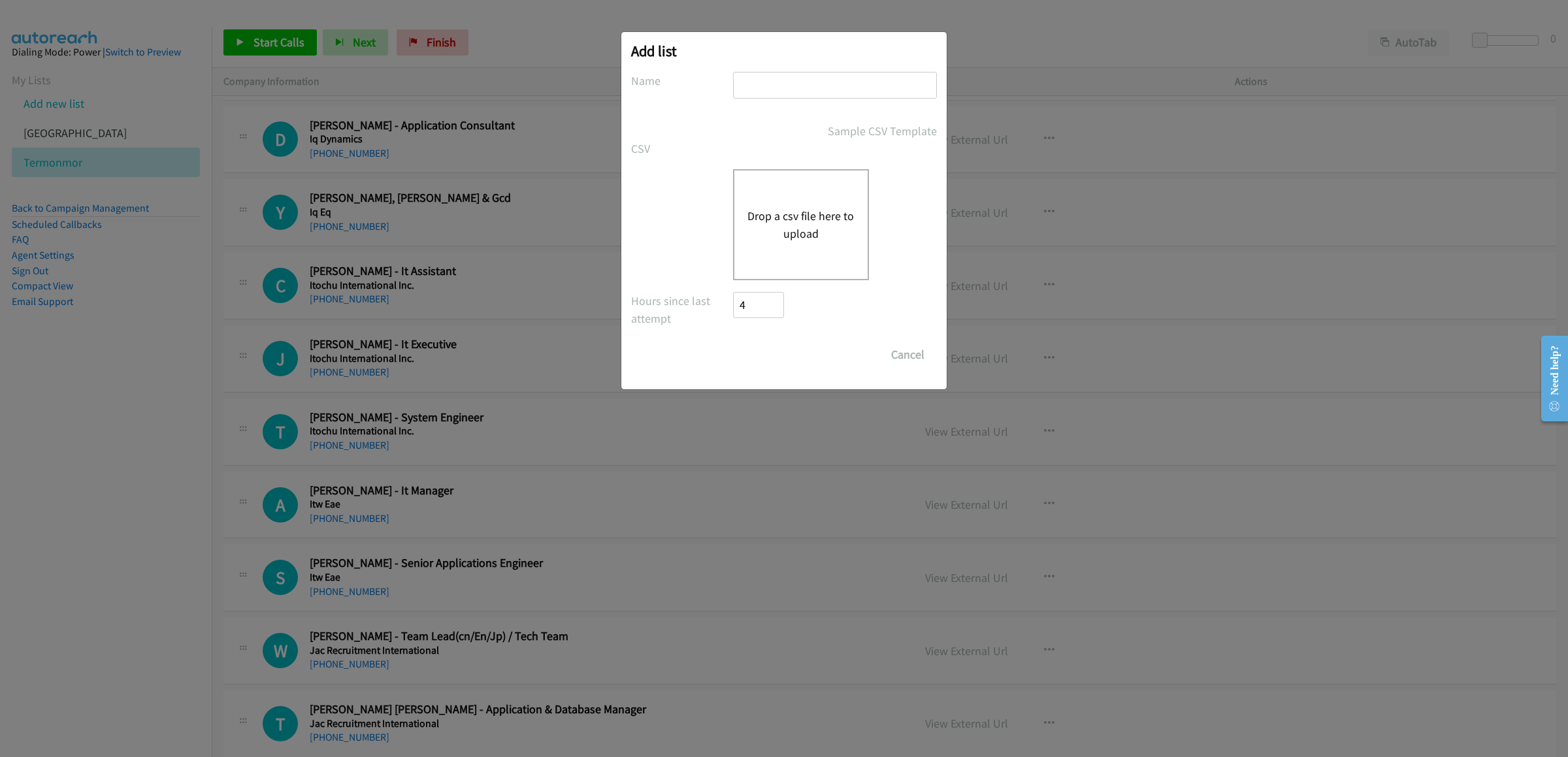
click at [810, 83] on input "text" at bounding box center [835, 85] width 204 height 27
type input "otcisco"
click at [833, 228] on button "Drop a csv file here to upload" at bounding box center [801, 225] width 107 height 36
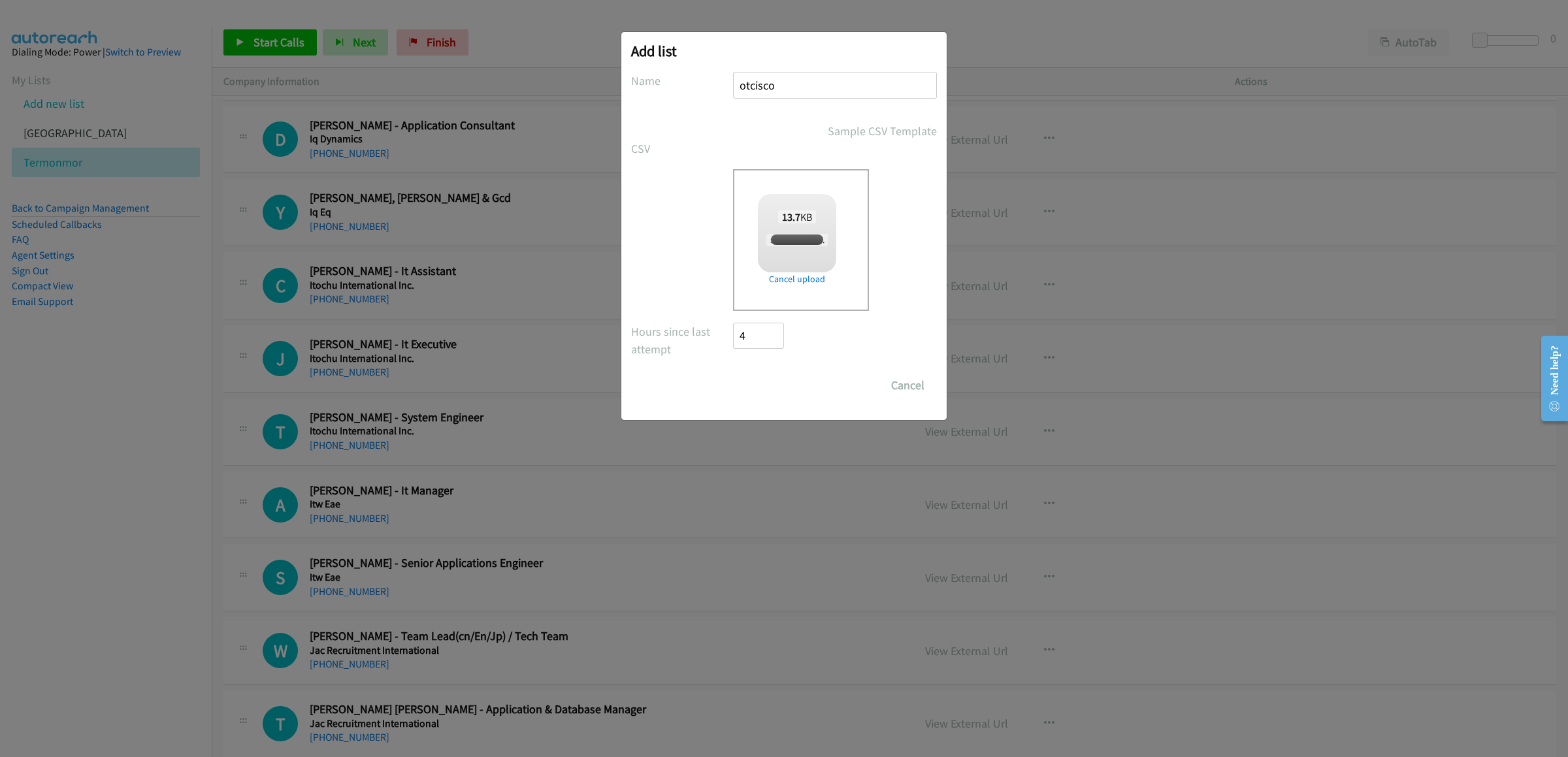
checkbox input "true"
click at [776, 394] on input "Save List" at bounding box center [767, 385] width 68 height 26
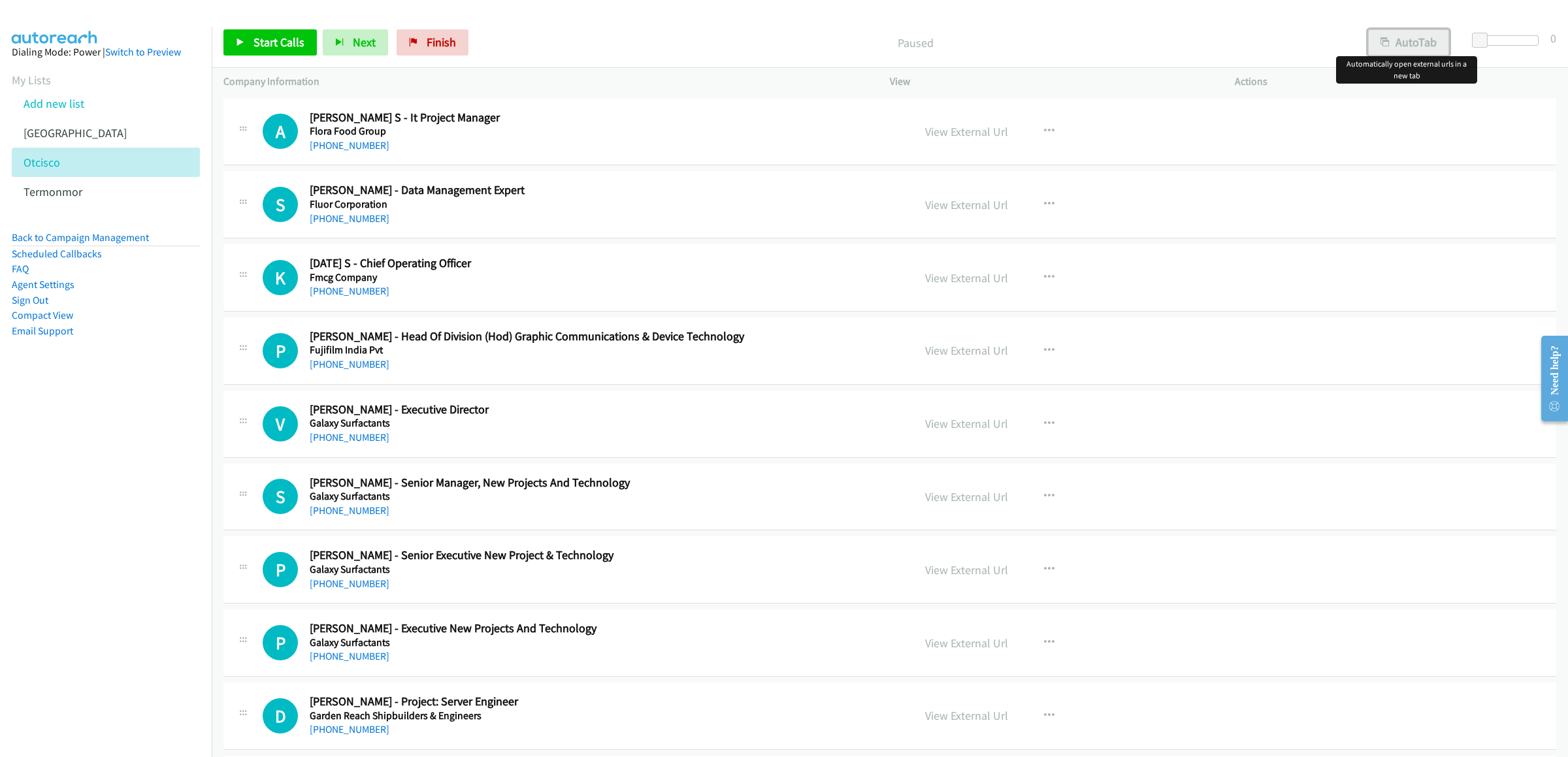
click at [1408, 32] on button "AutoTab" at bounding box center [1408, 43] width 81 height 26
click at [278, 32] on link "Start Calls" at bounding box center [270, 43] width 94 height 26
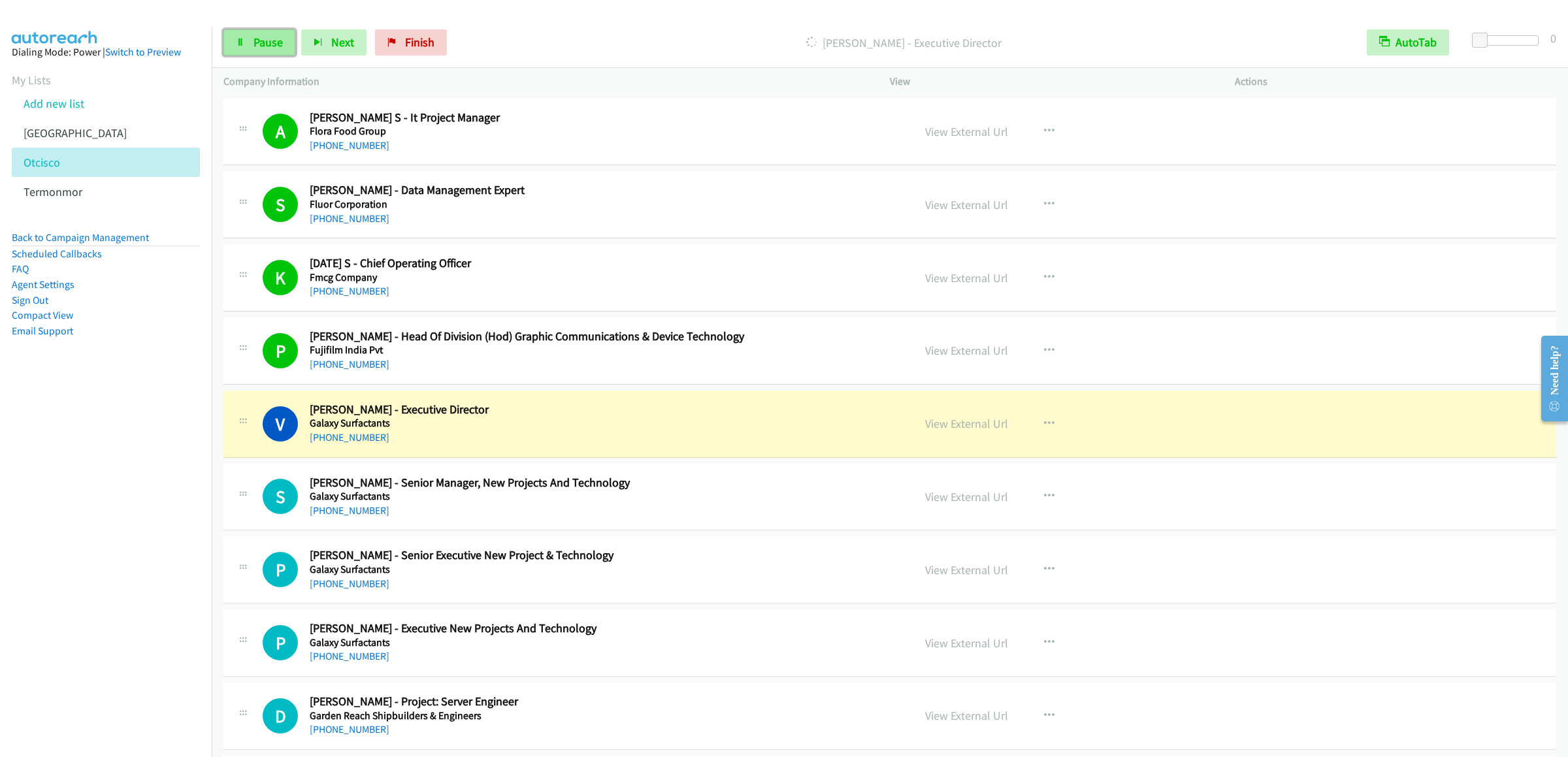
click at [251, 41] on link "Pause" at bounding box center [259, 43] width 72 height 26
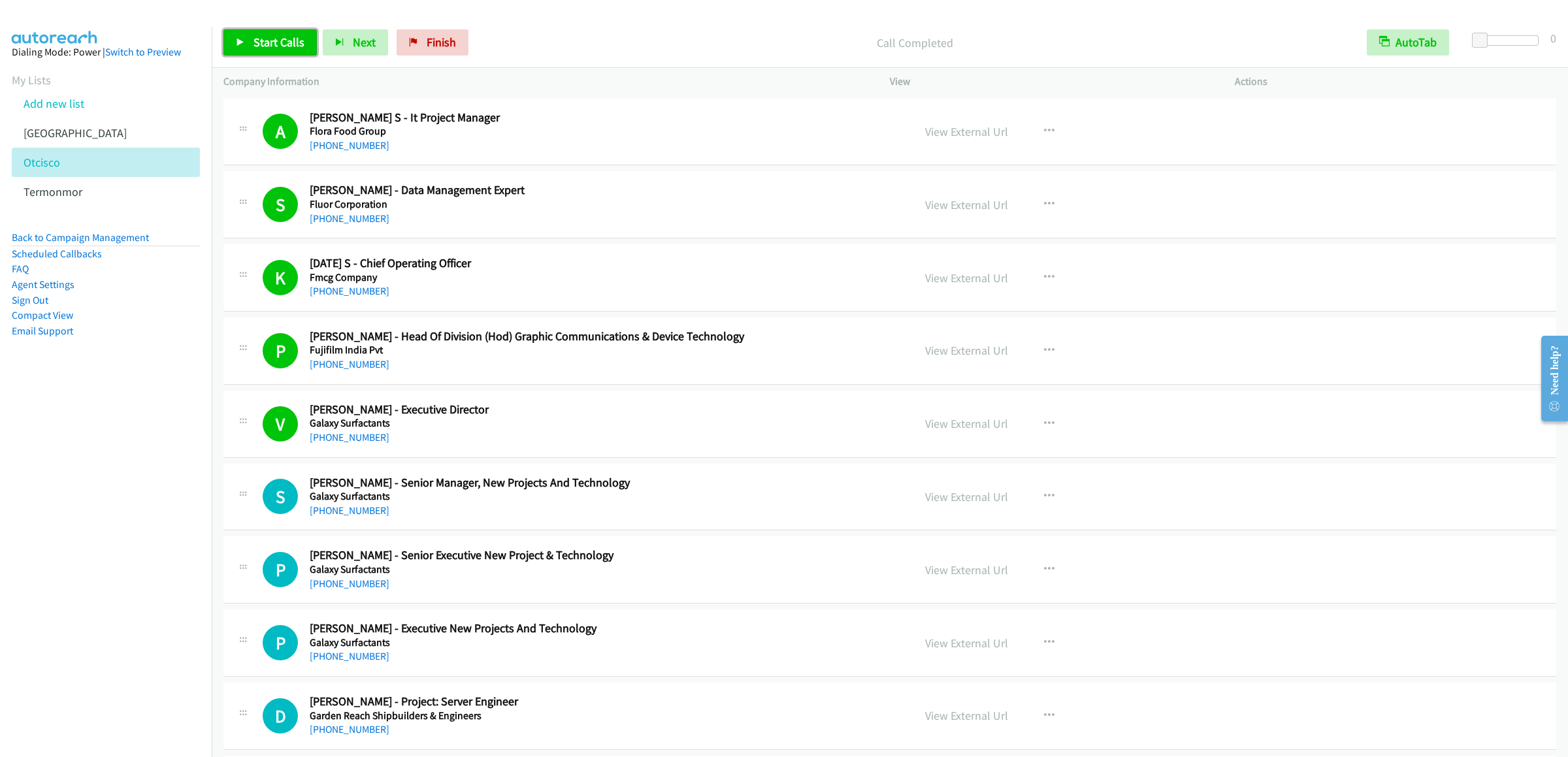
click at [257, 48] on span "Start Calls" at bounding box center [279, 42] width 51 height 15
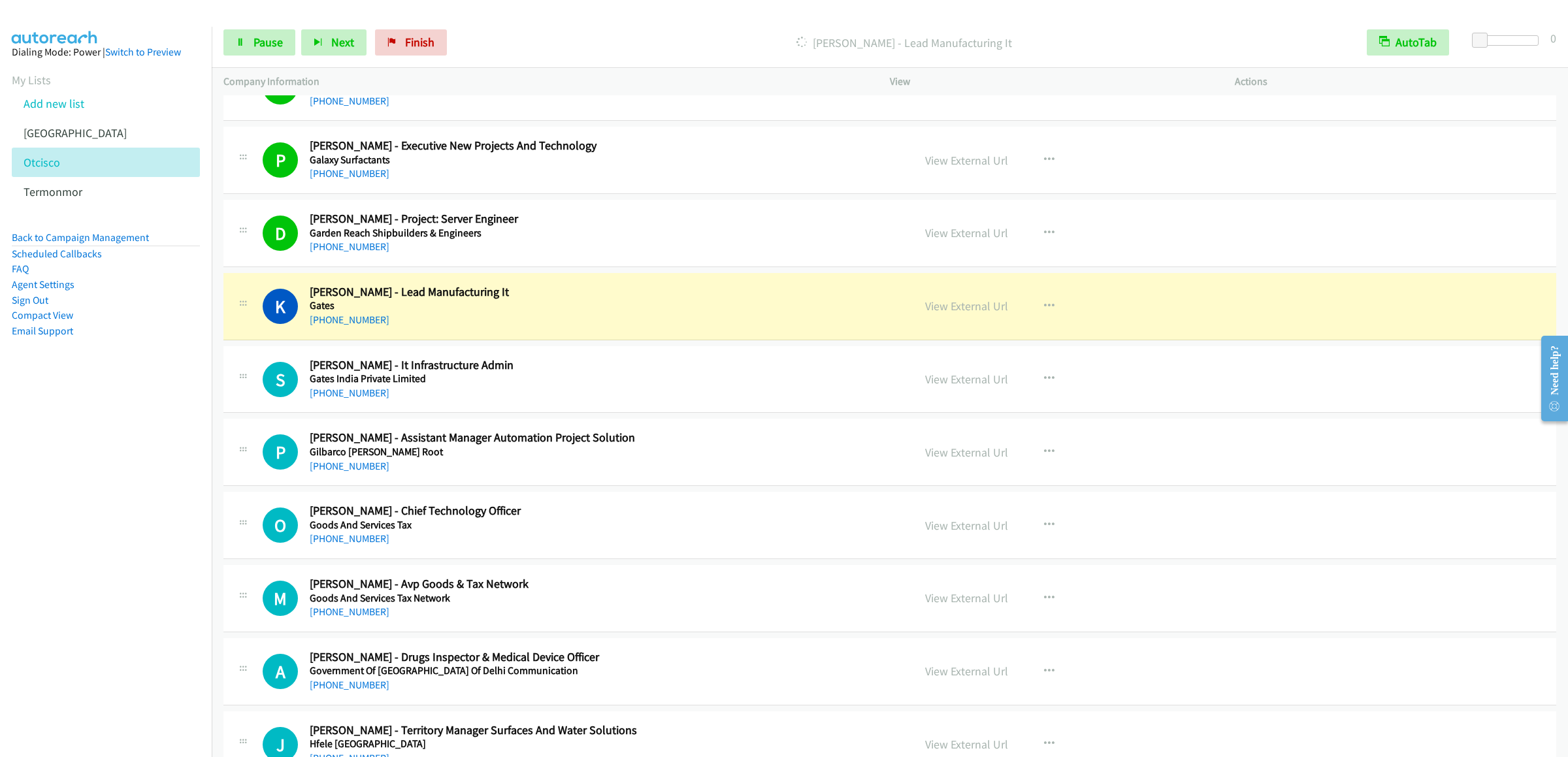
scroll to position [614, 0]
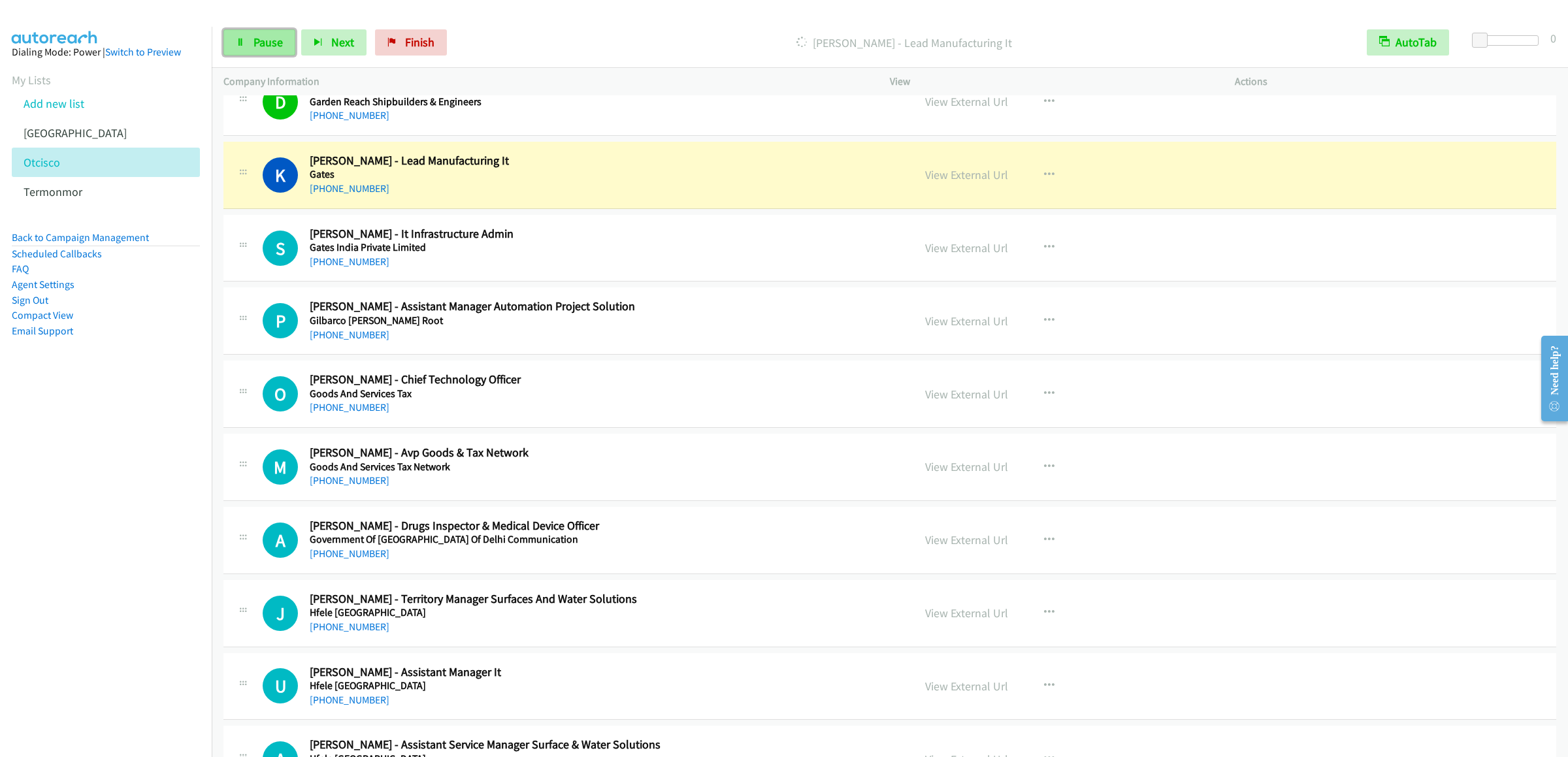
click at [273, 41] on span "Pause" at bounding box center [268, 42] width 29 height 15
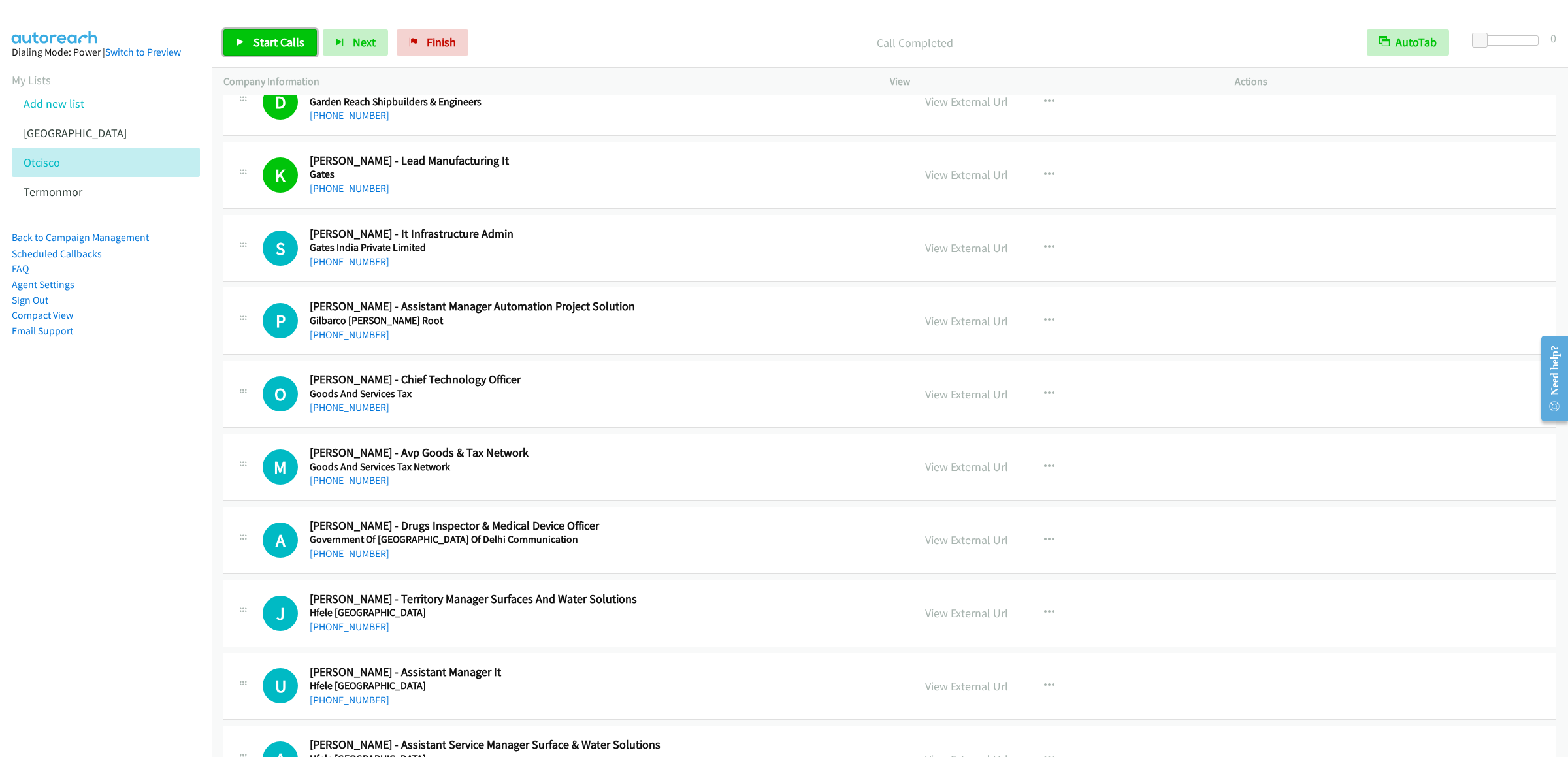
click at [249, 48] on link "Start Calls" at bounding box center [270, 43] width 94 height 26
click at [242, 43] on icon at bounding box center [240, 43] width 9 height 9
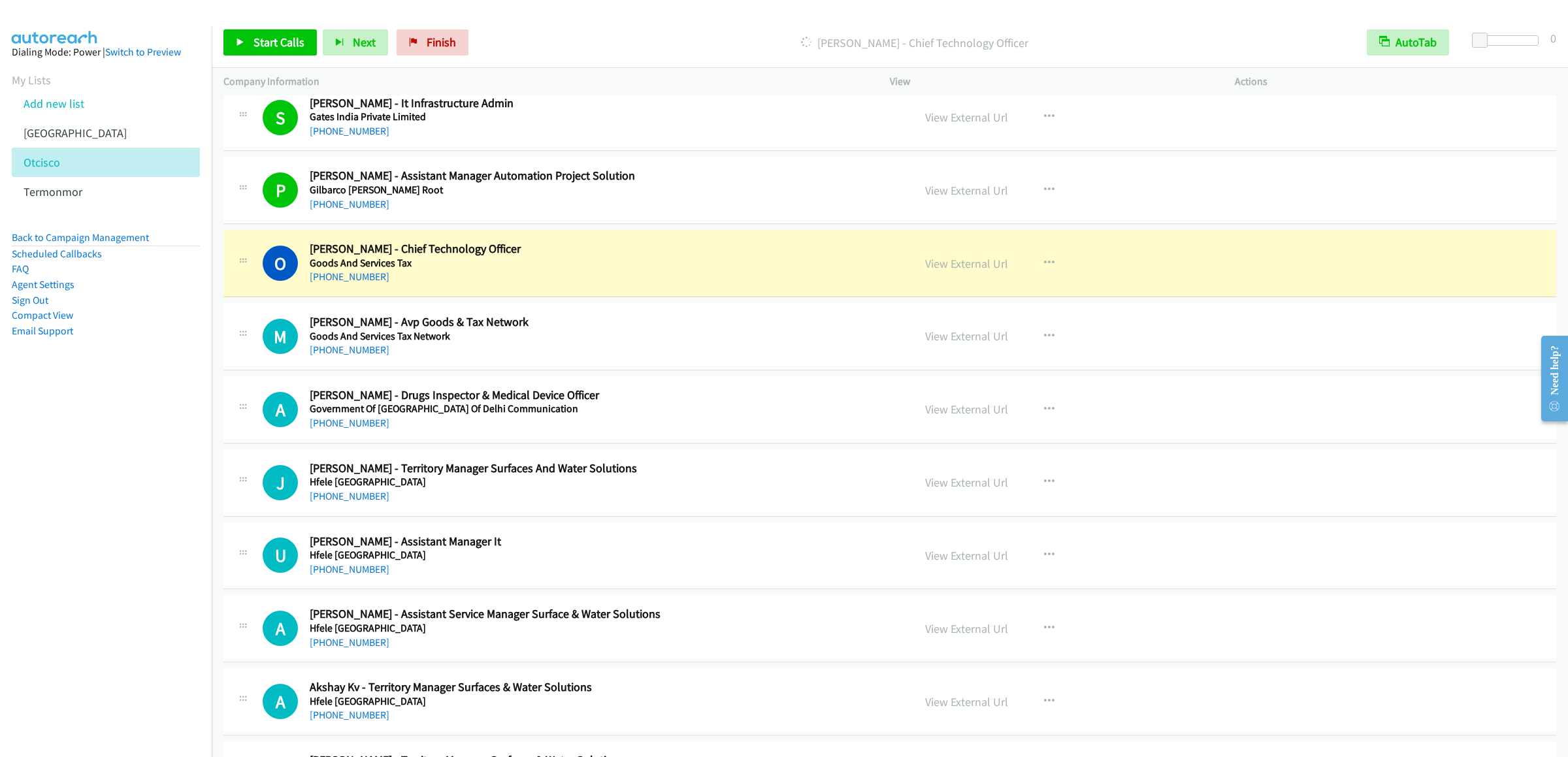
scroll to position [874, 0]
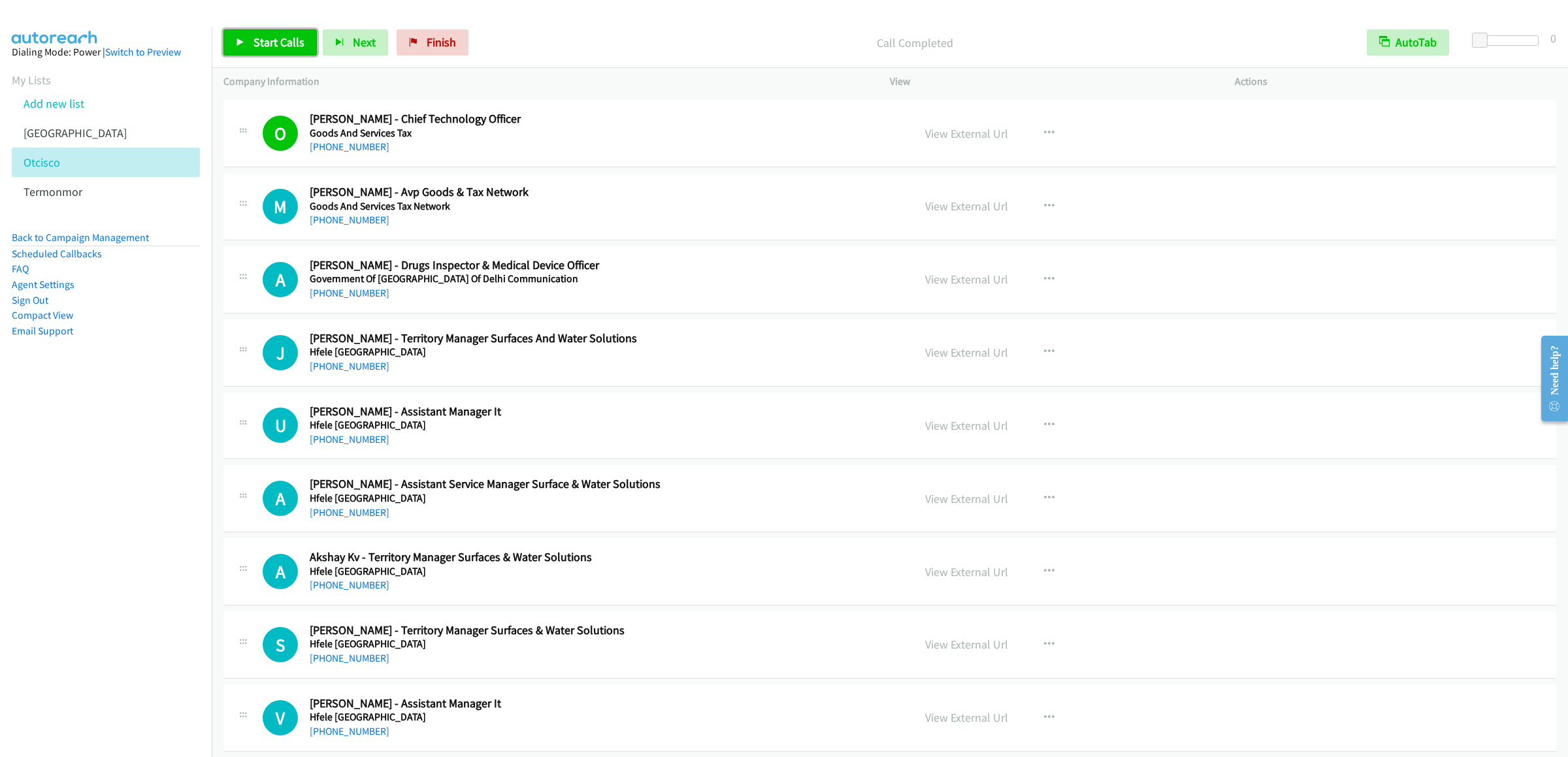
click at [289, 46] on span "Start Calls" at bounding box center [279, 42] width 51 height 15
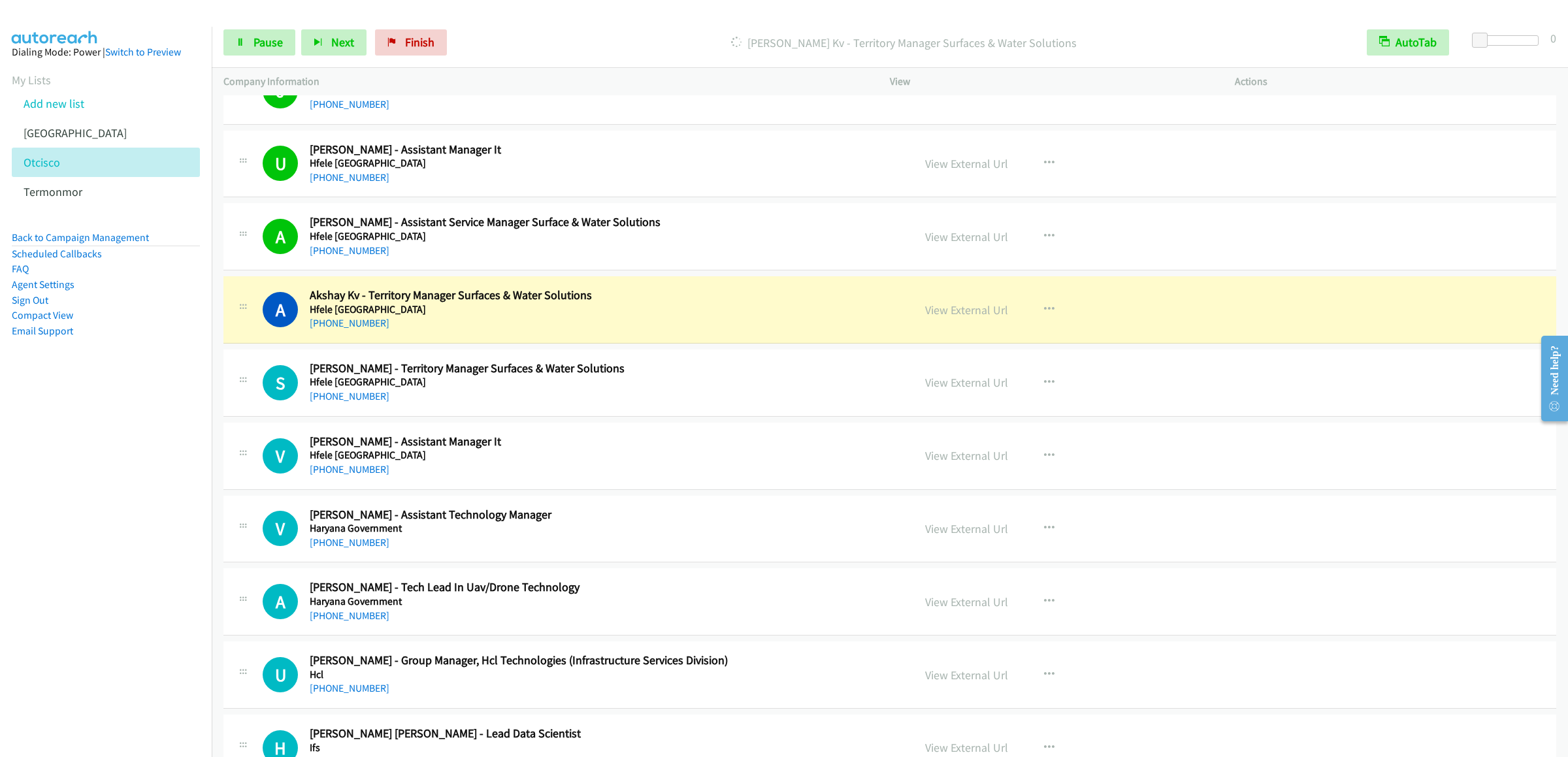
scroll to position [1266, 0]
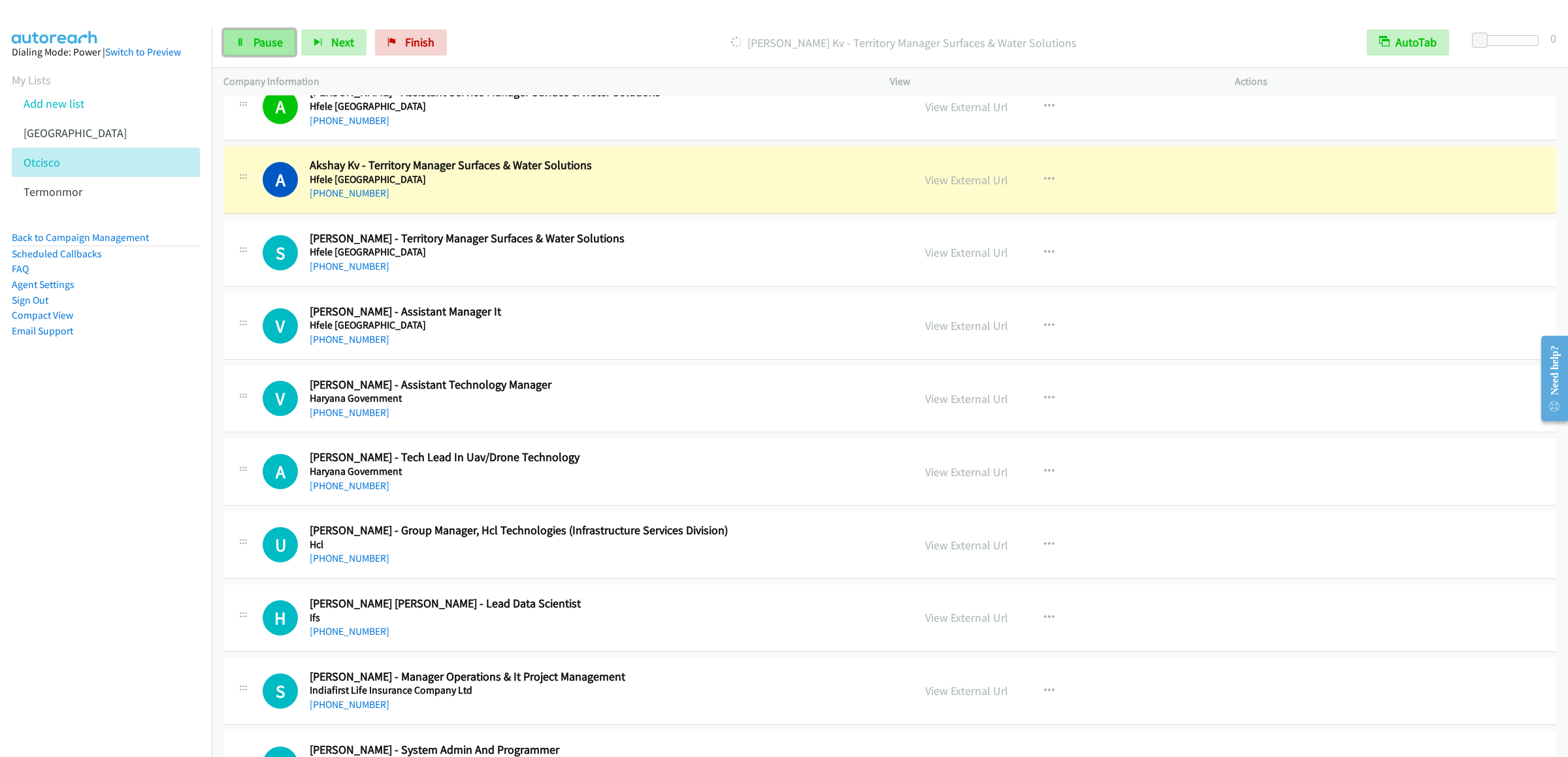
click at [245, 49] on link "Pause" at bounding box center [259, 43] width 72 height 26
click at [245, 49] on link "Start Calls" at bounding box center [270, 43] width 94 height 26
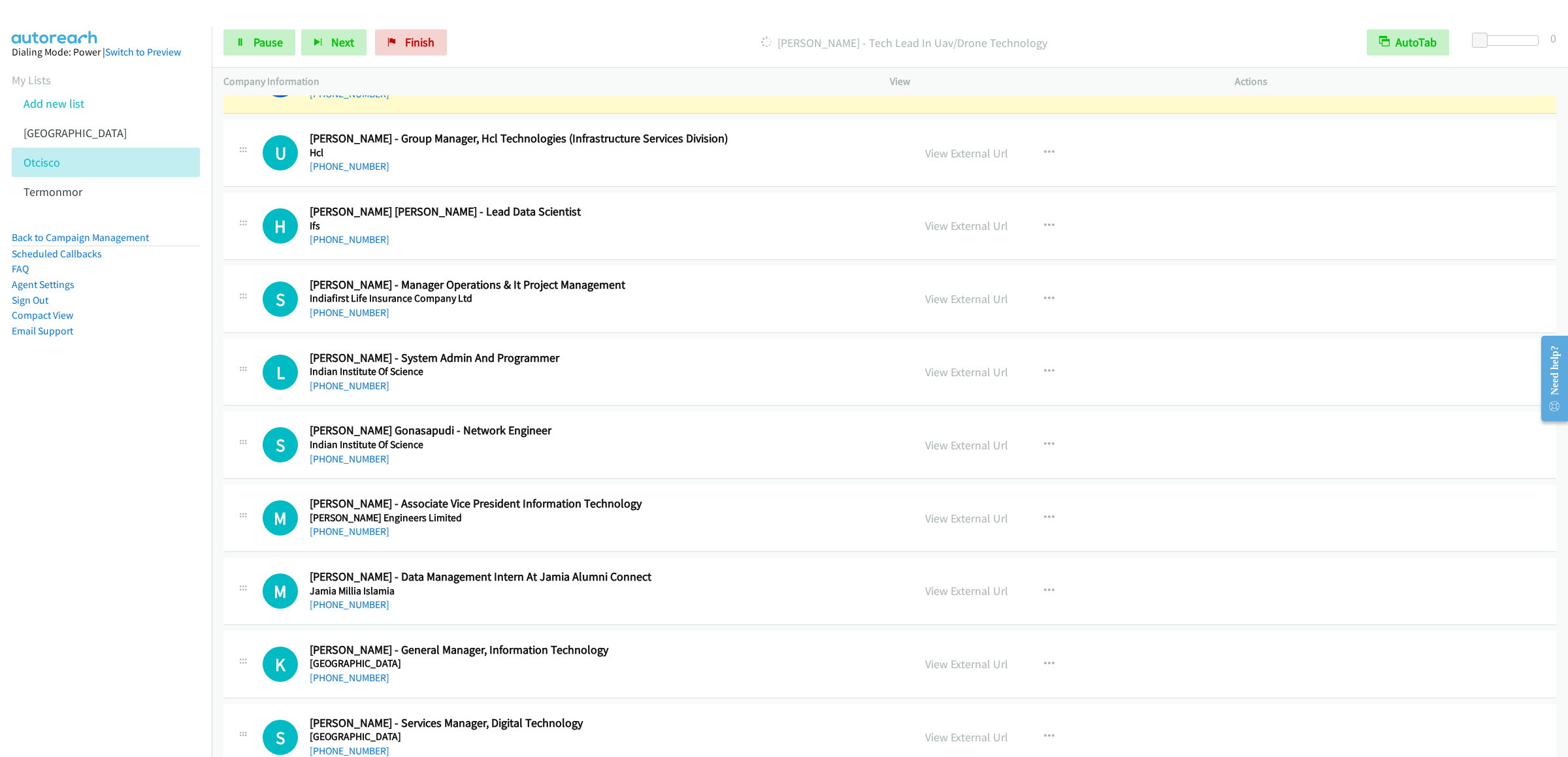
scroll to position [1528, 0]
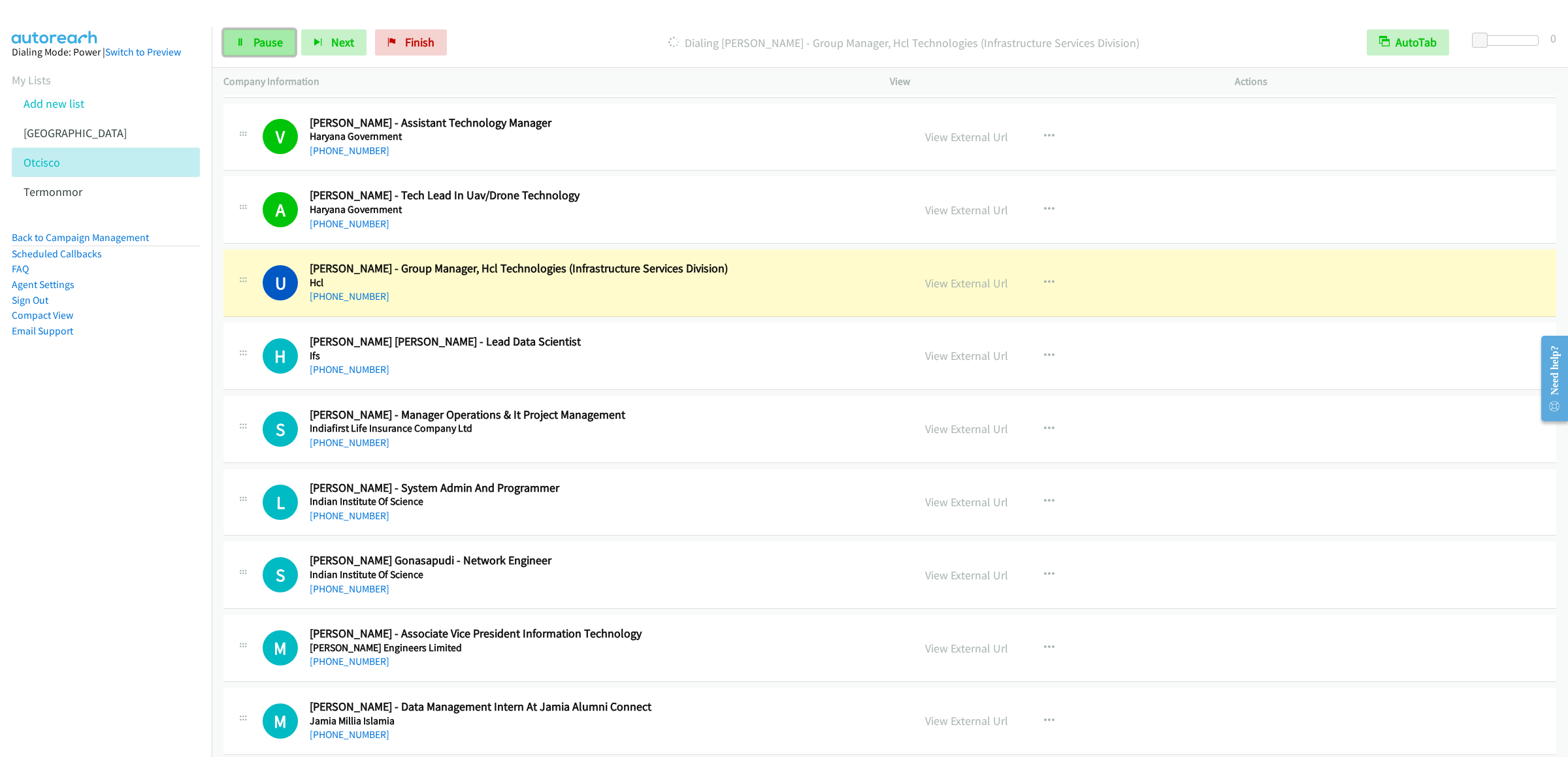
click at [236, 39] on icon at bounding box center [240, 43] width 9 height 9
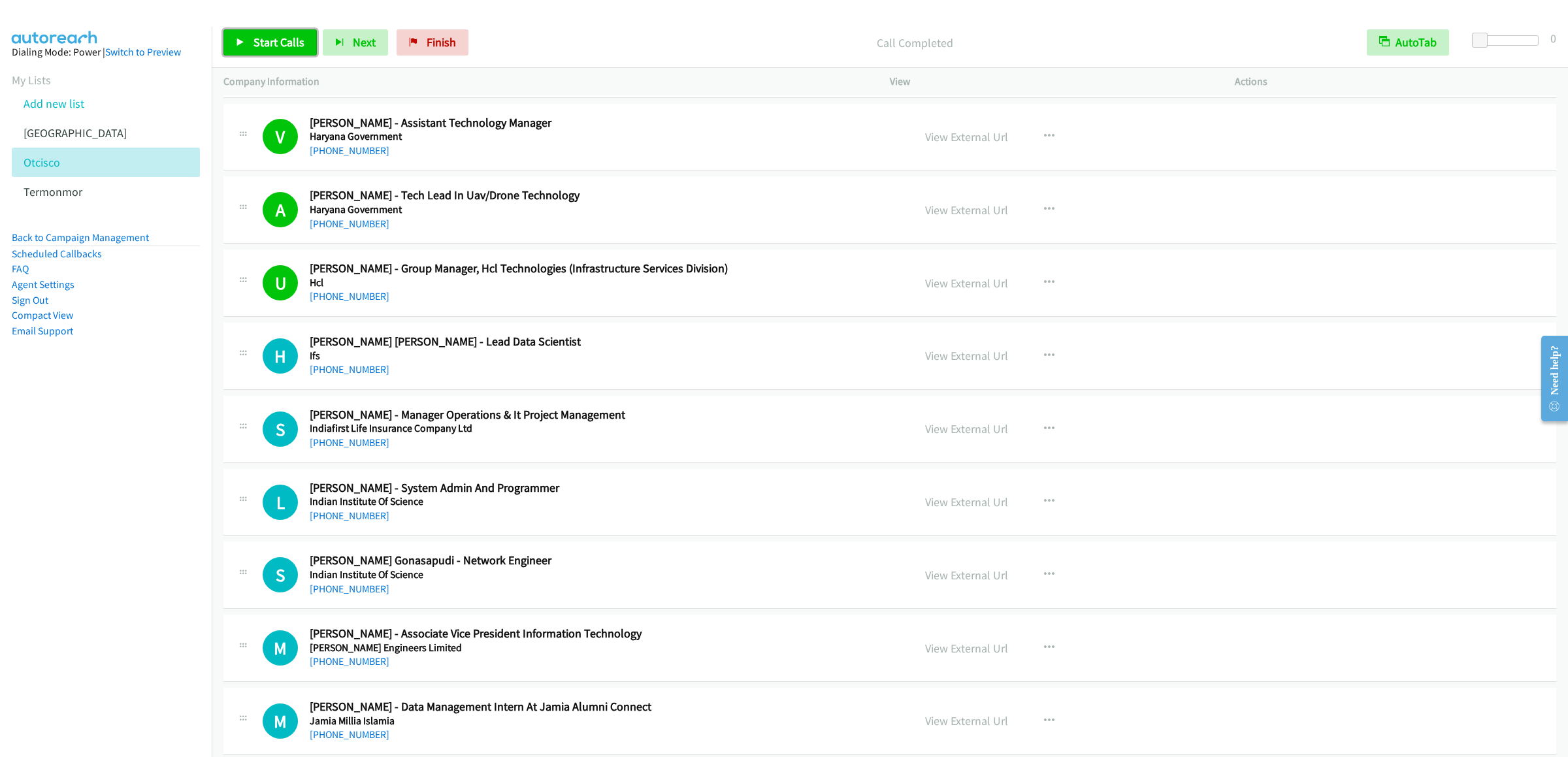
click at [261, 40] on span "Start Calls" at bounding box center [279, 42] width 51 height 15
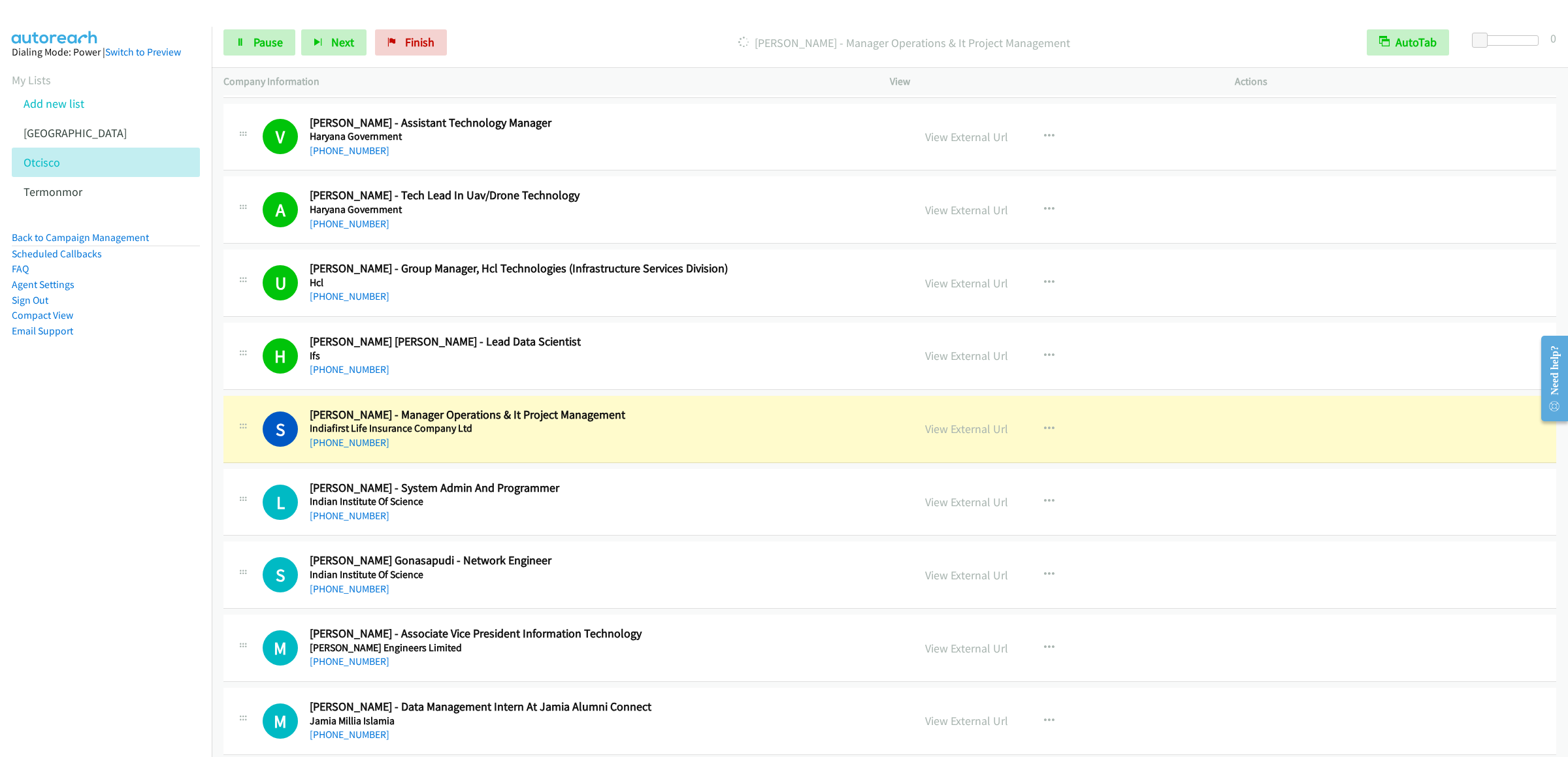
scroll to position [1789, 0]
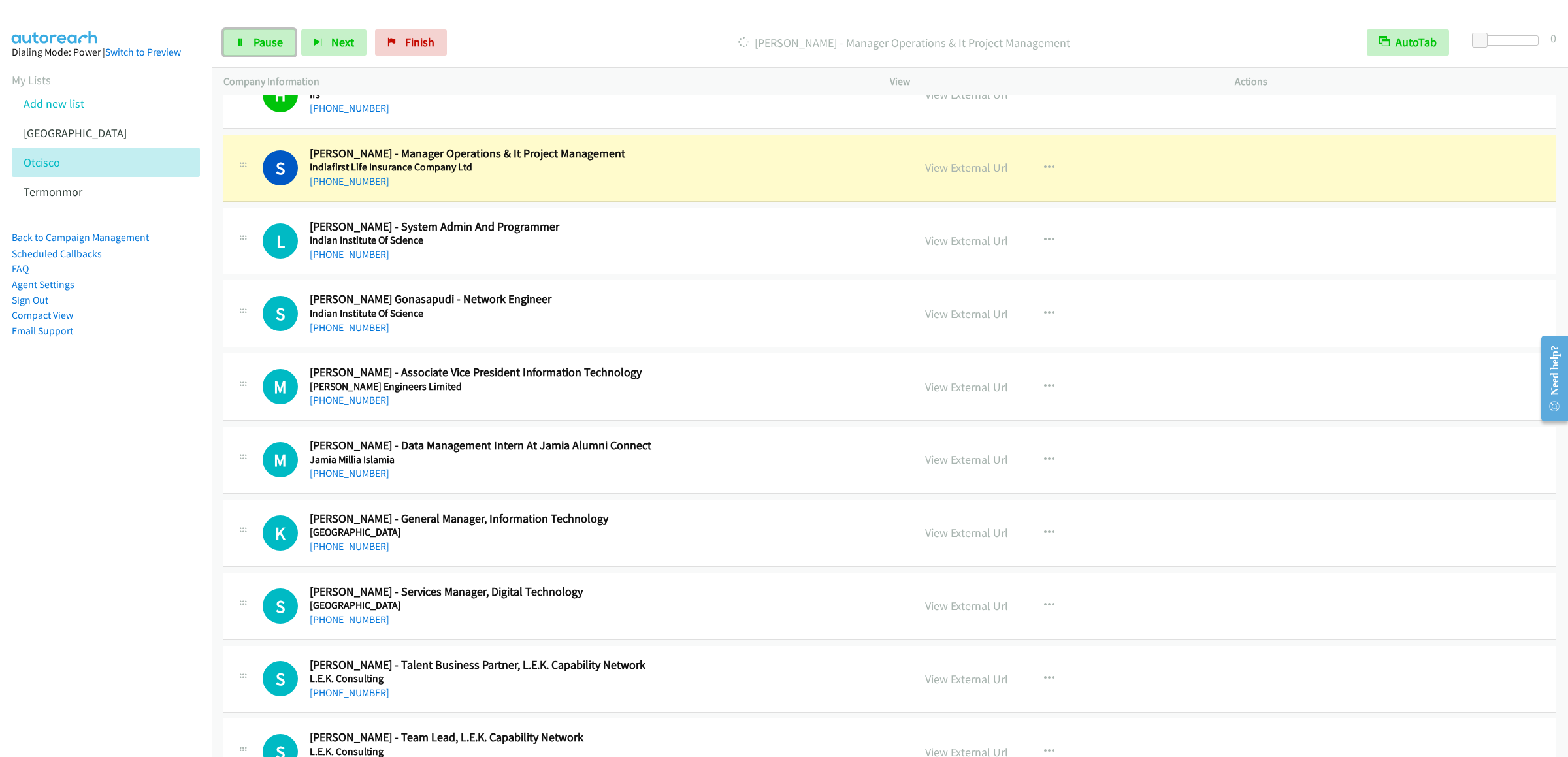
drag, startPoint x: 263, startPoint y: 43, endPoint x: 1456, endPoint y: 324, distance: 1225.6
click at [263, 43] on span "Pause" at bounding box center [268, 42] width 29 height 15
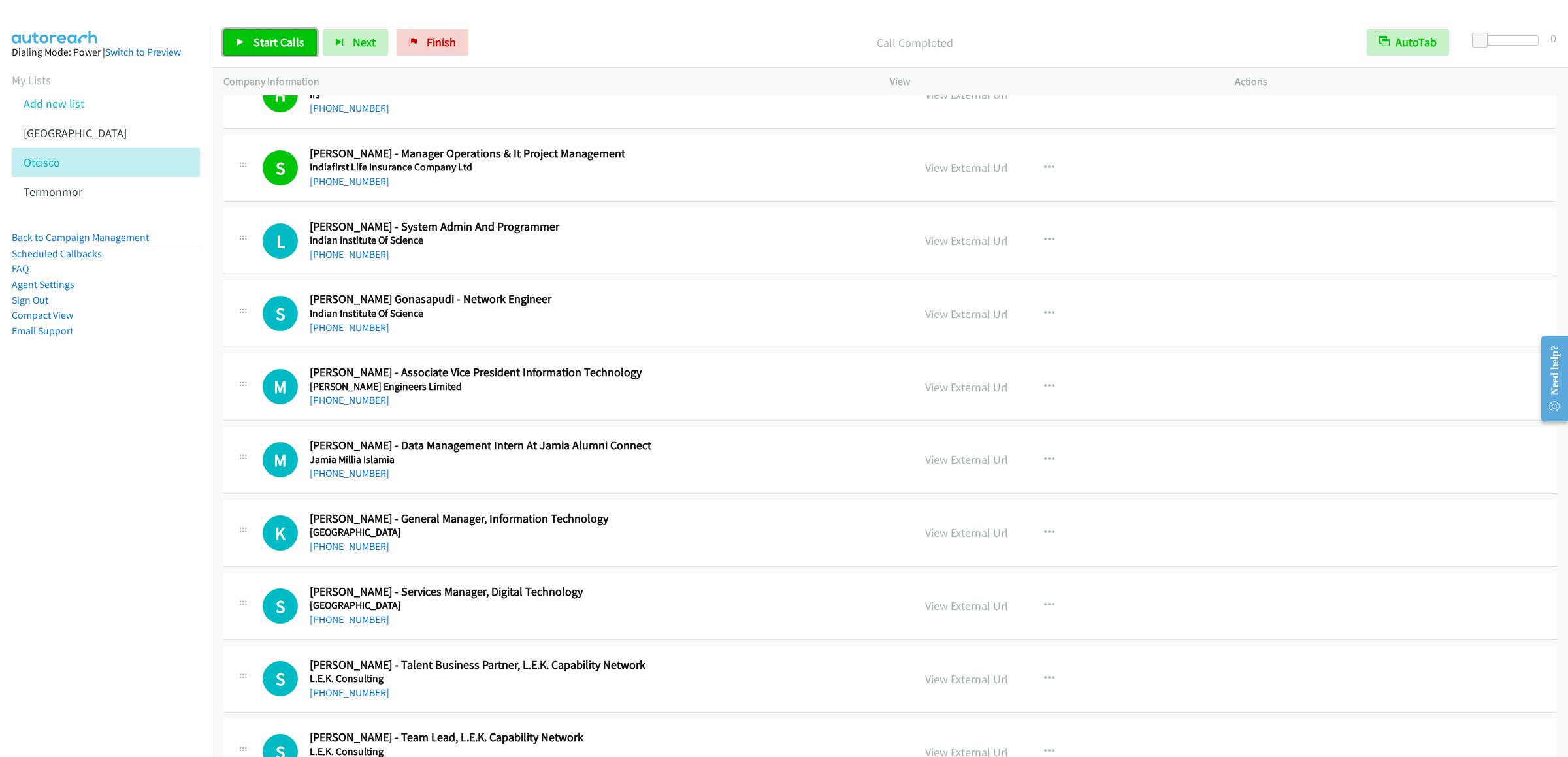
click at [271, 50] on link "Start Calls" at bounding box center [270, 43] width 94 height 26
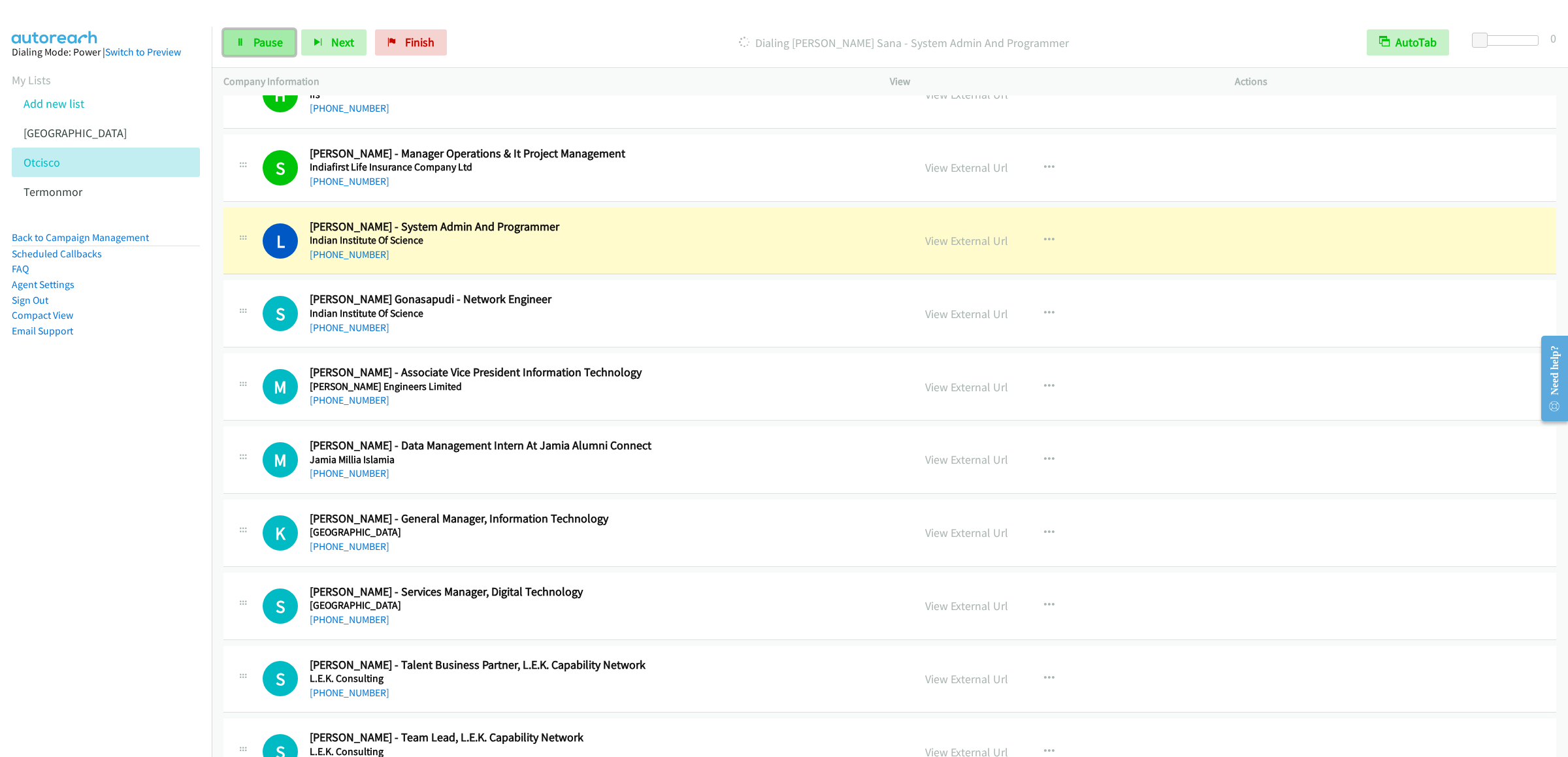
click at [257, 32] on link "Pause" at bounding box center [259, 43] width 72 height 26
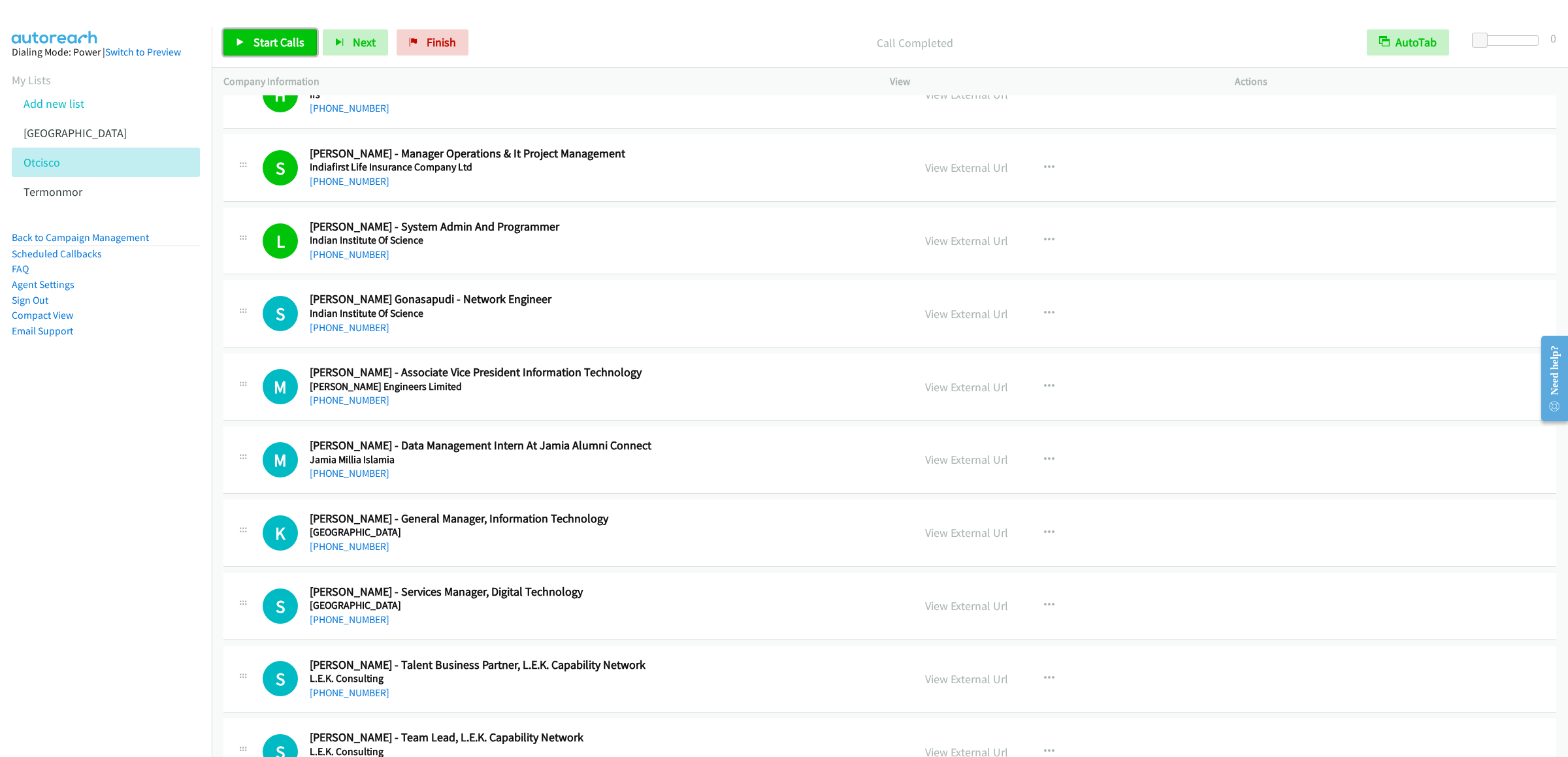
click at [223, 41] on link "Start Calls" at bounding box center [270, 43] width 94 height 26
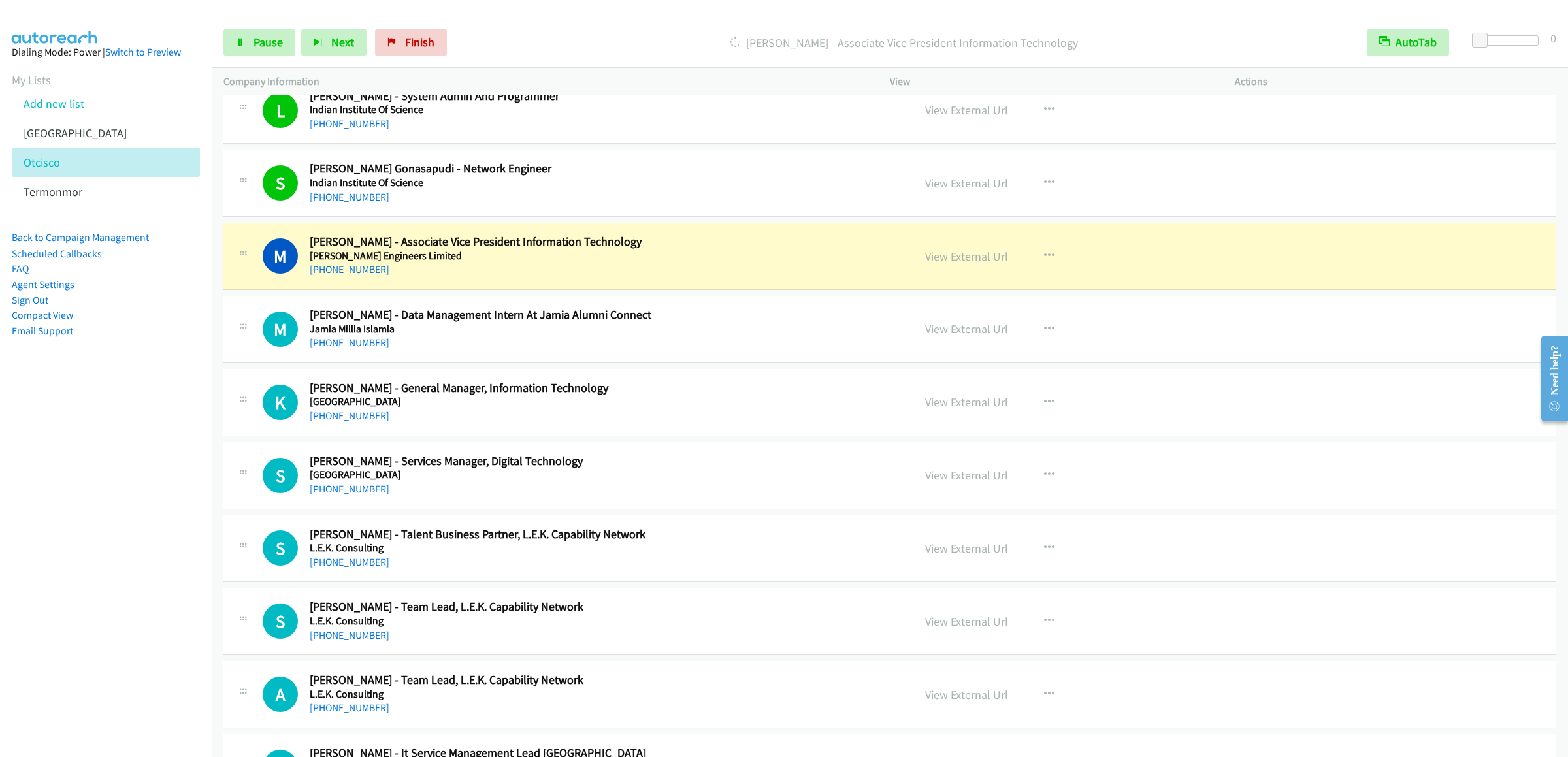
scroll to position [2049, 0]
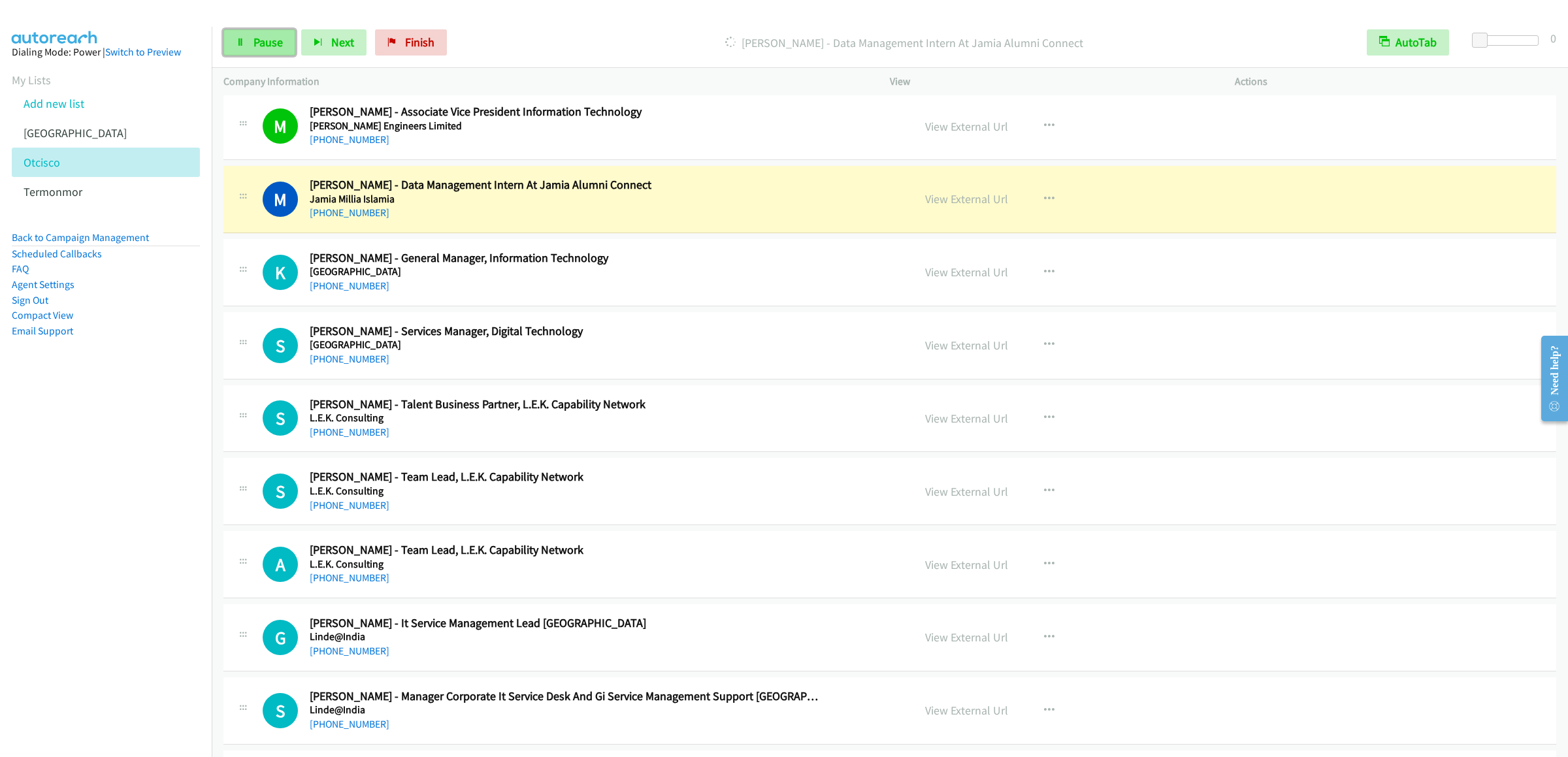
click at [242, 50] on link "Pause" at bounding box center [259, 43] width 72 height 26
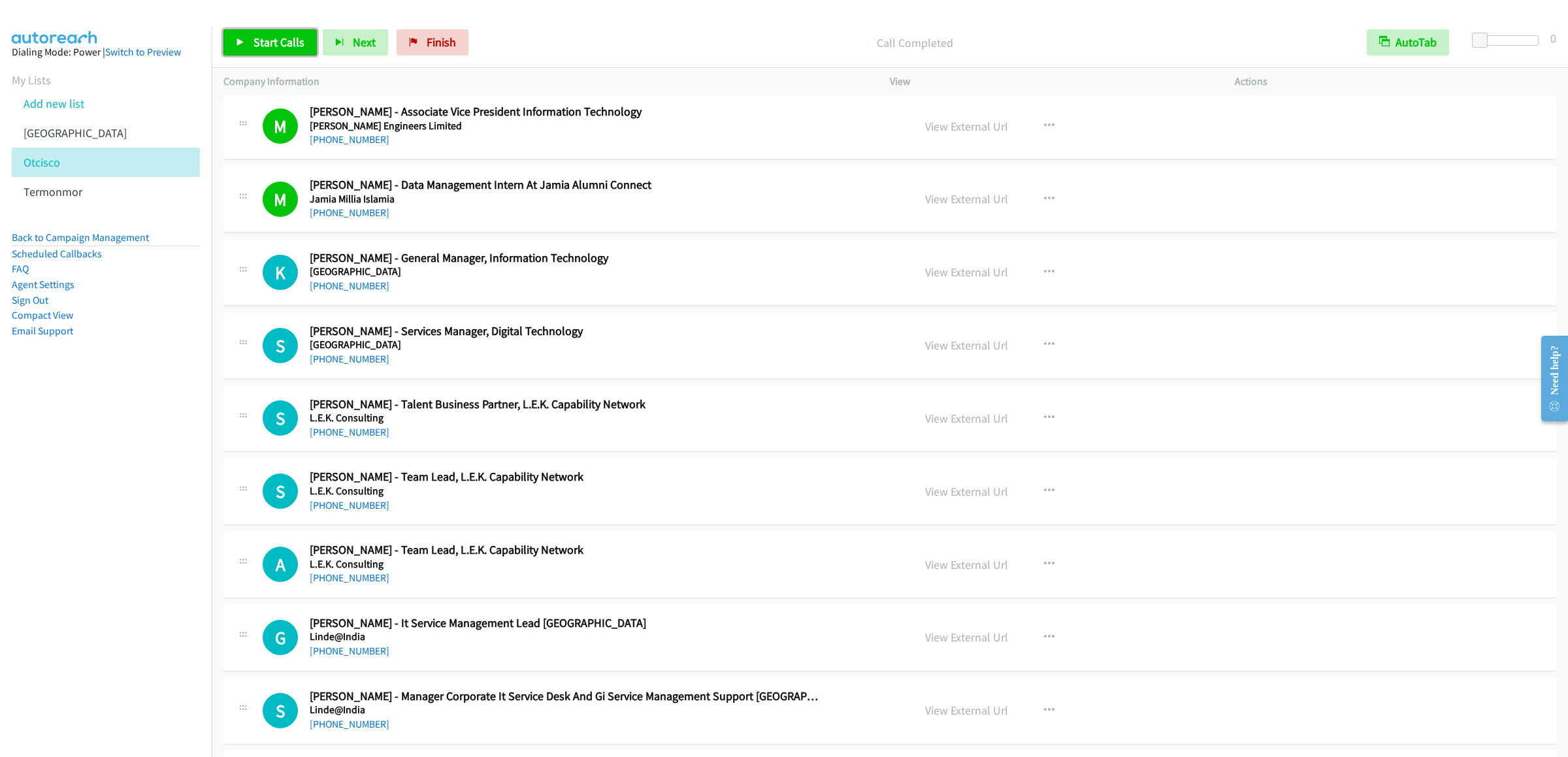
click at [274, 40] on span "Start Calls" at bounding box center [279, 42] width 51 height 15
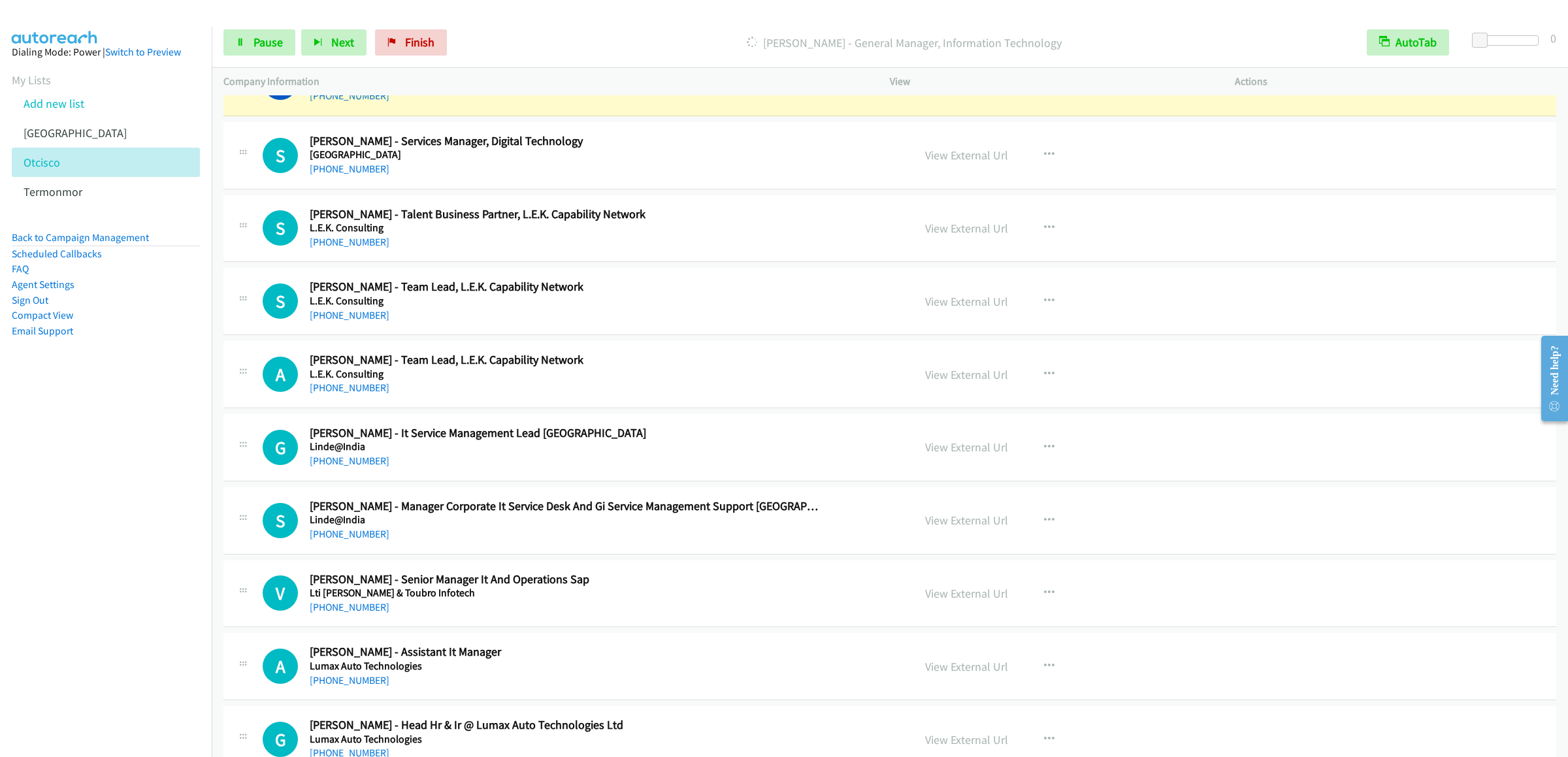
scroll to position [2110, 0]
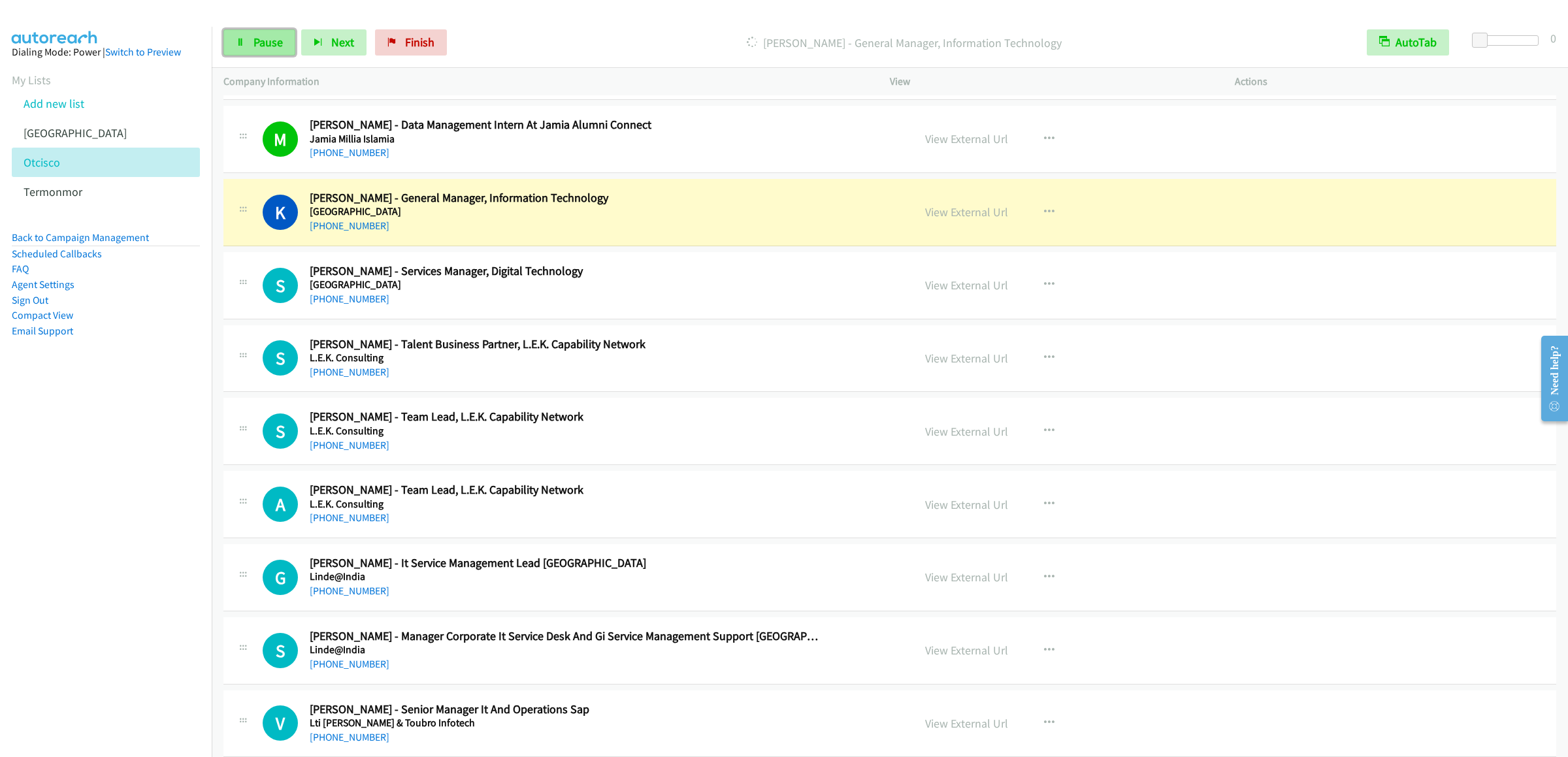
click at [257, 47] on span "Pause" at bounding box center [268, 42] width 29 height 15
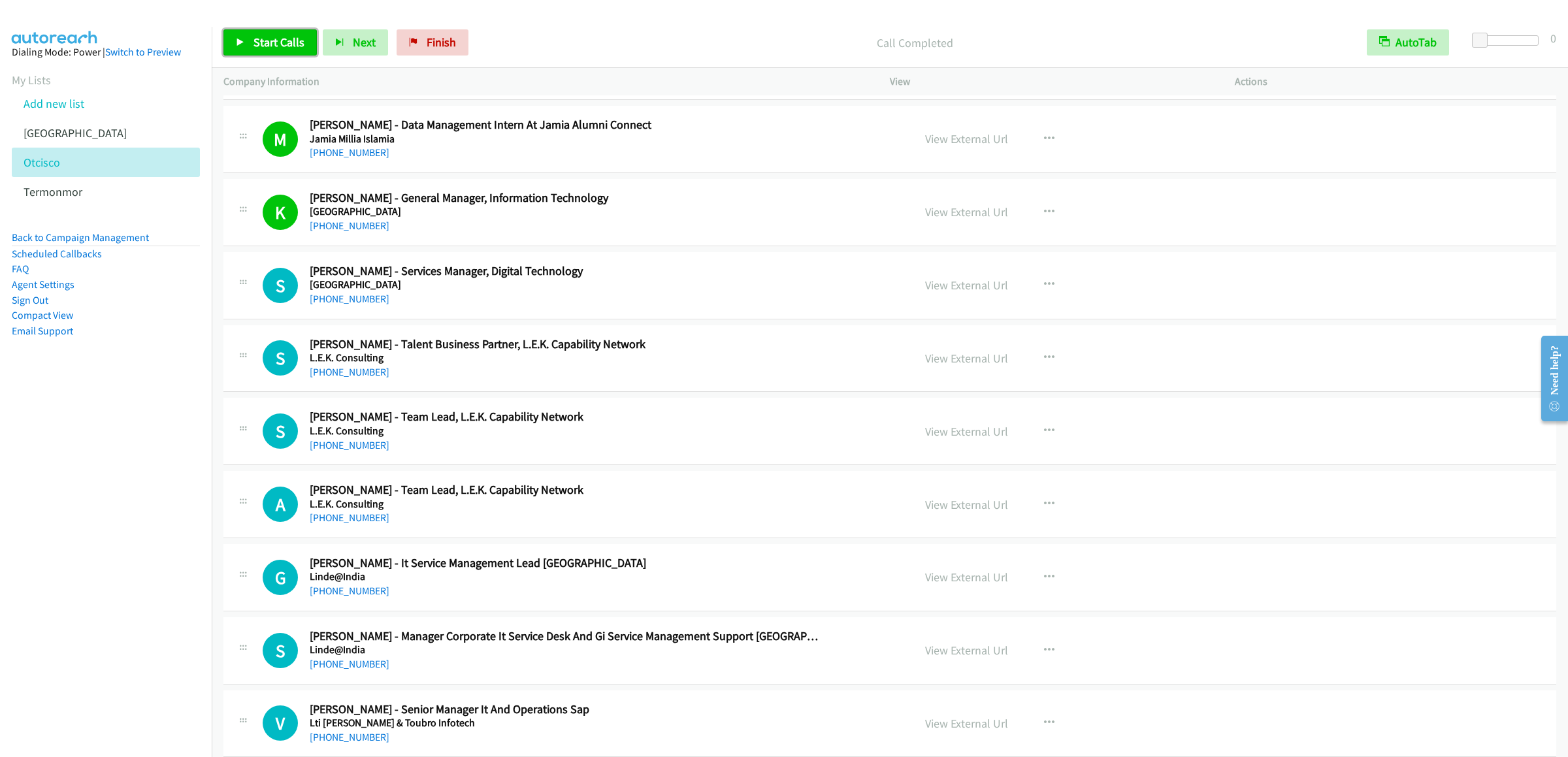
click at [269, 37] on span "Start Calls" at bounding box center [279, 42] width 51 height 15
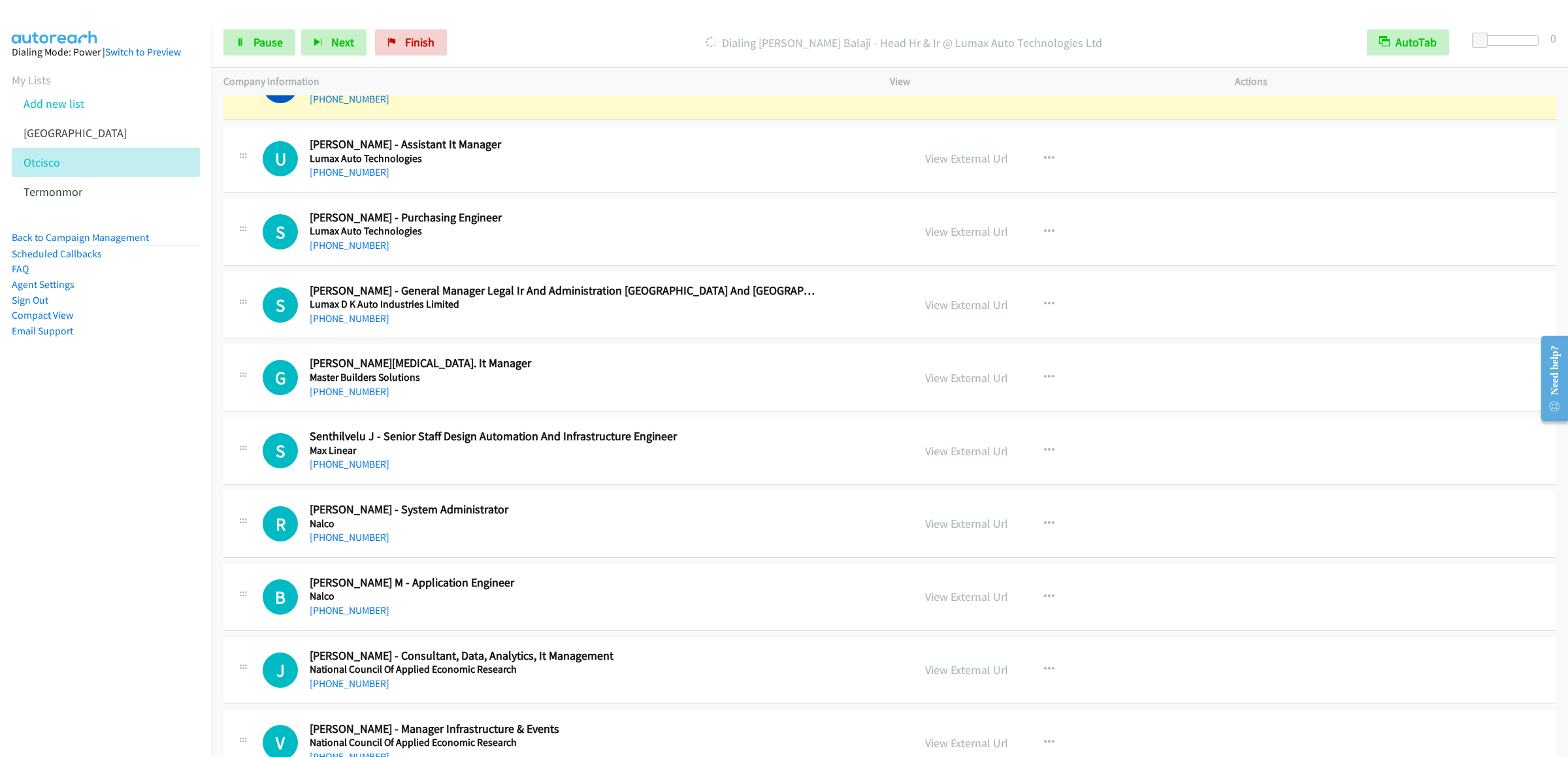
scroll to position [2762, 0]
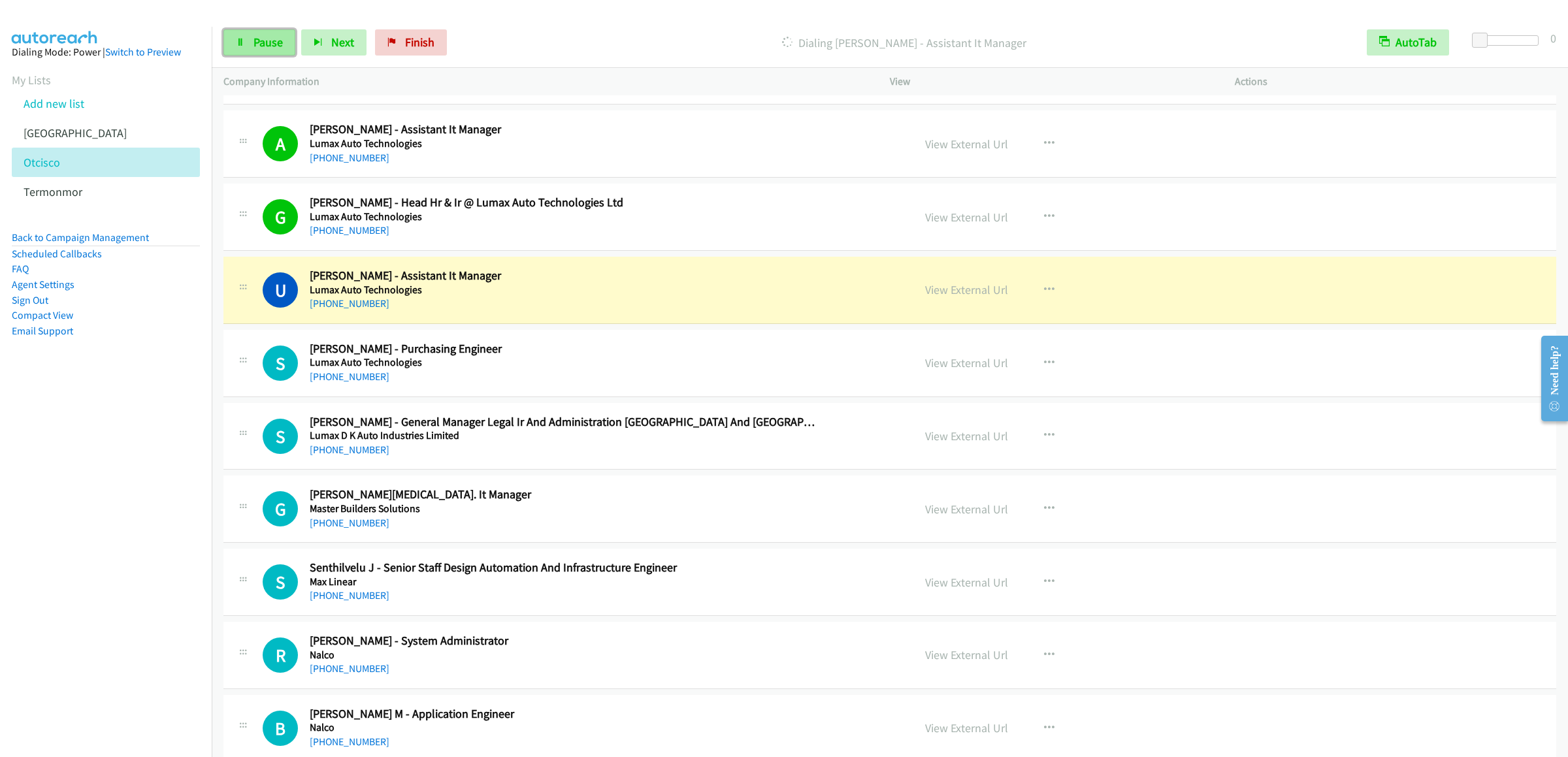
click at [269, 36] on span "Pause" at bounding box center [268, 42] width 29 height 15
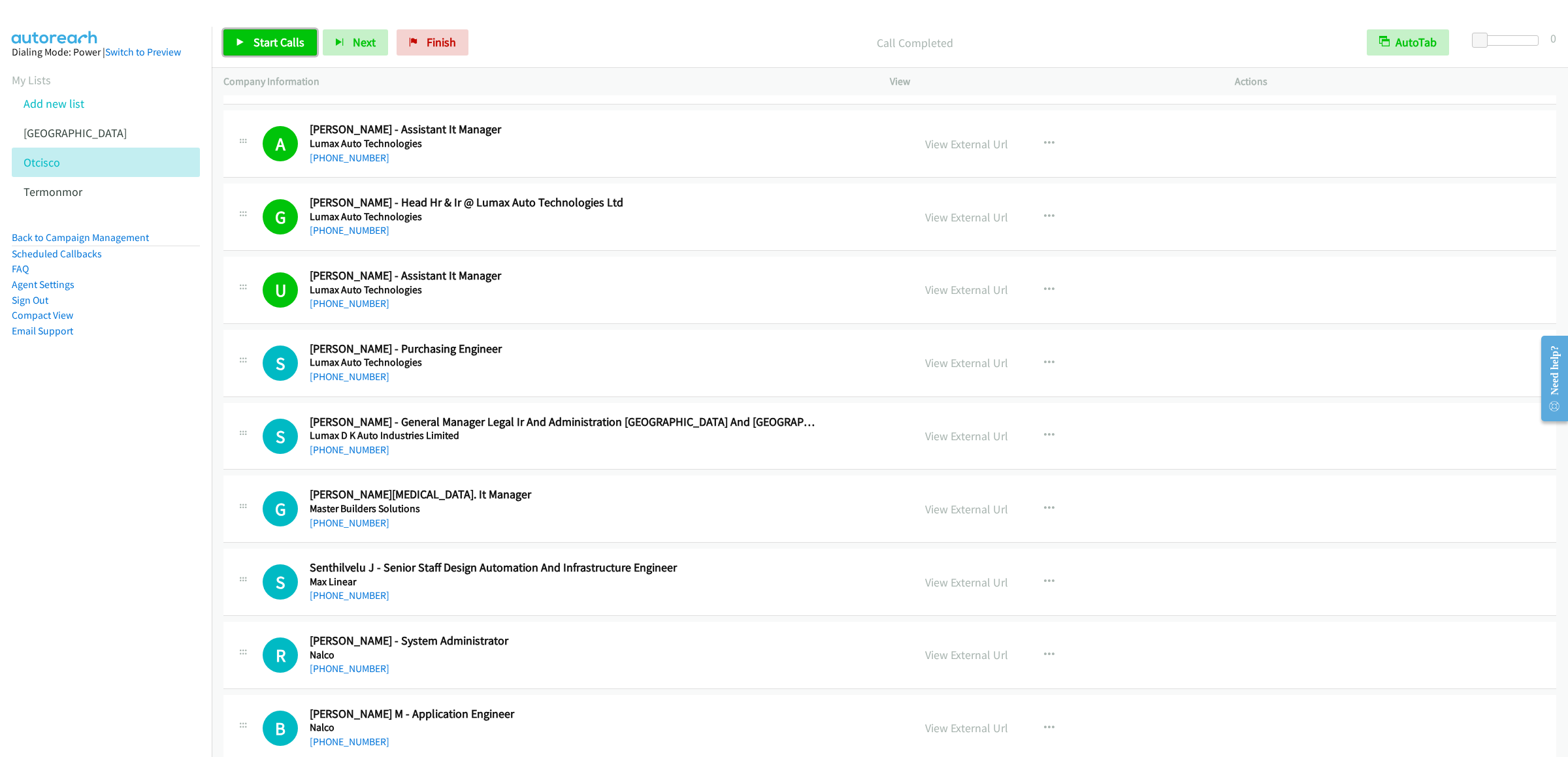
click at [255, 52] on link "Start Calls" at bounding box center [270, 43] width 94 height 26
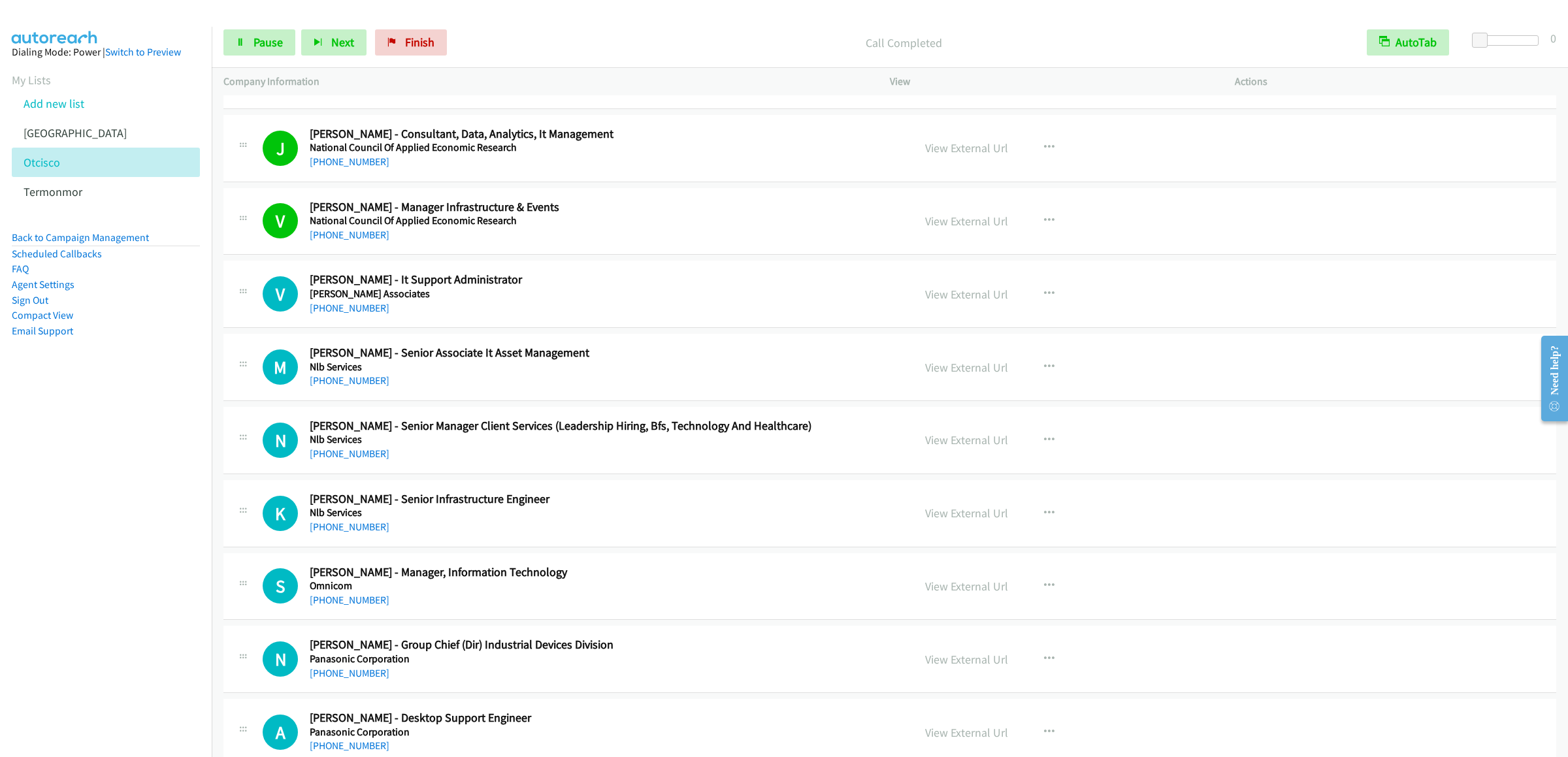
scroll to position [3546, 0]
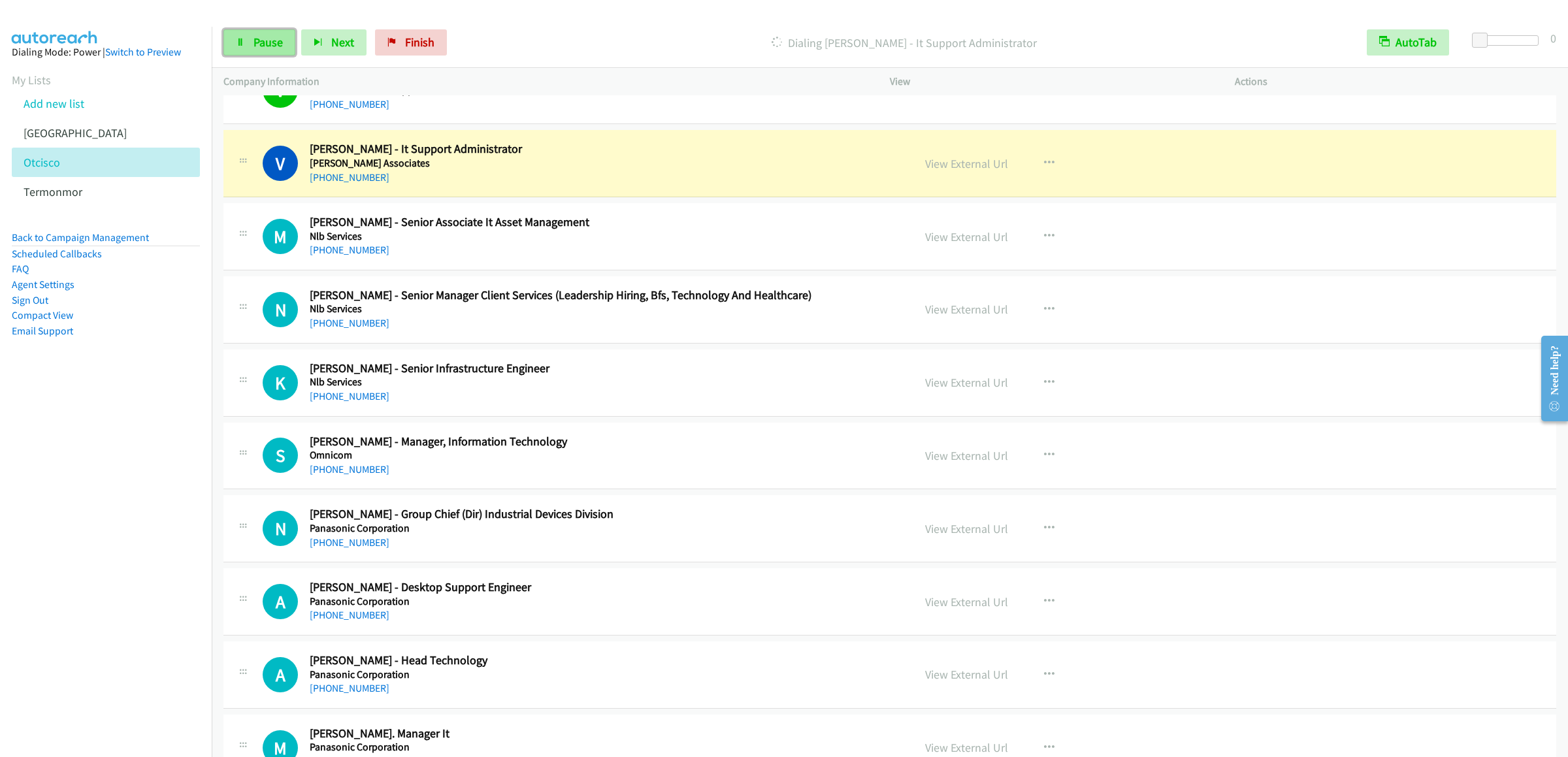
click at [253, 43] on span "Pause" at bounding box center [268, 42] width 29 height 15
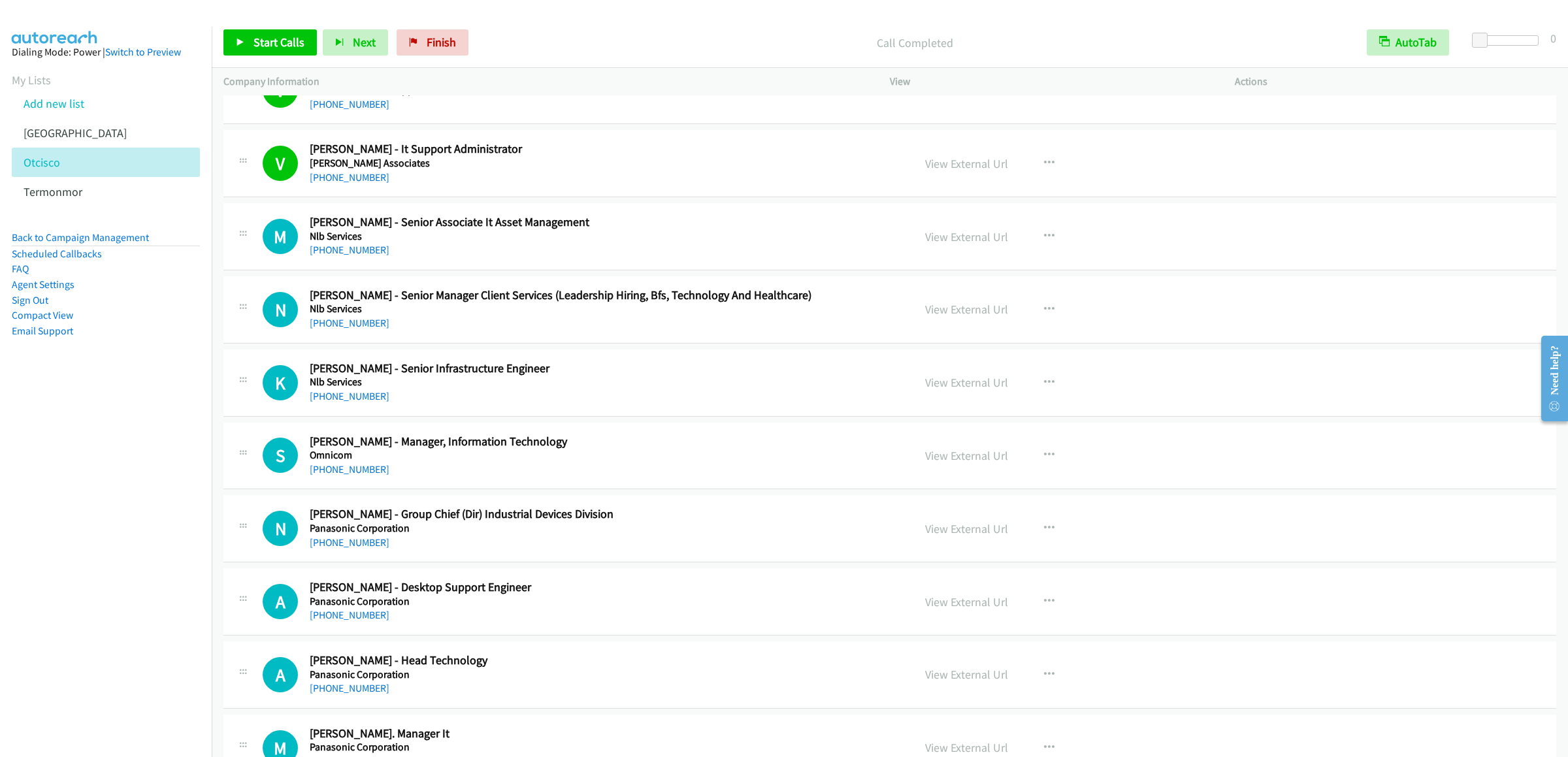
drag, startPoint x: 243, startPoint y: 64, endPoint x: 247, endPoint y: 57, distance: 8.1
click at [243, 64] on div "Start Calls Pause Next Finish Call Completed AutoTab AutoTab 0" at bounding box center [890, 43] width 1356 height 50
click at [257, 43] on span "Start Calls" at bounding box center [279, 42] width 51 height 15
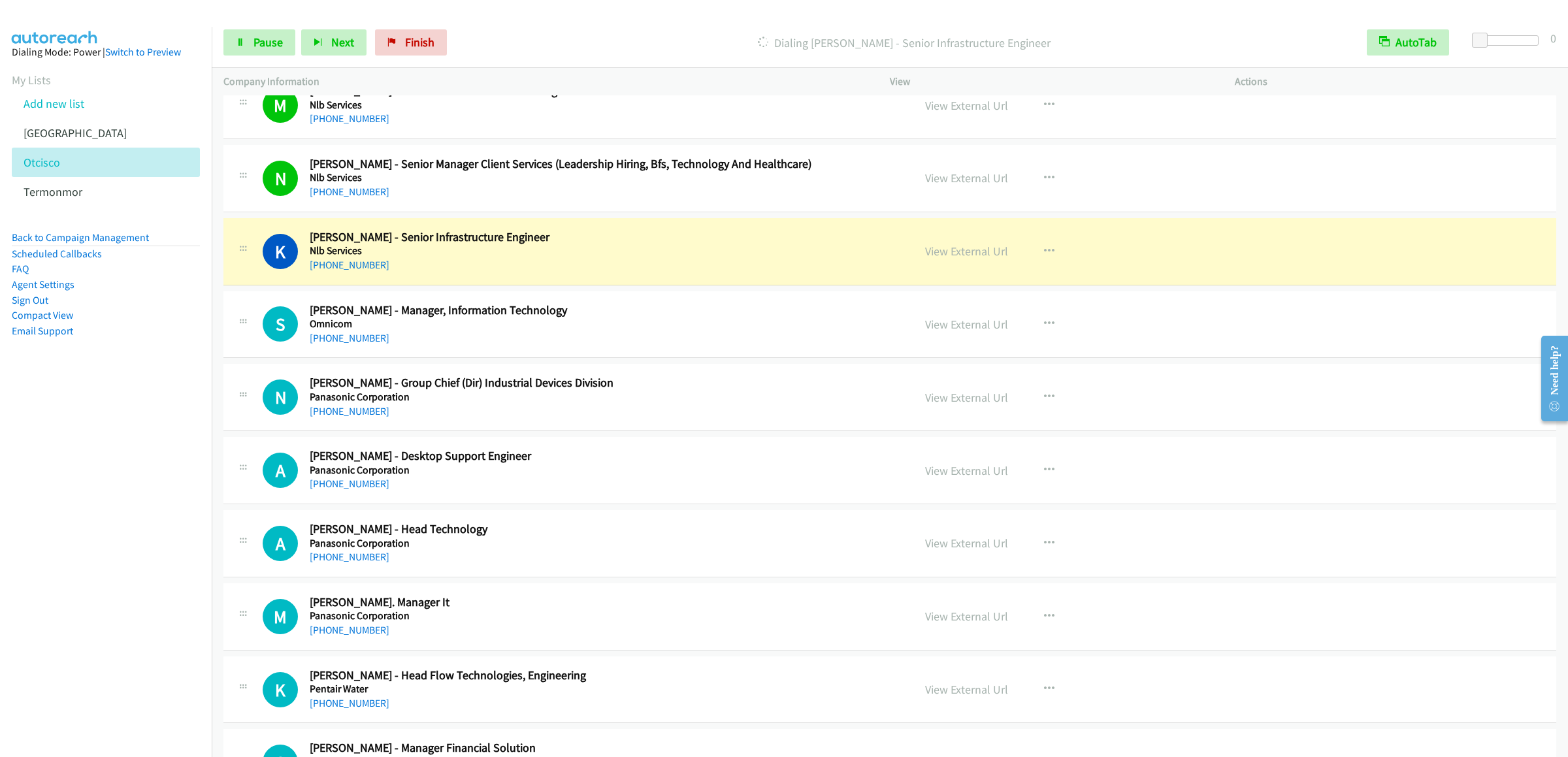
scroll to position [3807, 0]
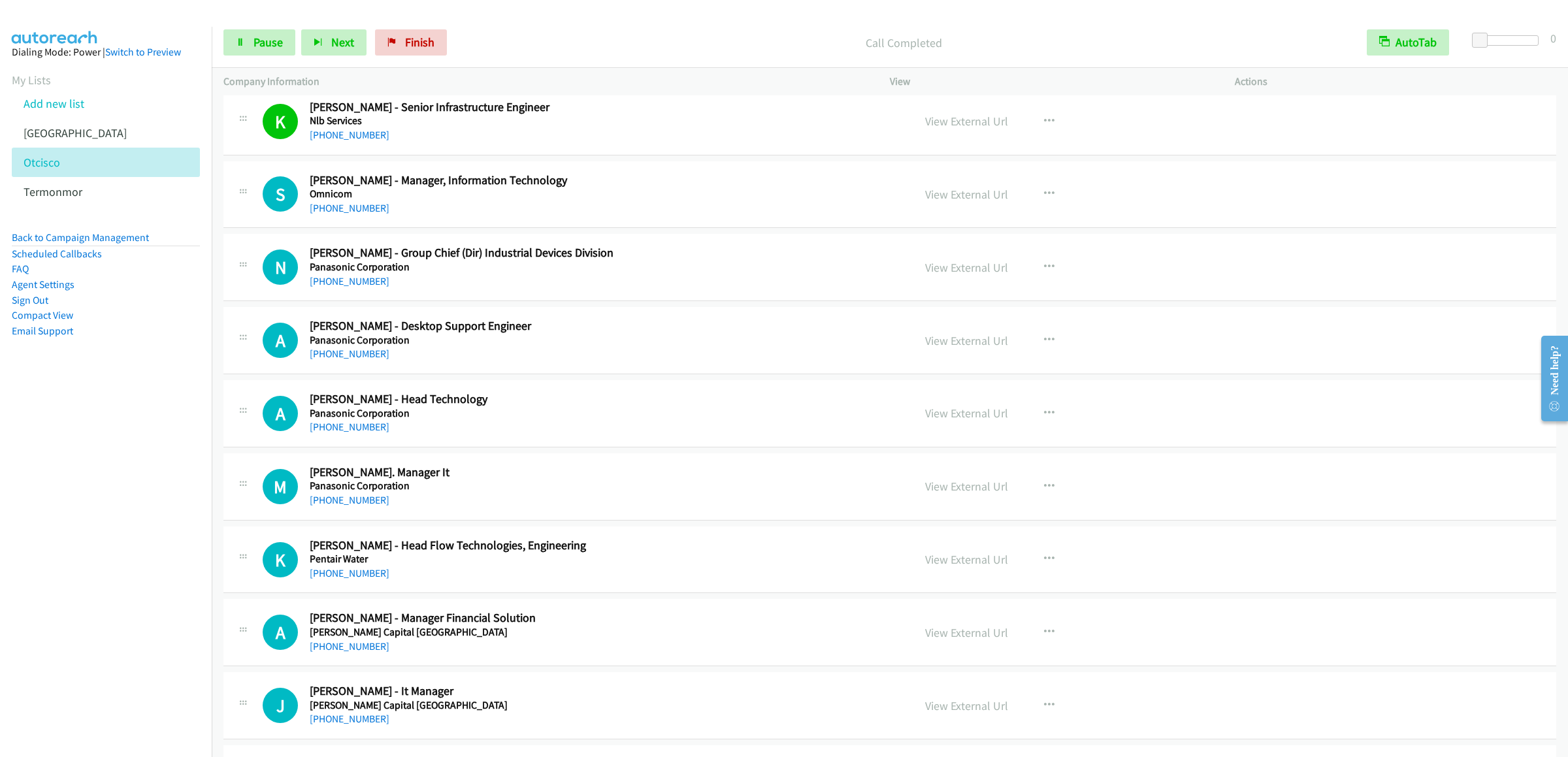
click at [572, 712] on h5 "[PERSON_NAME] Capital [GEOGRAPHIC_DATA]" at bounding box center [566, 705] width 513 height 13
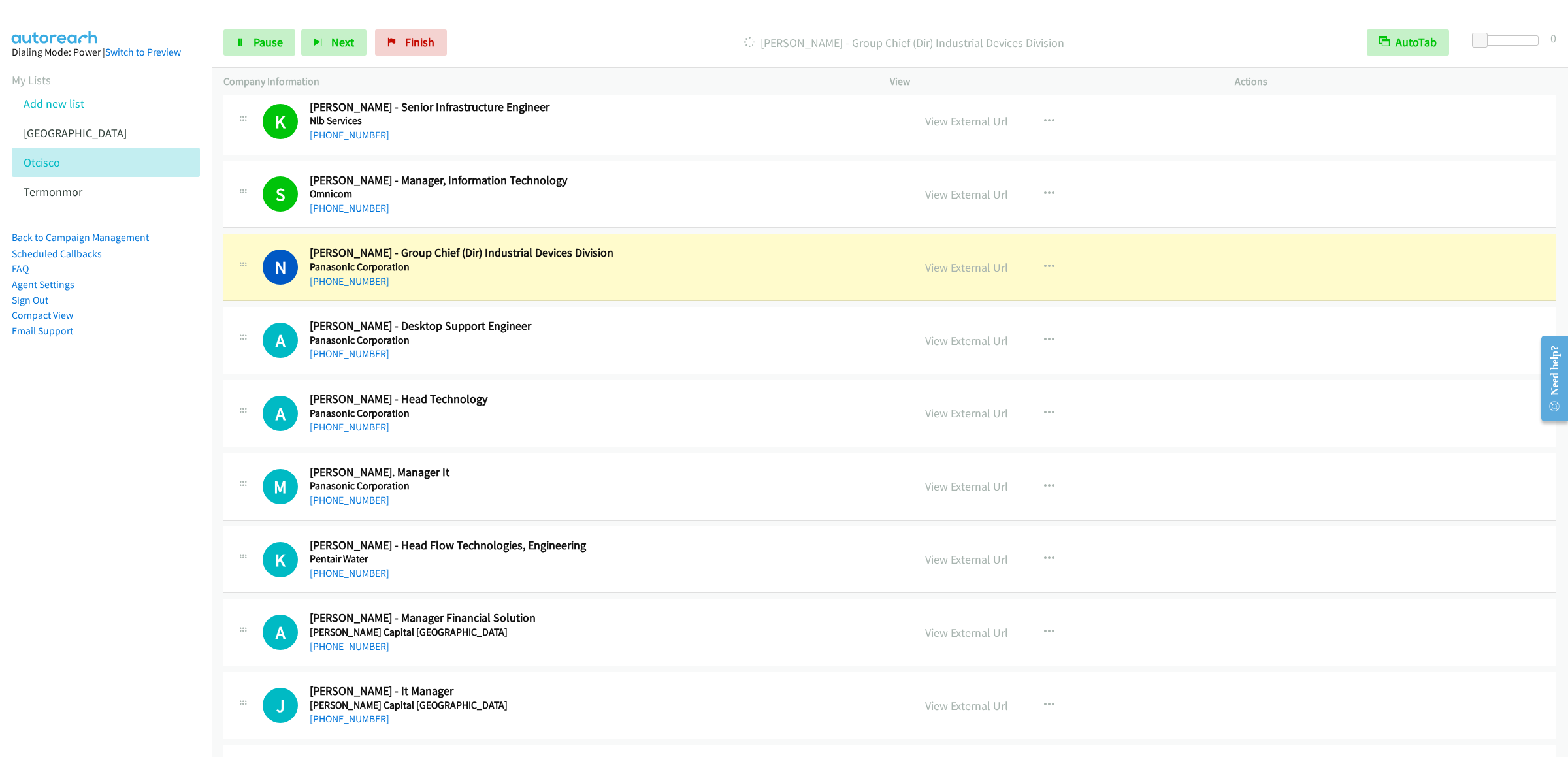
scroll to position [3938, 0]
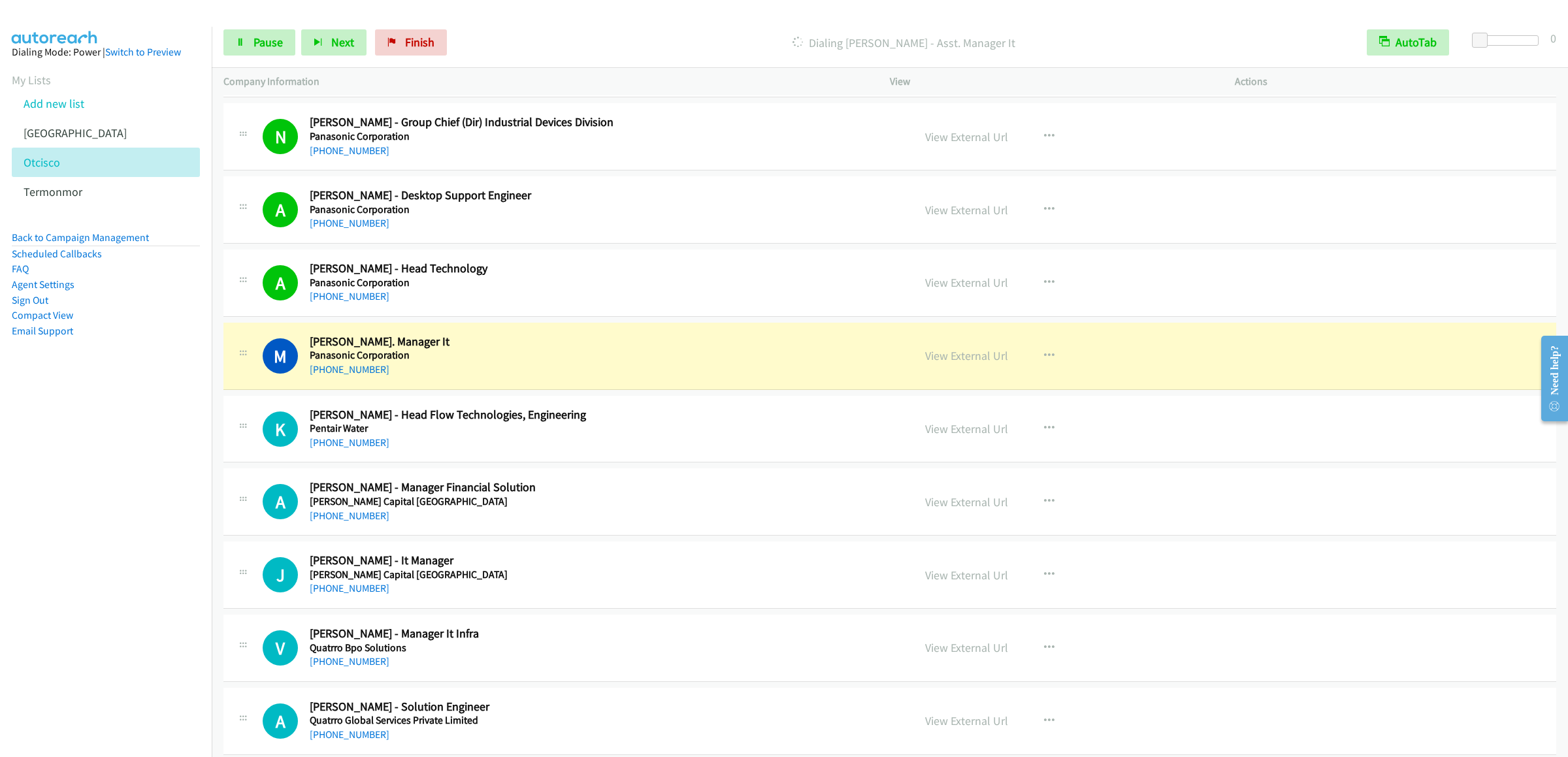
click at [251, 57] on div "Start Calls Pause Next Finish Dialing [PERSON_NAME] - Asst. Manager It AutoTab …" at bounding box center [890, 43] width 1356 height 50
click at [251, 52] on link "Pause" at bounding box center [259, 43] width 72 height 26
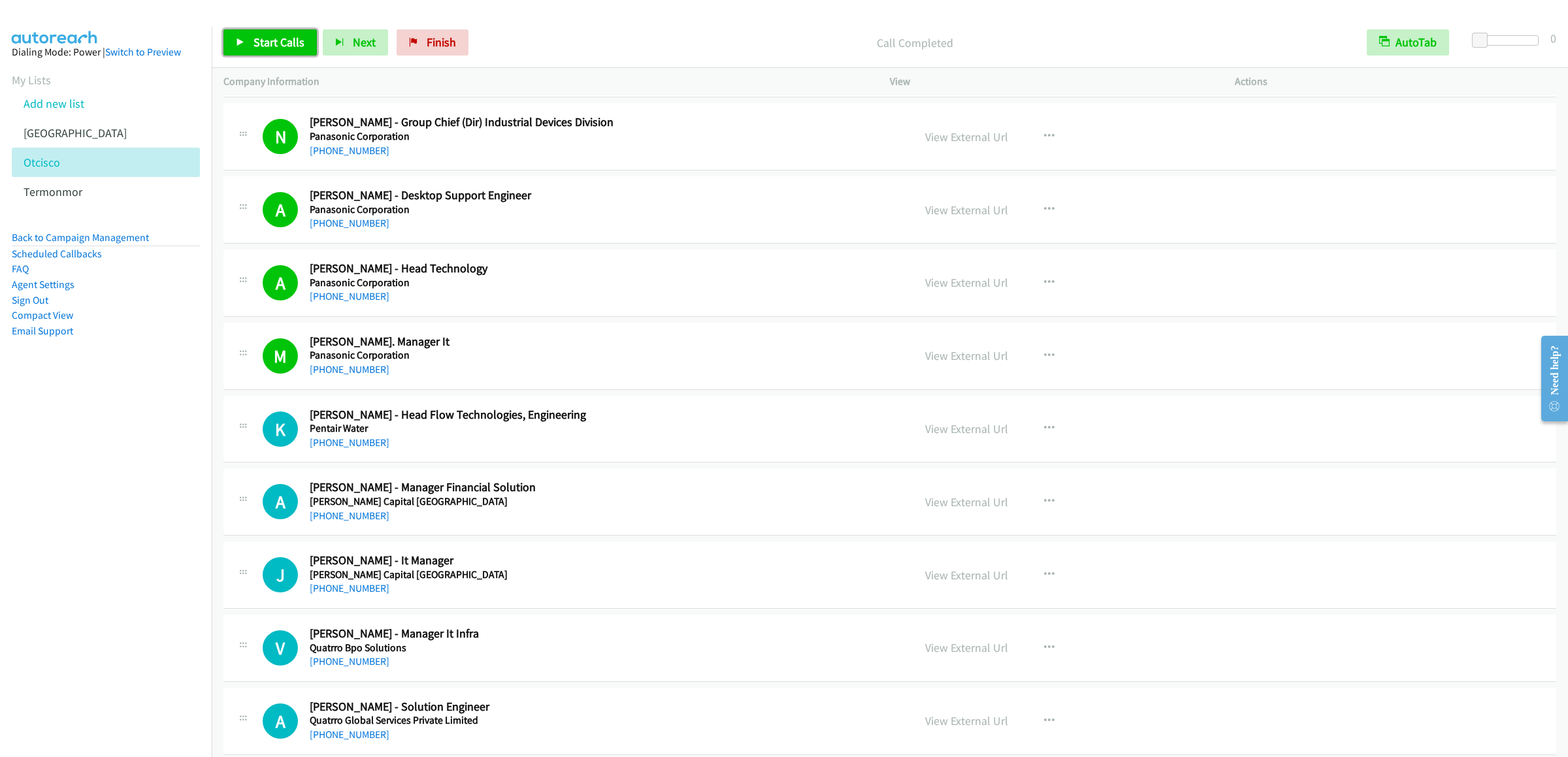
click at [284, 36] on span "Start Calls" at bounding box center [279, 42] width 51 height 15
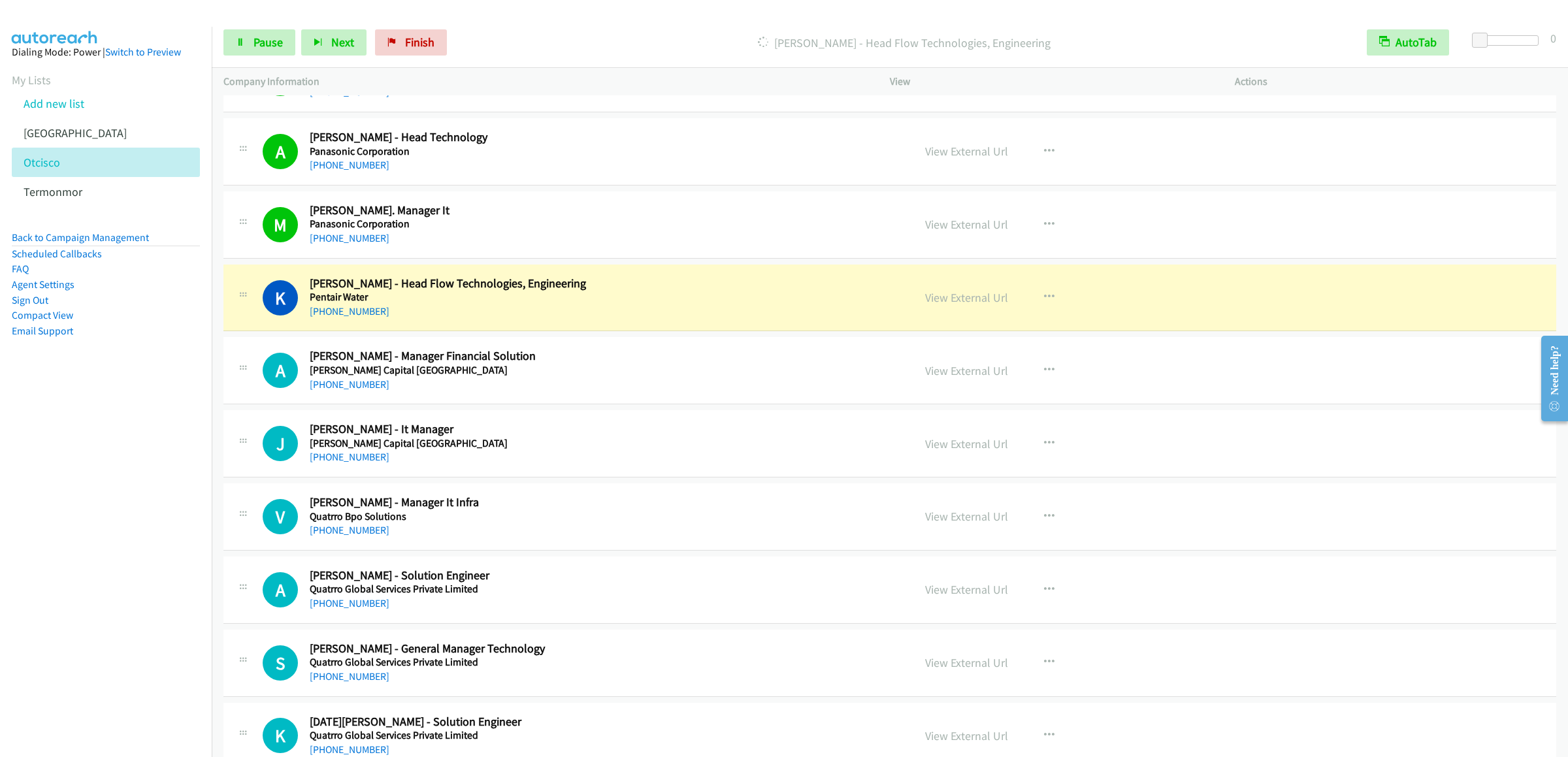
scroll to position [4199, 0]
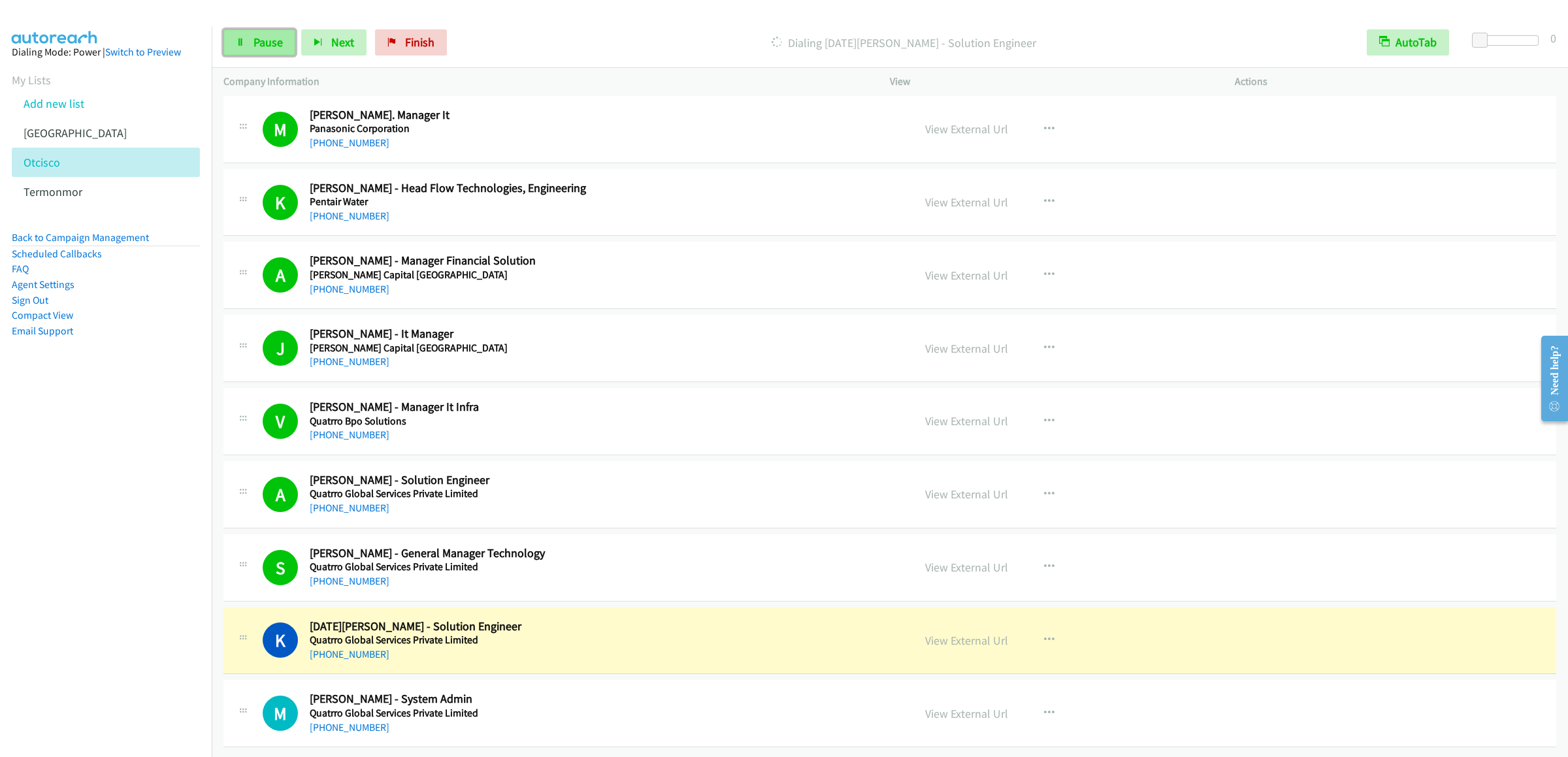
click at [271, 32] on link "Pause" at bounding box center [259, 43] width 72 height 26
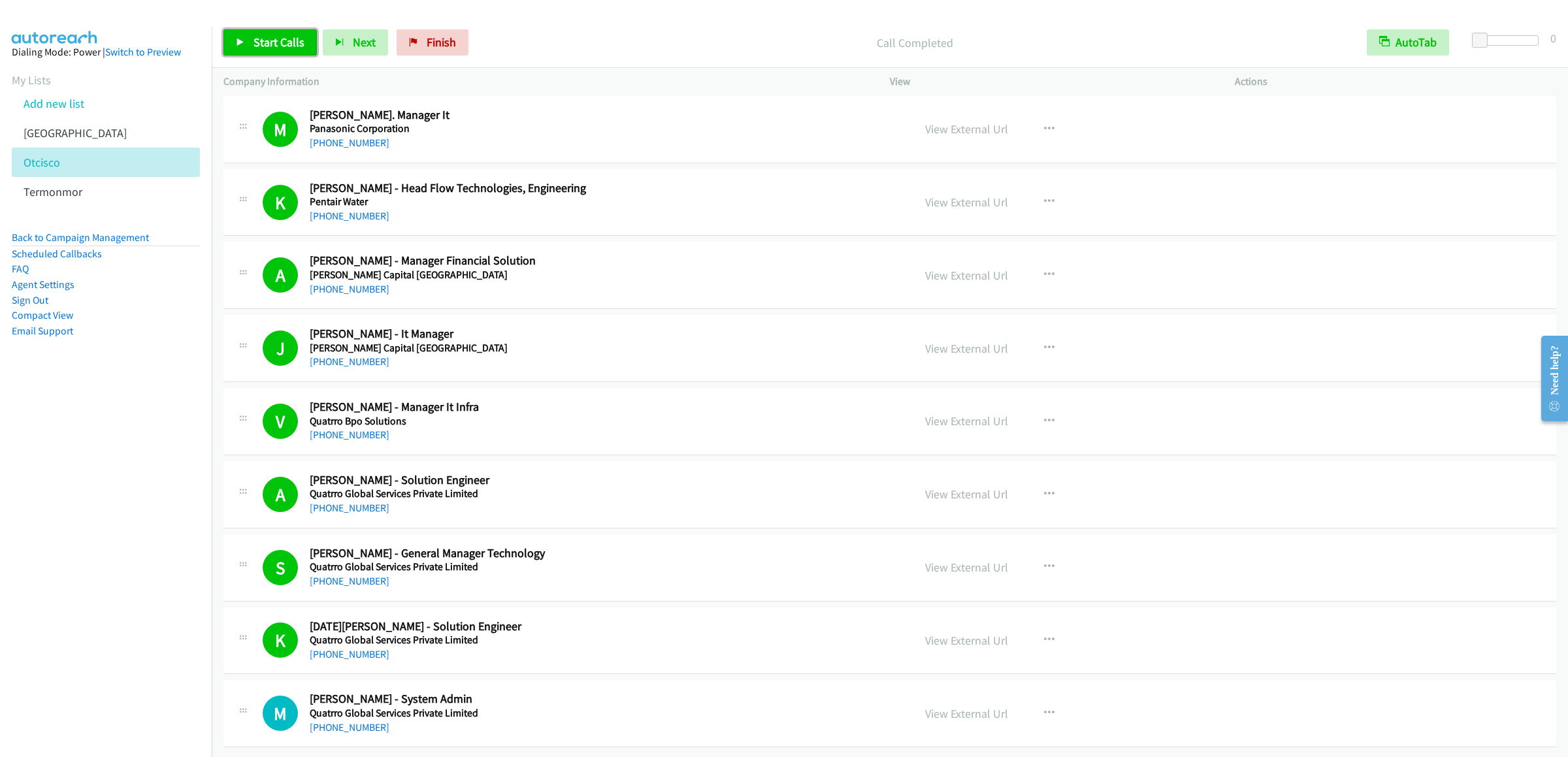
drag, startPoint x: 256, startPoint y: 47, endPoint x: 320, endPoint y: 10, distance: 73.9
click at [256, 47] on span "Start Calls" at bounding box center [279, 42] width 51 height 15
click at [243, 37] on link "Pause" at bounding box center [259, 43] width 72 height 26
click at [414, 41] on link "Finish" at bounding box center [432, 43] width 72 height 26
